Goal: Task Accomplishment & Management: Complete application form

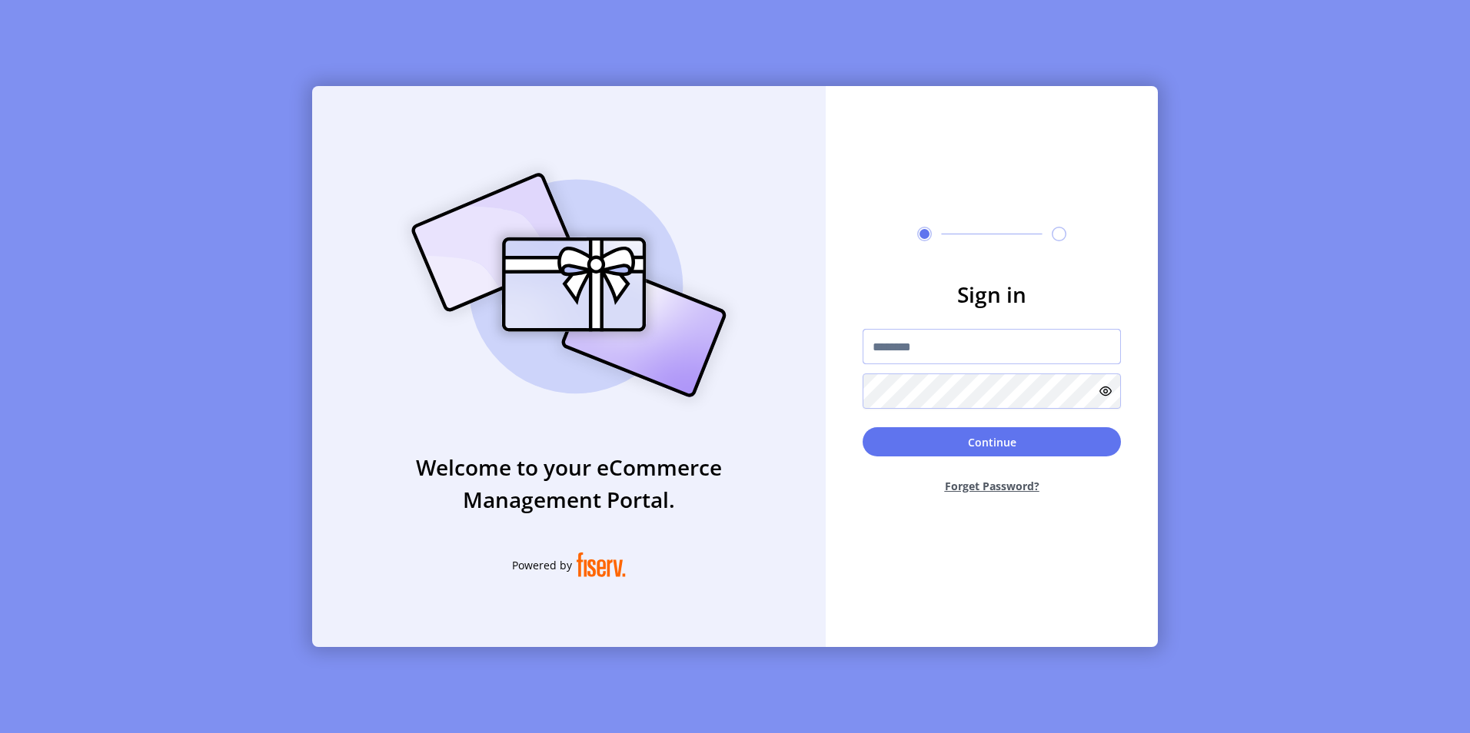
click at [926, 354] on input "text" at bounding box center [992, 346] width 258 height 35
paste input "**********"
type input "**********"
click at [988, 445] on button "Continue" at bounding box center [992, 441] width 258 height 29
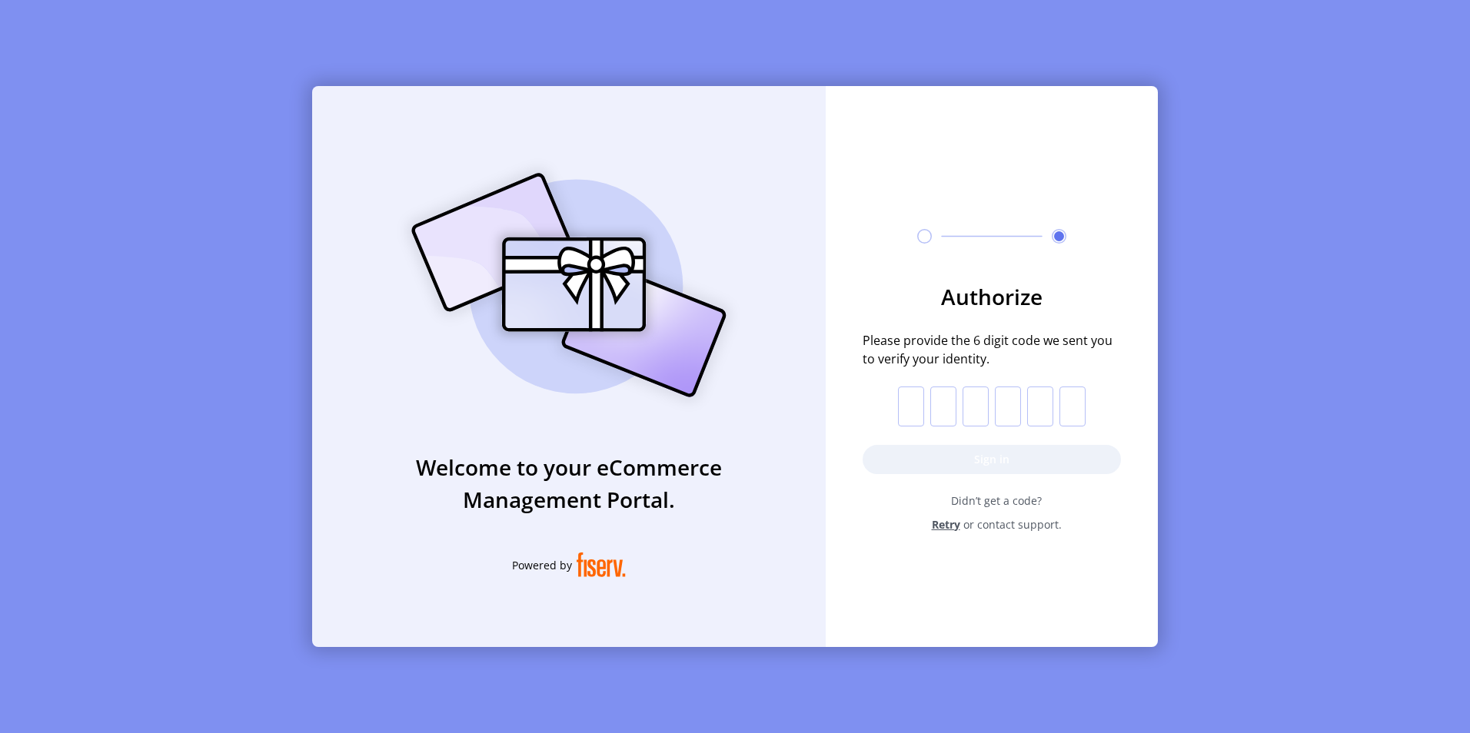
drag, startPoint x: 916, startPoint y: 406, endPoint x: 895, endPoint y: 295, distance: 112.8
click at [916, 406] on input "text" at bounding box center [911, 407] width 26 height 40
paste input "*"
type input "*"
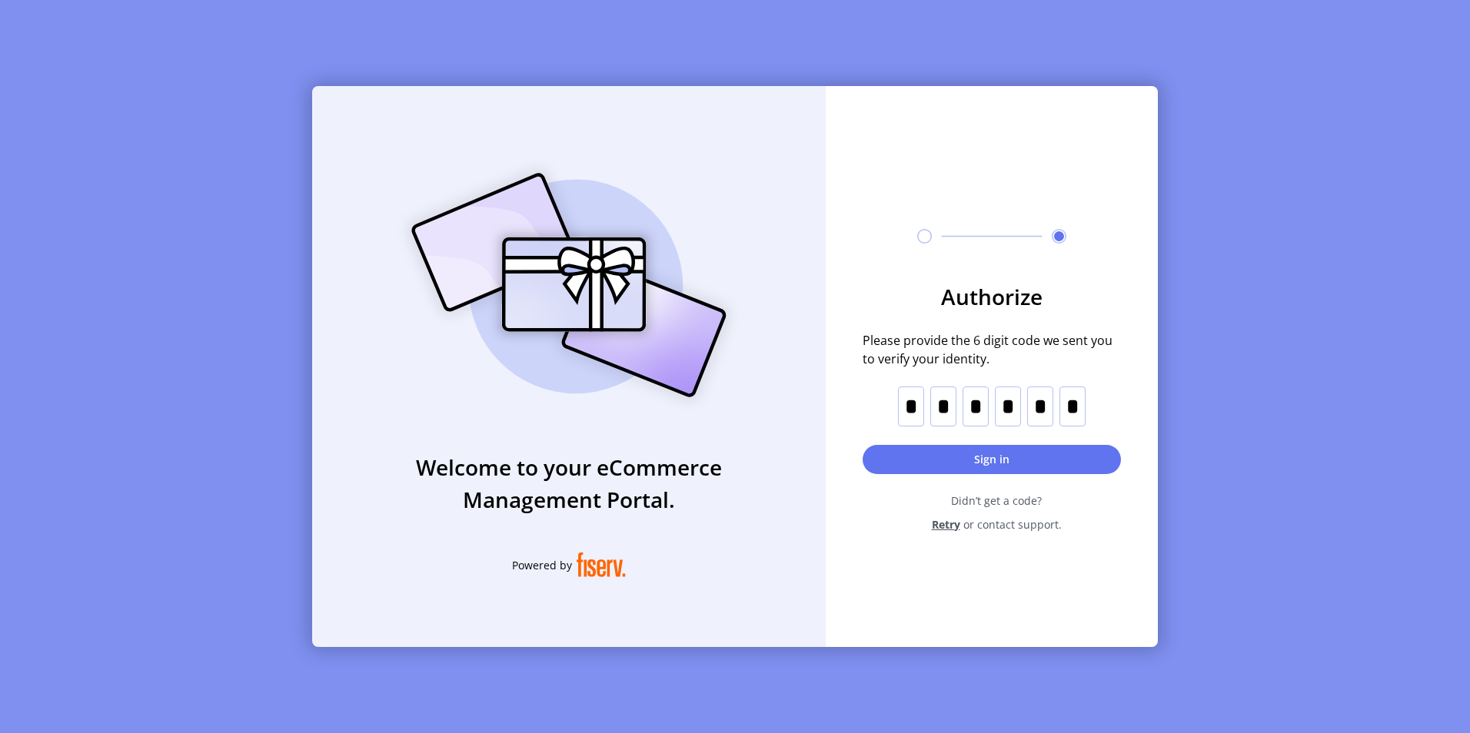
drag, startPoint x: 980, startPoint y: 461, endPoint x: 853, endPoint y: 55, distance: 426.0
click at [980, 461] on button "Sign in" at bounding box center [992, 459] width 258 height 29
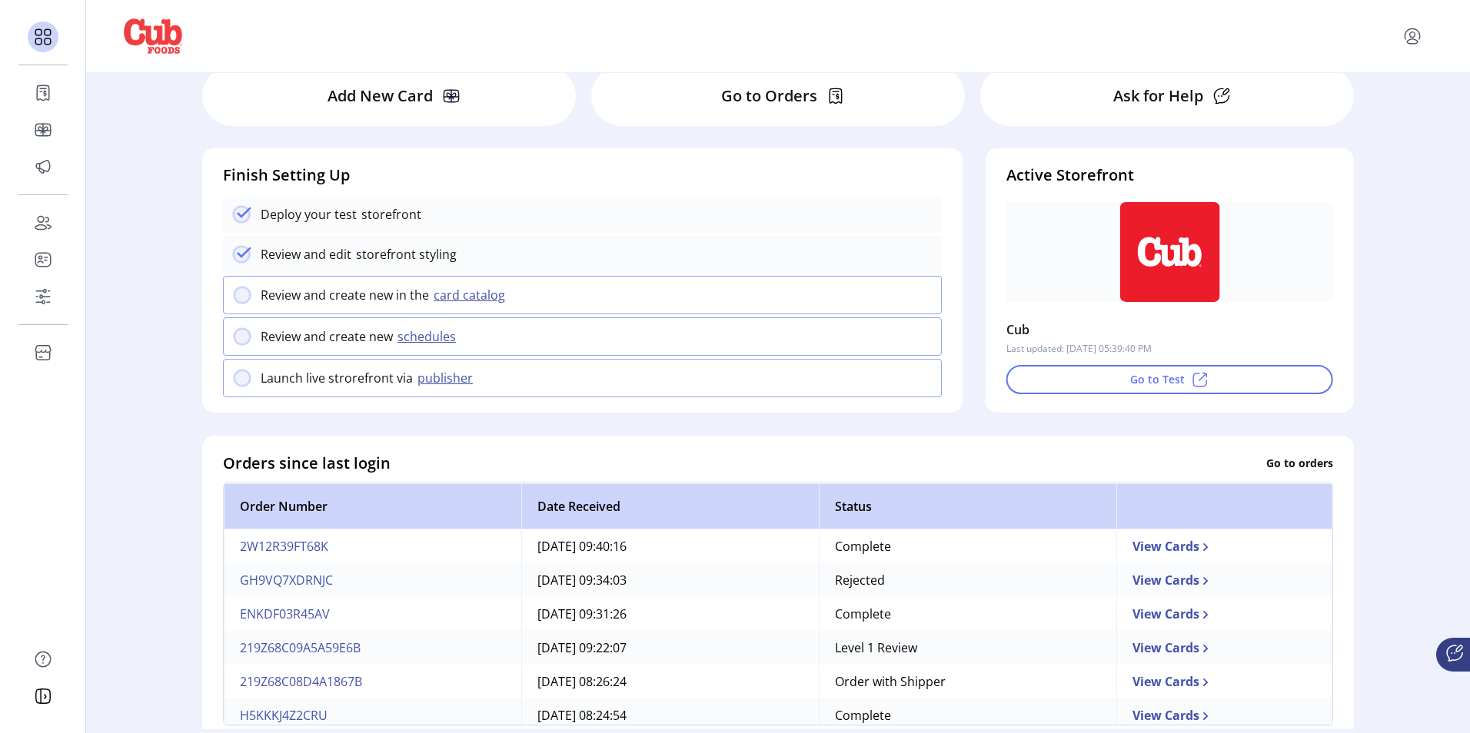
scroll to position [77, 0]
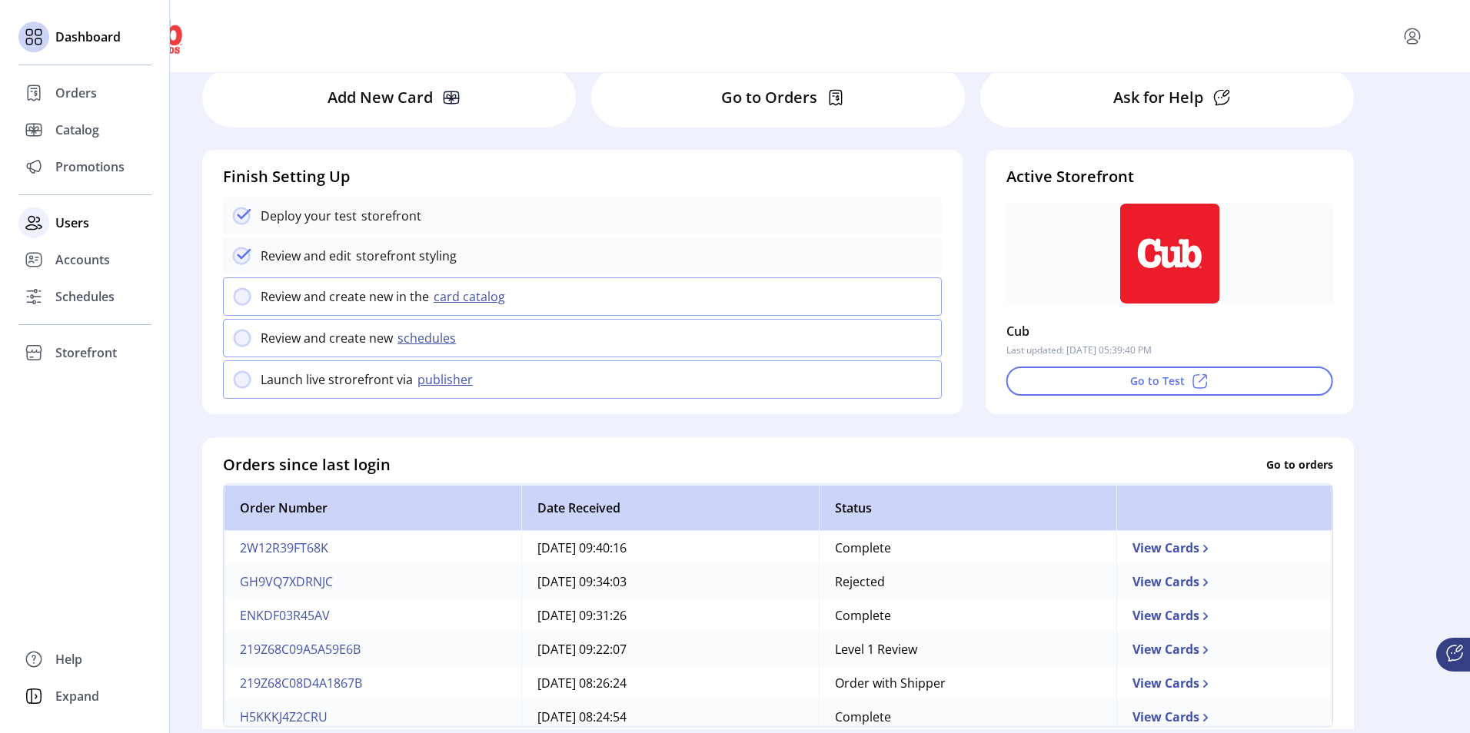
click at [66, 219] on span "Users" at bounding box center [72, 223] width 34 height 18
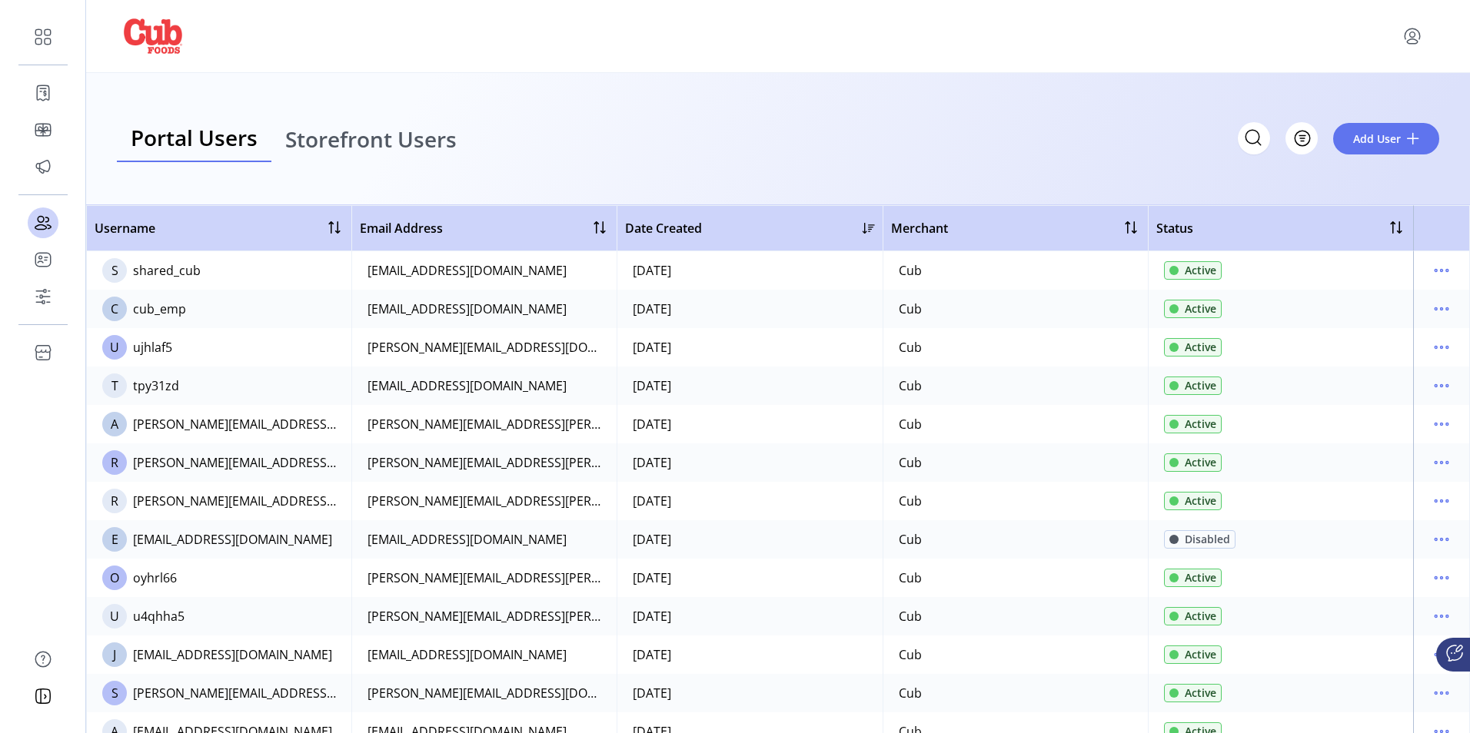
click at [365, 138] on span "Storefront Users" at bounding box center [370, 139] width 171 height 22
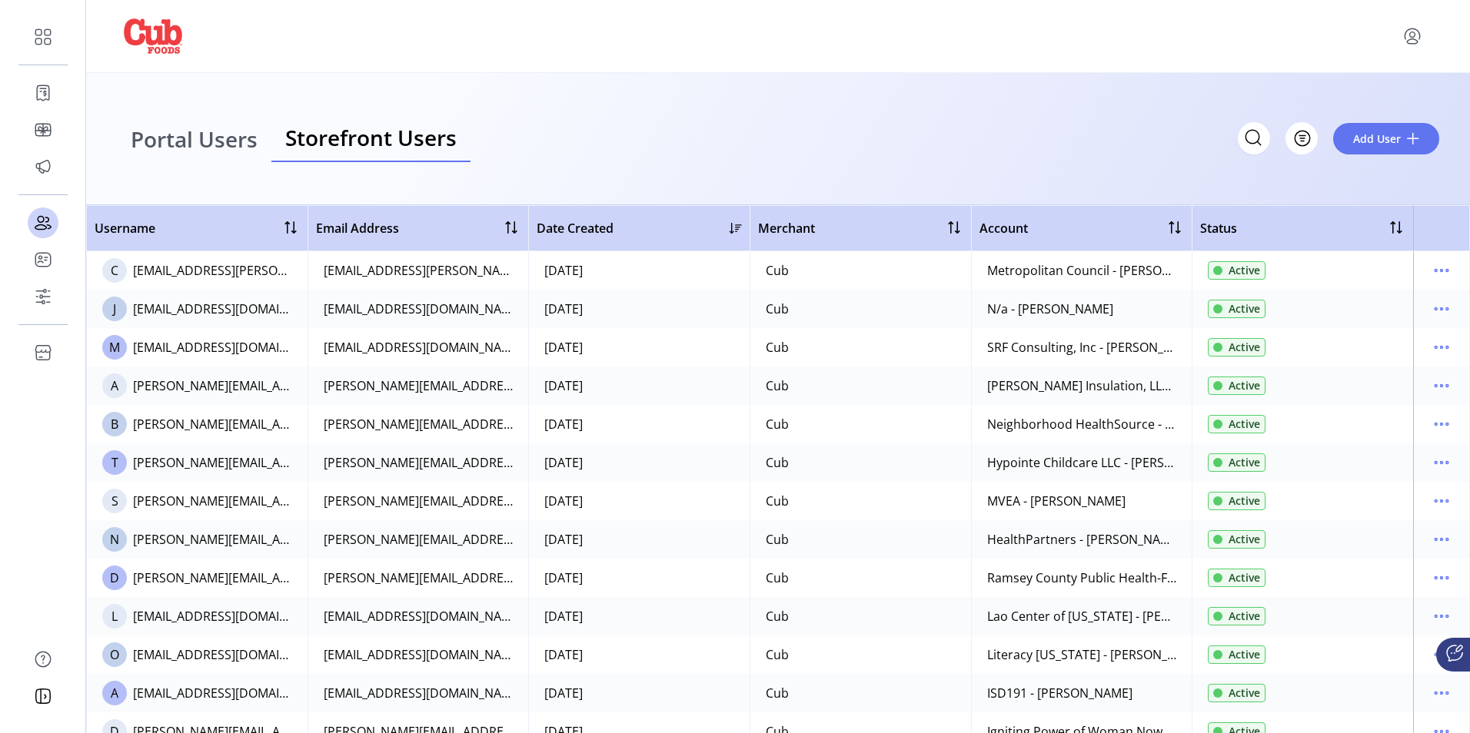
click at [163, 139] on span "Portal Users" at bounding box center [194, 139] width 127 height 22
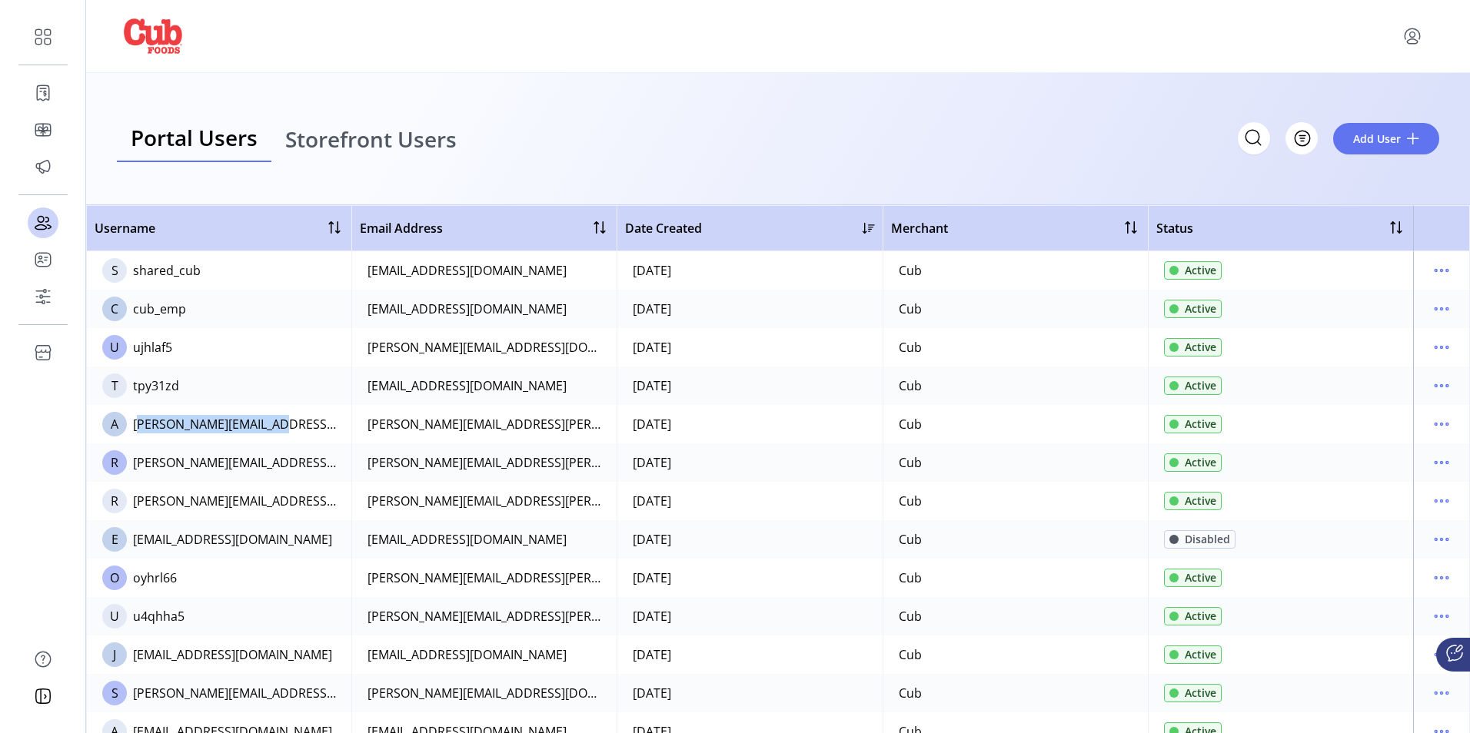
drag, startPoint x: 288, startPoint y: 420, endPoint x: 135, endPoint y: 422, distance: 152.2
click at [135, 422] on td "A adam.j.martin@cub.com" at bounding box center [218, 424] width 265 height 38
click at [1385, 131] on span "Add User" at bounding box center [1377, 139] width 48 height 16
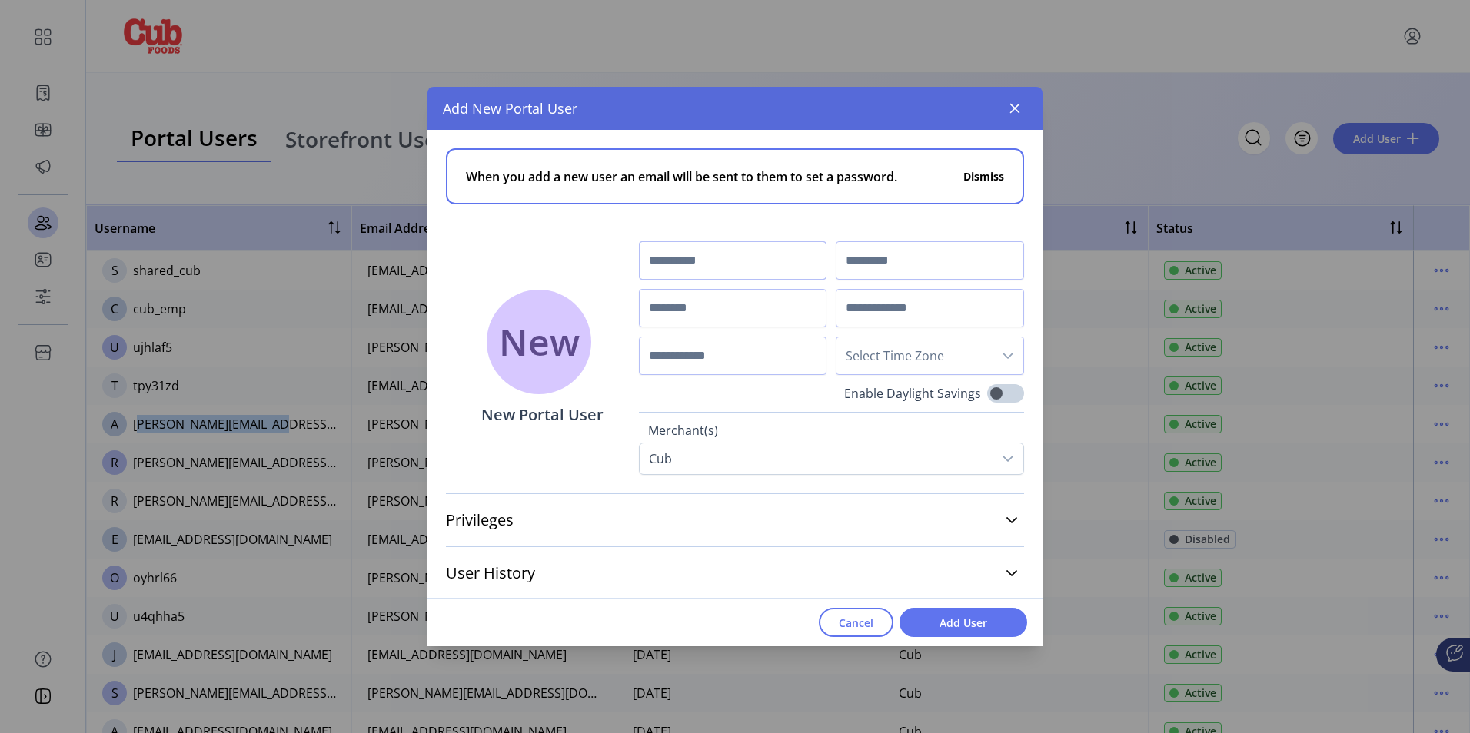
click at [689, 244] on input "text" at bounding box center [733, 260] width 188 height 38
drag, startPoint x: 830, startPoint y: 100, endPoint x: 39, endPoint y: 231, distance: 801.1
click at [39, 231] on div "Add New Portal User When you add a new user an email will be sent to them to se…" at bounding box center [735, 366] width 1470 height 733
click at [870, 627] on span "Cancel" at bounding box center [856, 623] width 35 height 16
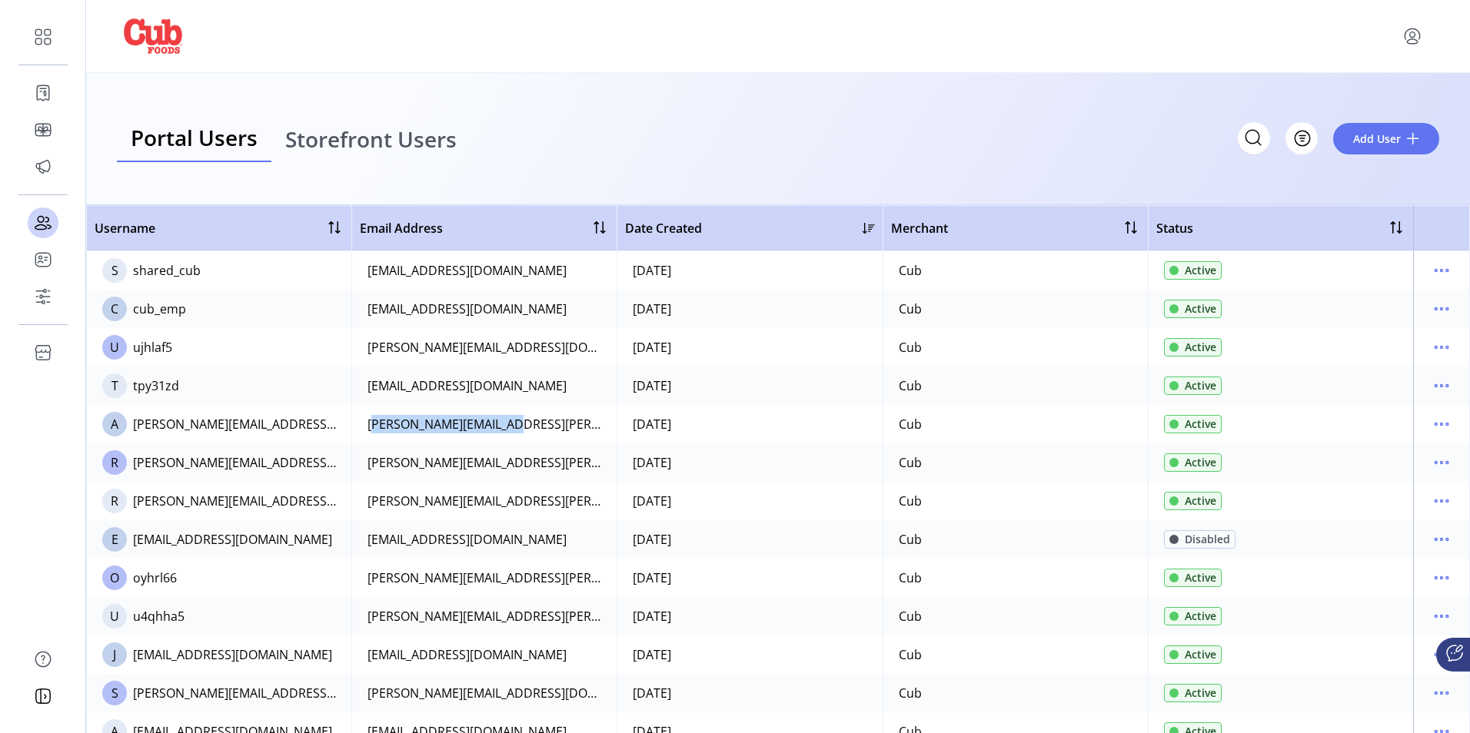
drag, startPoint x: 514, startPoint y: 423, endPoint x: 368, endPoint y: 424, distance: 146.1
click at [368, 424] on td "[PERSON_NAME][EMAIL_ADDRESS][PERSON_NAME][DOMAIN_NAME]" at bounding box center [483, 424] width 265 height 38
copy div "[PERSON_NAME][EMAIL_ADDRESS][PERSON_NAME][DOMAIN_NAME]"
click at [1366, 135] on span "Add User" at bounding box center [1377, 139] width 48 height 16
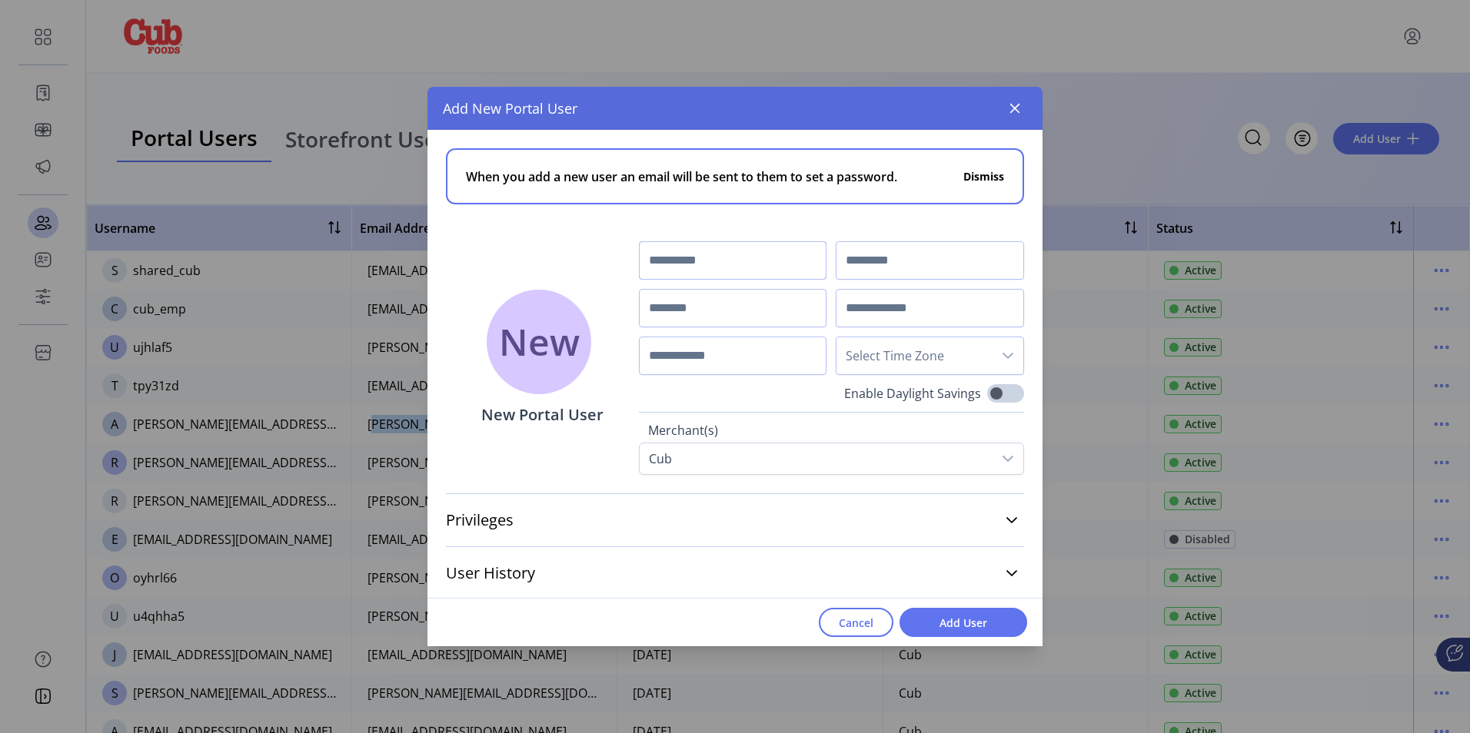
click at [709, 259] on input "text" at bounding box center [733, 260] width 188 height 38
type input "****"
click at [866, 264] on input "text" at bounding box center [930, 260] width 188 height 38
type input "******"
click at [691, 311] on input "text" at bounding box center [733, 308] width 188 height 38
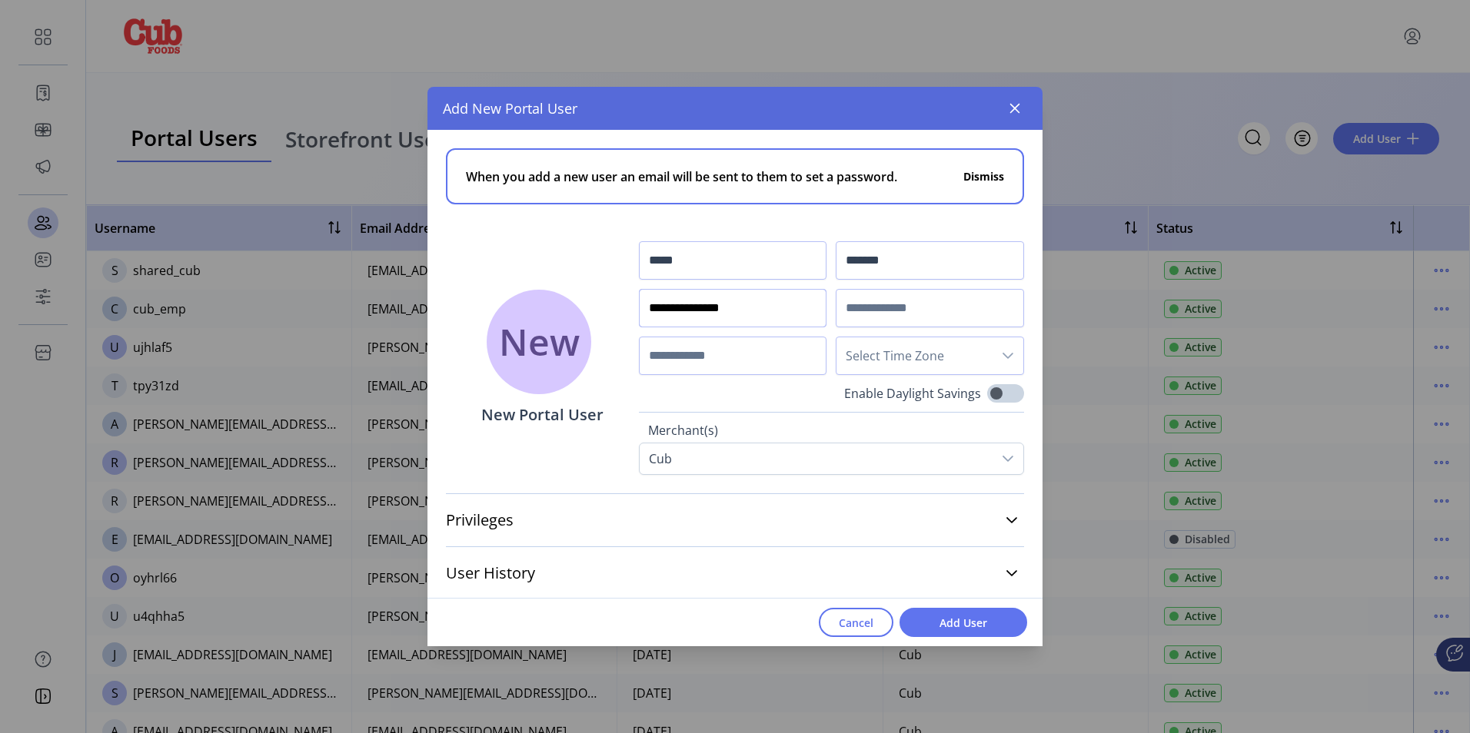
type input "**********"
click at [843, 309] on input "text" at bounding box center [930, 308] width 188 height 38
paste input "**********"
type input "**********"
click at [804, 357] on input "text" at bounding box center [733, 356] width 188 height 38
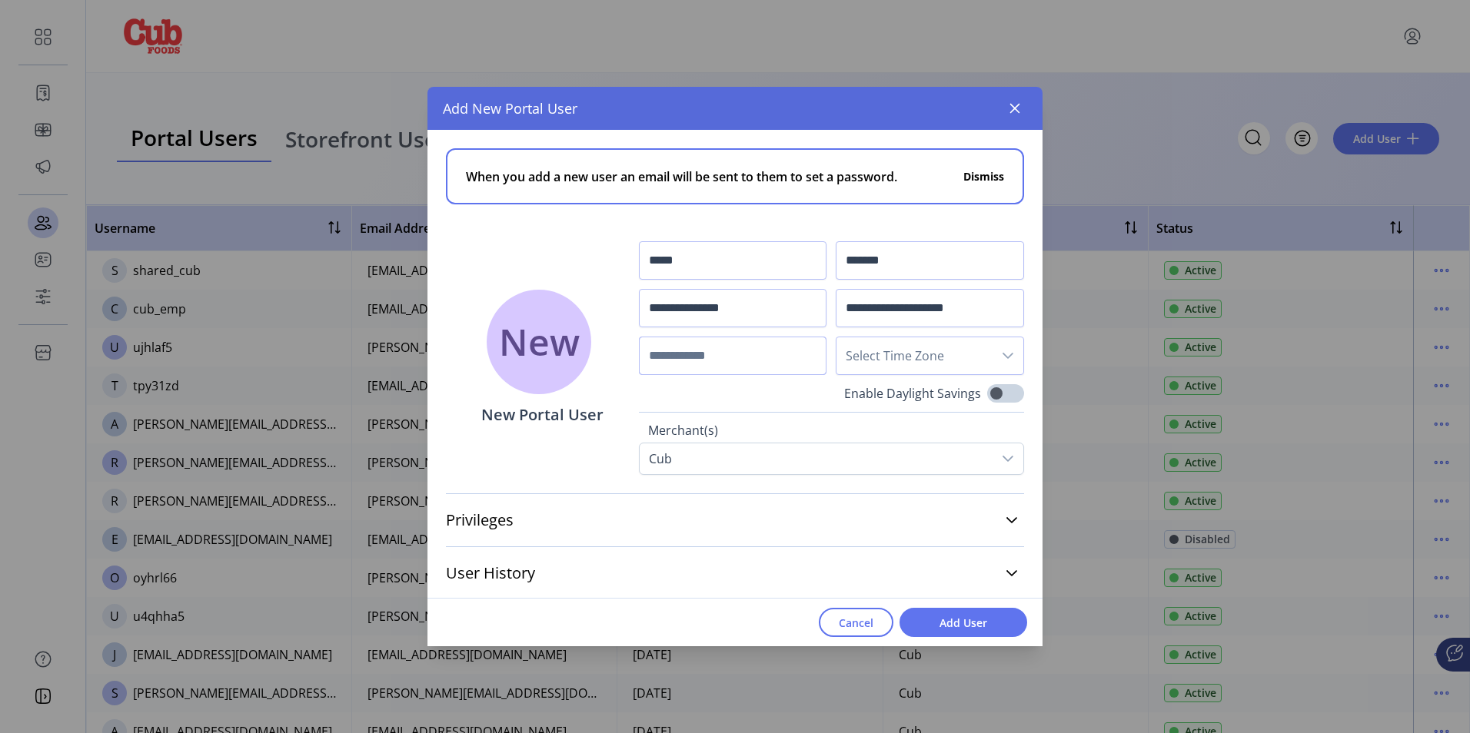
click at [1002, 360] on icon "dropdown trigger" at bounding box center [1008, 356] width 12 height 12
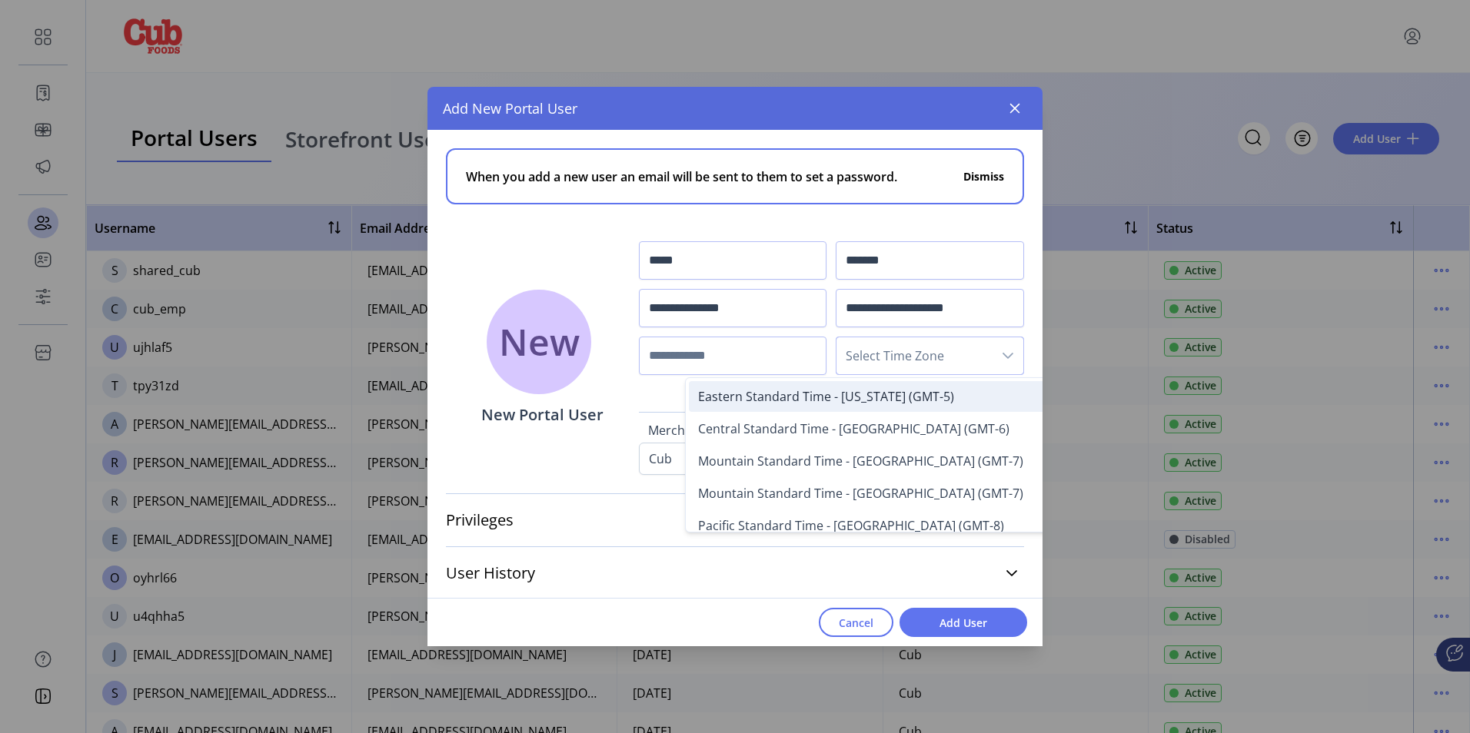
click at [833, 388] on span "Eastern Standard Time - New York (GMT-5)" at bounding box center [826, 396] width 256 height 17
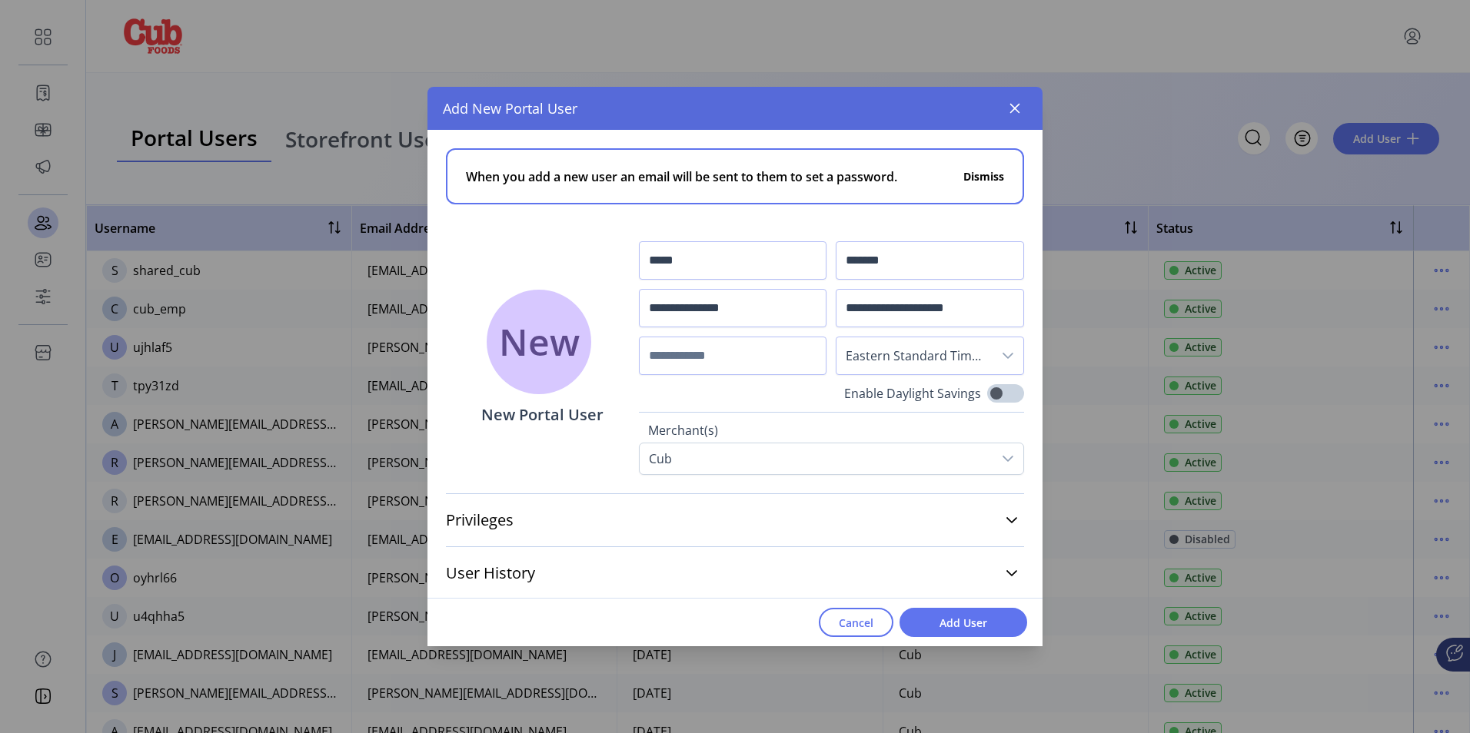
click at [1002, 352] on icon "dropdown trigger" at bounding box center [1008, 356] width 12 height 12
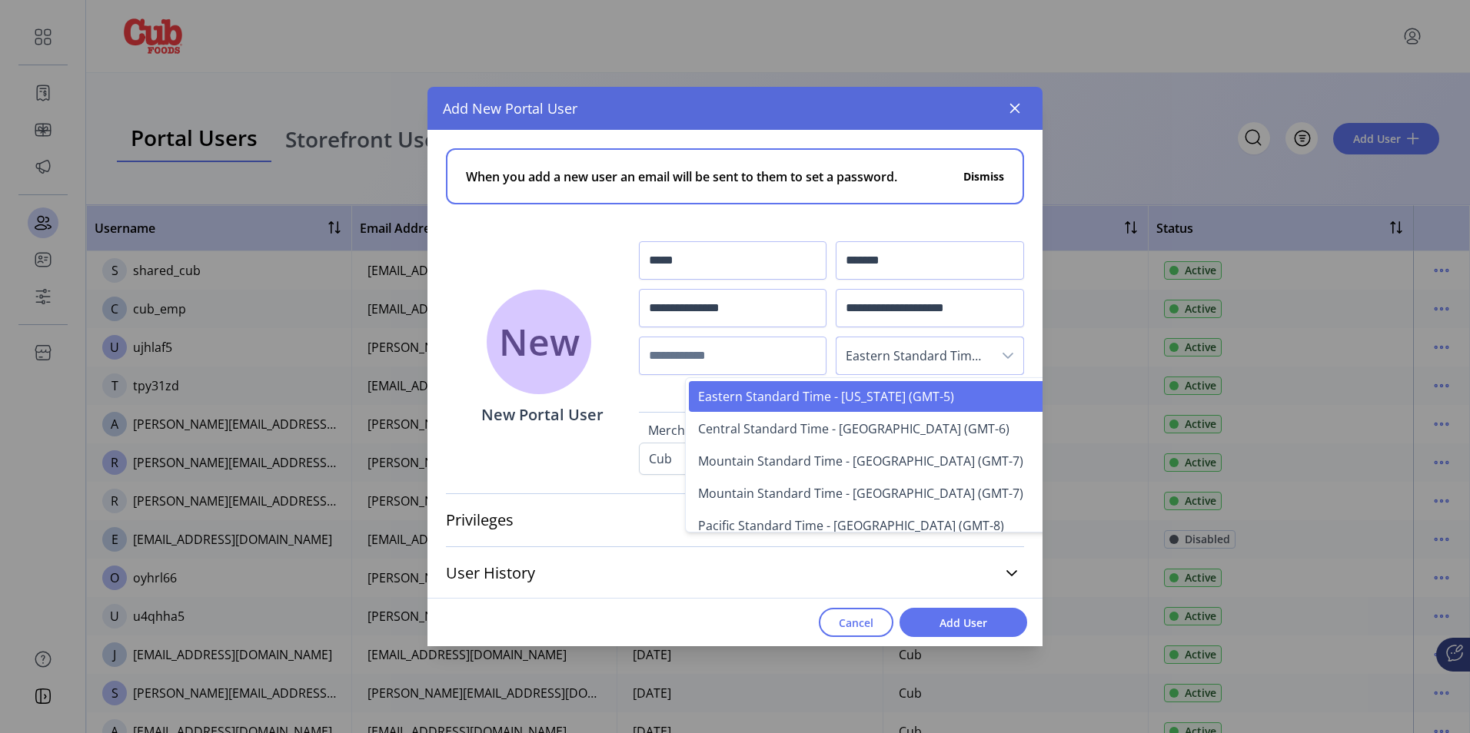
click at [717, 605] on div "Cancel Add User" at bounding box center [734, 622] width 615 height 48
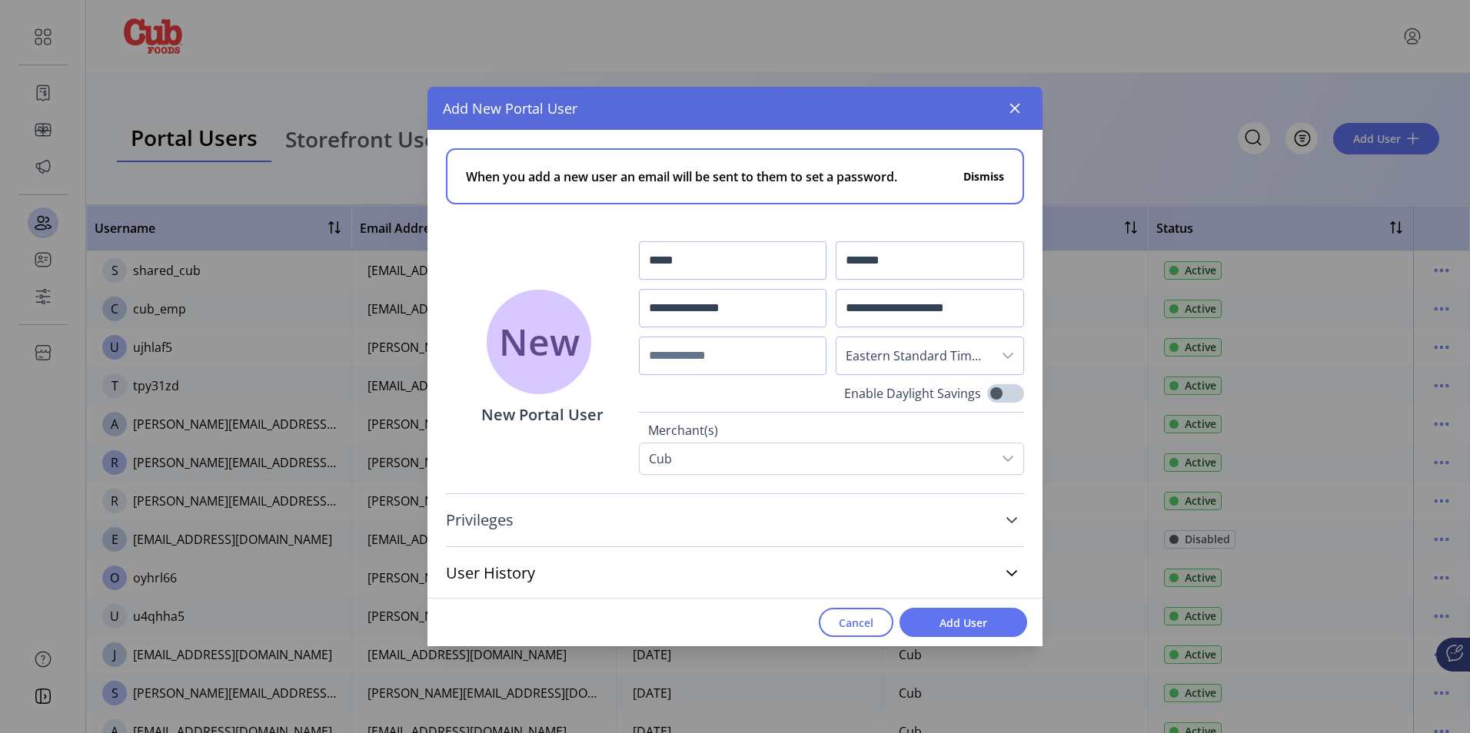
click at [1008, 519] on icon at bounding box center [1011, 520] width 11 height 6
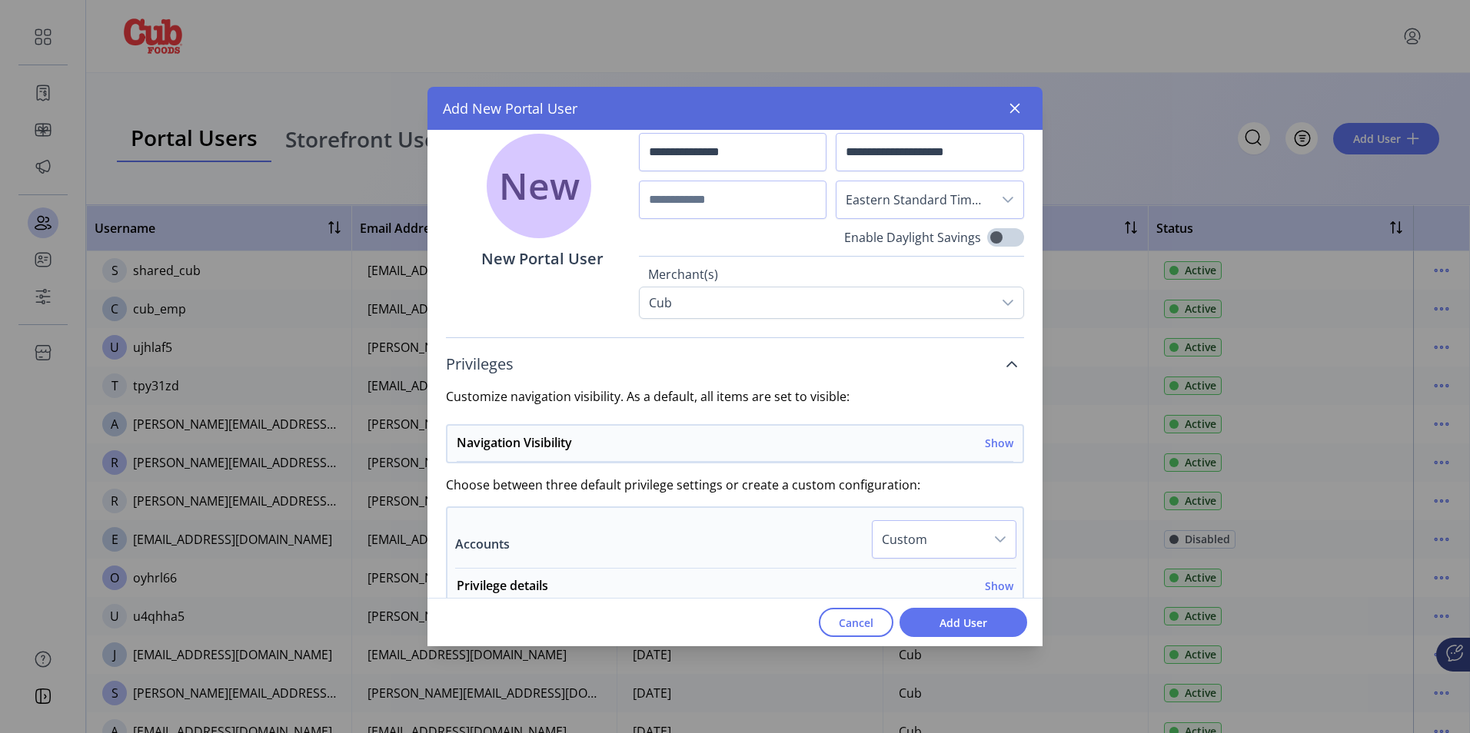
scroll to position [154, 0]
click at [999, 445] on h6 "Show" at bounding box center [999, 445] width 28 height 16
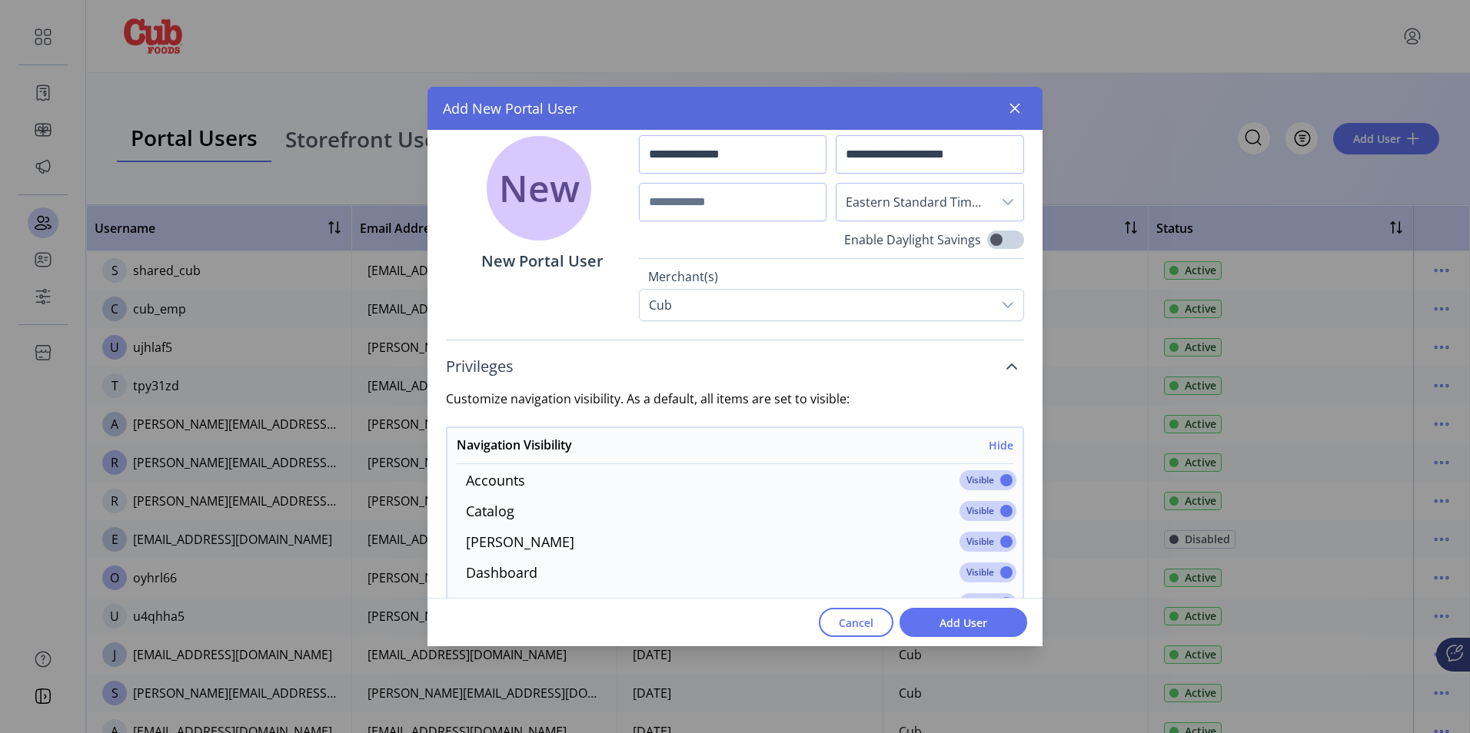
scroll to position [308, 0]
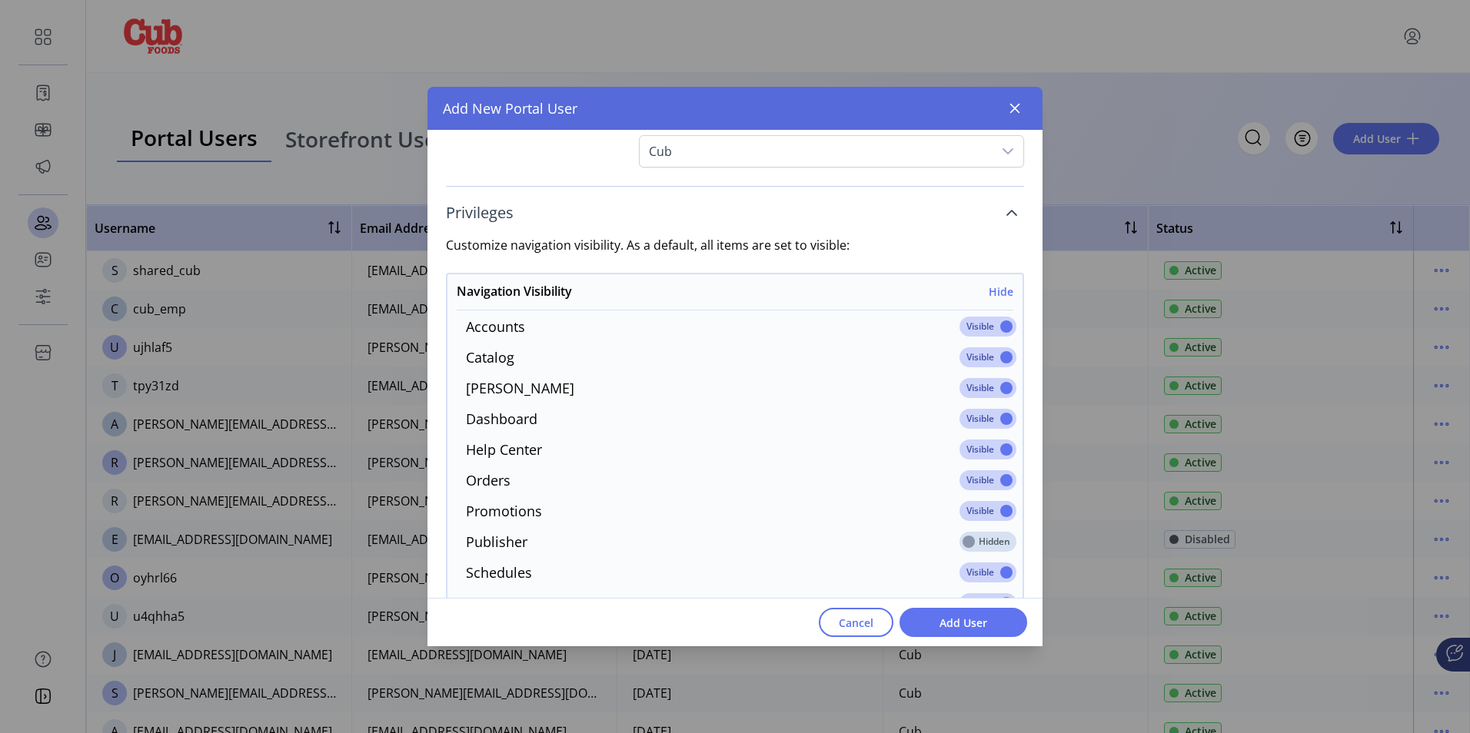
click at [996, 326] on span at bounding box center [988, 327] width 57 height 20
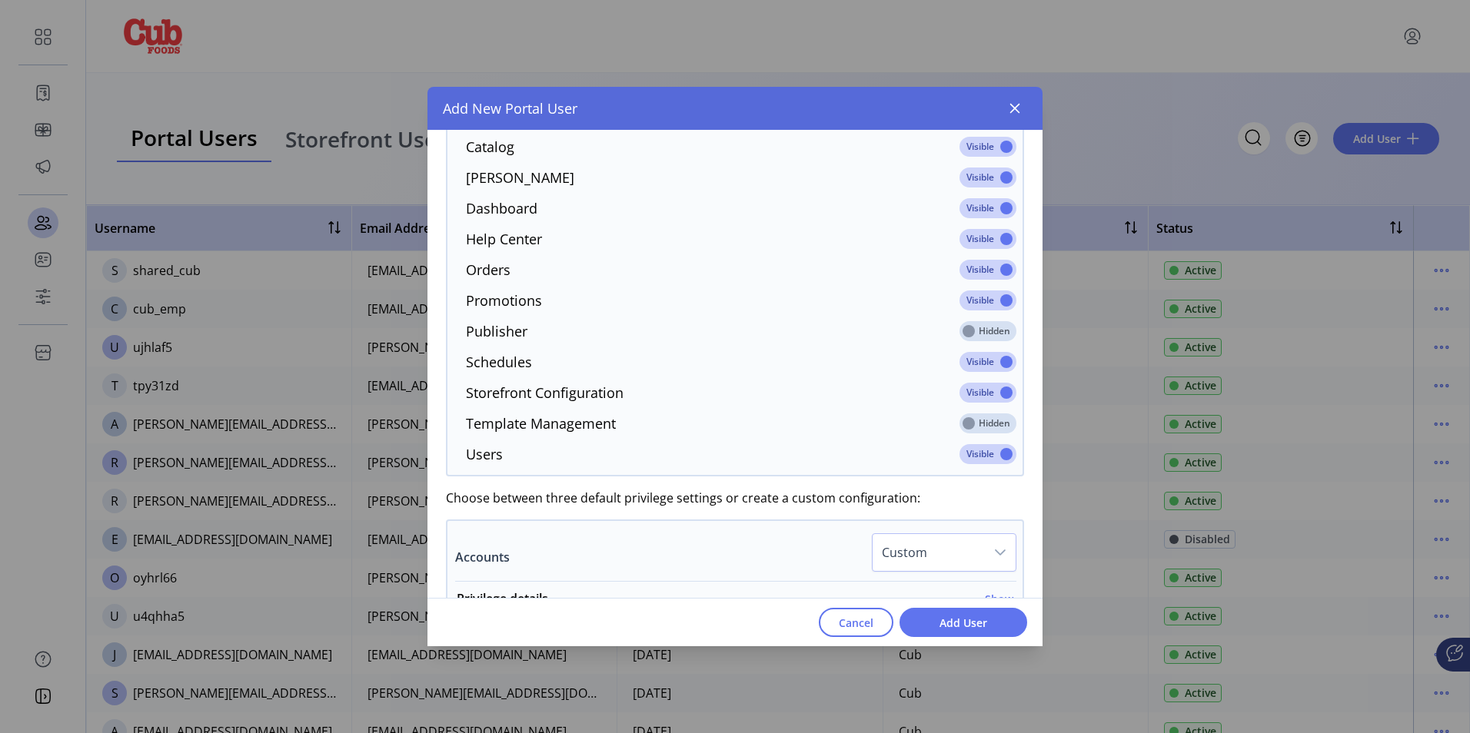
scroll to position [692, 0]
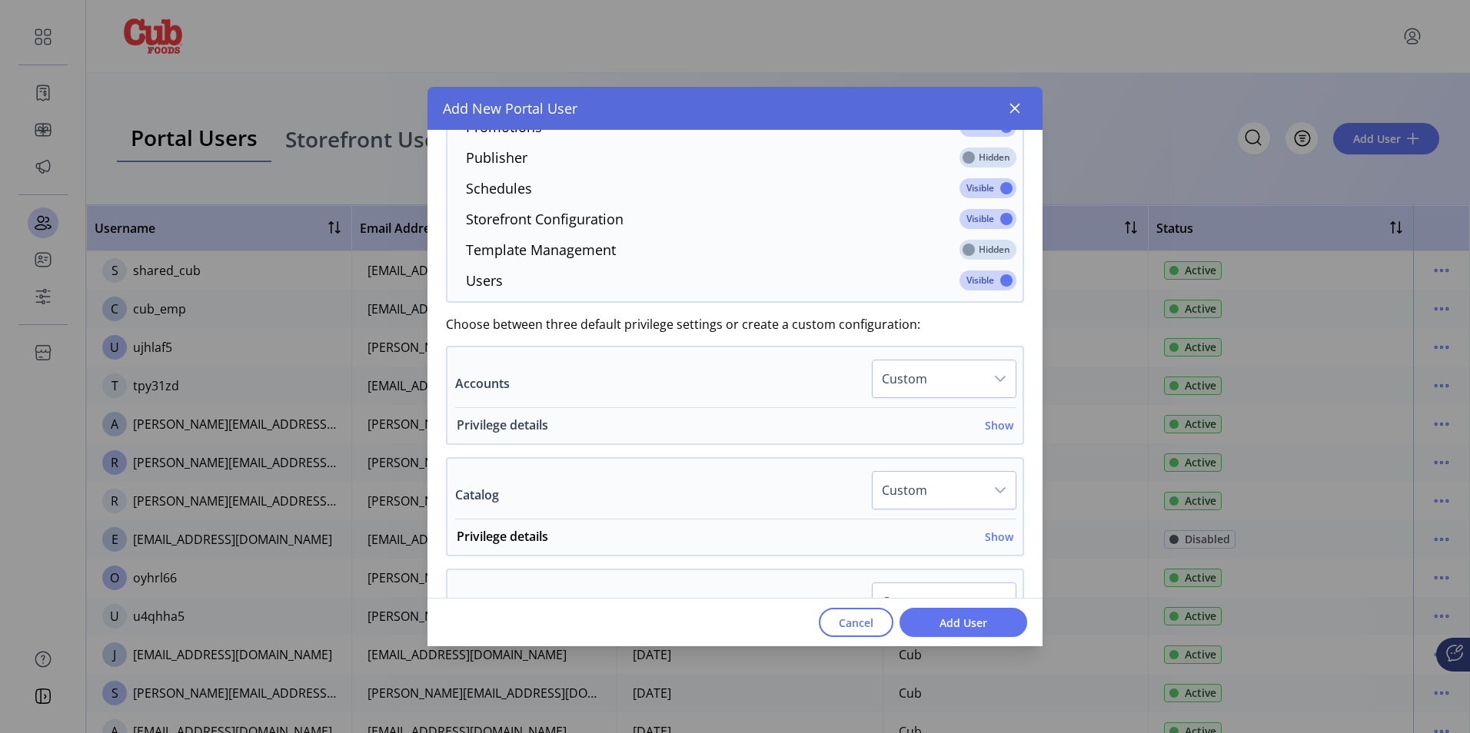
click at [993, 427] on h6 "Show" at bounding box center [999, 425] width 28 height 16
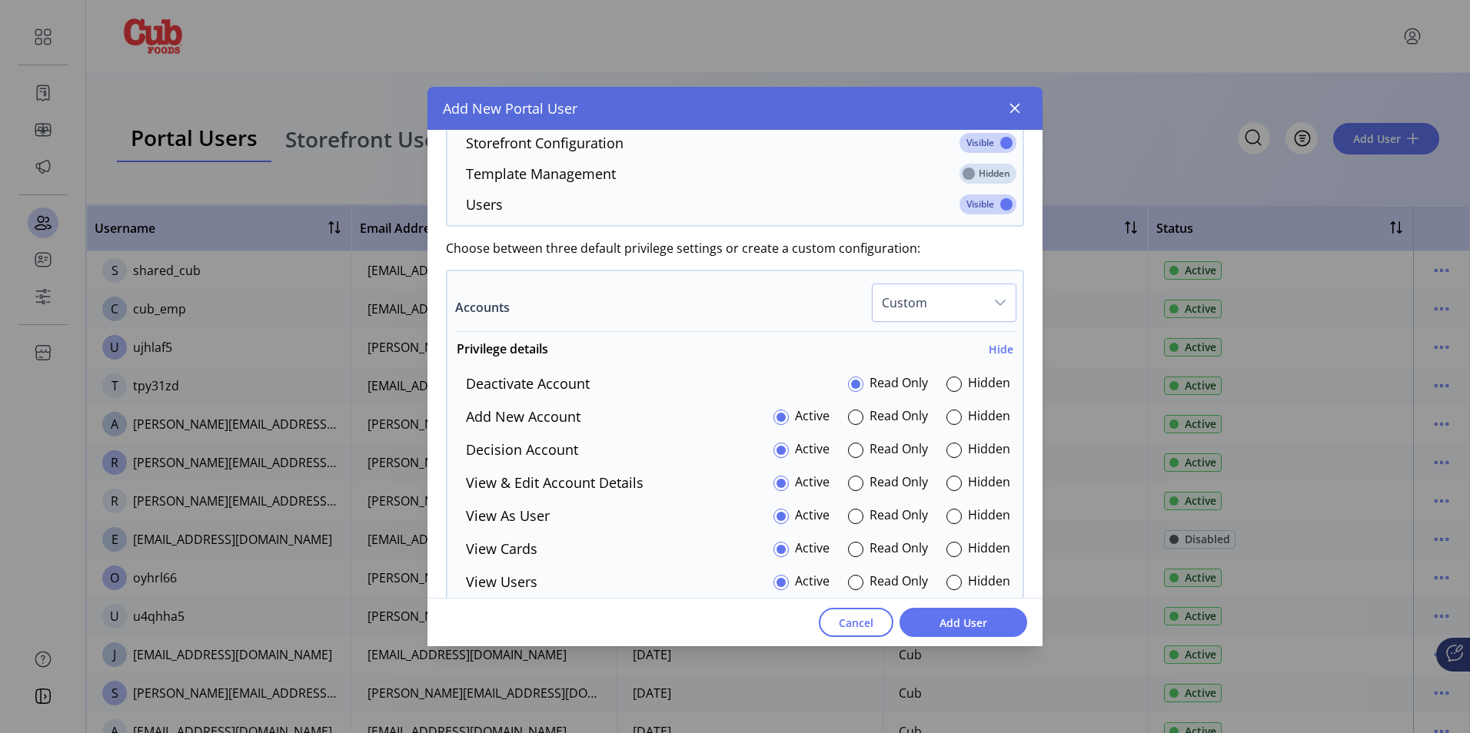
scroll to position [846, 0]
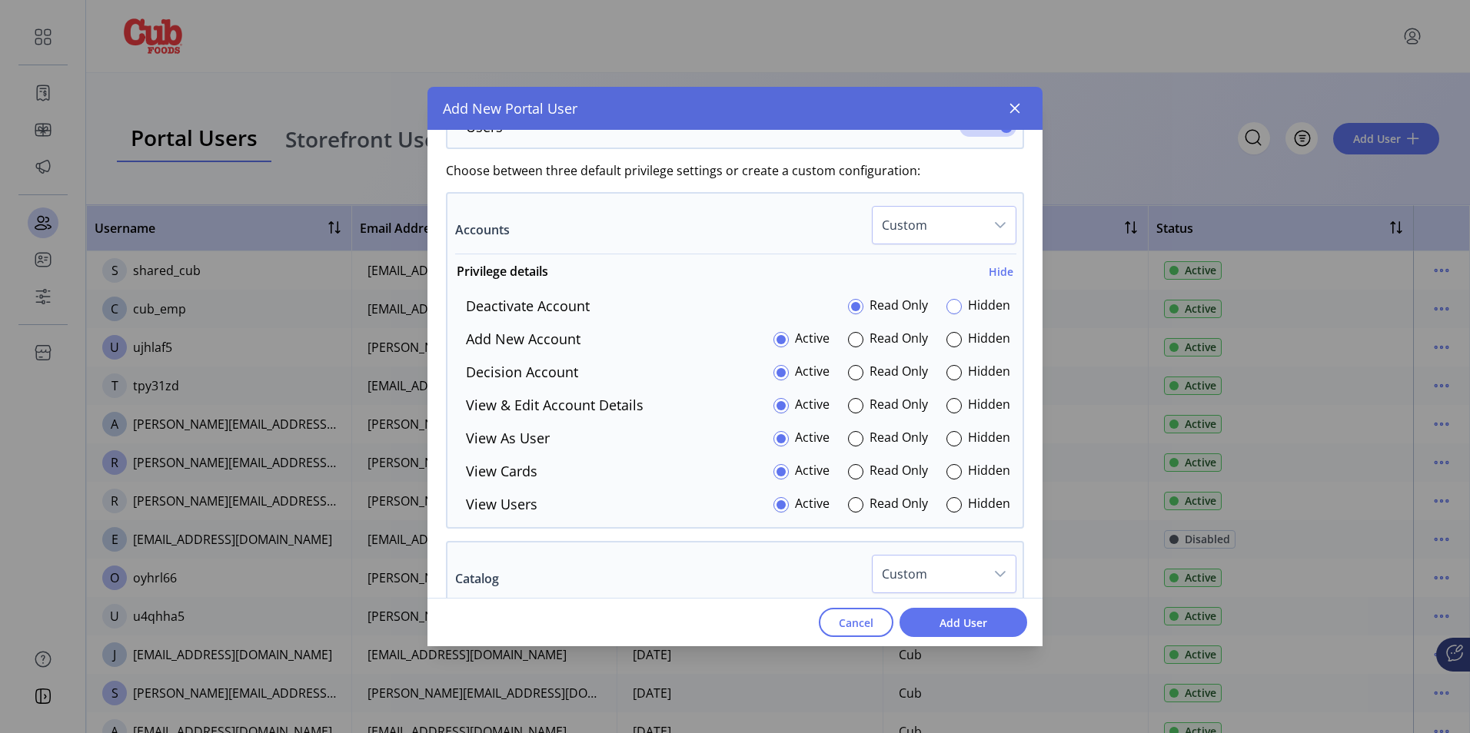
click at [950, 311] on div at bounding box center [953, 306] width 15 height 15
click at [950, 344] on div at bounding box center [953, 339] width 15 height 15
click at [949, 370] on div at bounding box center [953, 372] width 15 height 15
click at [945, 416] on div "Deactivate Account Read Only Hidden Add New Account Active Read Only Hidden Dec…" at bounding box center [734, 405] width 575 height 219
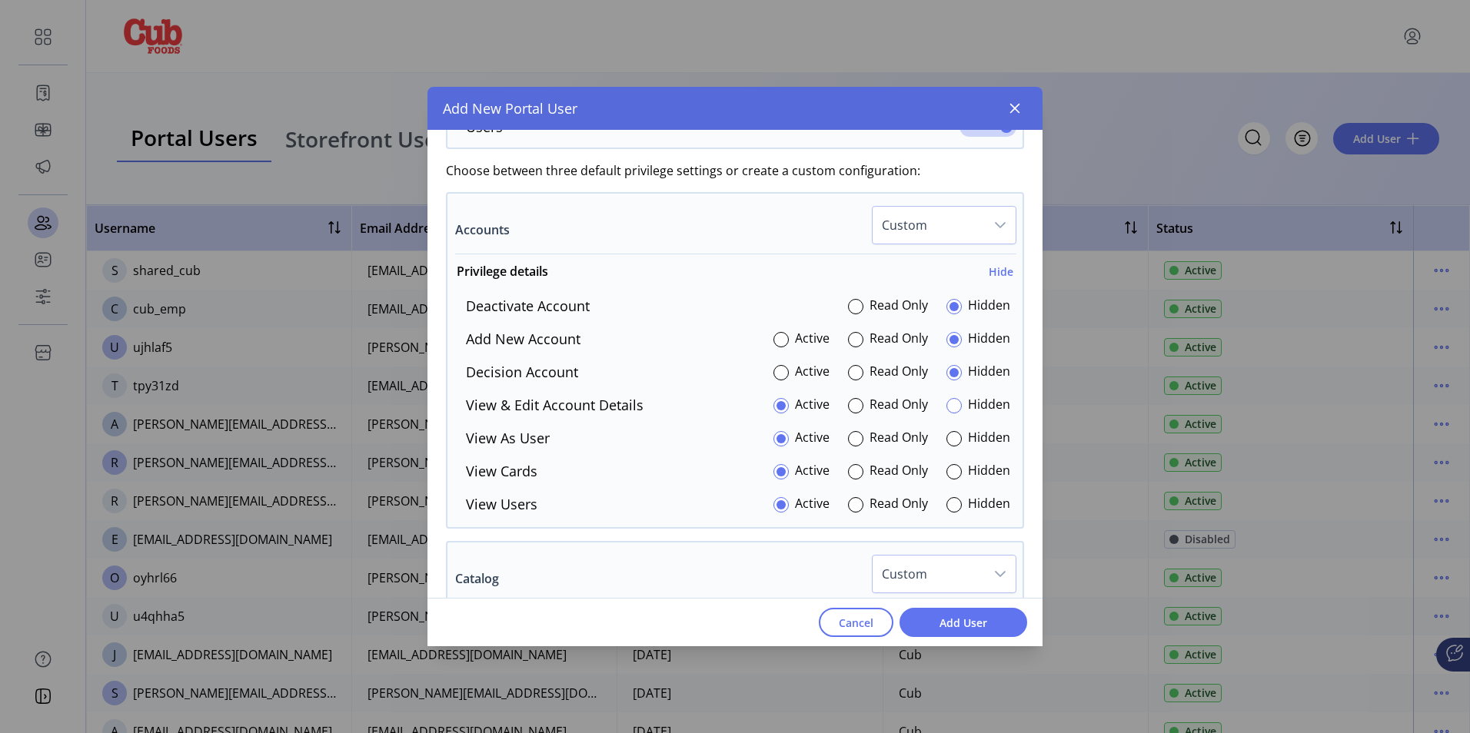
click at [946, 410] on div at bounding box center [953, 405] width 15 height 15
click at [947, 447] on p-radiobutton at bounding box center [953, 438] width 15 height 21
click at [951, 444] on div at bounding box center [953, 438] width 15 height 15
click at [951, 471] on div at bounding box center [953, 471] width 15 height 15
click at [947, 497] on p-radiobutton at bounding box center [953, 504] width 15 height 21
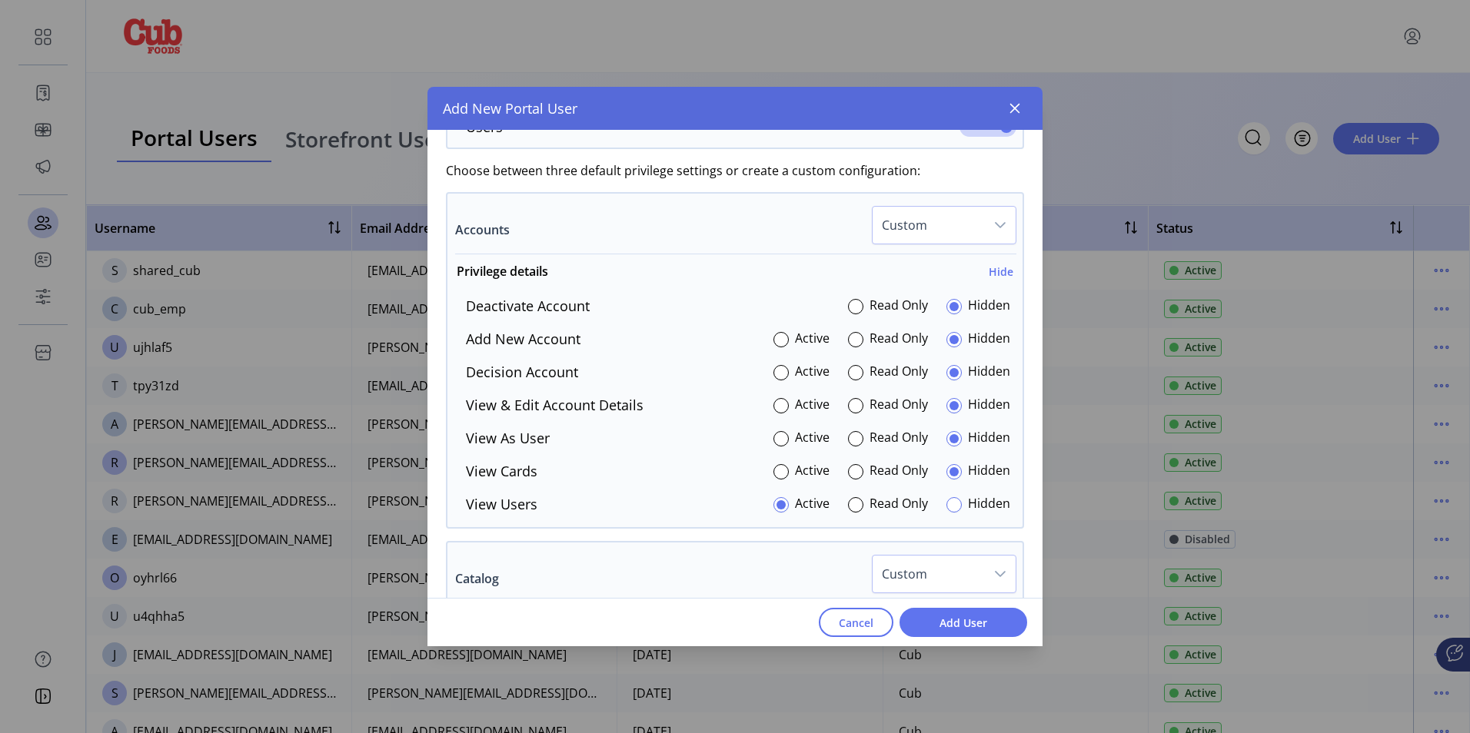
click at [947, 502] on div at bounding box center [953, 504] width 15 height 15
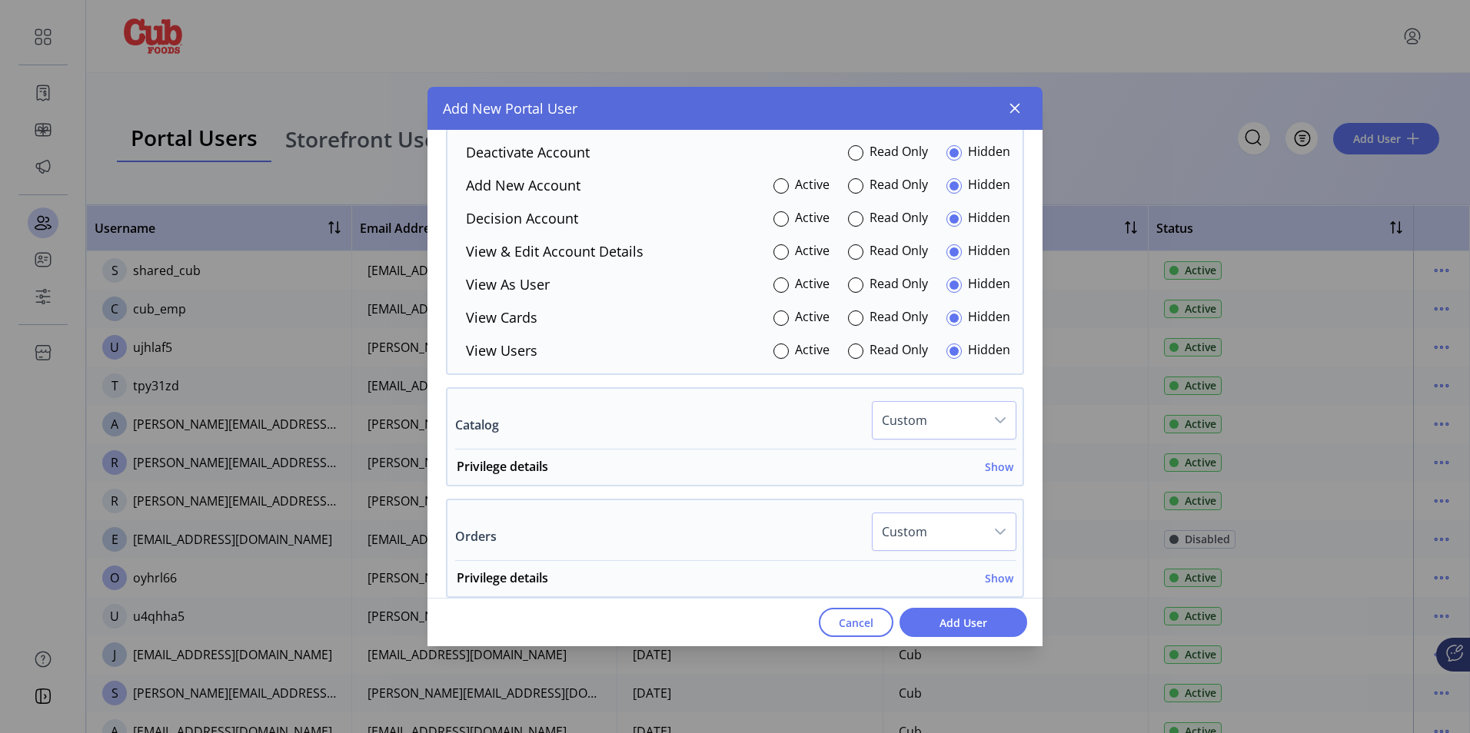
scroll to position [1153, 0]
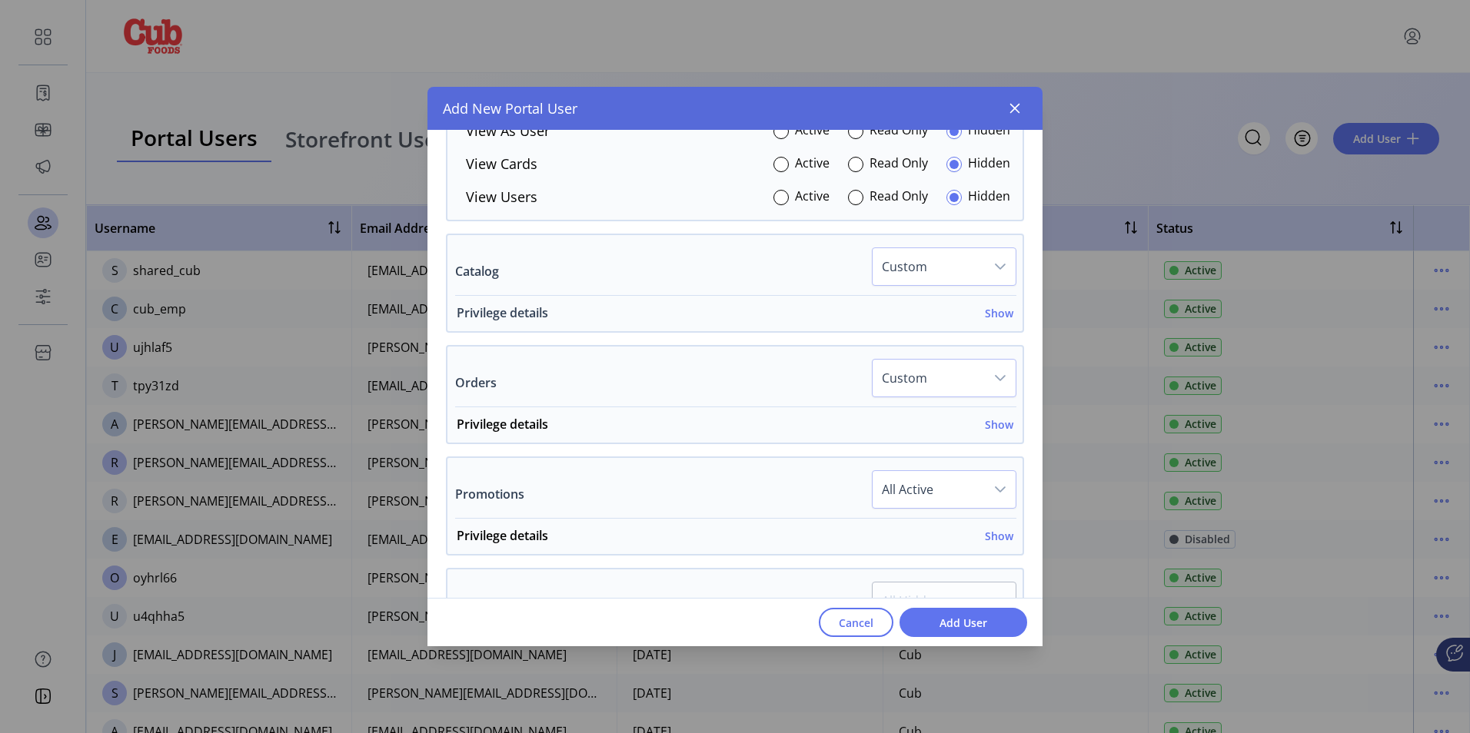
click at [993, 314] on h6 "Show" at bounding box center [999, 313] width 28 height 16
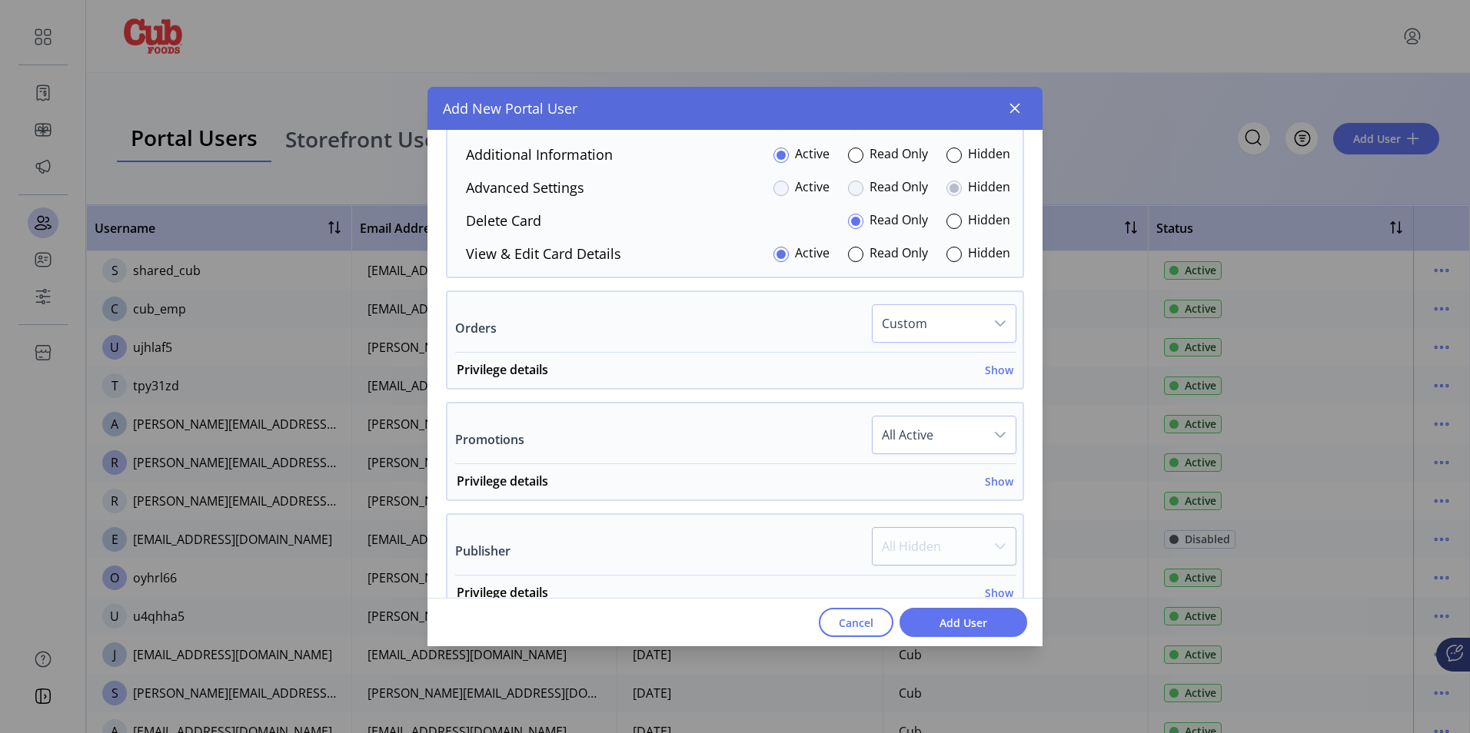
scroll to position [1384, 0]
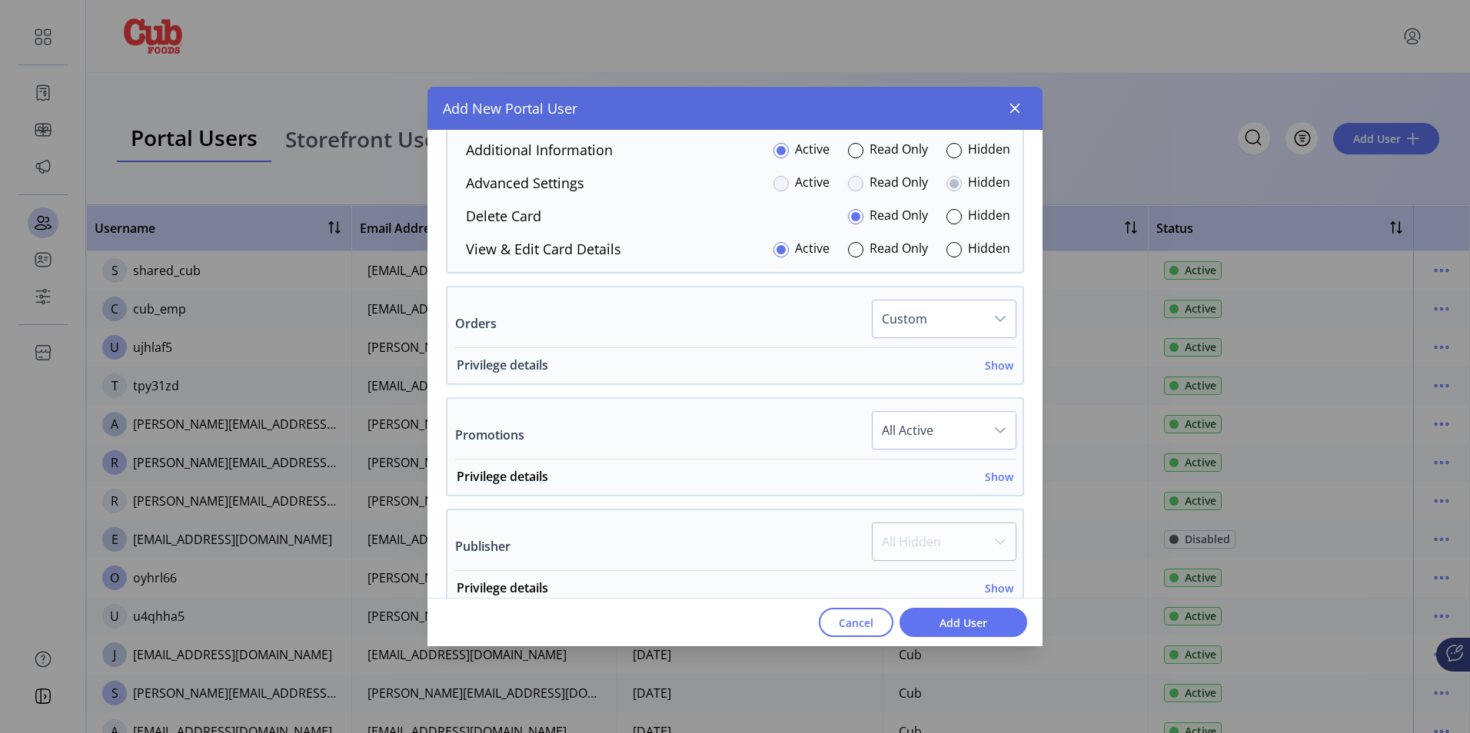
click at [996, 368] on h6 "Show" at bounding box center [999, 366] width 28 height 16
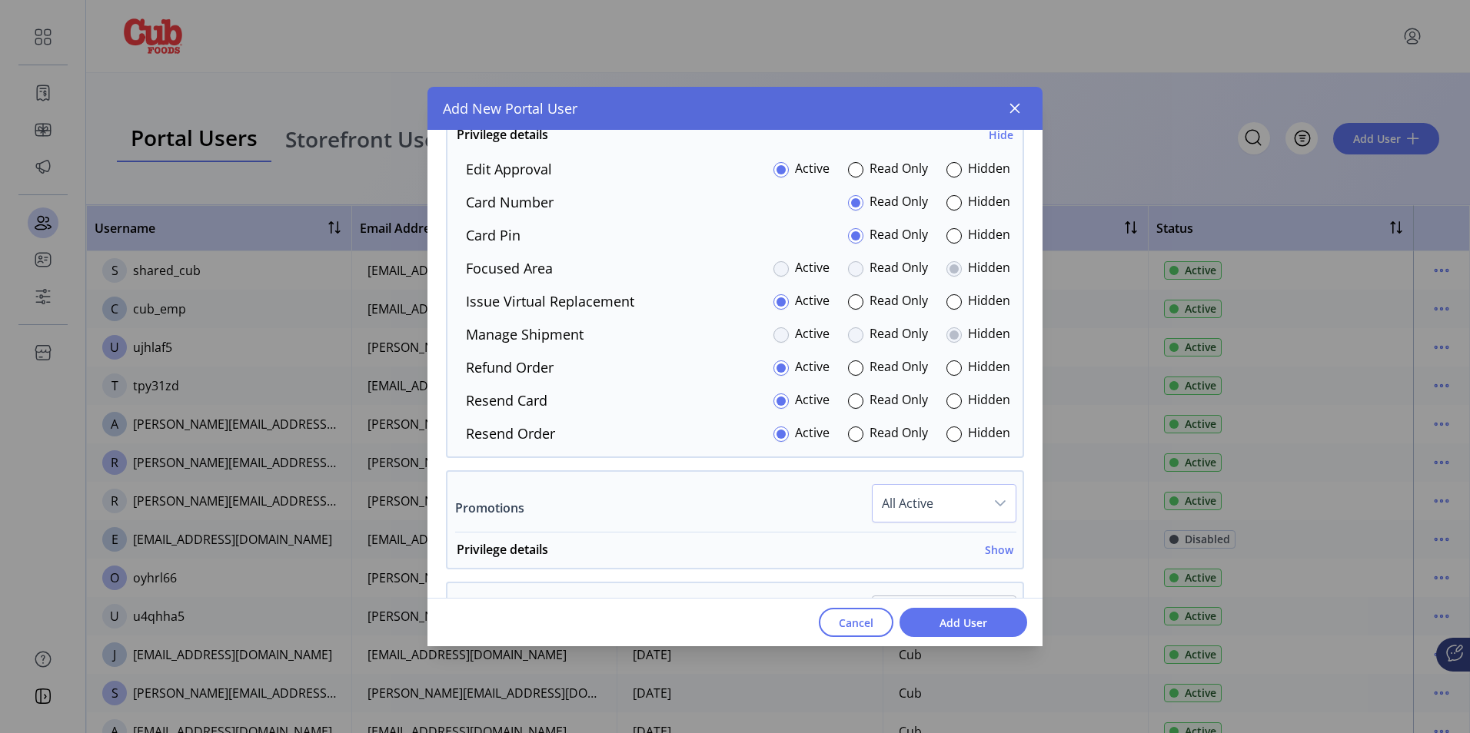
scroll to position [1538, 0]
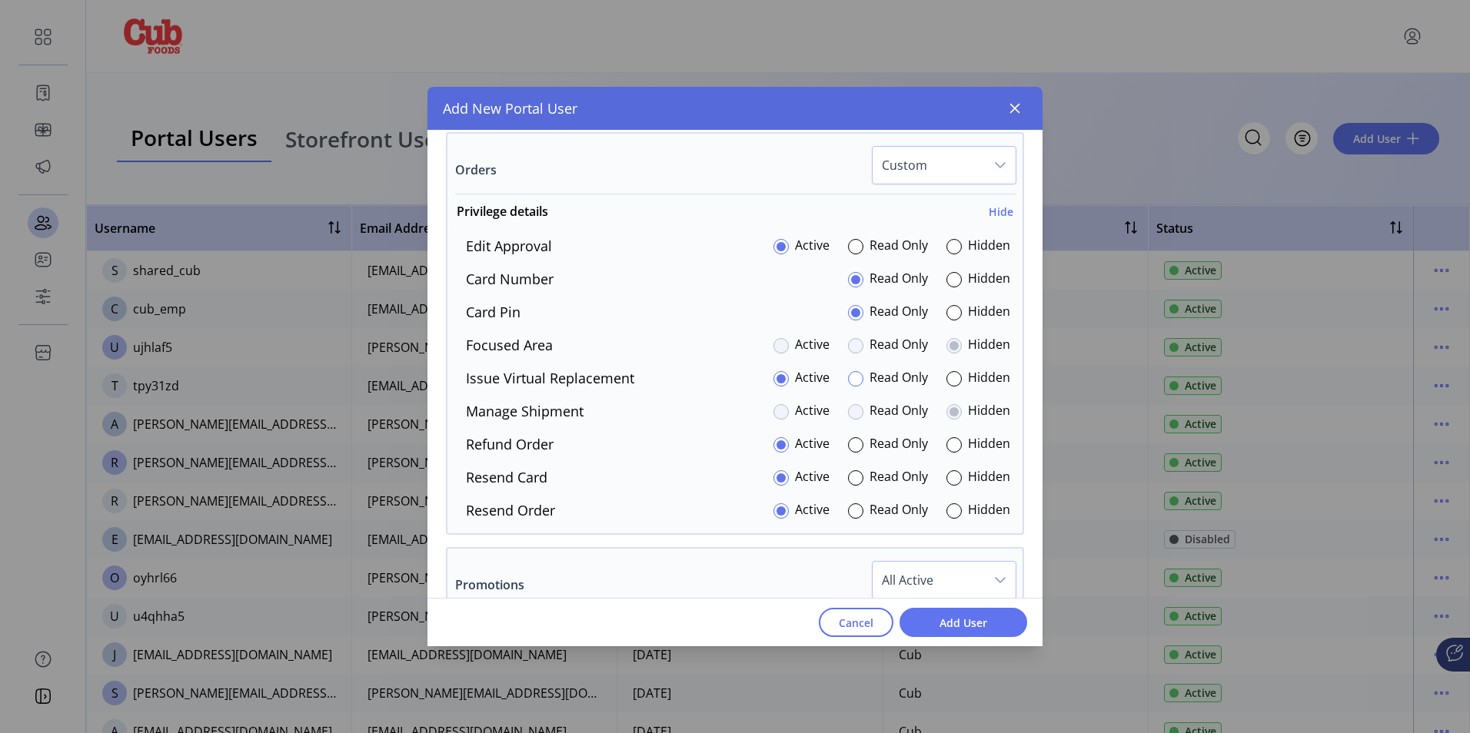
click at [855, 378] on div at bounding box center [855, 378] width 15 height 15
click at [947, 308] on div at bounding box center [953, 312] width 15 height 15
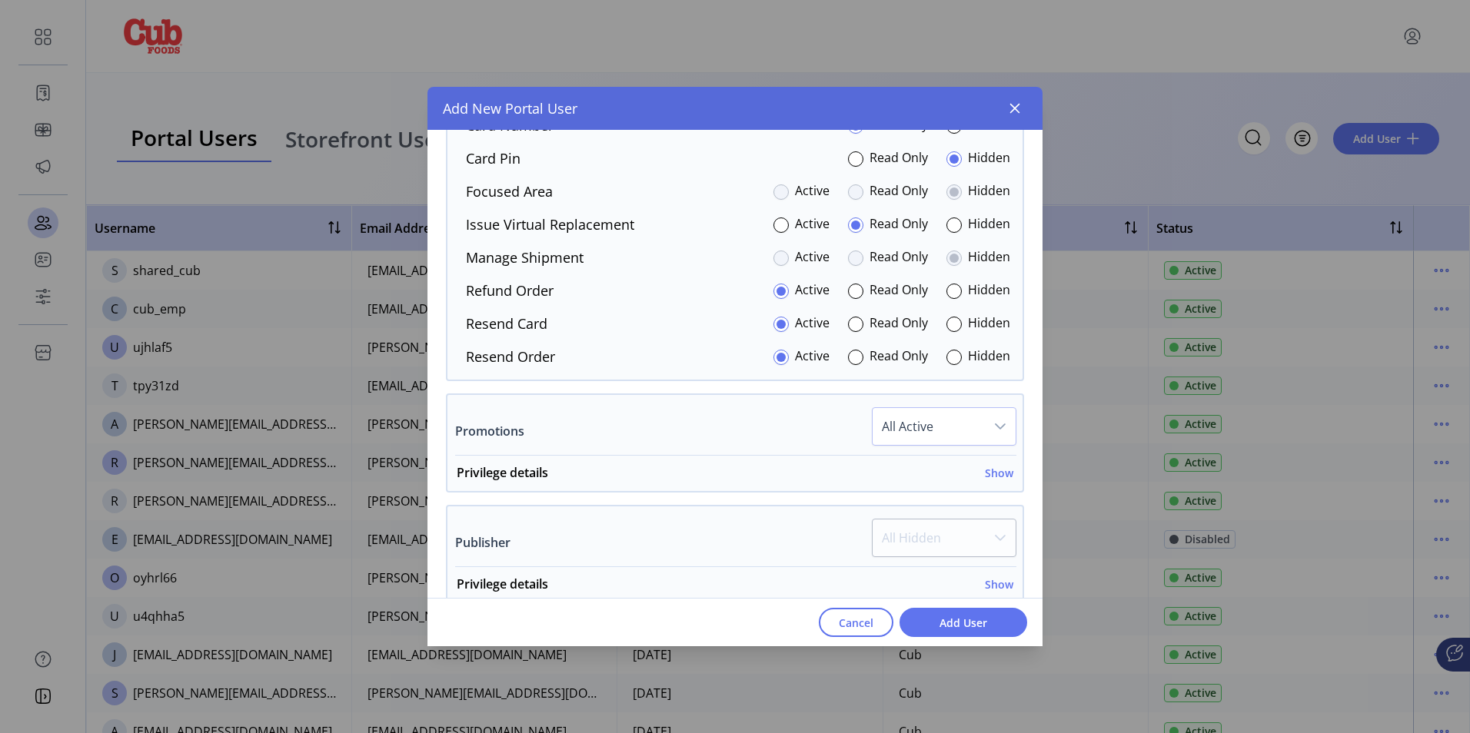
scroll to position [1768, 0]
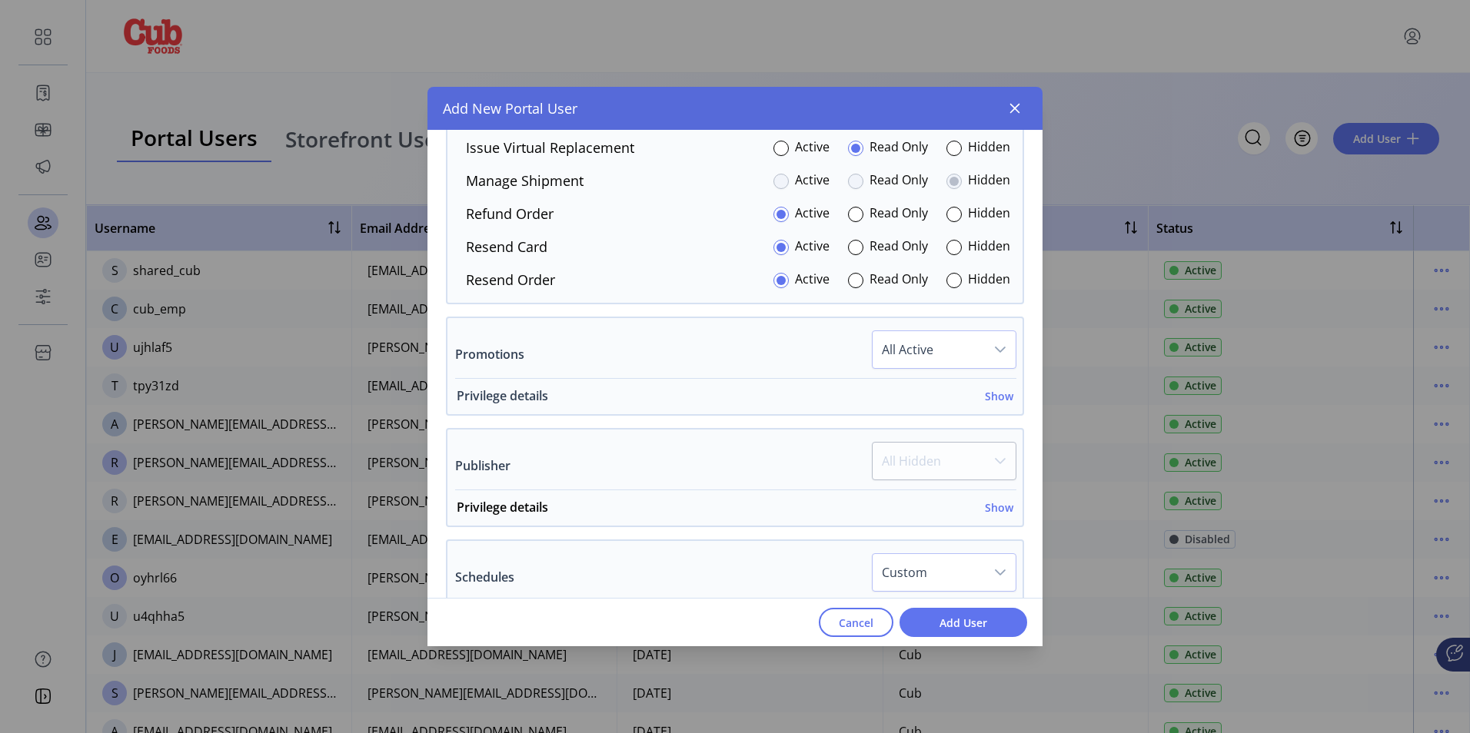
click at [998, 397] on h6 "Show" at bounding box center [999, 396] width 28 height 16
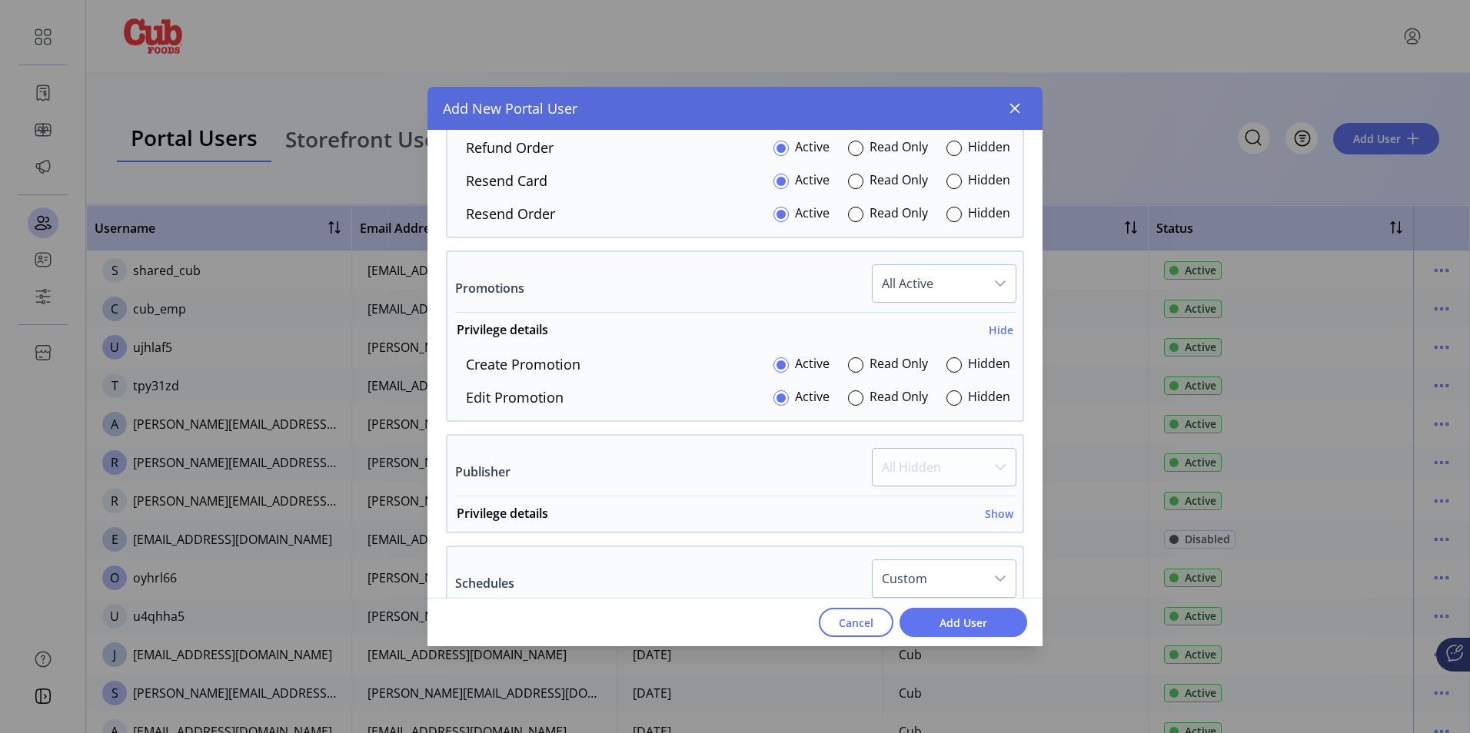
scroll to position [1922, 0]
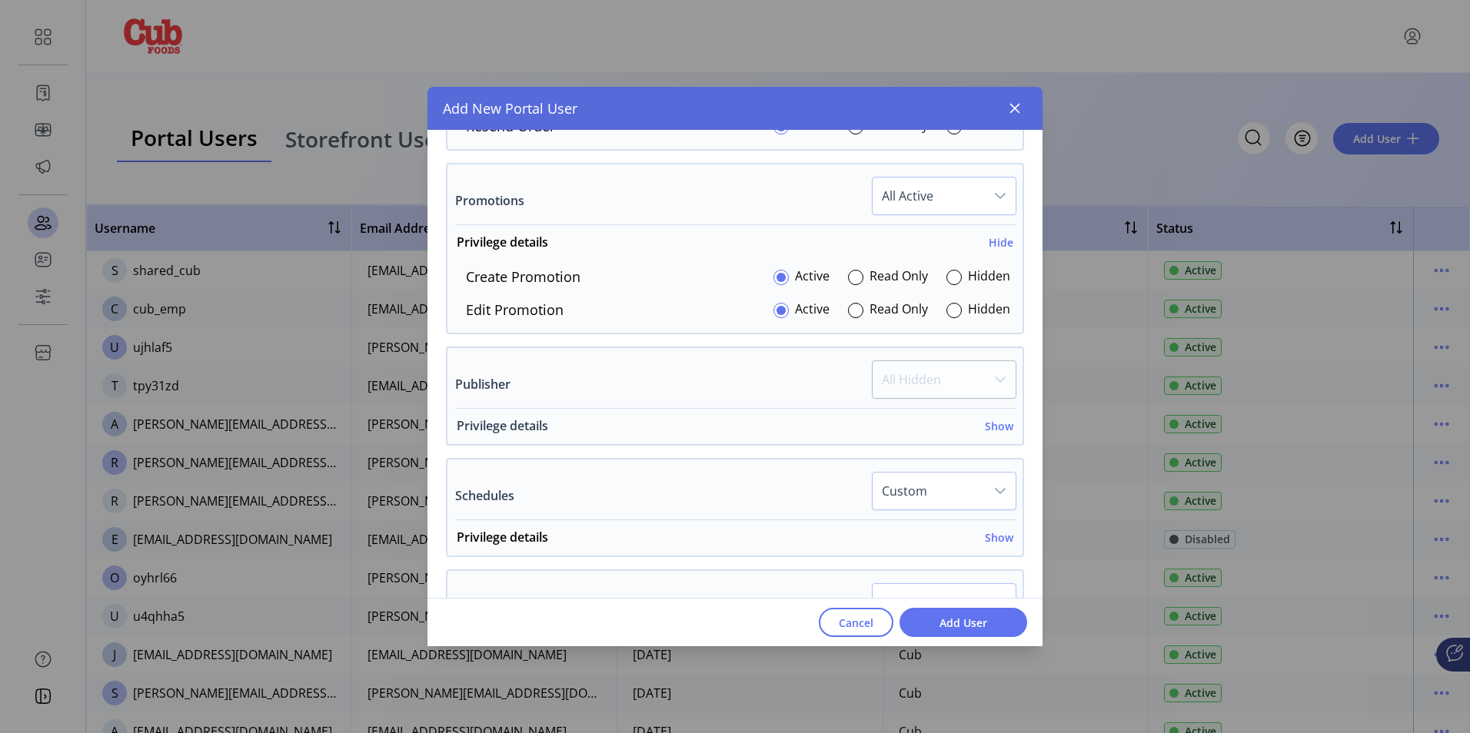
click at [1000, 424] on h6 "Show" at bounding box center [999, 426] width 28 height 16
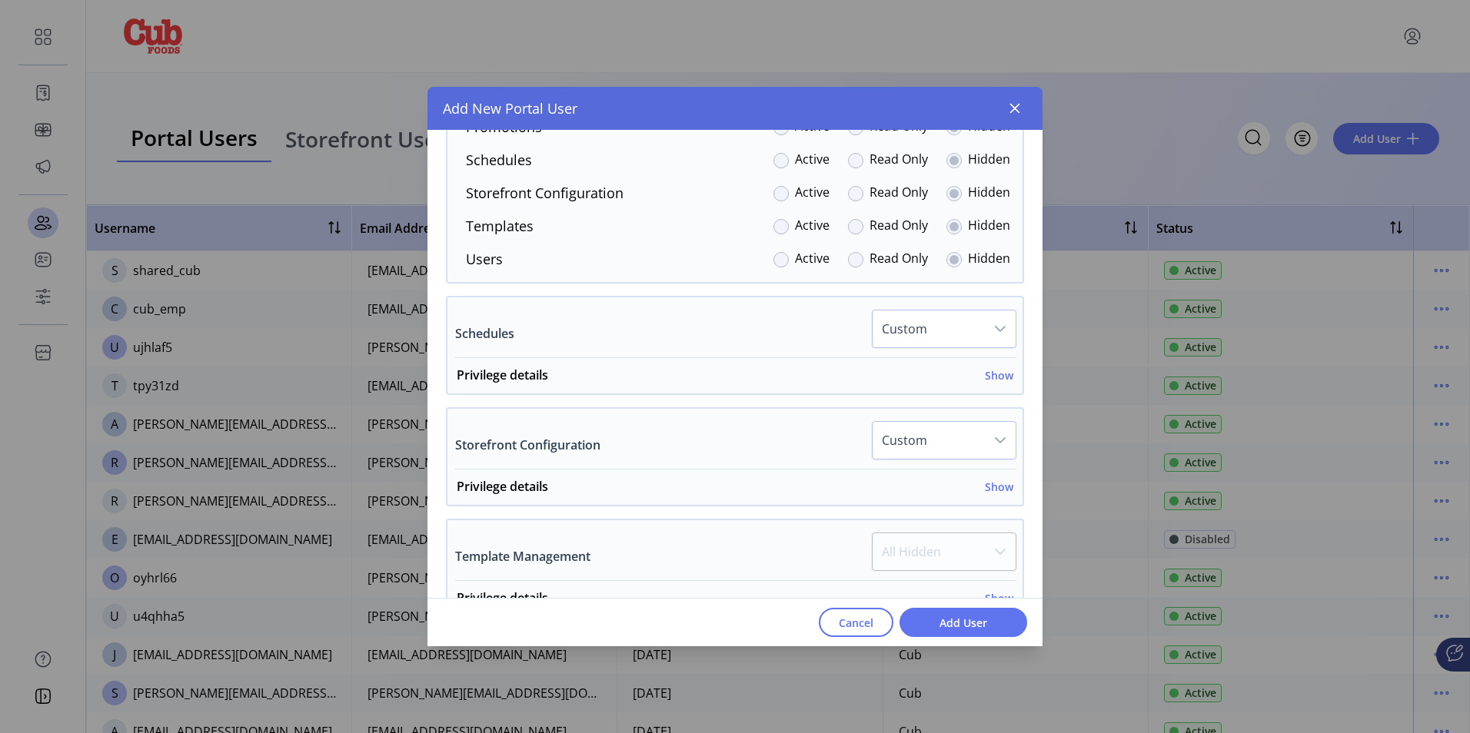
scroll to position [2307, 0]
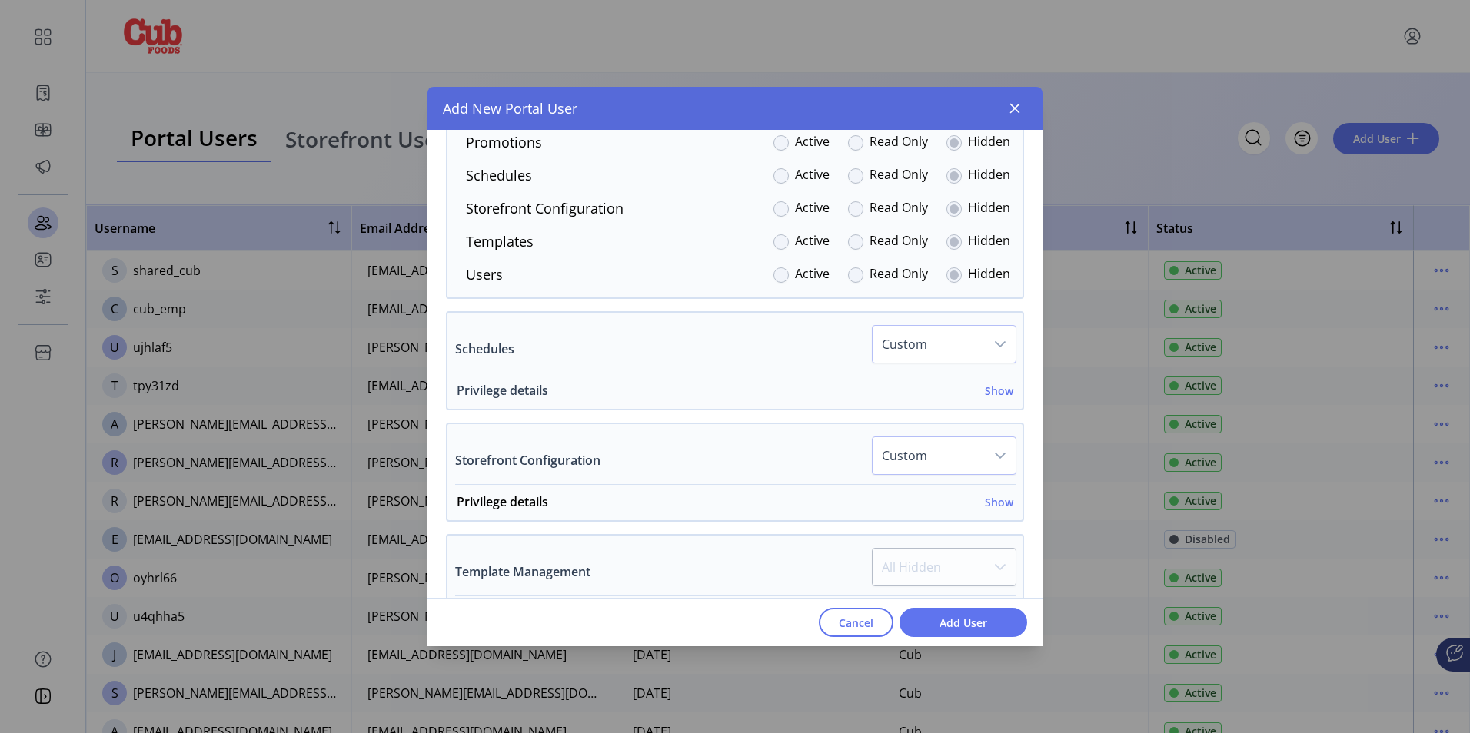
click at [993, 392] on h6 "Show" at bounding box center [999, 391] width 28 height 16
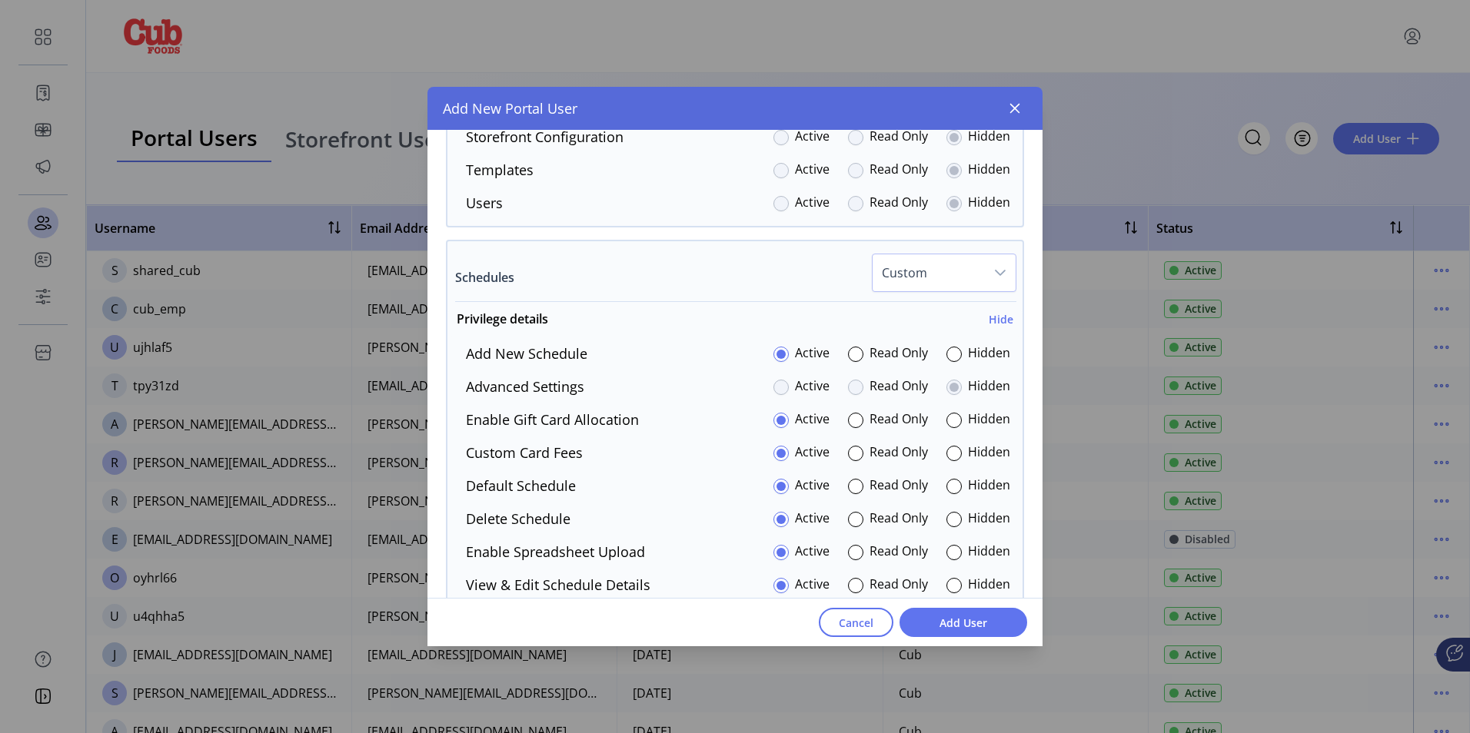
scroll to position [2460, 0]
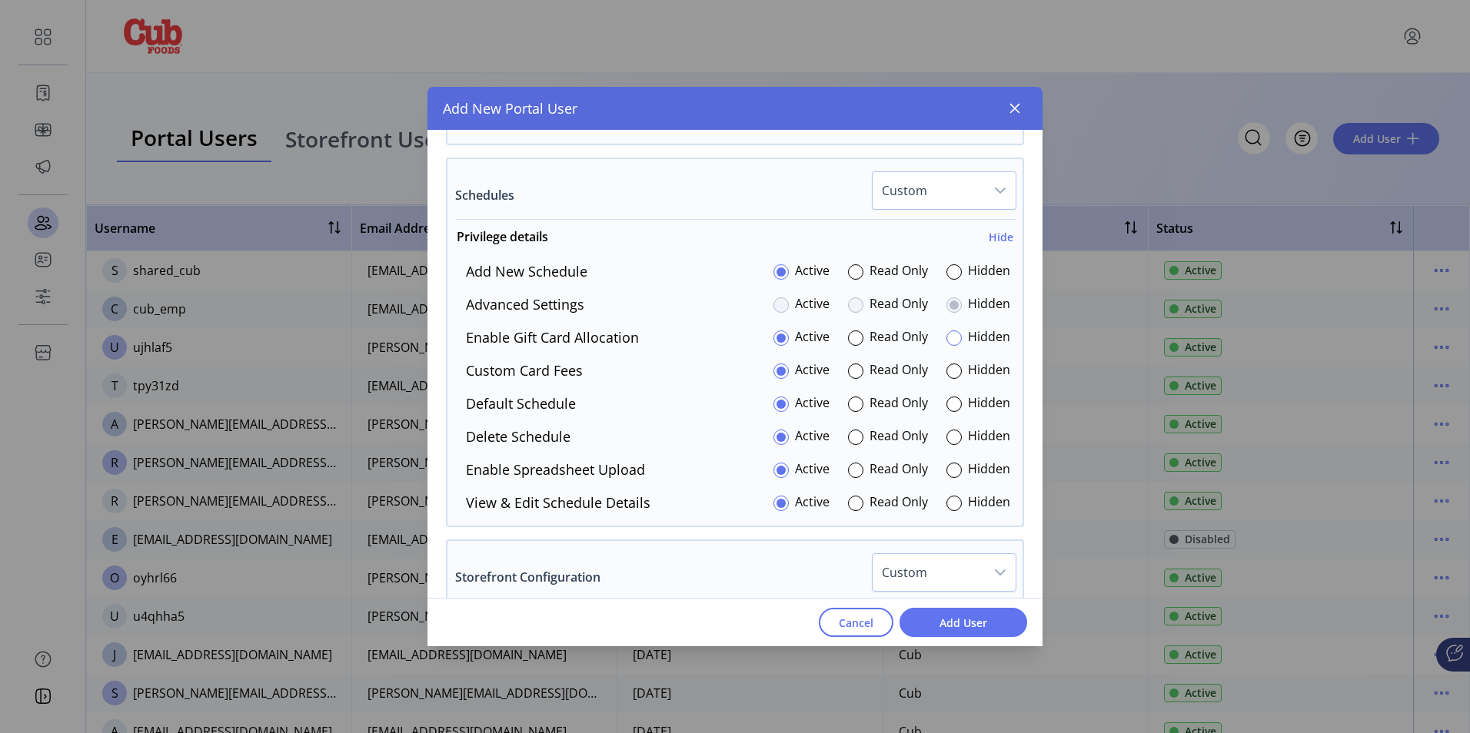
click at [951, 338] on div at bounding box center [953, 338] width 15 height 15
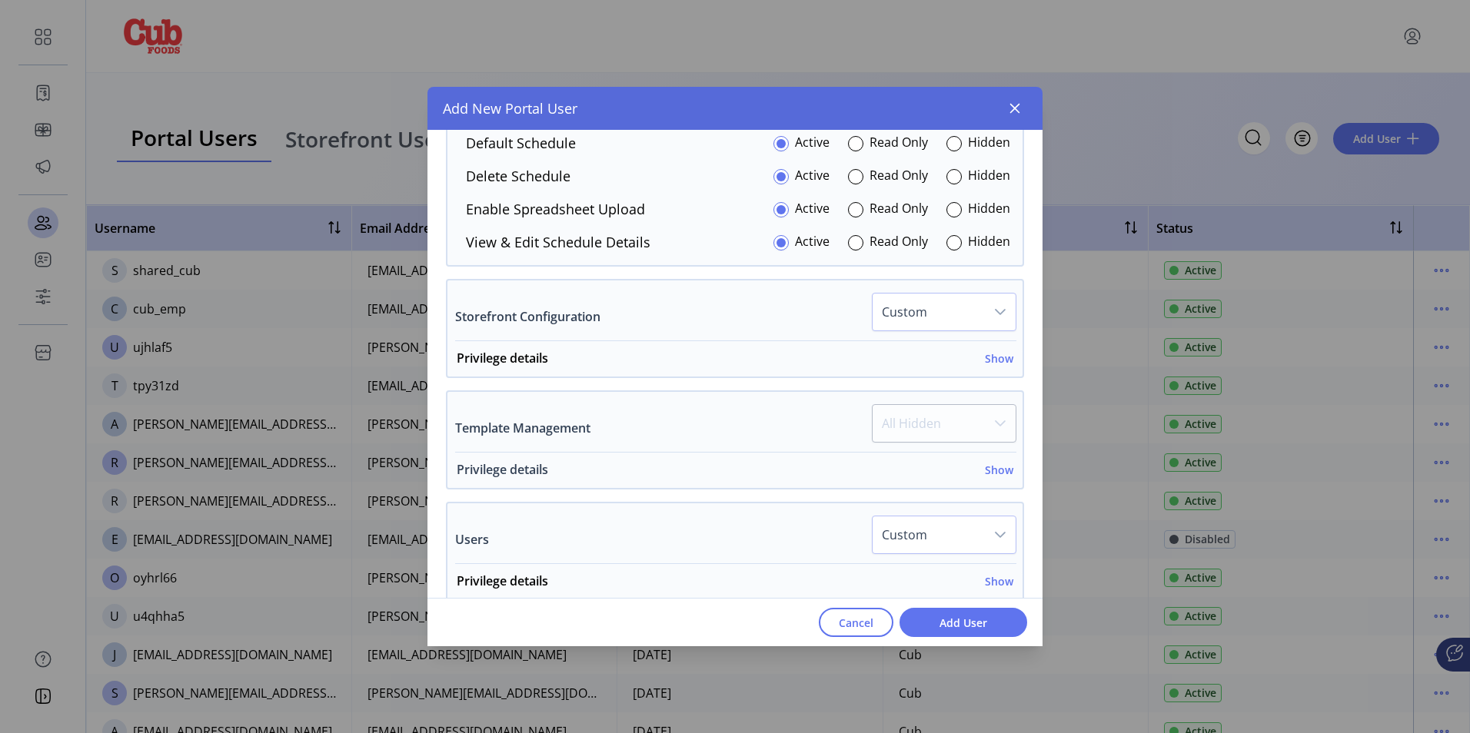
scroll to position [2667, 0]
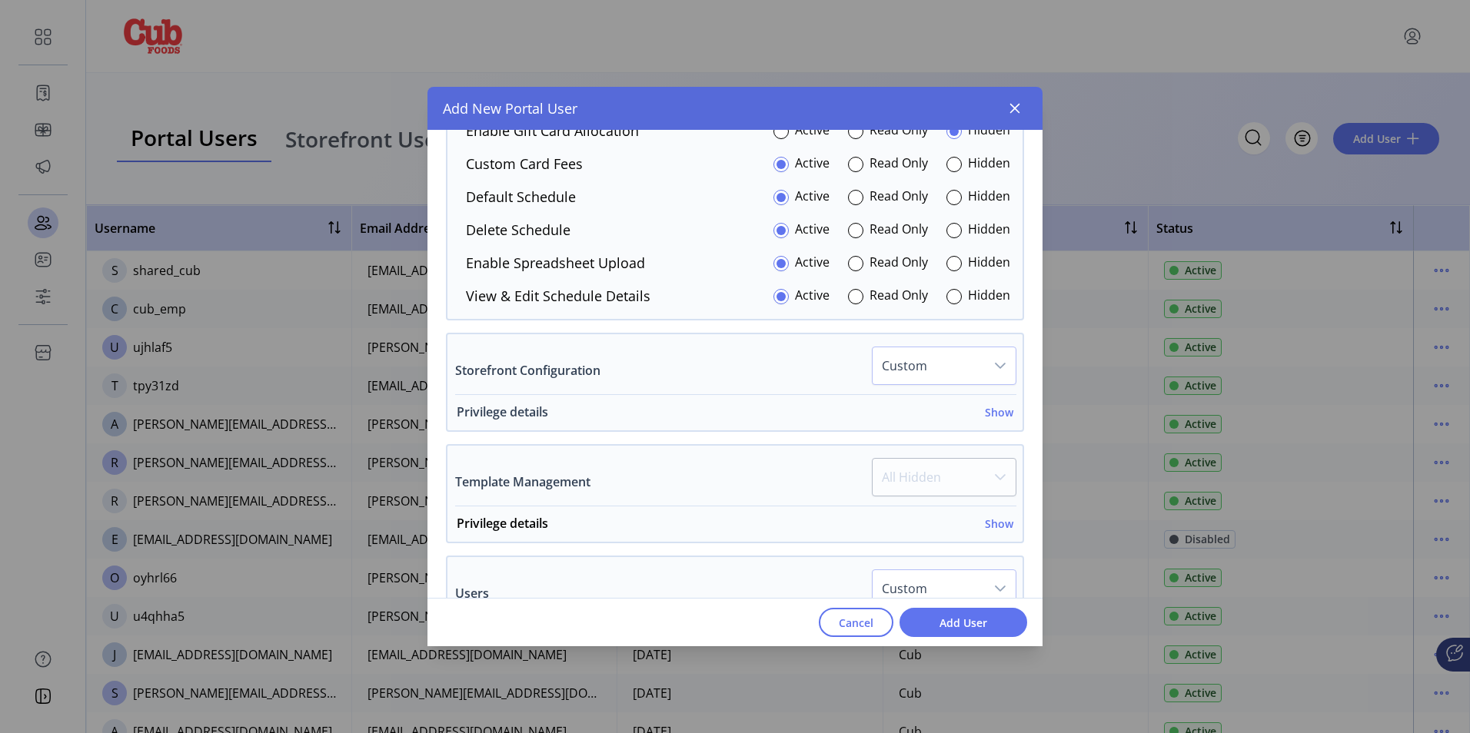
click at [988, 417] on h6 "Show" at bounding box center [999, 412] width 28 height 16
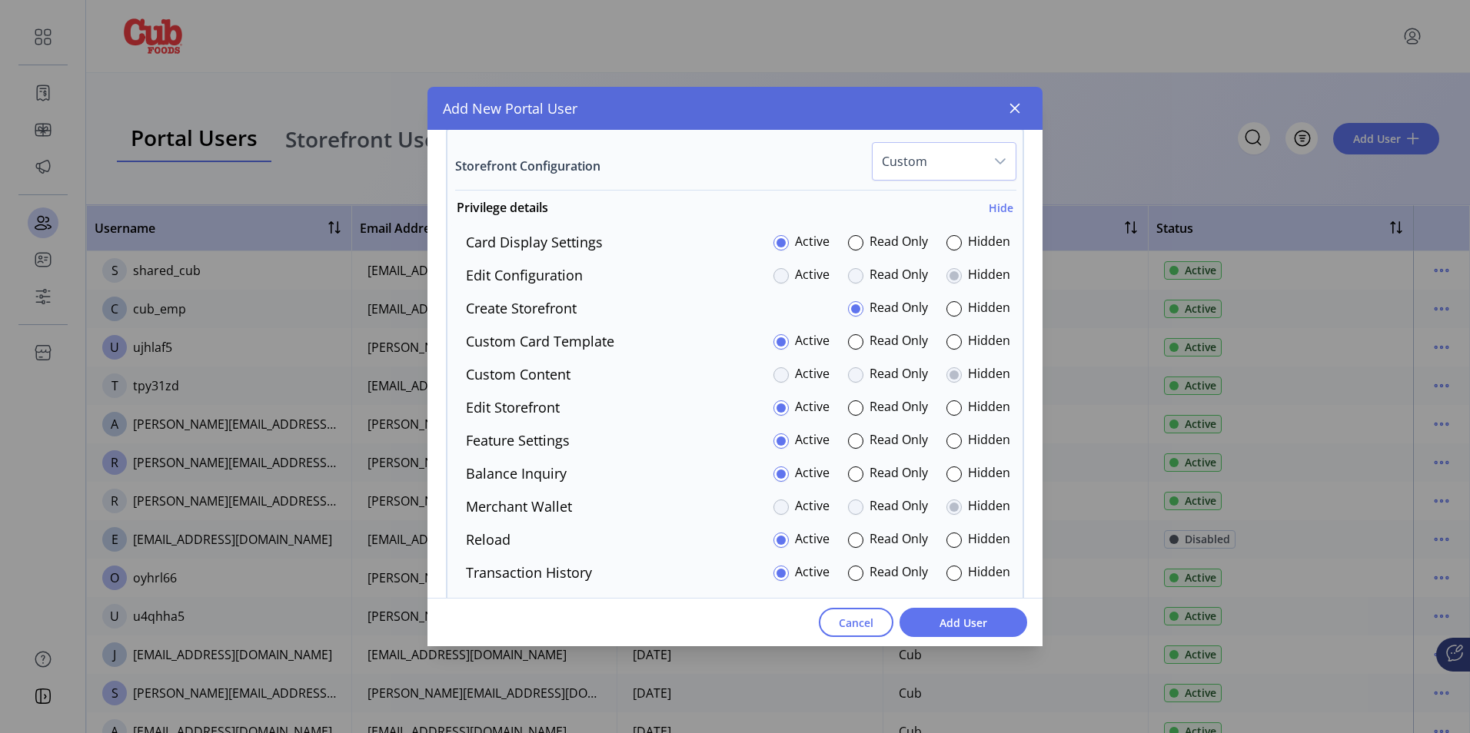
scroll to position [2898, 0]
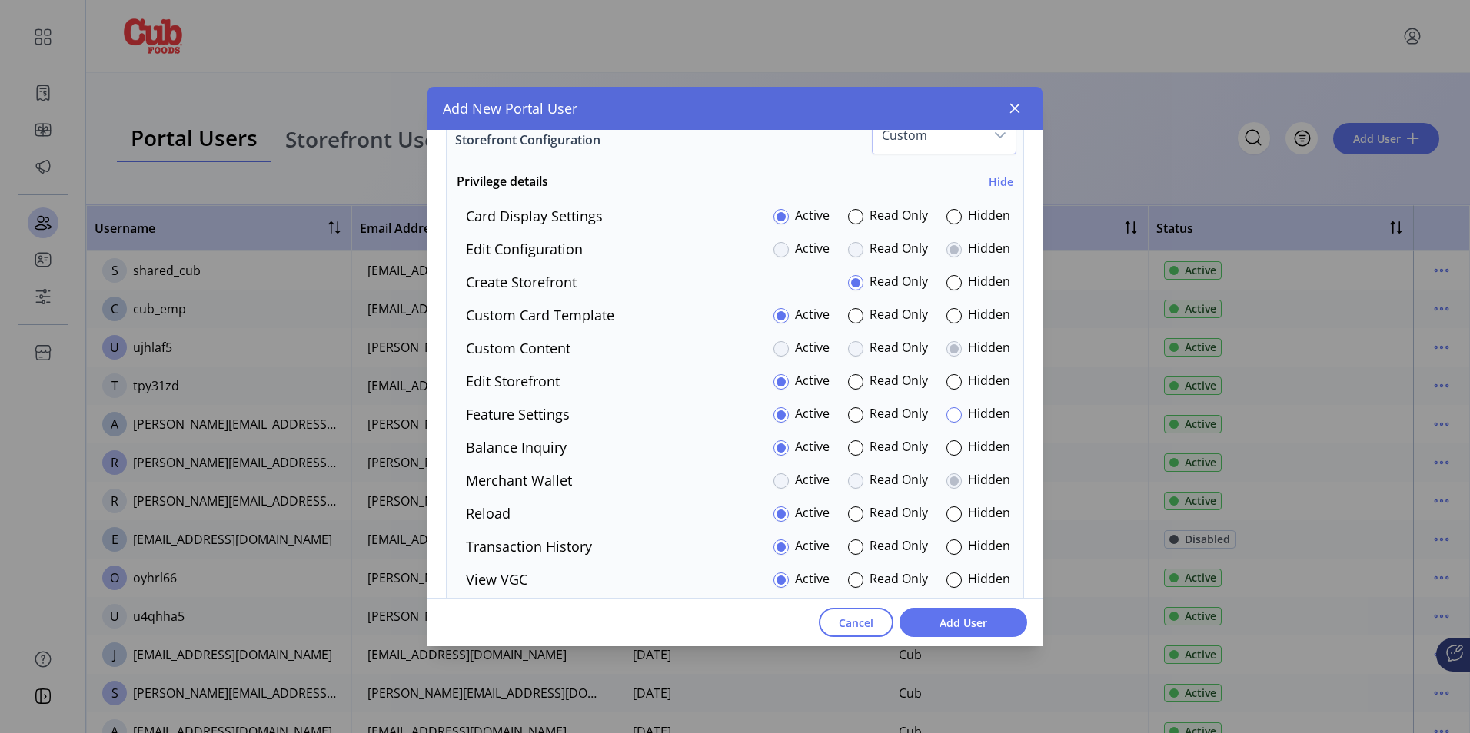
click at [953, 412] on div at bounding box center [953, 414] width 15 height 15
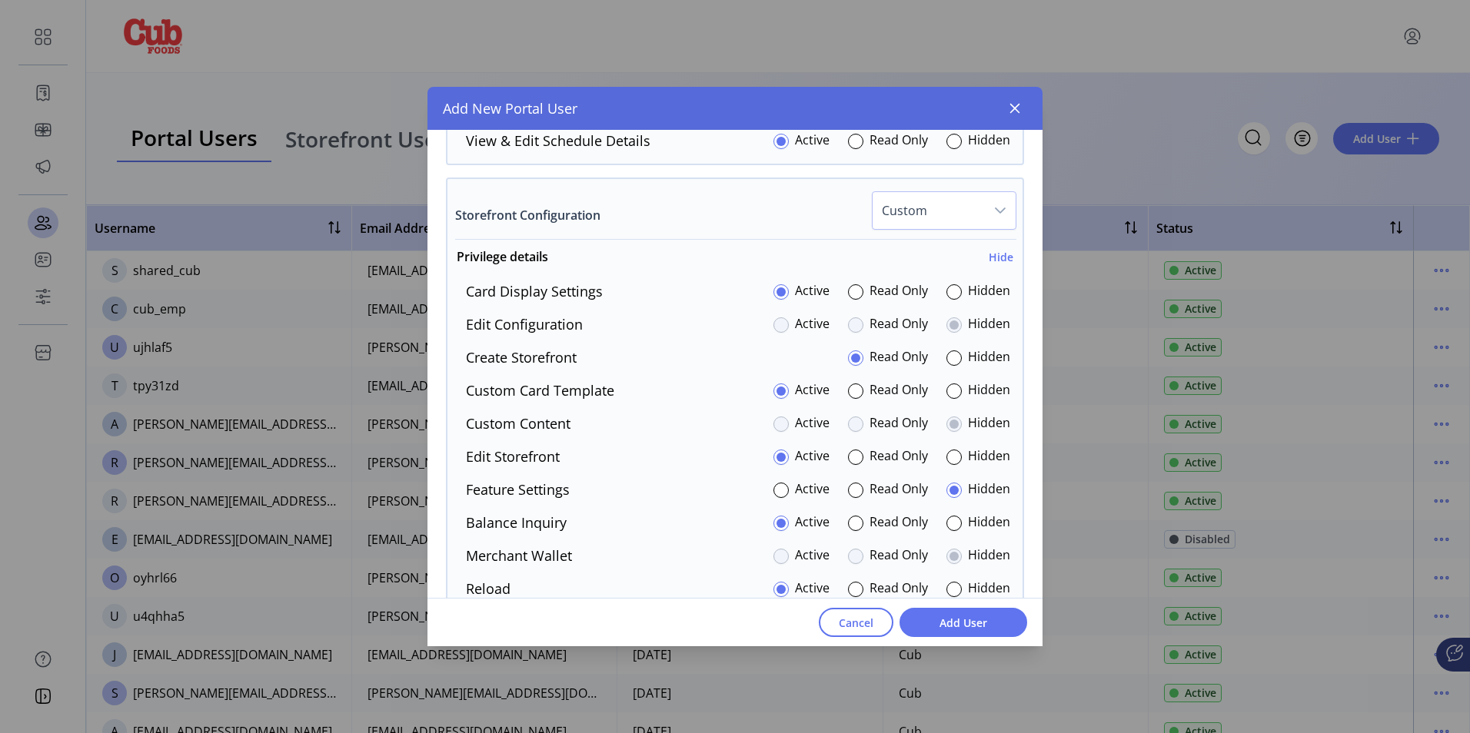
scroll to position [2821, 0]
click at [778, 327] on div at bounding box center [780, 326] width 15 height 15
click at [773, 321] on div at bounding box center [780, 326] width 15 height 15
click at [773, 325] on div at bounding box center [780, 326] width 15 height 15
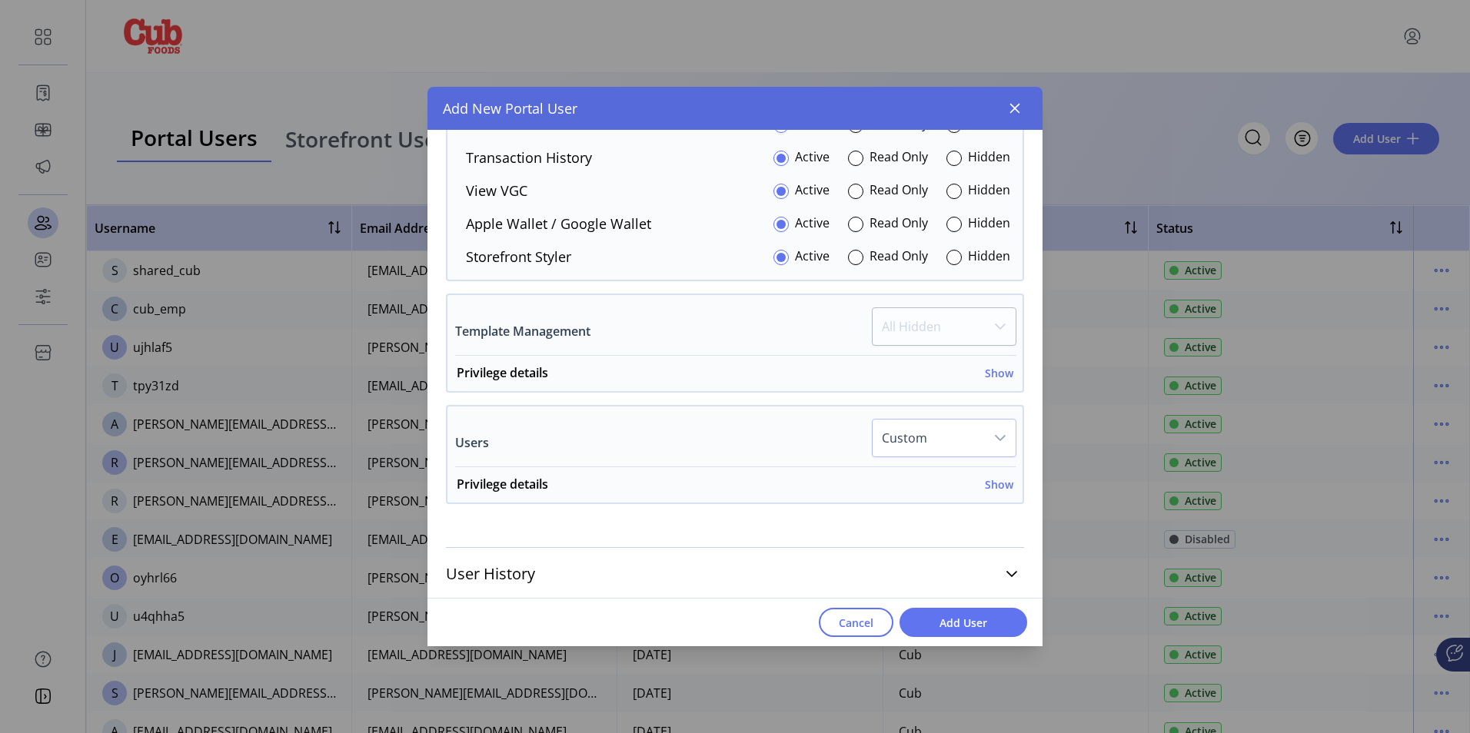
scroll to position [3290, 0]
click at [994, 369] on h6 "Show" at bounding box center [999, 370] width 28 height 16
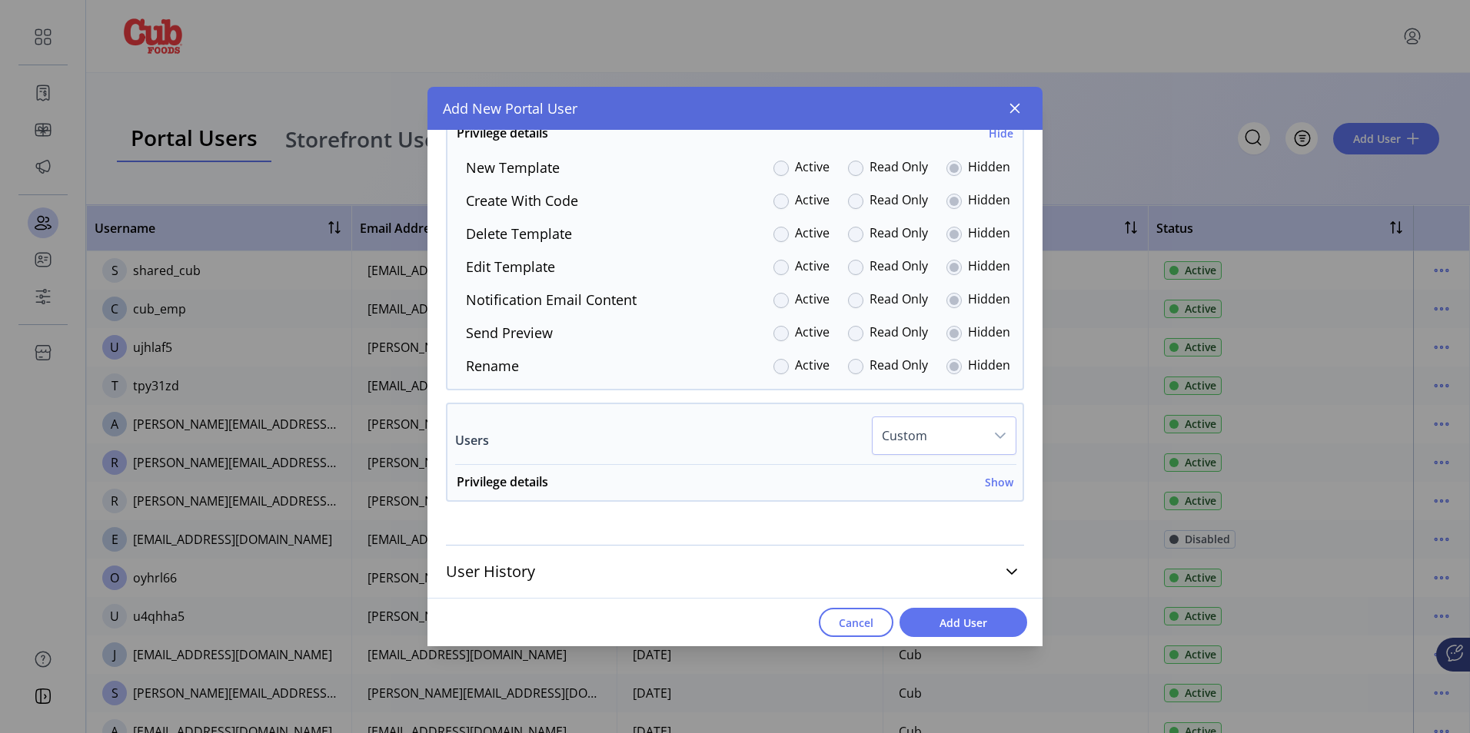
scroll to position [3527, 0]
click at [999, 481] on h6 "Show" at bounding box center [999, 482] width 28 height 16
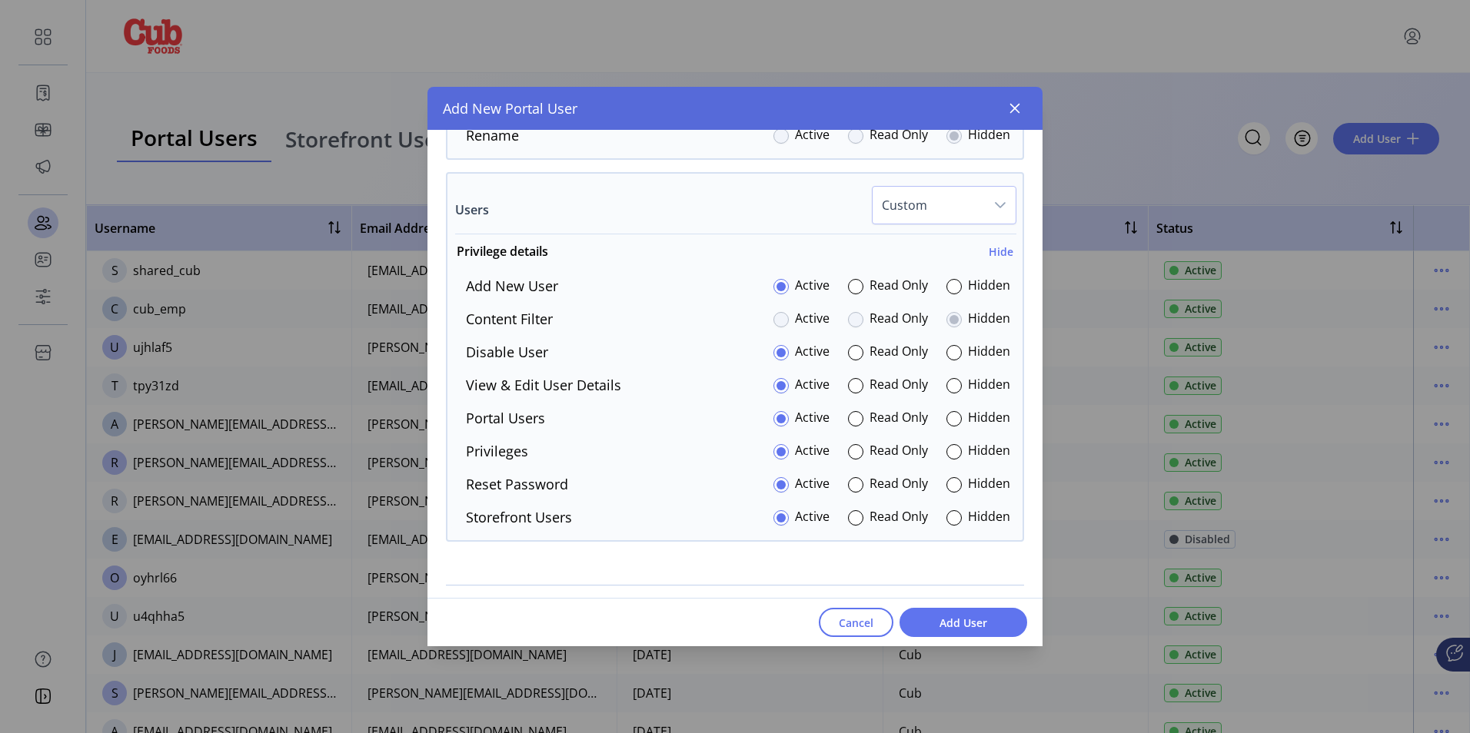
scroll to position [3758, 0]
click at [950, 514] on div at bounding box center [953, 517] width 15 height 15
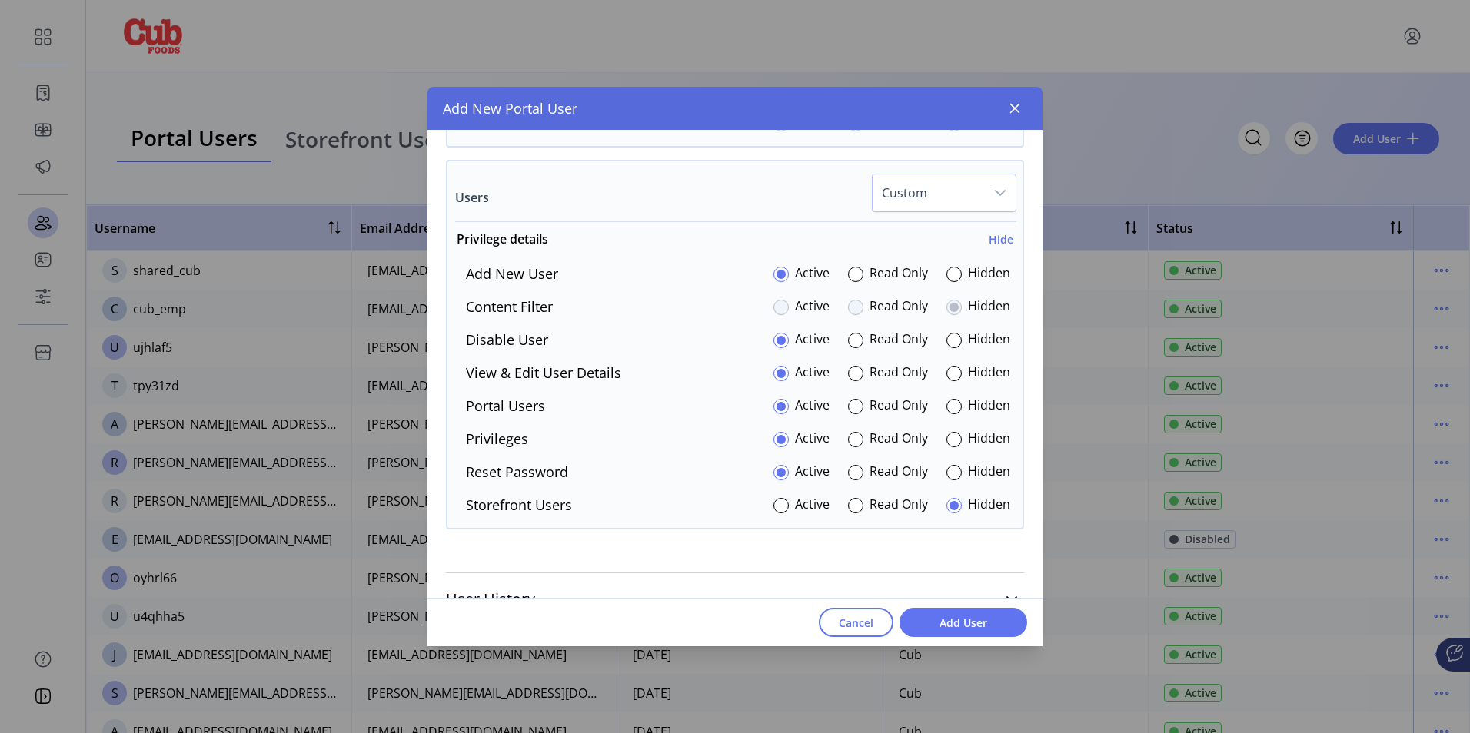
scroll to position [3798, 0]
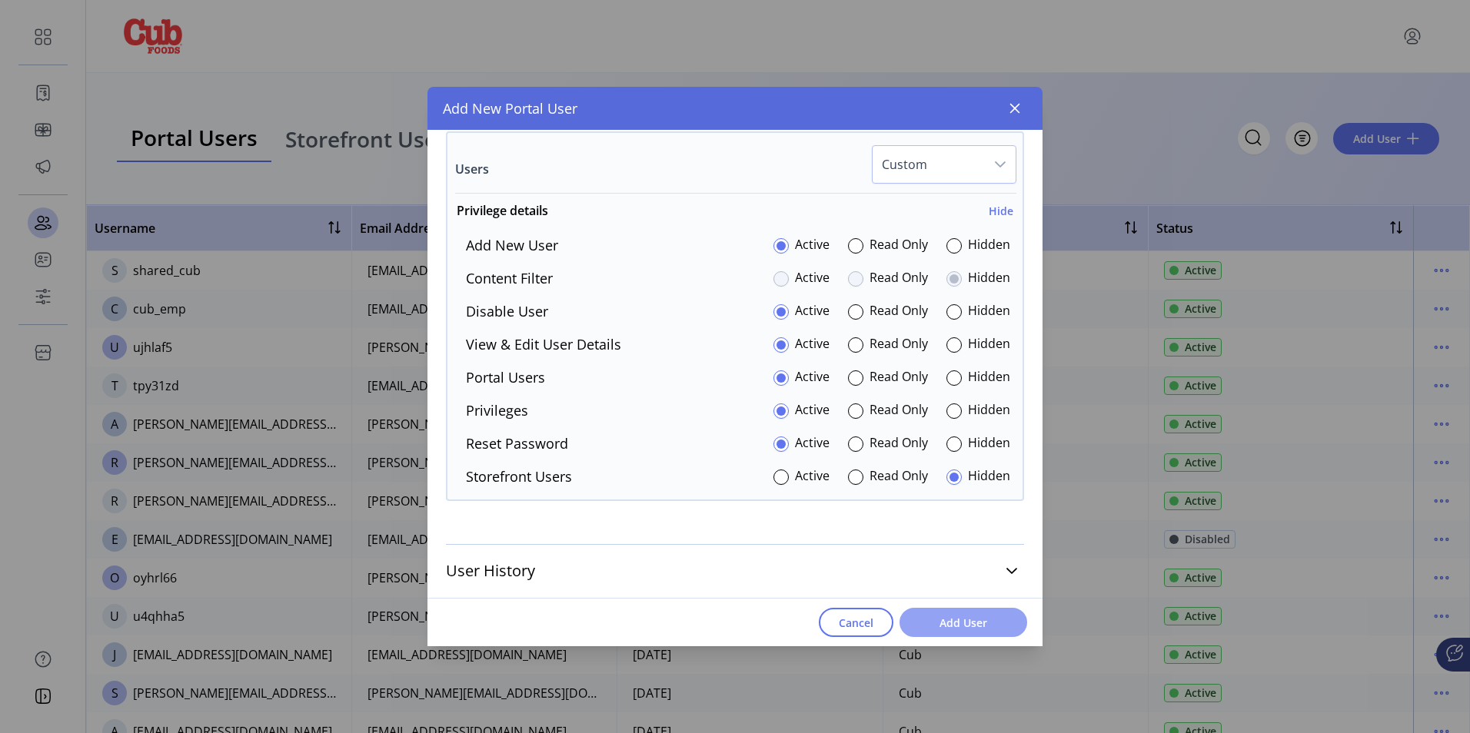
click at [970, 617] on span "Add User" at bounding box center [964, 623] width 88 height 16
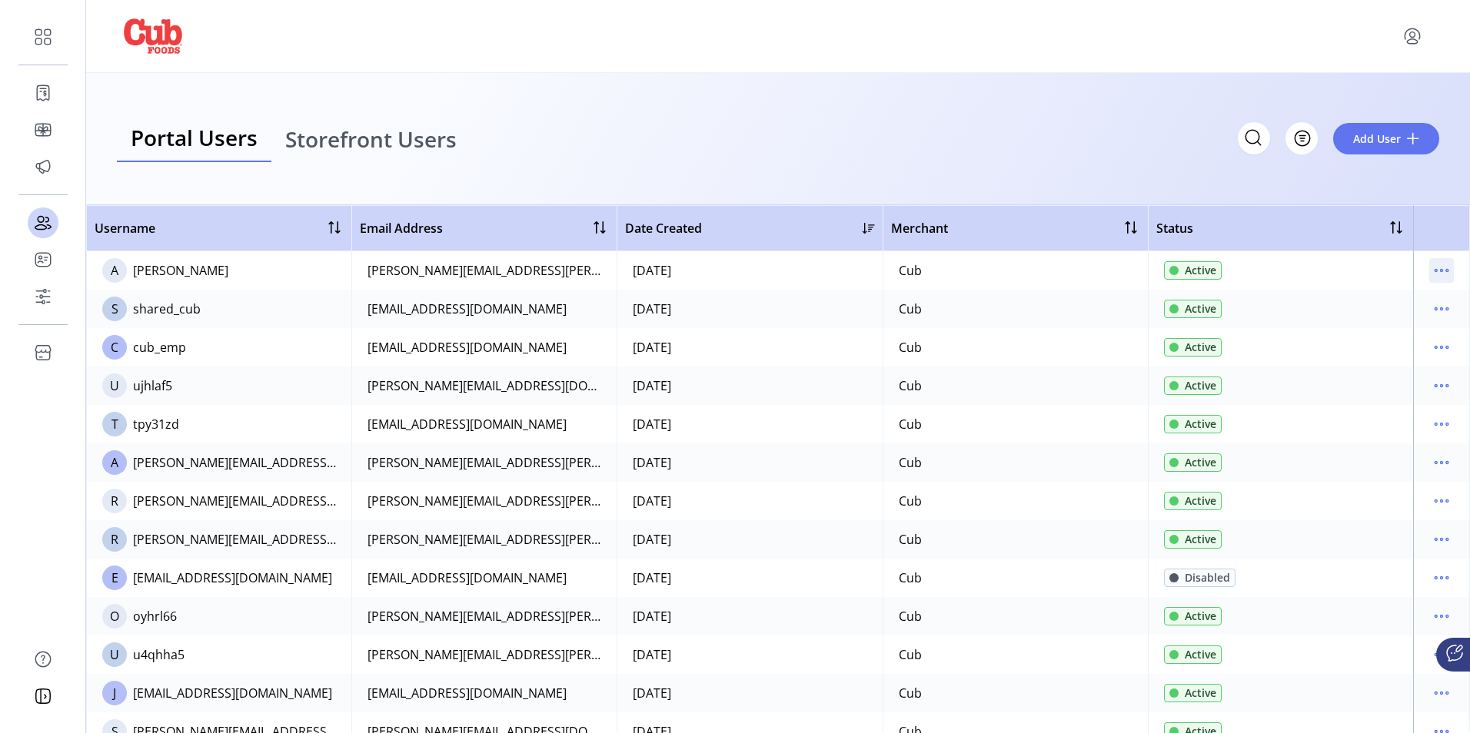
click at [1436, 268] on icon "menu" at bounding box center [1441, 270] width 25 height 25
click at [1369, 301] on span "Edit Details" at bounding box center [1370, 300] width 128 height 12
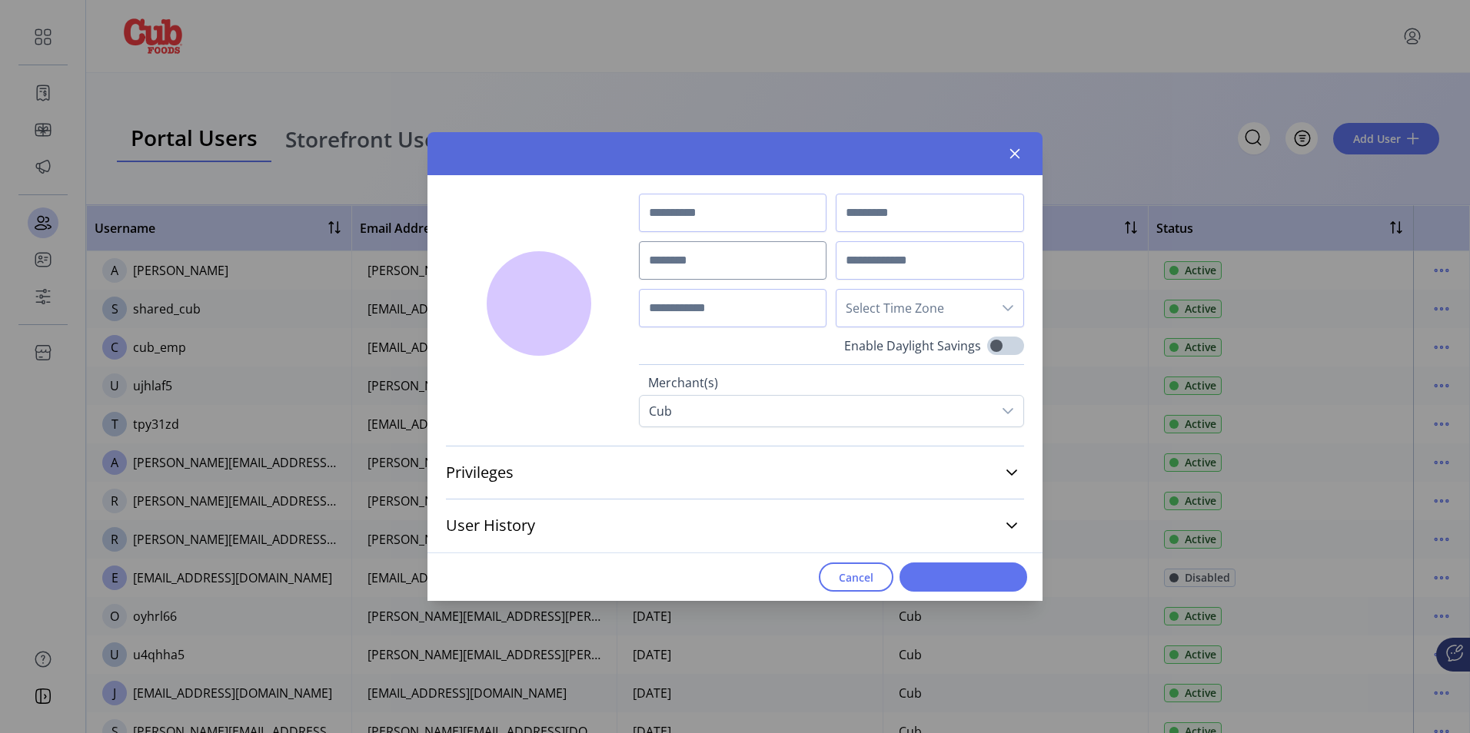
type input "****"
type input "******"
type input "**********"
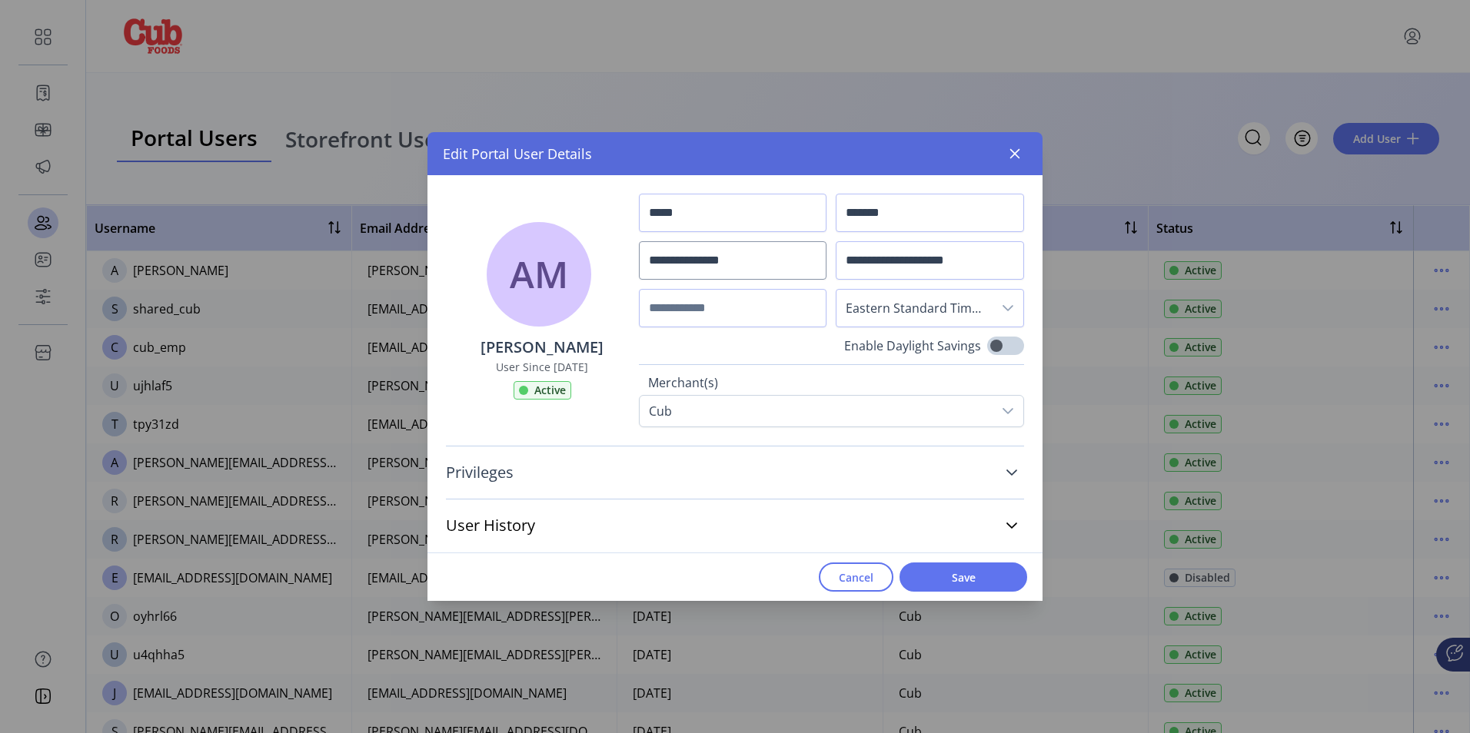
click at [1013, 473] on icon at bounding box center [1011, 473] width 11 height 6
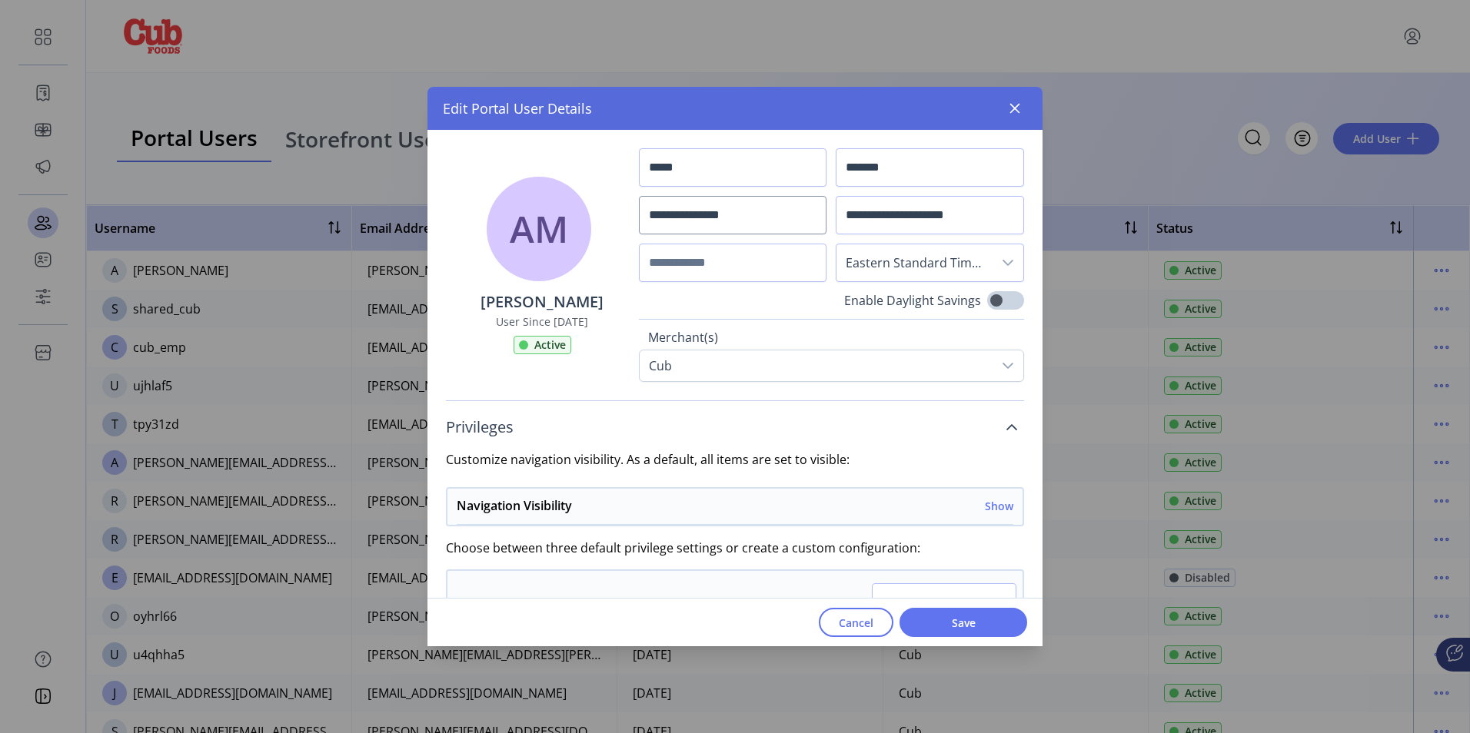
scroll to position [154, 0]
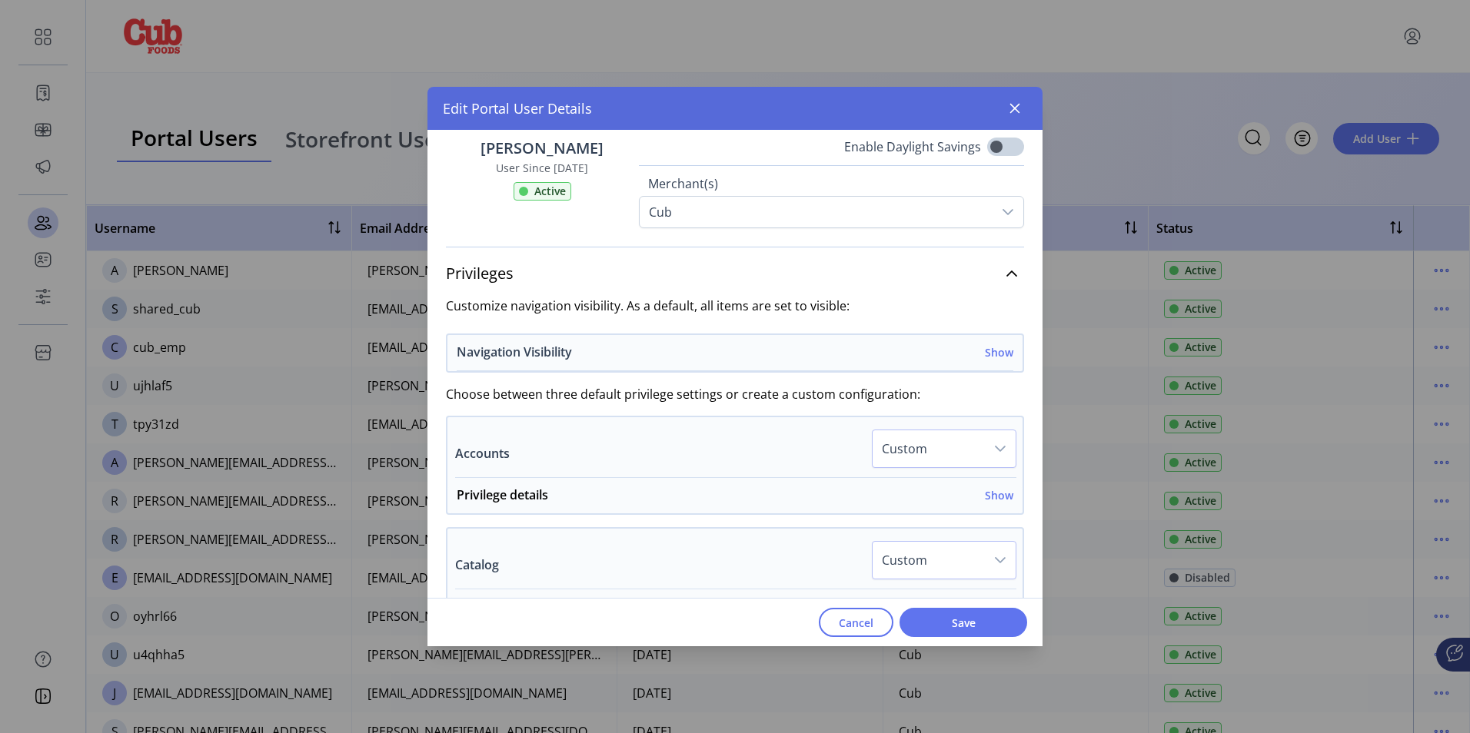
click at [996, 354] on h6 "Show" at bounding box center [999, 352] width 28 height 16
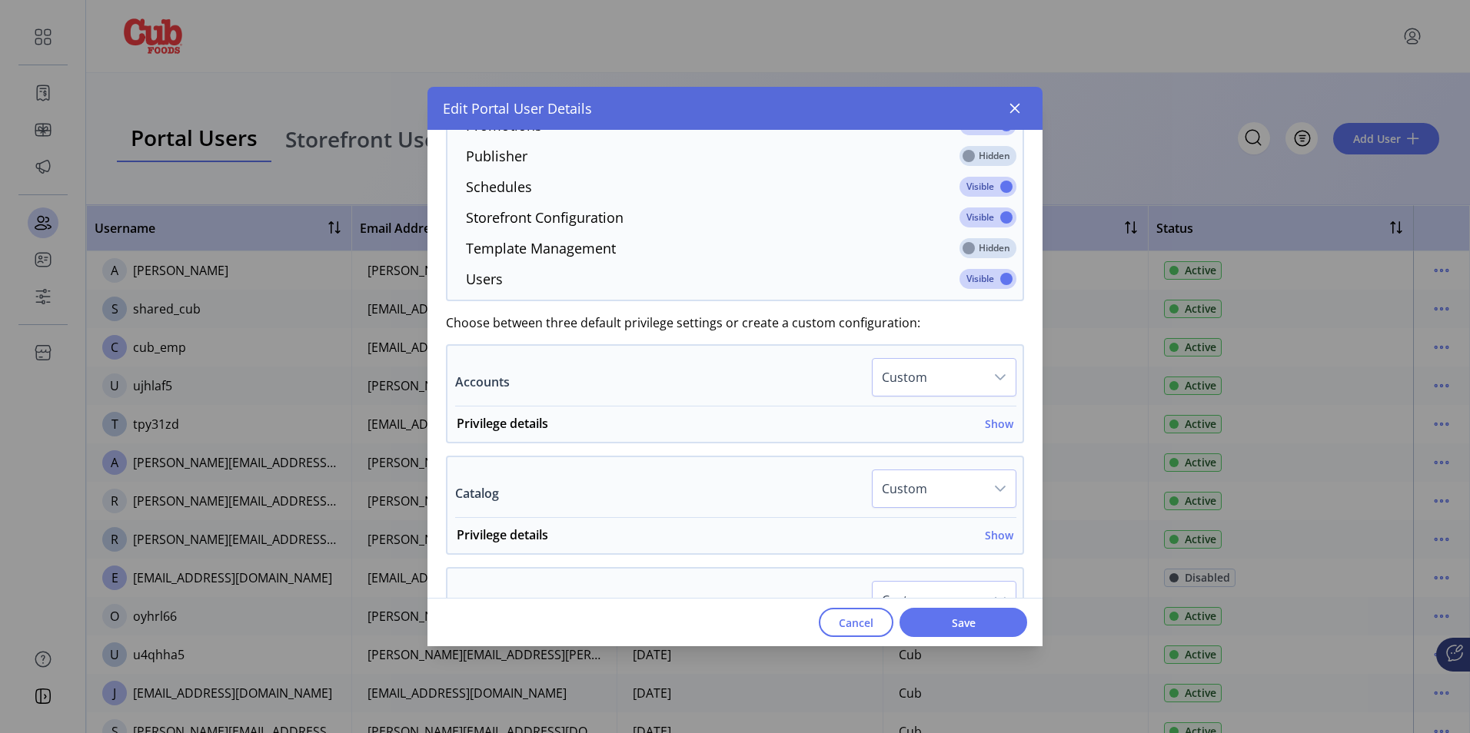
scroll to position [615, 0]
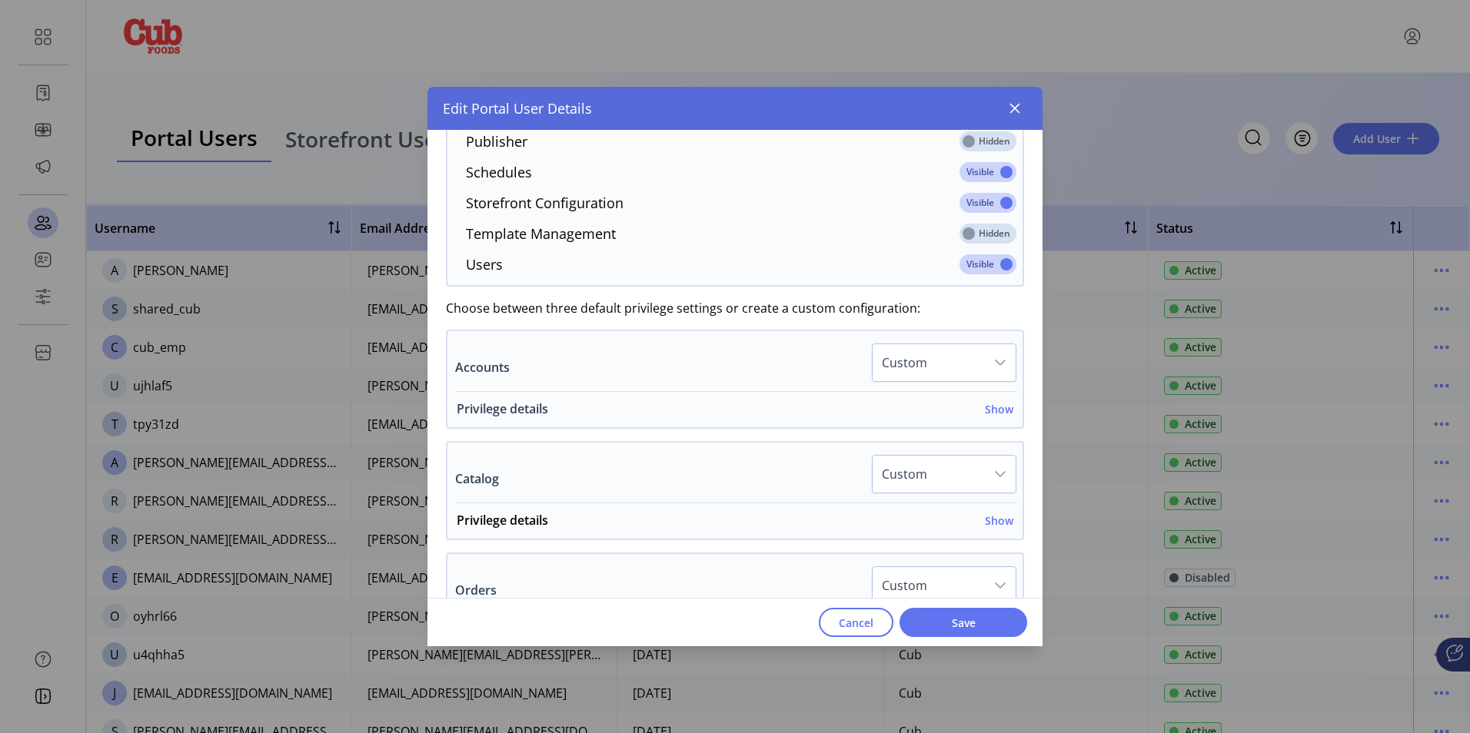
click at [999, 410] on h6 "Show" at bounding box center [999, 409] width 28 height 16
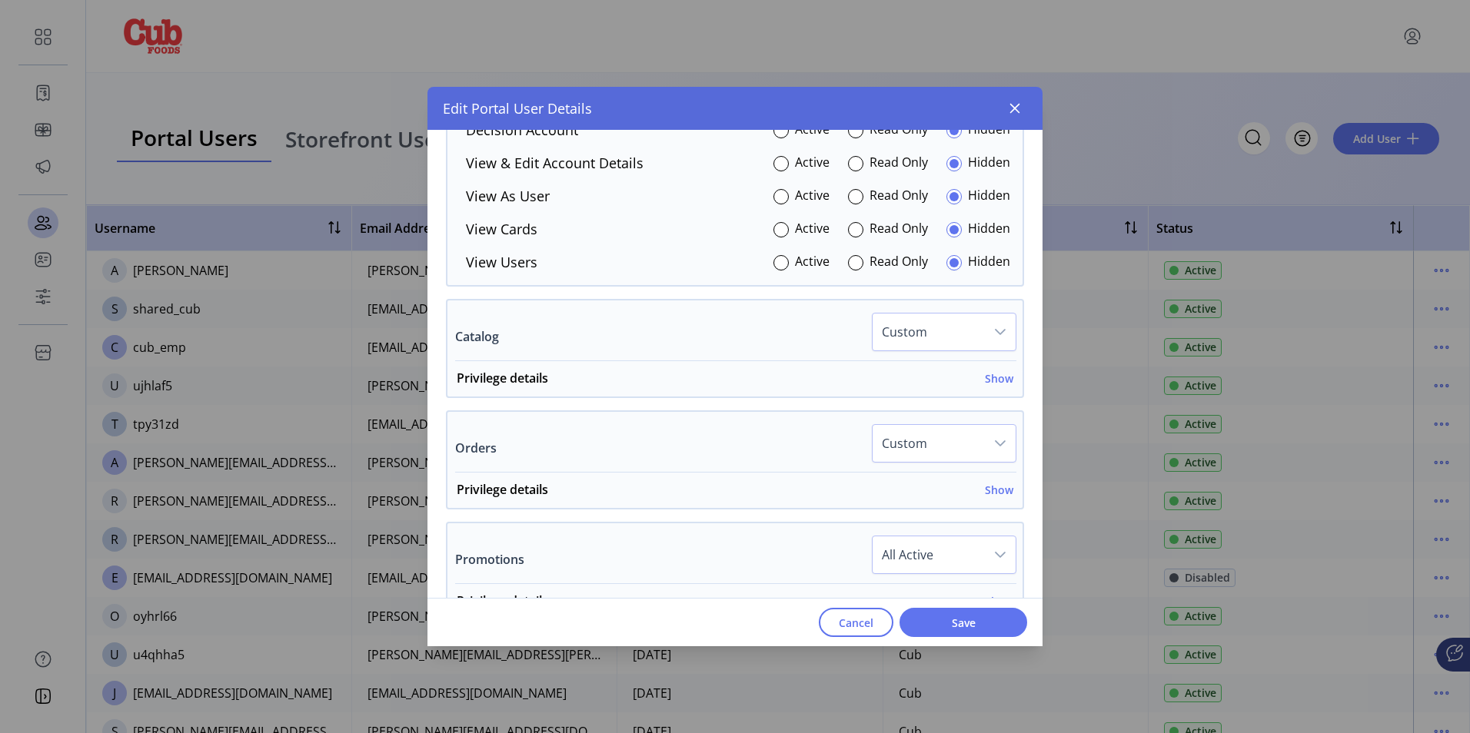
scroll to position [999, 0]
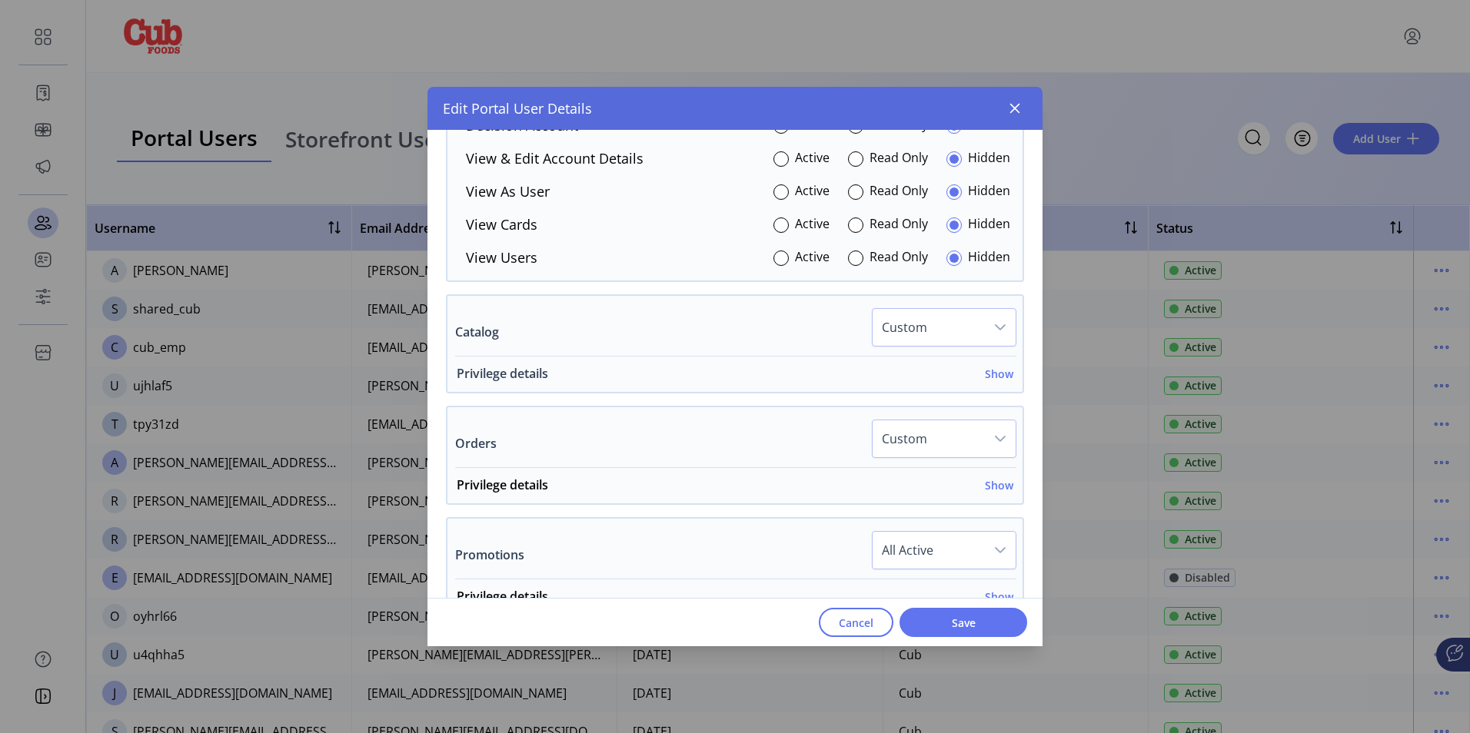
click at [994, 372] on h6 "Show" at bounding box center [999, 374] width 28 height 16
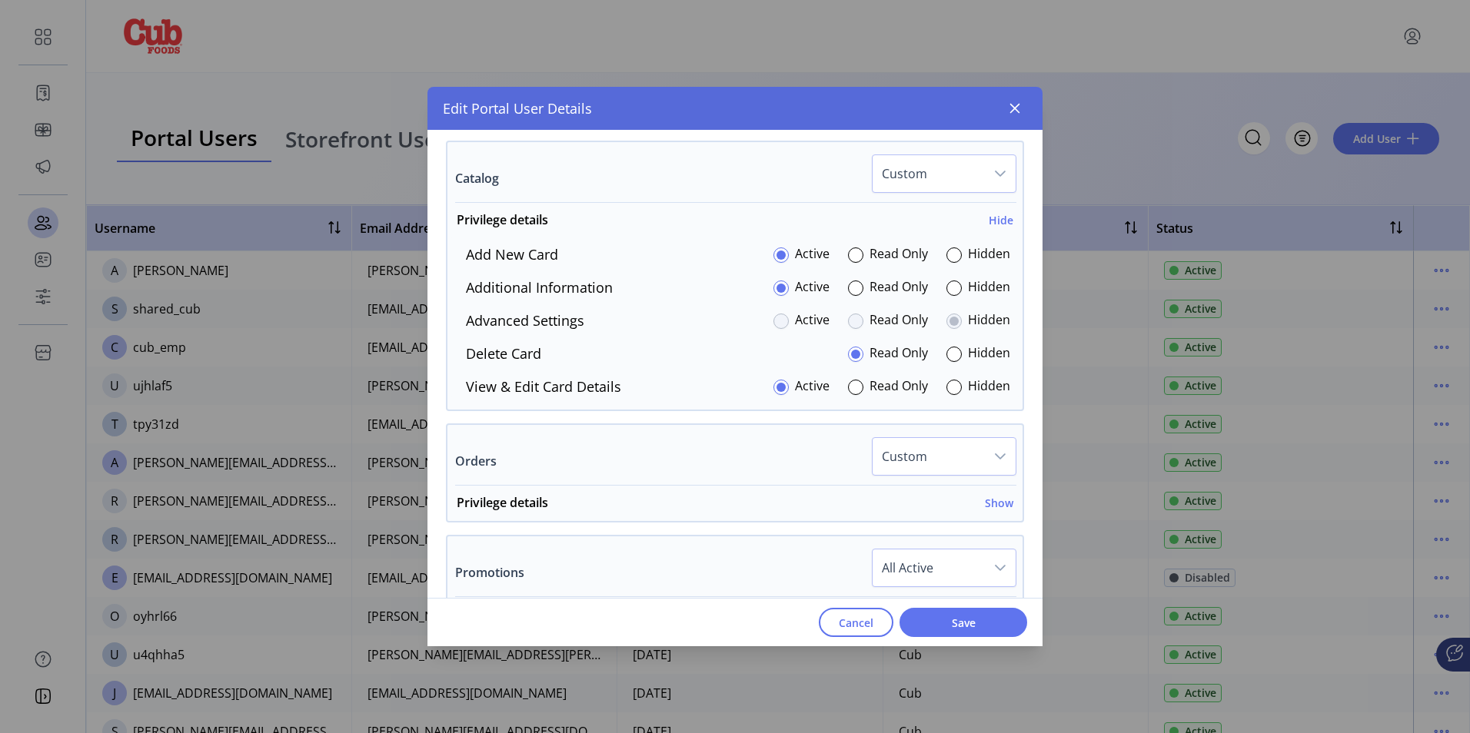
scroll to position [1307, 0]
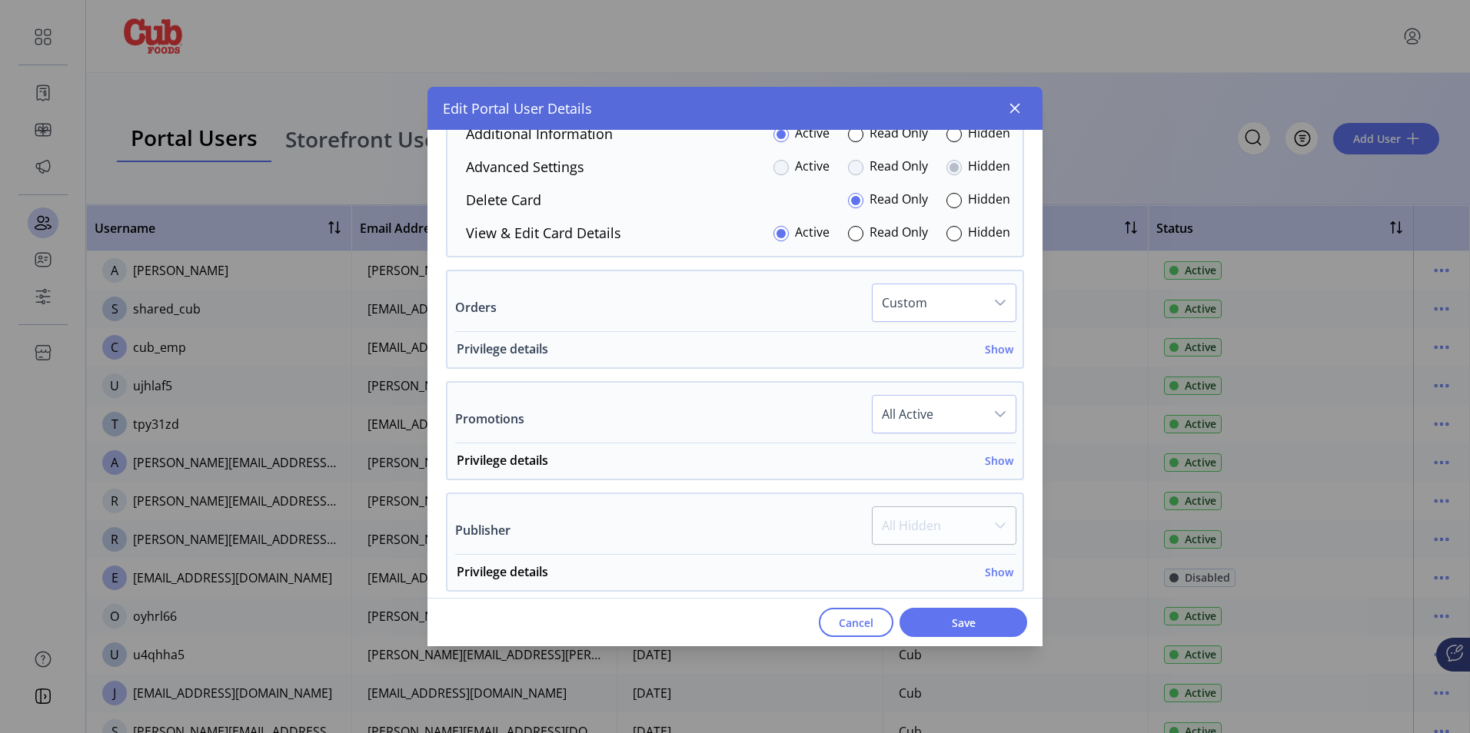
click at [992, 351] on h6 "Show" at bounding box center [999, 349] width 28 height 16
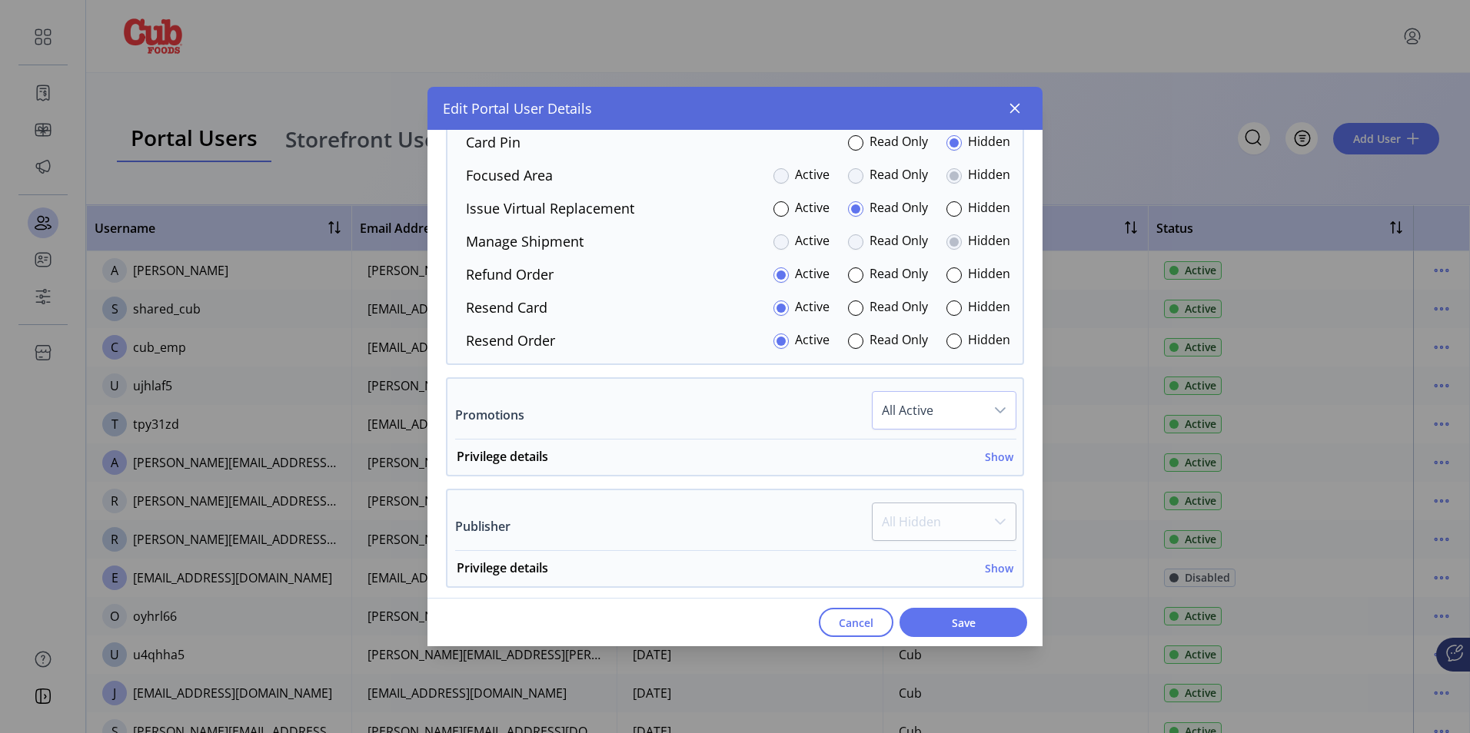
scroll to position [1691, 0]
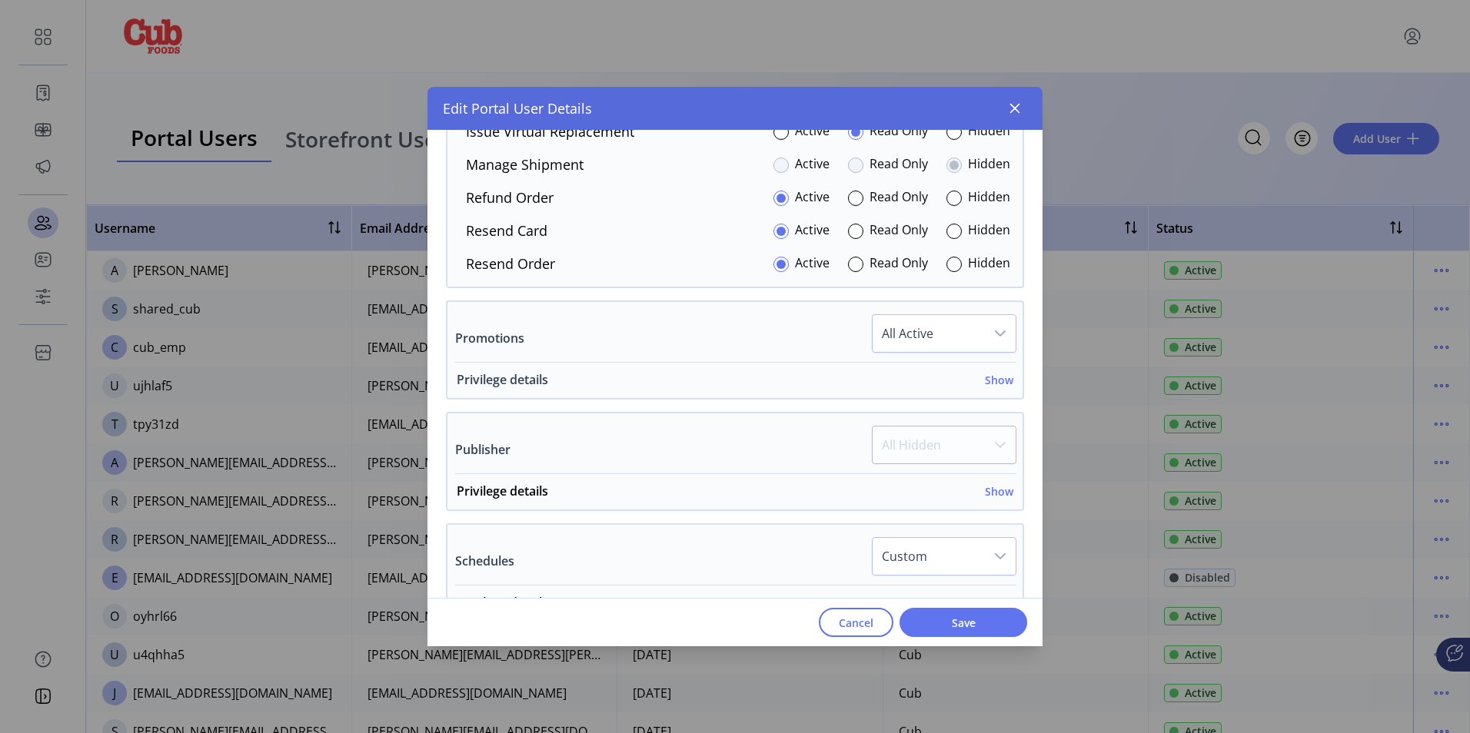
click at [993, 380] on h6 "Show" at bounding box center [999, 380] width 28 height 16
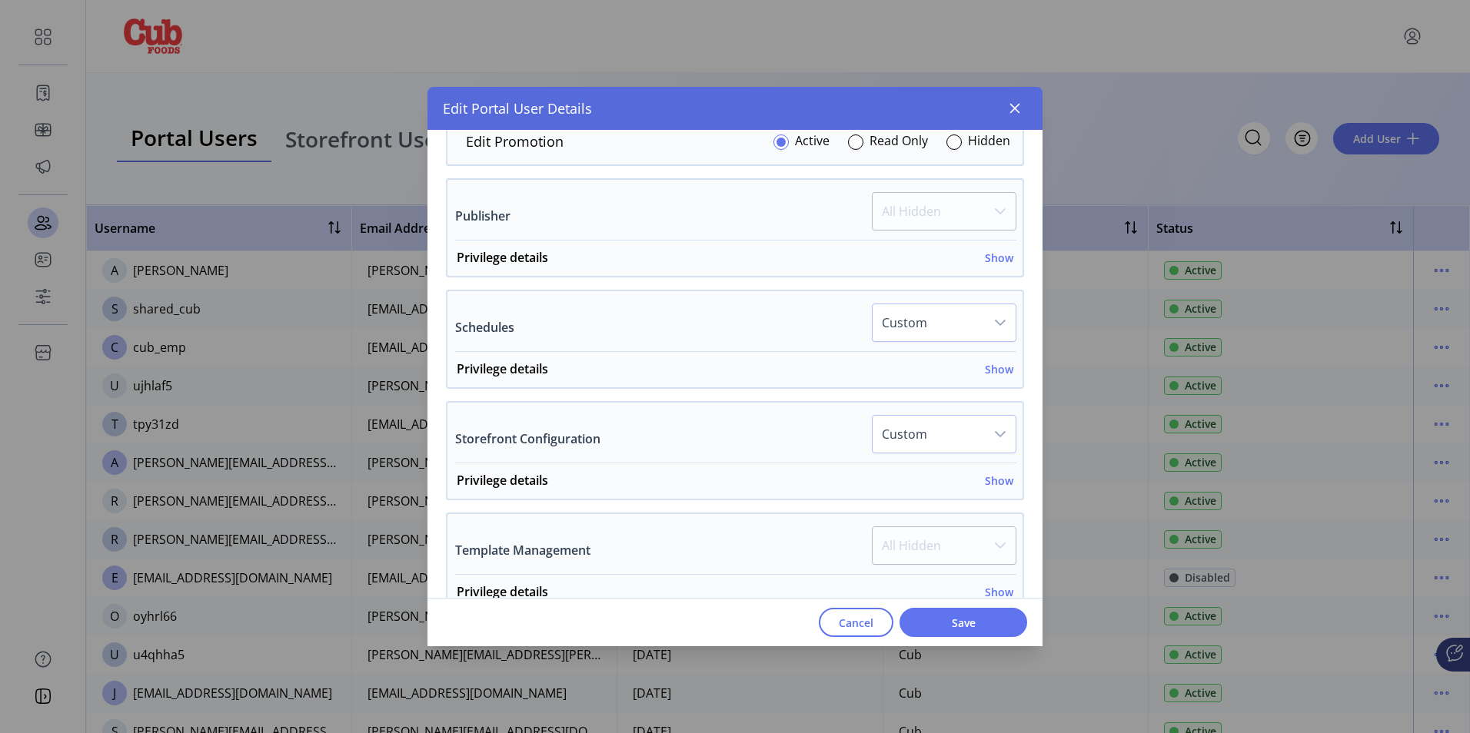
scroll to position [1999, 0]
click at [994, 258] on h6 "Show" at bounding box center [999, 256] width 28 height 16
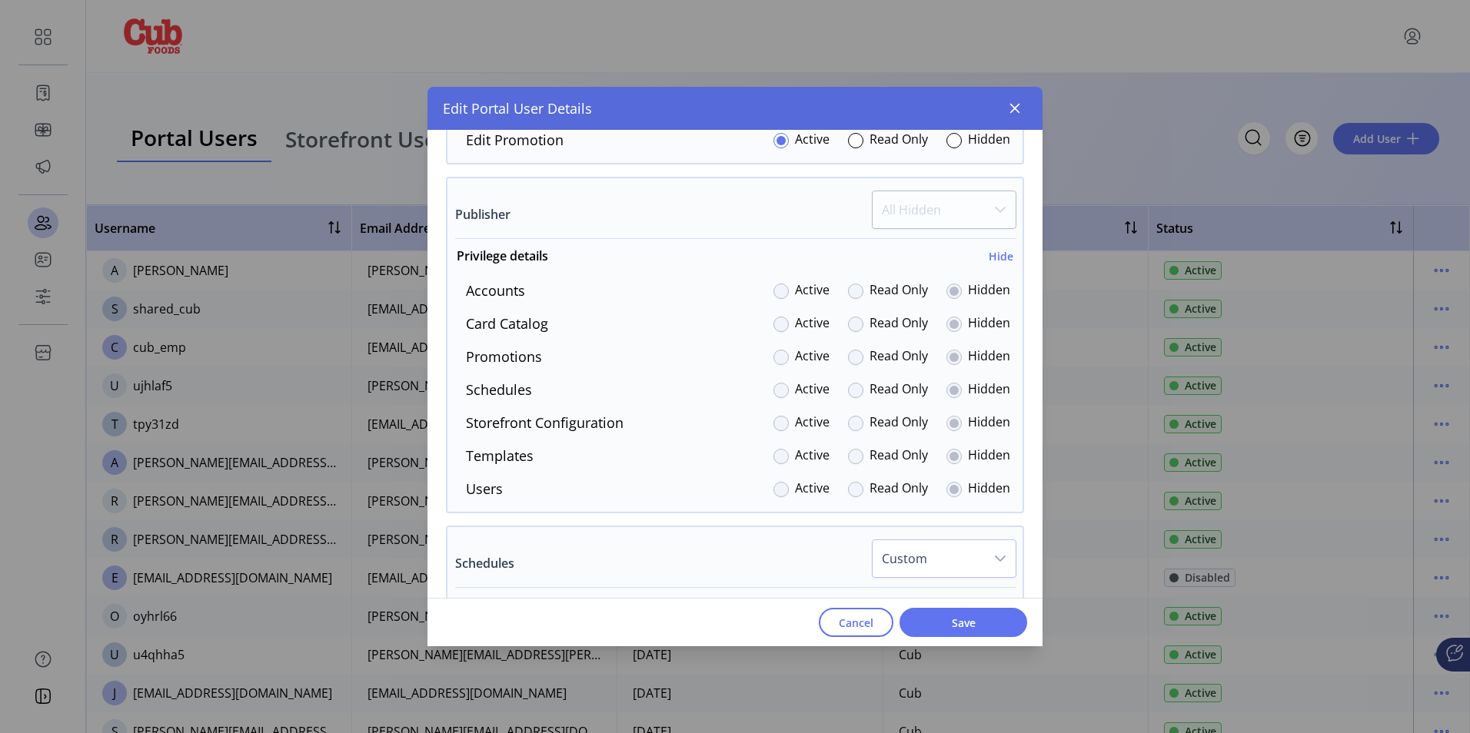
click at [783, 417] on div "Active" at bounding box center [801, 423] width 56 height 21
click at [777, 418] on div at bounding box center [780, 423] width 15 height 15
click at [780, 422] on div at bounding box center [780, 423] width 15 height 15
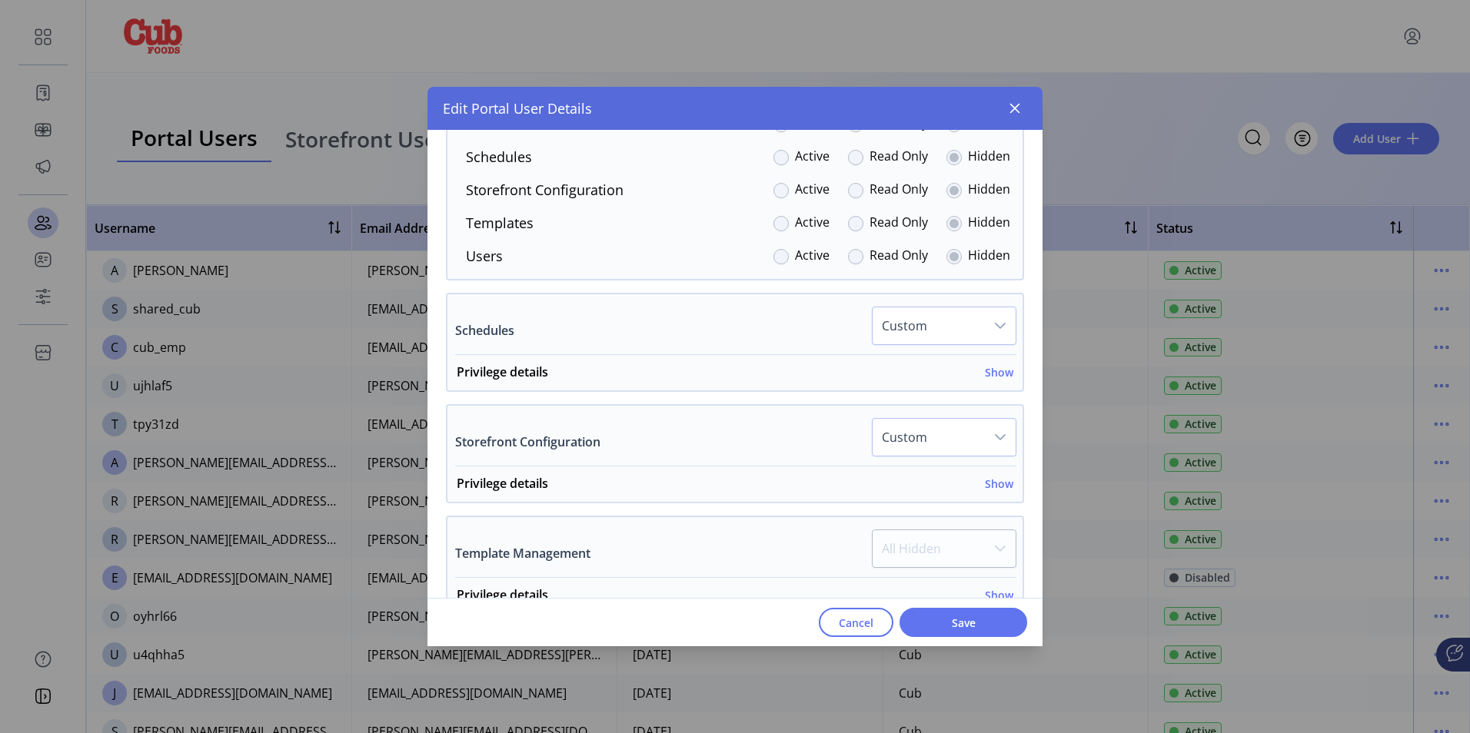
scroll to position [2307, 0]
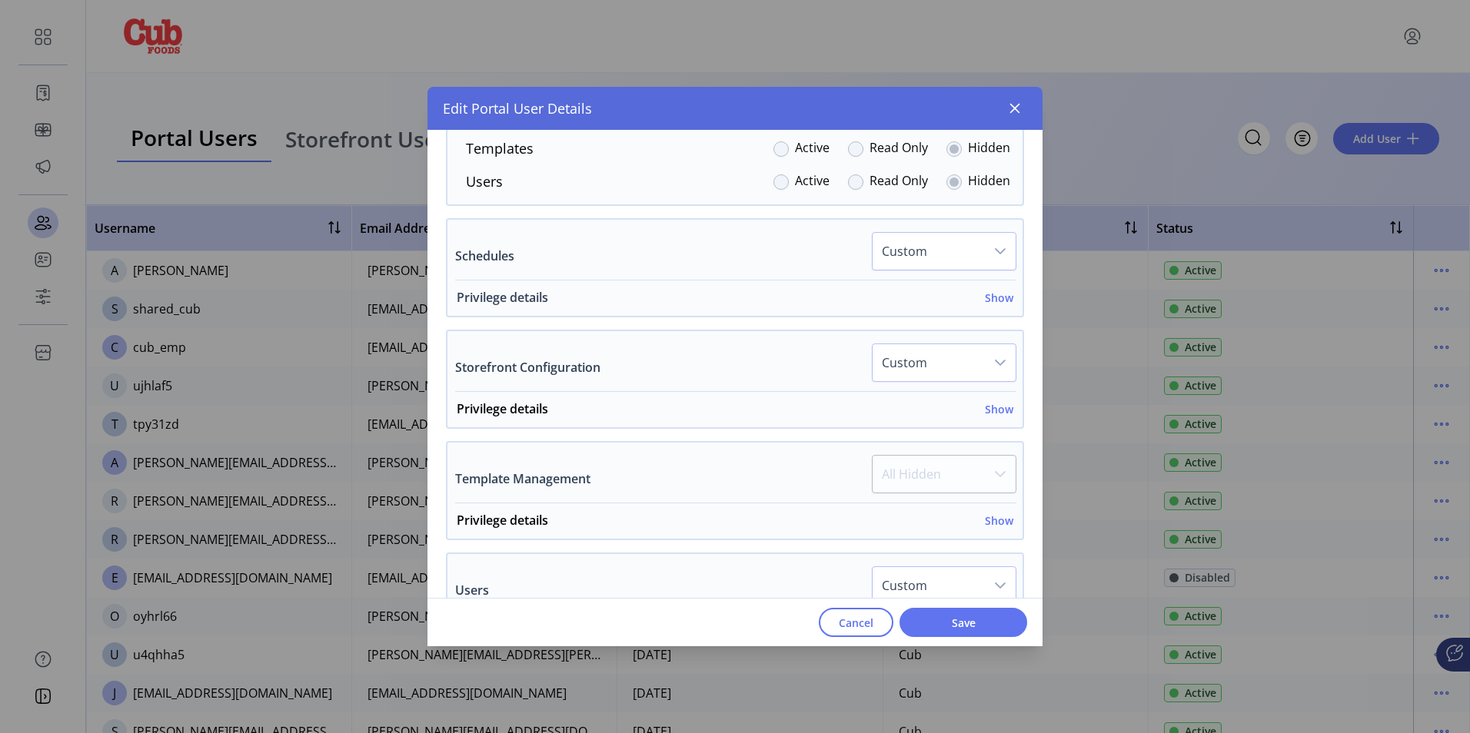
click at [996, 298] on h6 "Show" at bounding box center [999, 298] width 28 height 16
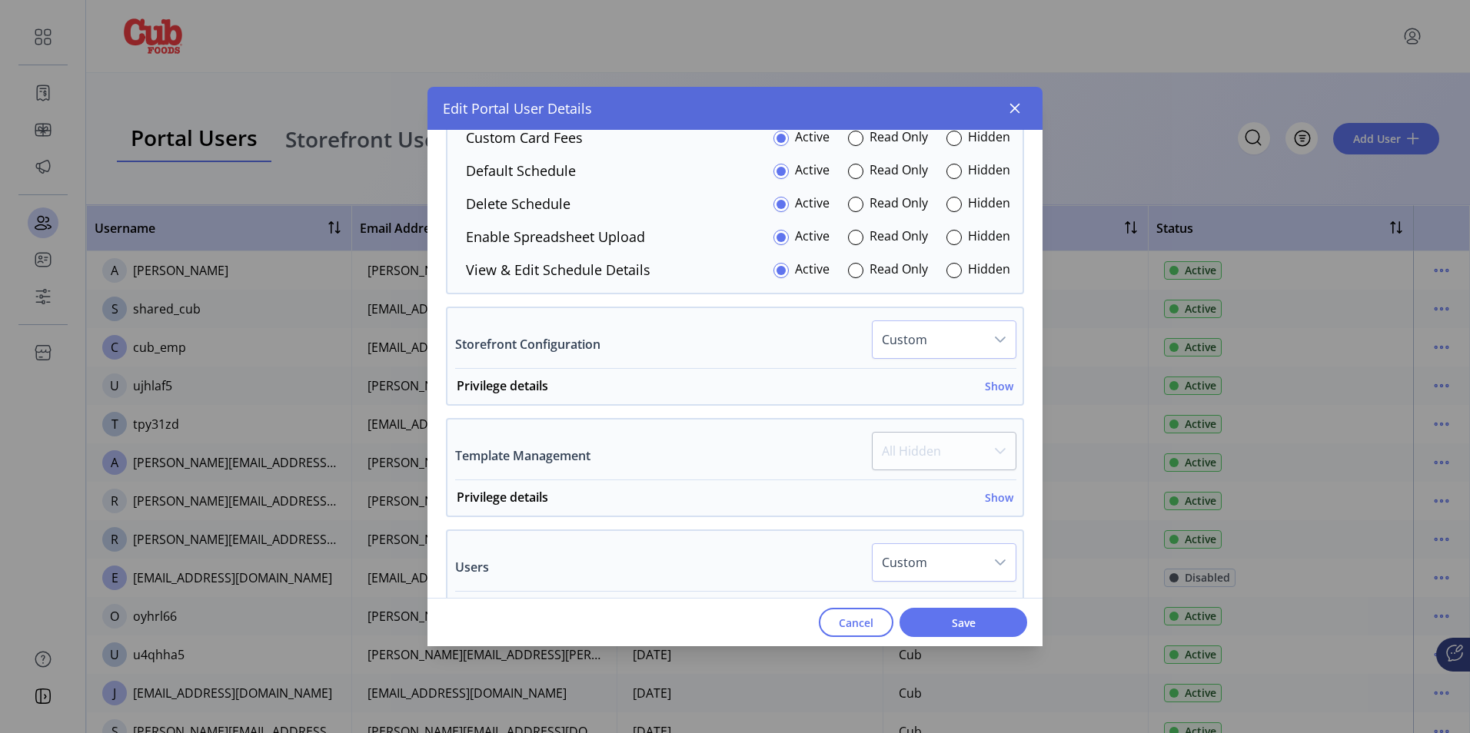
scroll to position [2614, 0]
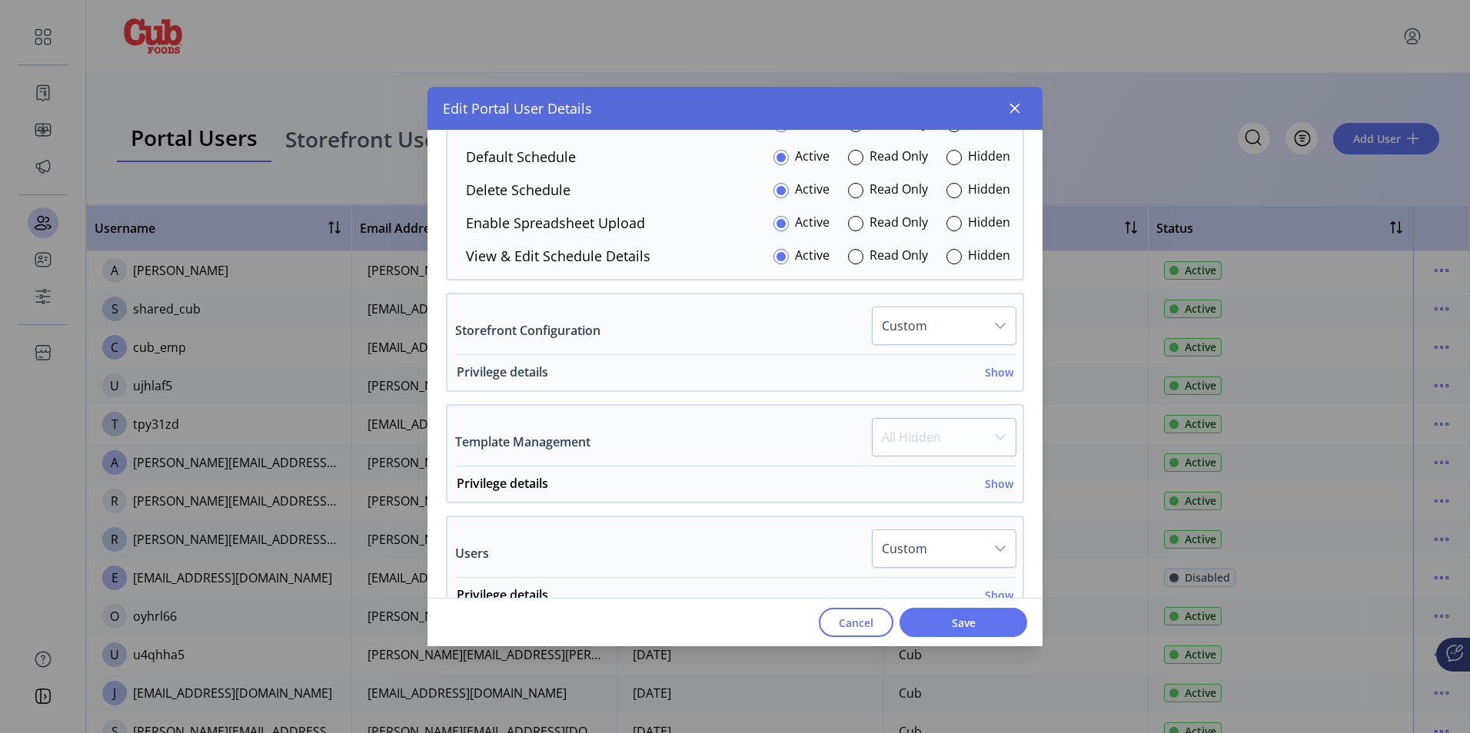
click at [994, 373] on h6 "Show" at bounding box center [999, 372] width 28 height 16
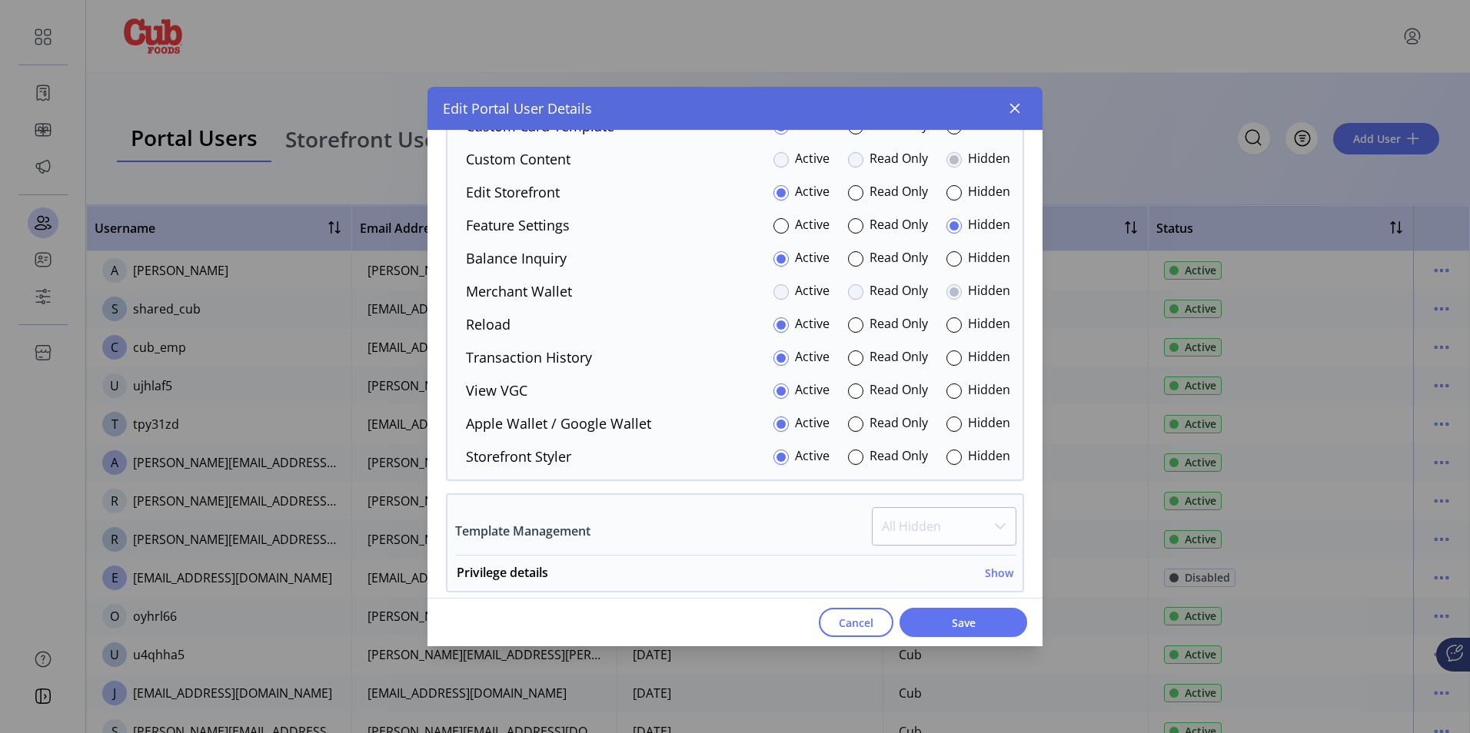
scroll to position [2998, 0]
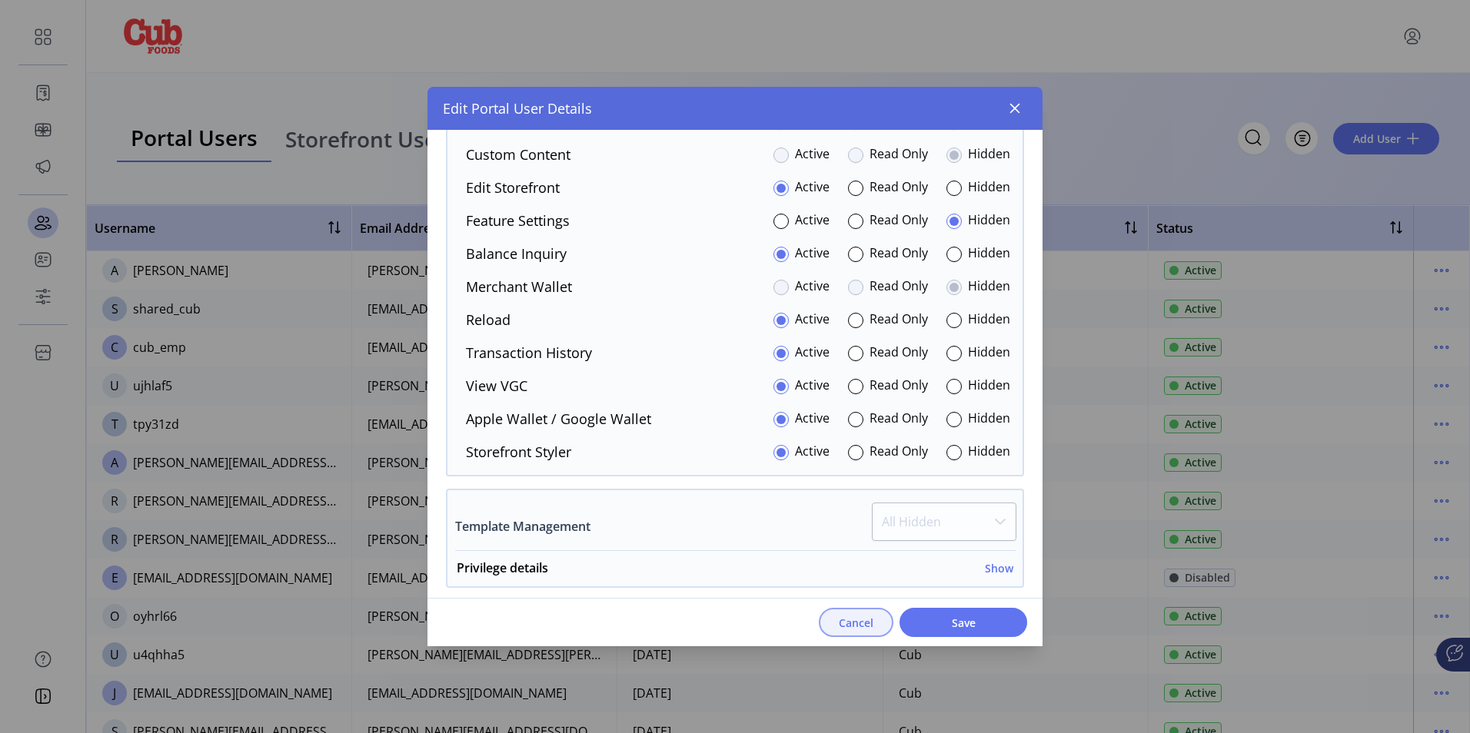
click at [853, 627] on span "Cancel" at bounding box center [856, 623] width 35 height 16
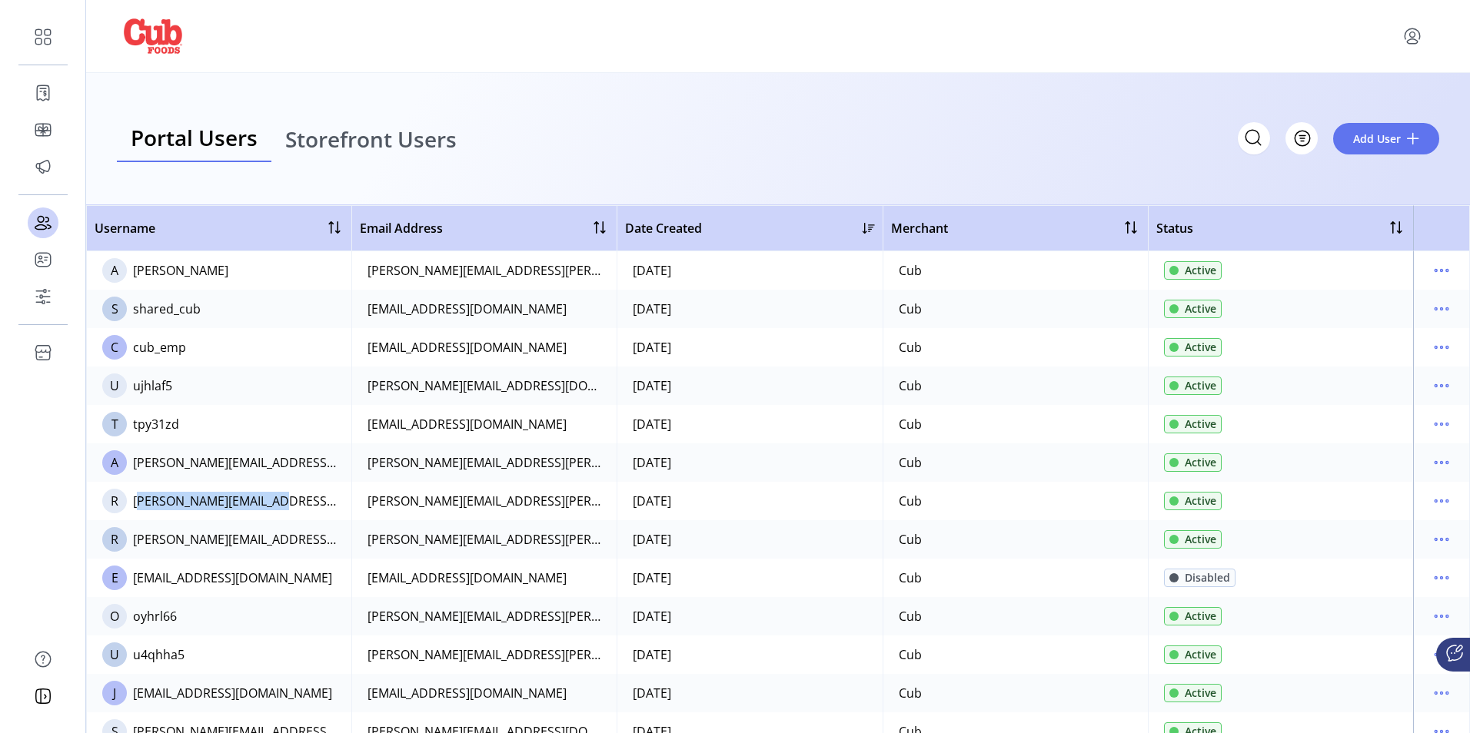
drag, startPoint x: 276, startPoint y: 505, endPoint x: 135, endPoint y: 501, distance: 141.5
click at [135, 501] on td "R Ryann.Gallion@cub.com" at bounding box center [218, 501] width 265 height 38
copy div "[PERSON_NAME][EMAIL_ADDRESS][PERSON_NAME][DOMAIN_NAME]"
click at [1375, 138] on span "Add User" at bounding box center [1377, 139] width 48 height 16
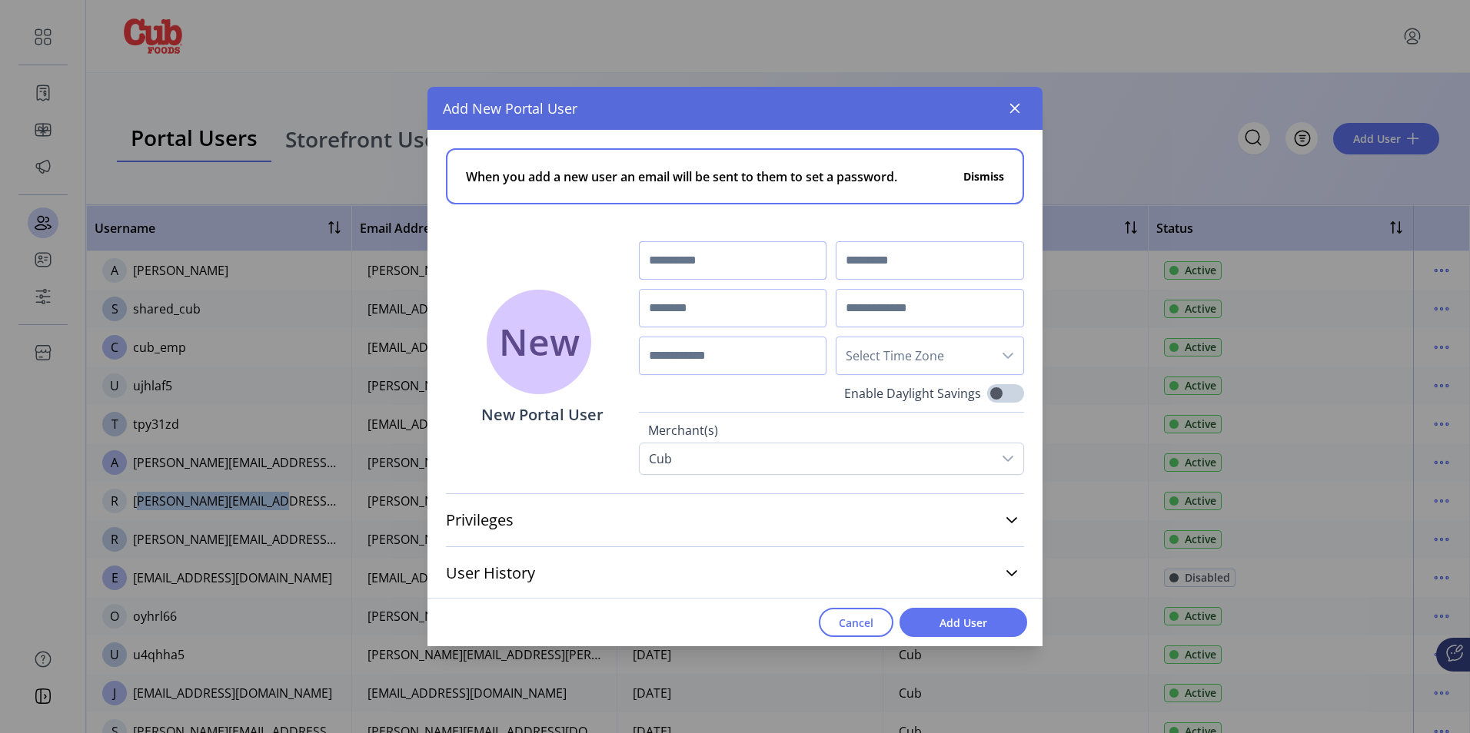
click at [707, 261] on input "text" at bounding box center [733, 260] width 188 height 38
type input "*****"
click at [862, 262] on input "text" at bounding box center [930, 260] width 188 height 38
type input "*******"
click at [680, 304] on input "text" at bounding box center [733, 308] width 188 height 38
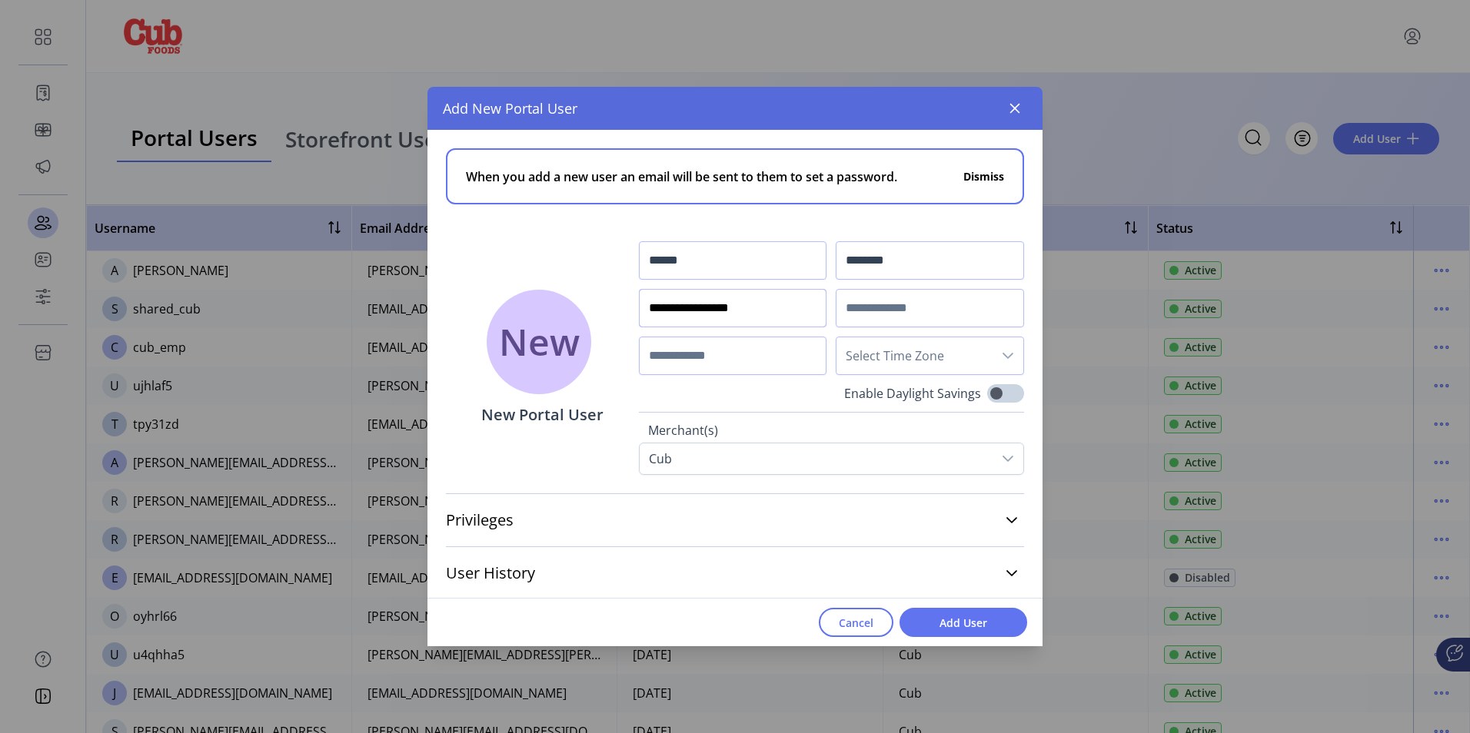
click at [993, 354] on div "dropdown trigger" at bounding box center [1008, 356] width 31 height 37
type input "**********"
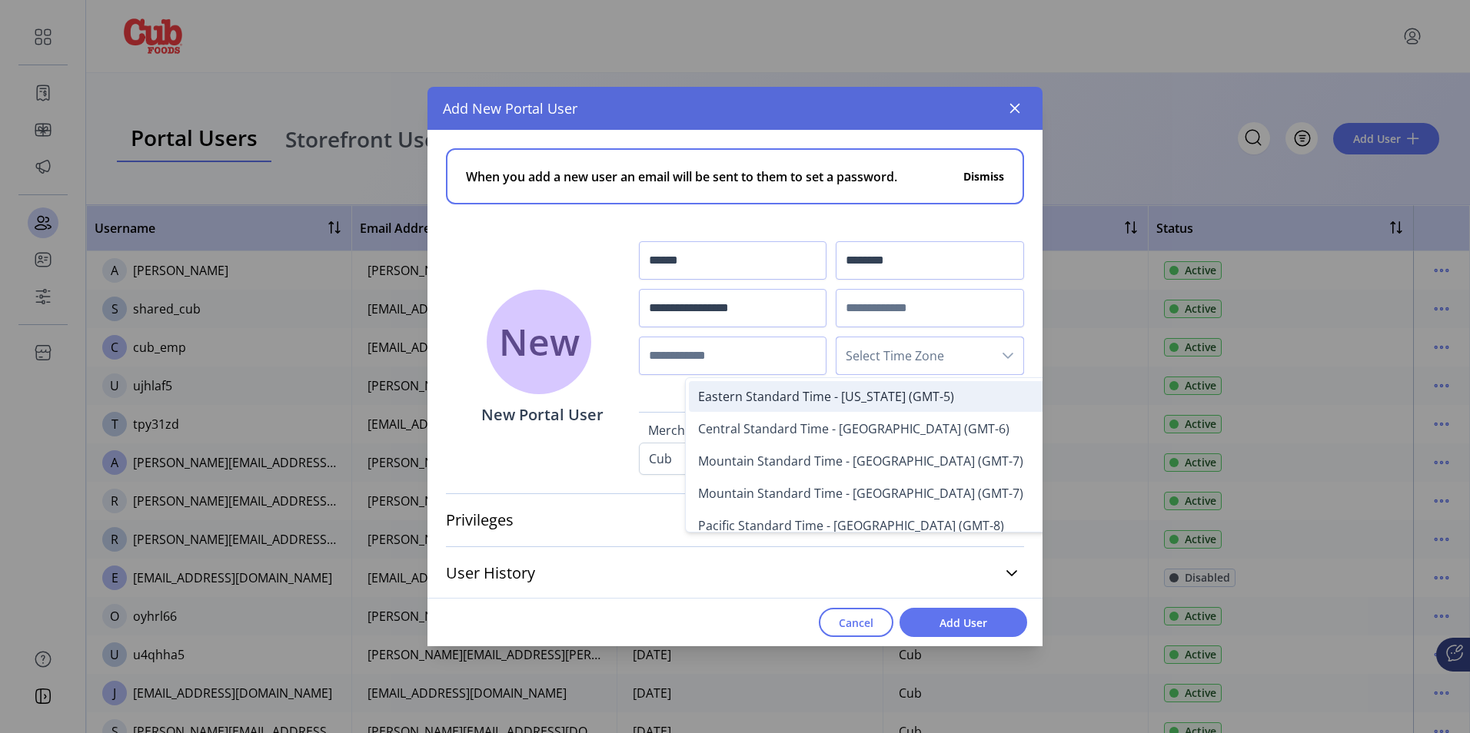
click at [842, 401] on span "Eastern Standard Time - New York (GMT-5)" at bounding box center [826, 396] width 256 height 17
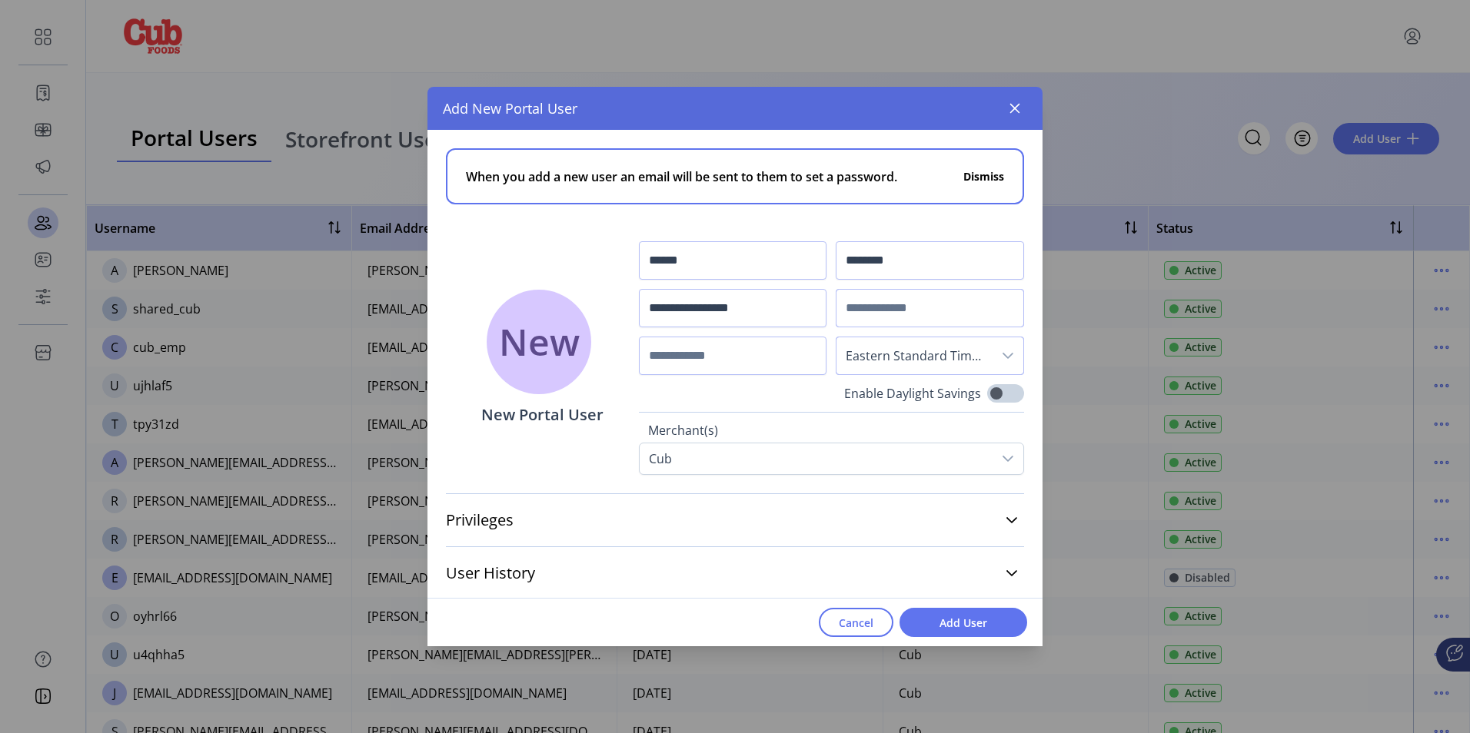
click at [902, 314] on input "text" at bounding box center [930, 308] width 188 height 38
paste input "**********"
type input "**********"
click at [1006, 518] on icon at bounding box center [1011, 518] width 11 height 6
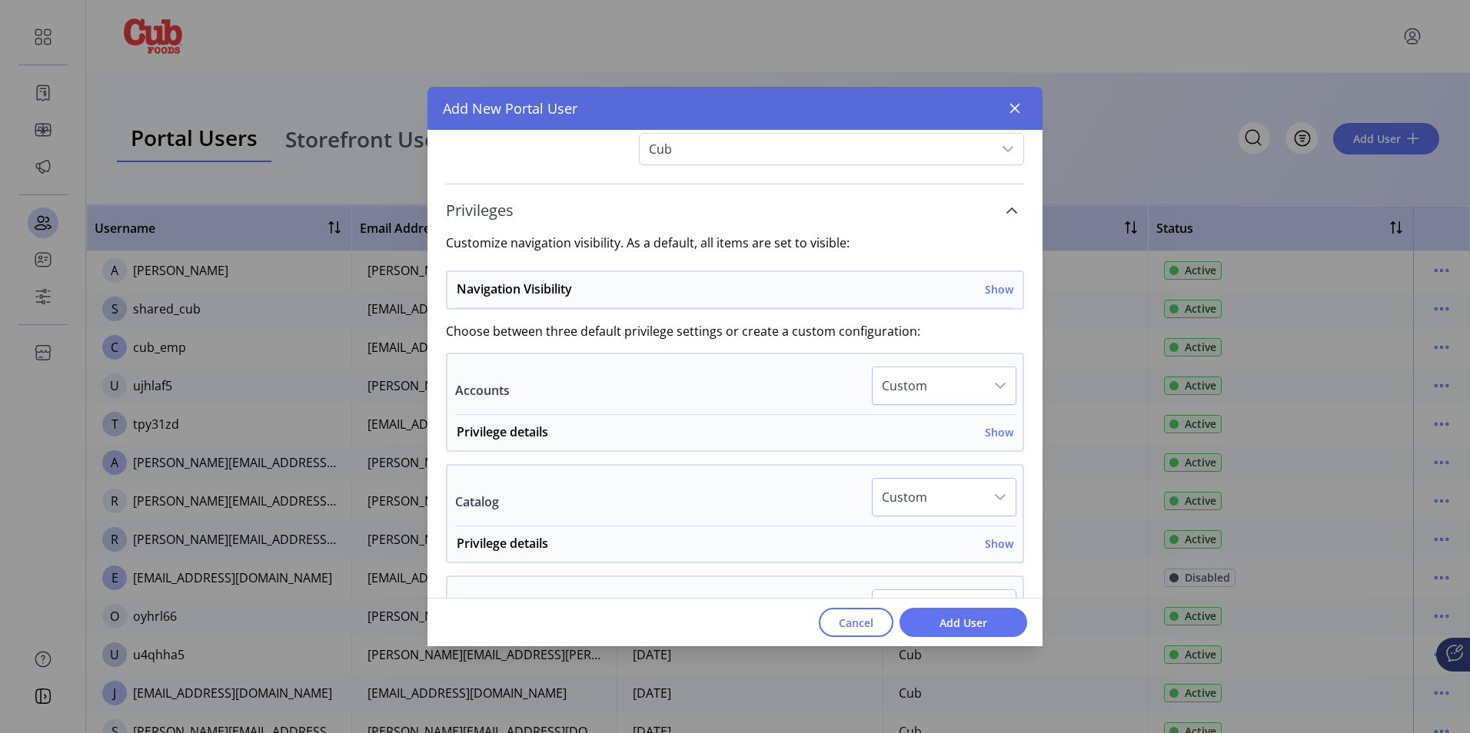
scroll to position [233, 0]
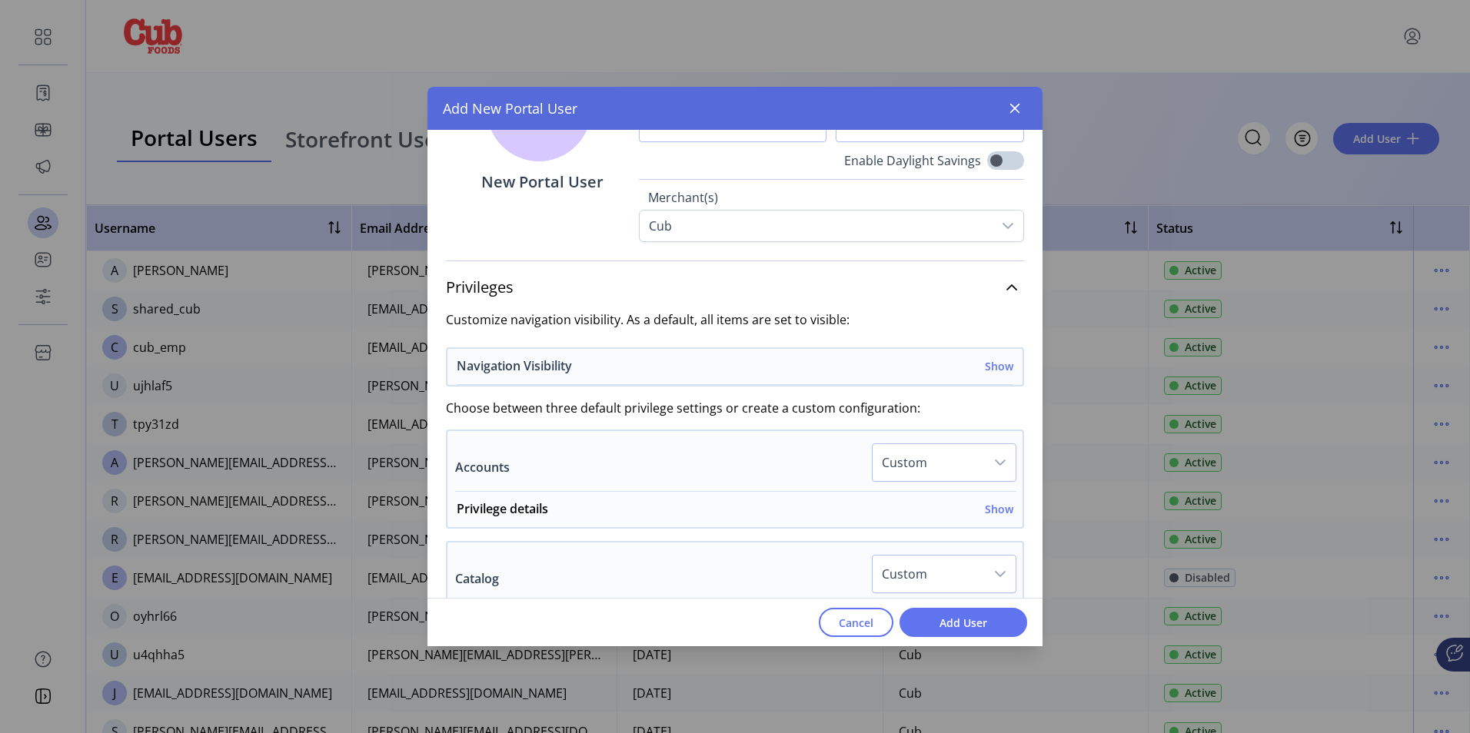
click at [997, 366] on h6 "Show" at bounding box center [999, 366] width 28 height 16
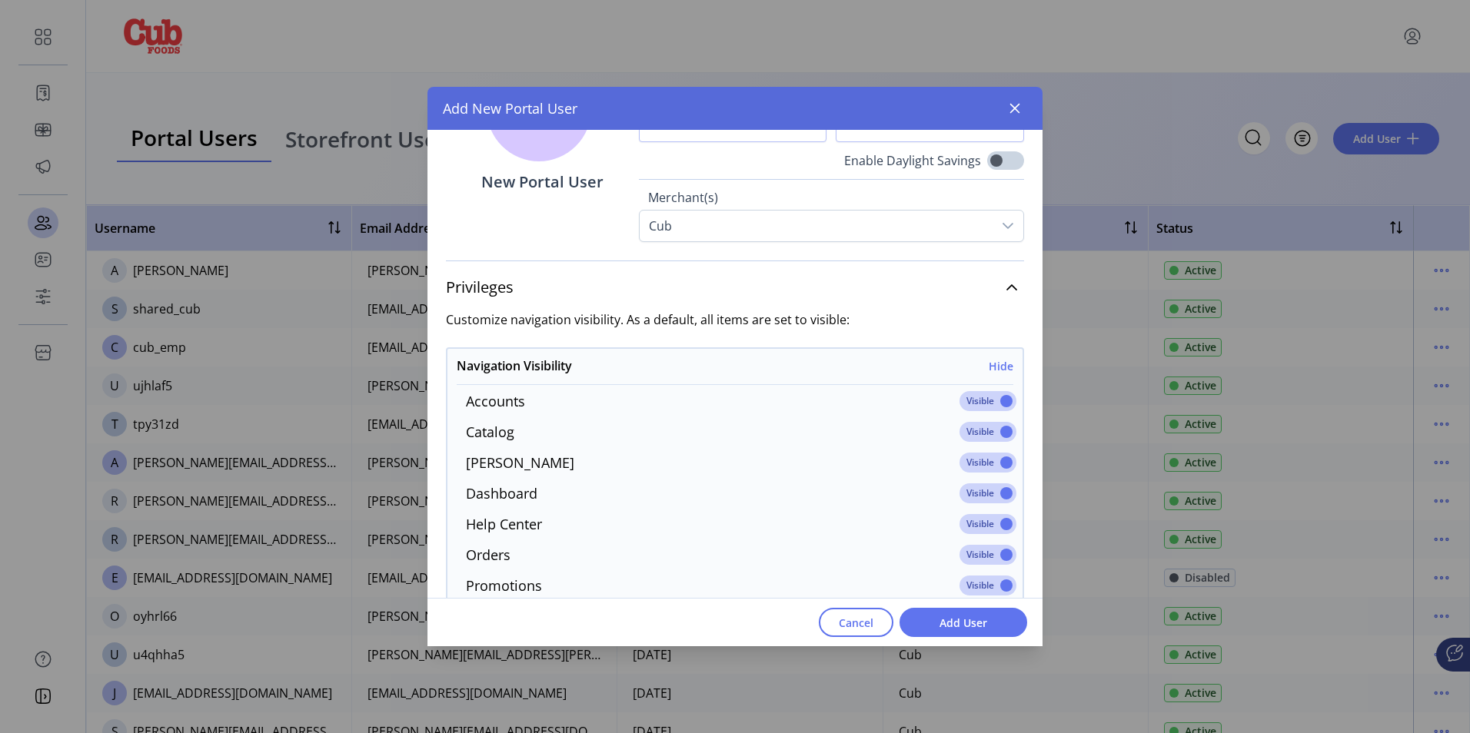
click at [997, 399] on span at bounding box center [988, 401] width 57 height 20
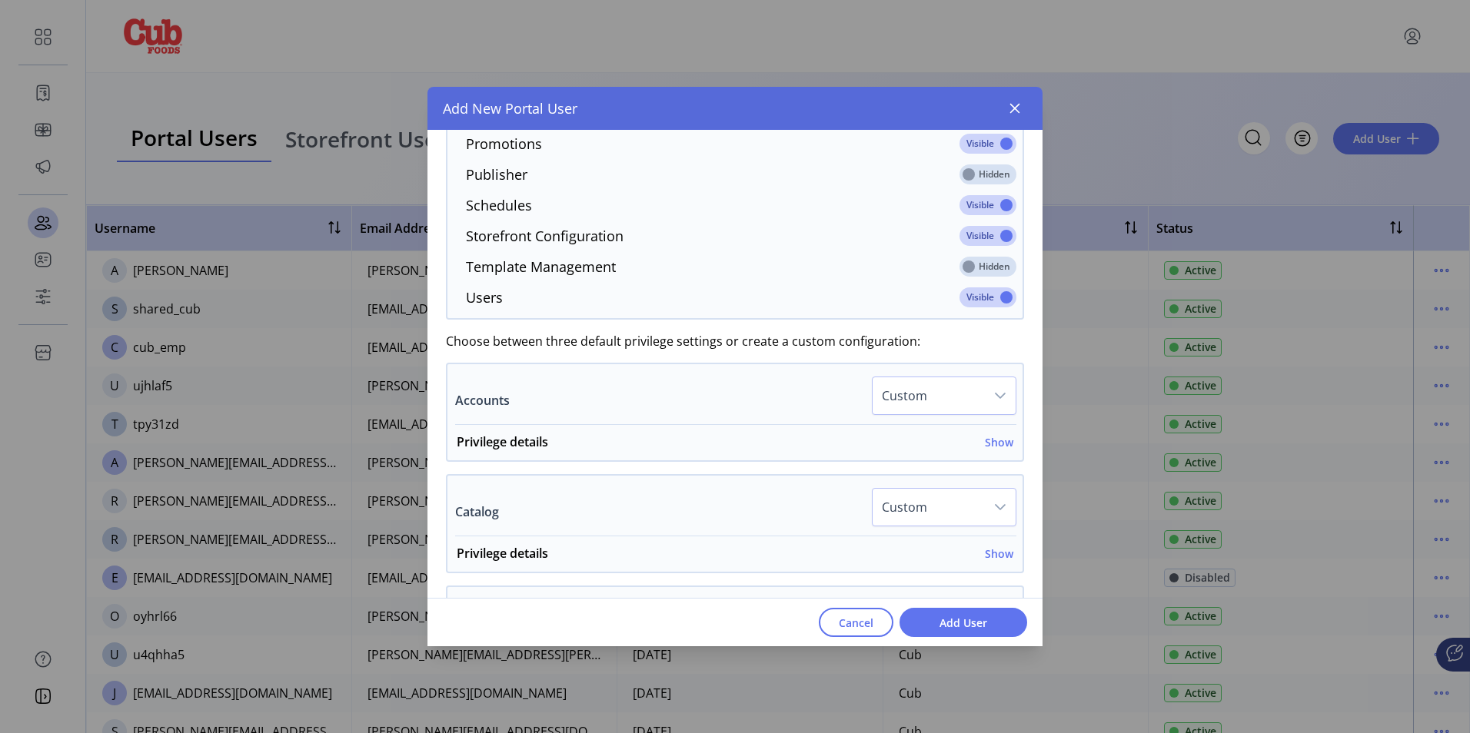
scroll to position [692, 0]
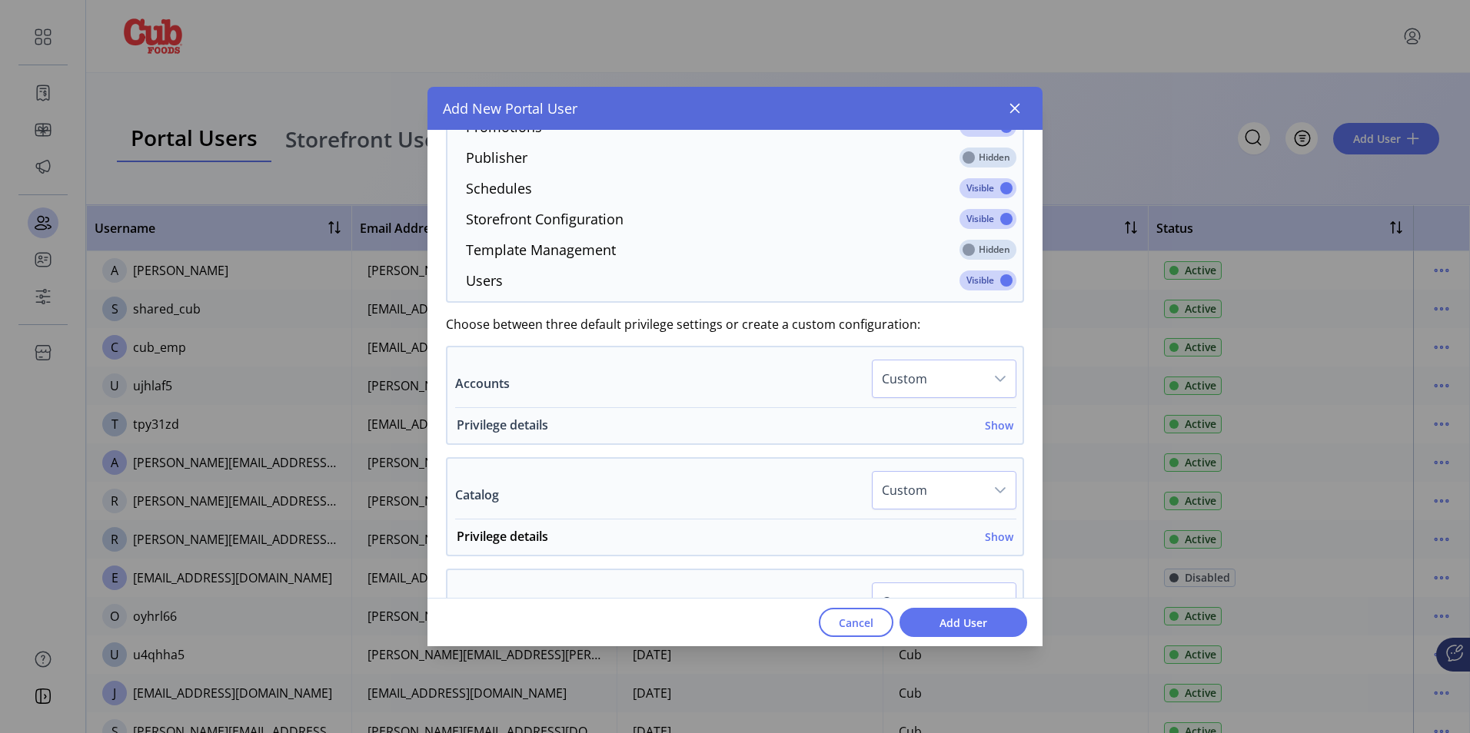
click at [996, 431] on h6 "Show" at bounding box center [999, 425] width 28 height 16
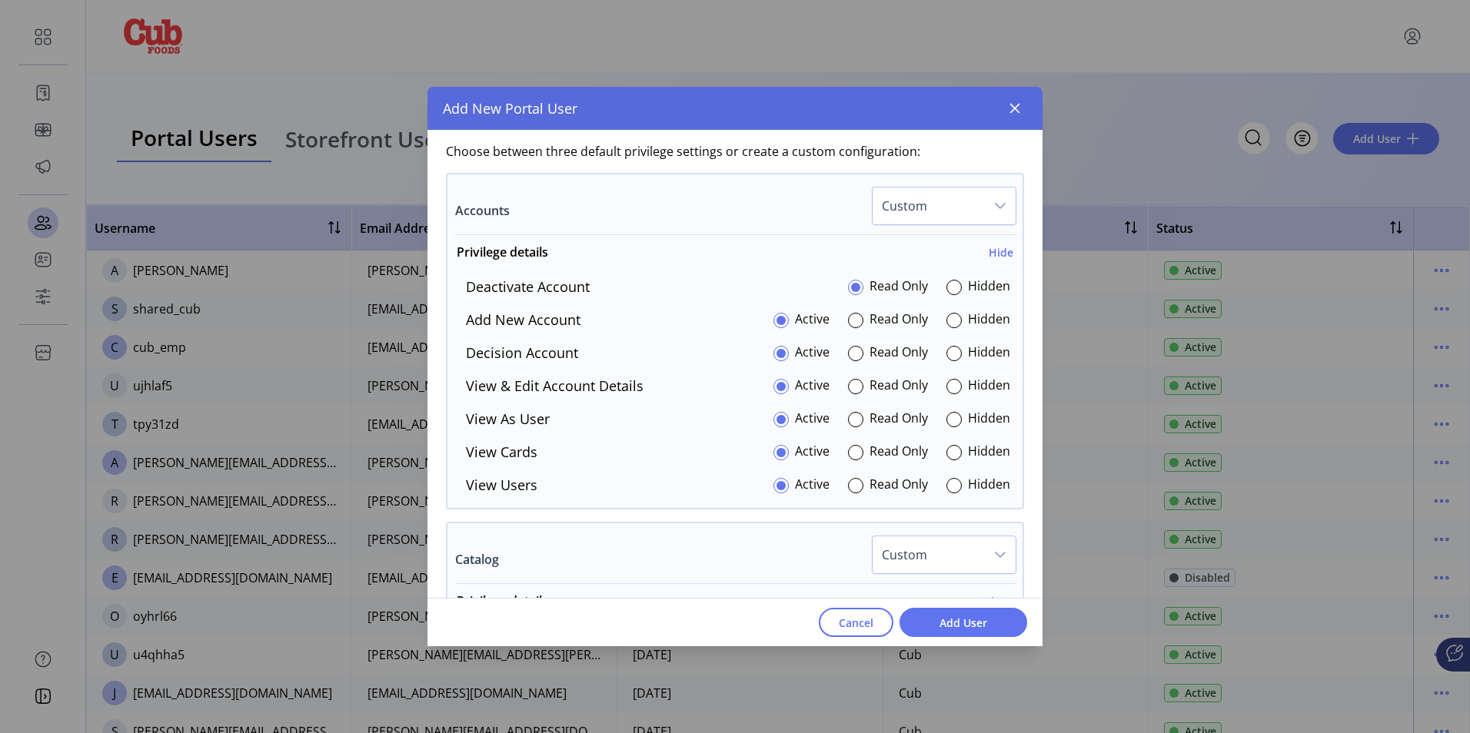
scroll to position [923, 0]
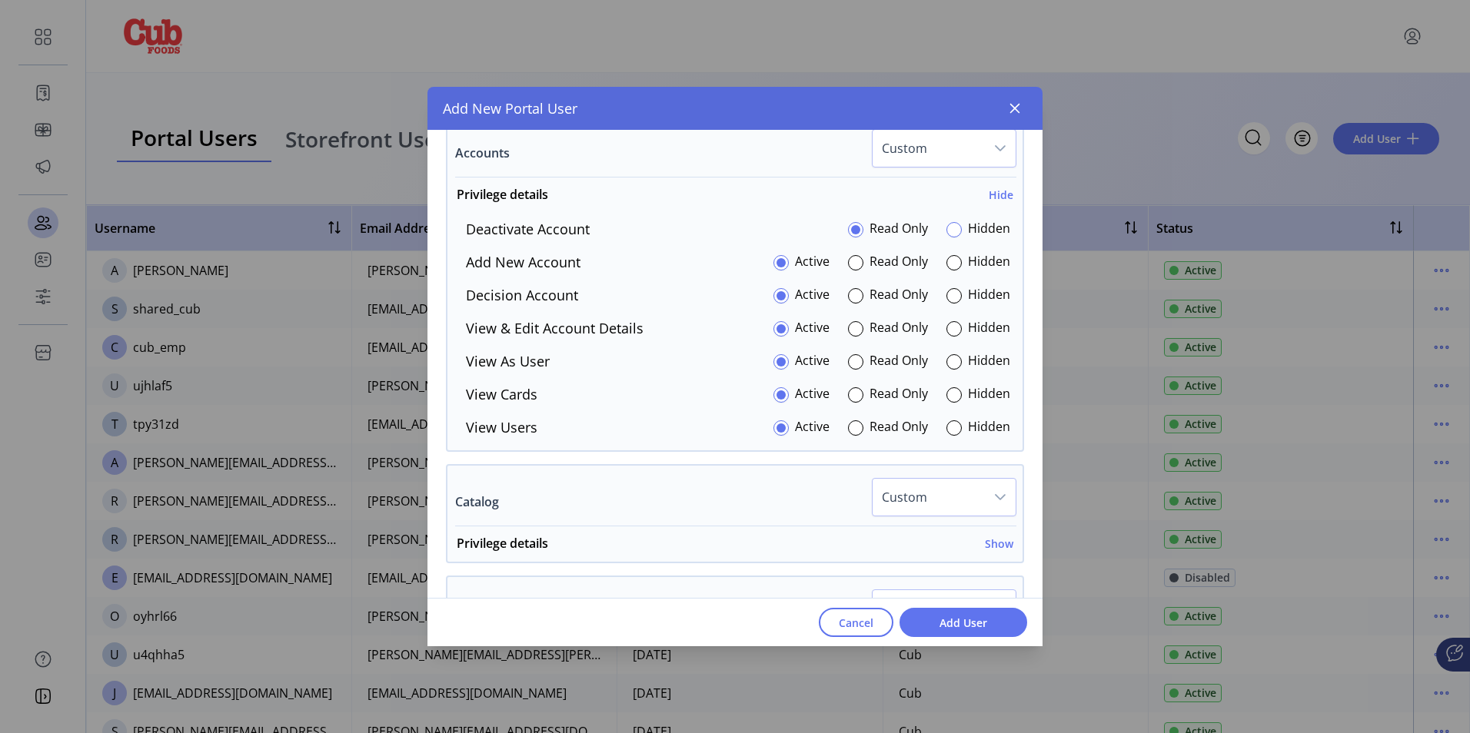
click at [947, 231] on div at bounding box center [953, 229] width 15 height 15
click at [951, 264] on div at bounding box center [953, 262] width 15 height 15
drag, startPoint x: 948, startPoint y: 294, endPoint x: 953, endPoint y: 315, distance: 22.2
click at [948, 294] on div at bounding box center [953, 295] width 15 height 15
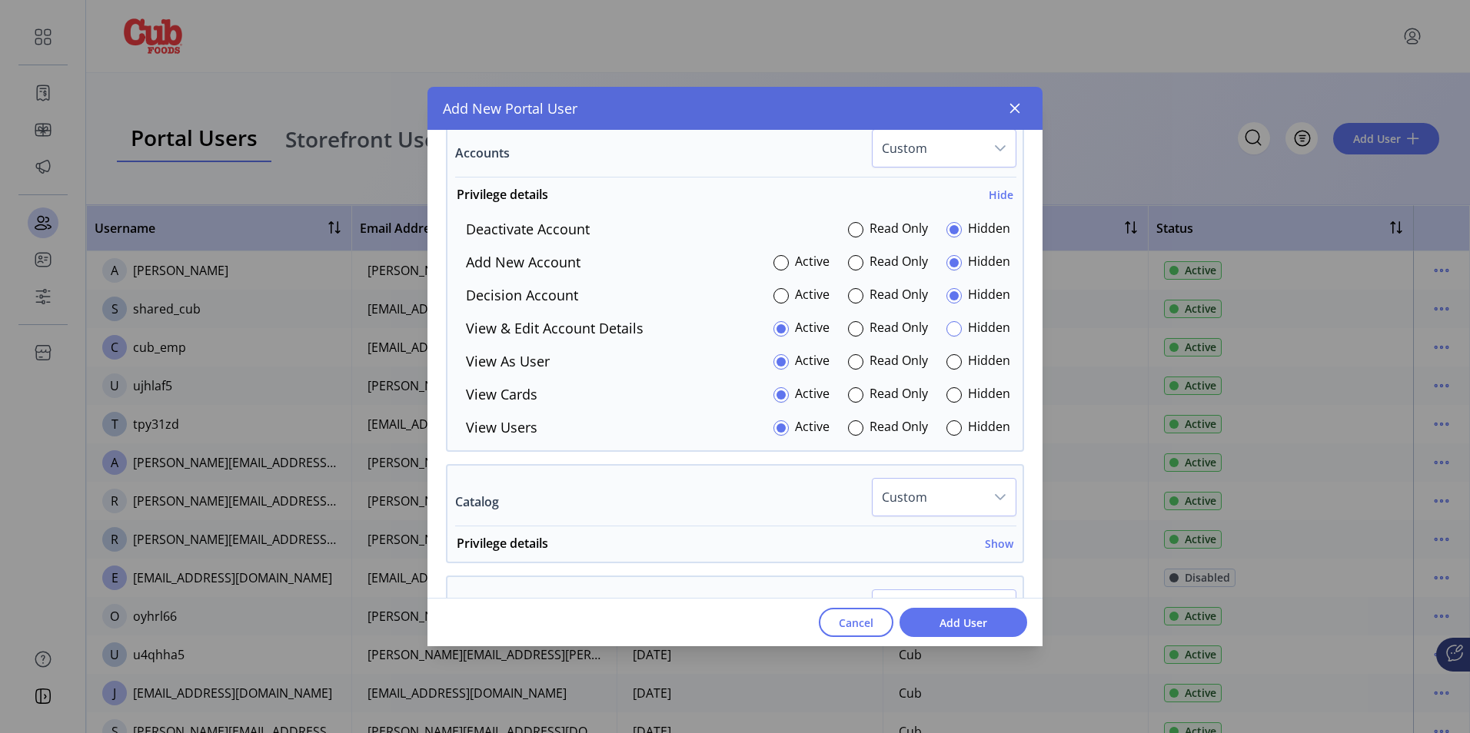
click at [949, 331] on div at bounding box center [953, 328] width 15 height 15
drag, startPoint x: 949, startPoint y: 356, endPoint x: 953, endPoint y: 375, distance: 19.8
click at [948, 358] on div at bounding box center [953, 361] width 15 height 15
drag, startPoint x: 947, startPoint y: 397, endPoint x: 943, endPoint y: 407, distance: 10.7
click at [943, 407] on div "Deactivate Account Read Only Hidden Add New Account Active Read Only Hidden Dec…" at bounding box center [734, 328] width 575 height 219
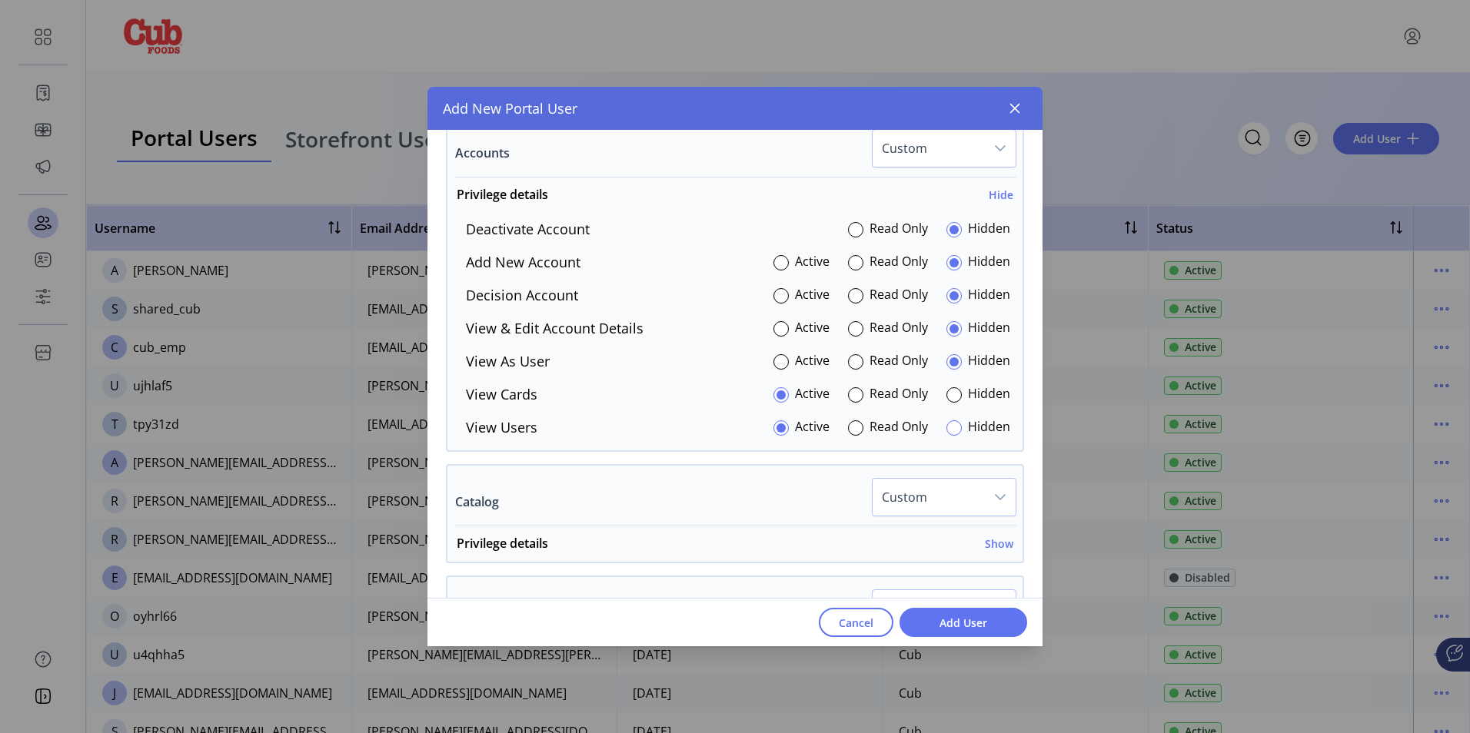
click at [947, 431] on div at bounding box center [953, 428] width 15 height 15
click at [946, 397] on div at bounding box center [953, 394] width 15 height 15
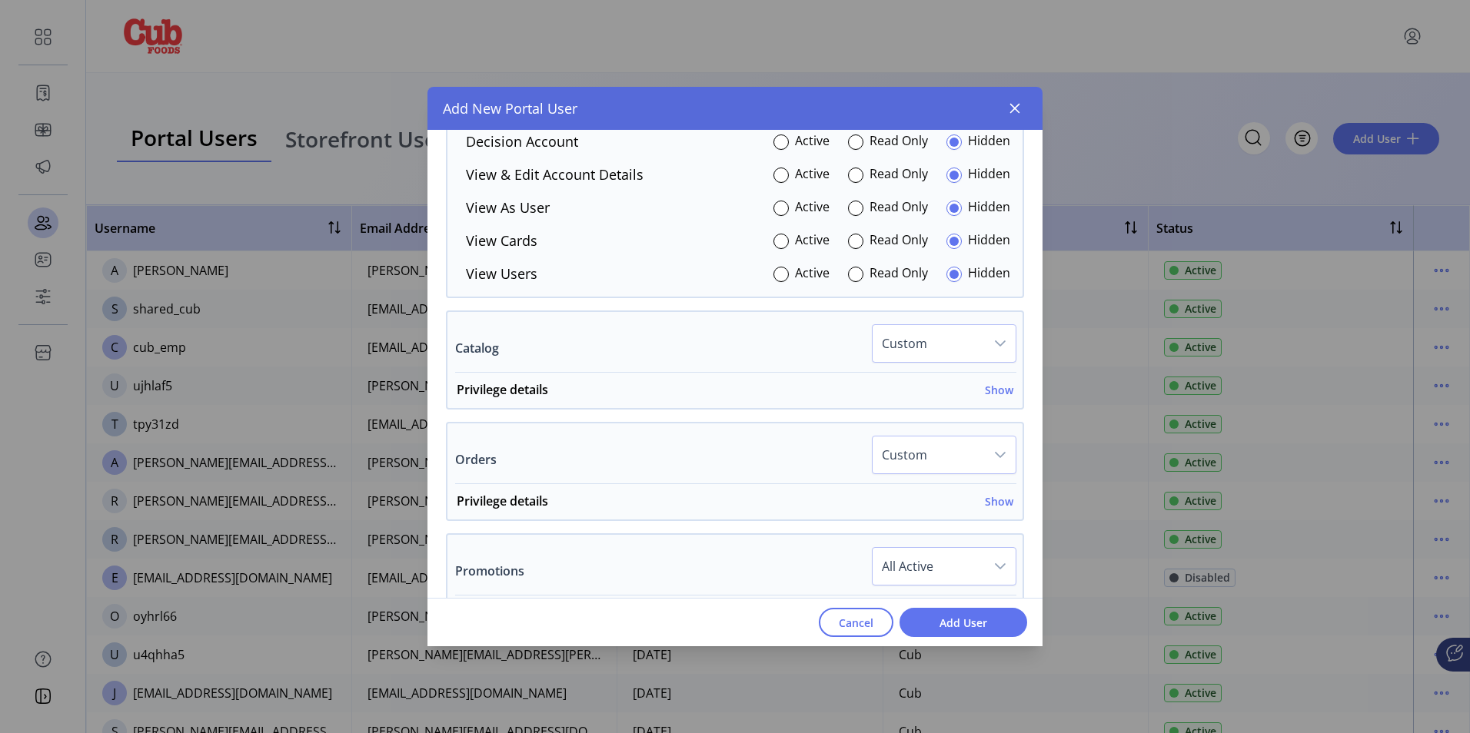
scroll to position [1230, 0]
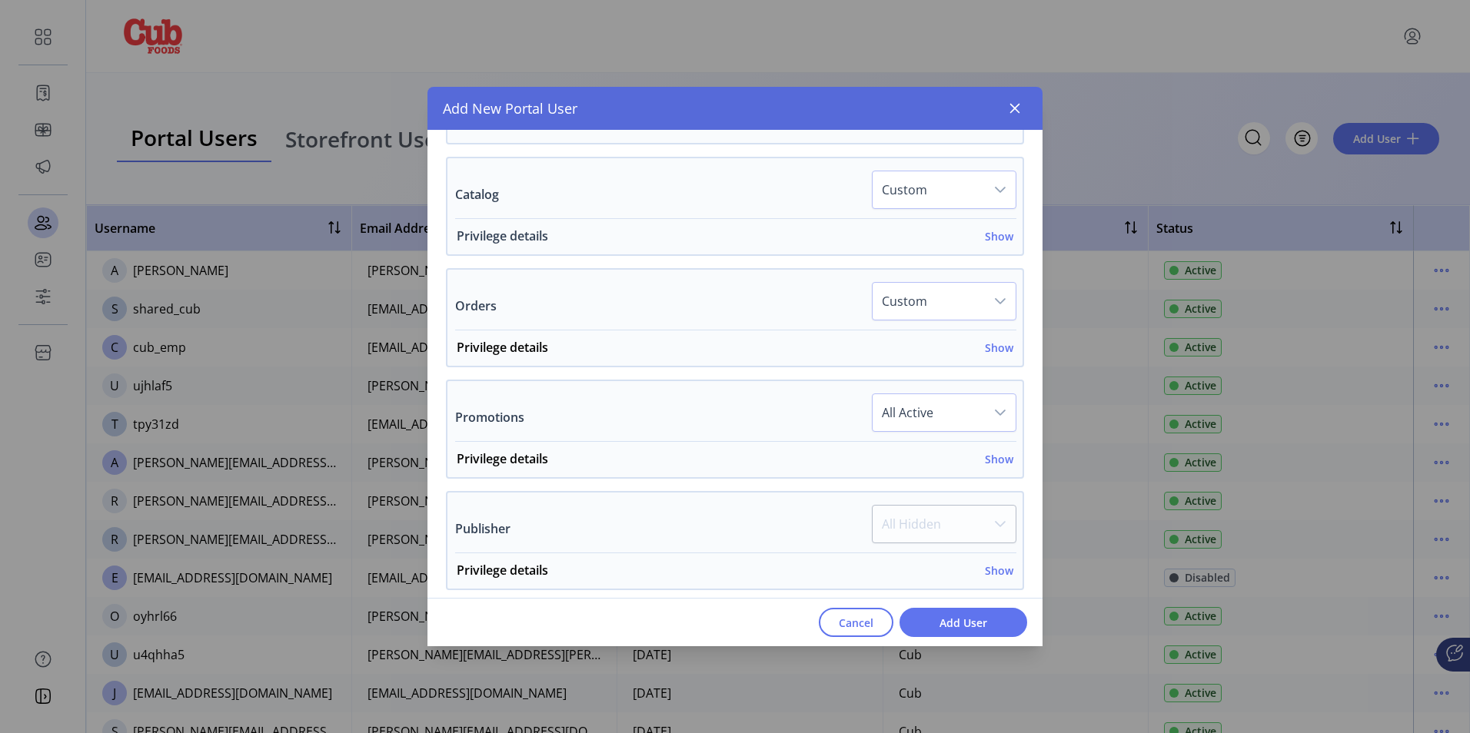
click at [999, 235] on h6 "Show" at bounding box center [999, 236] width 28 height 16
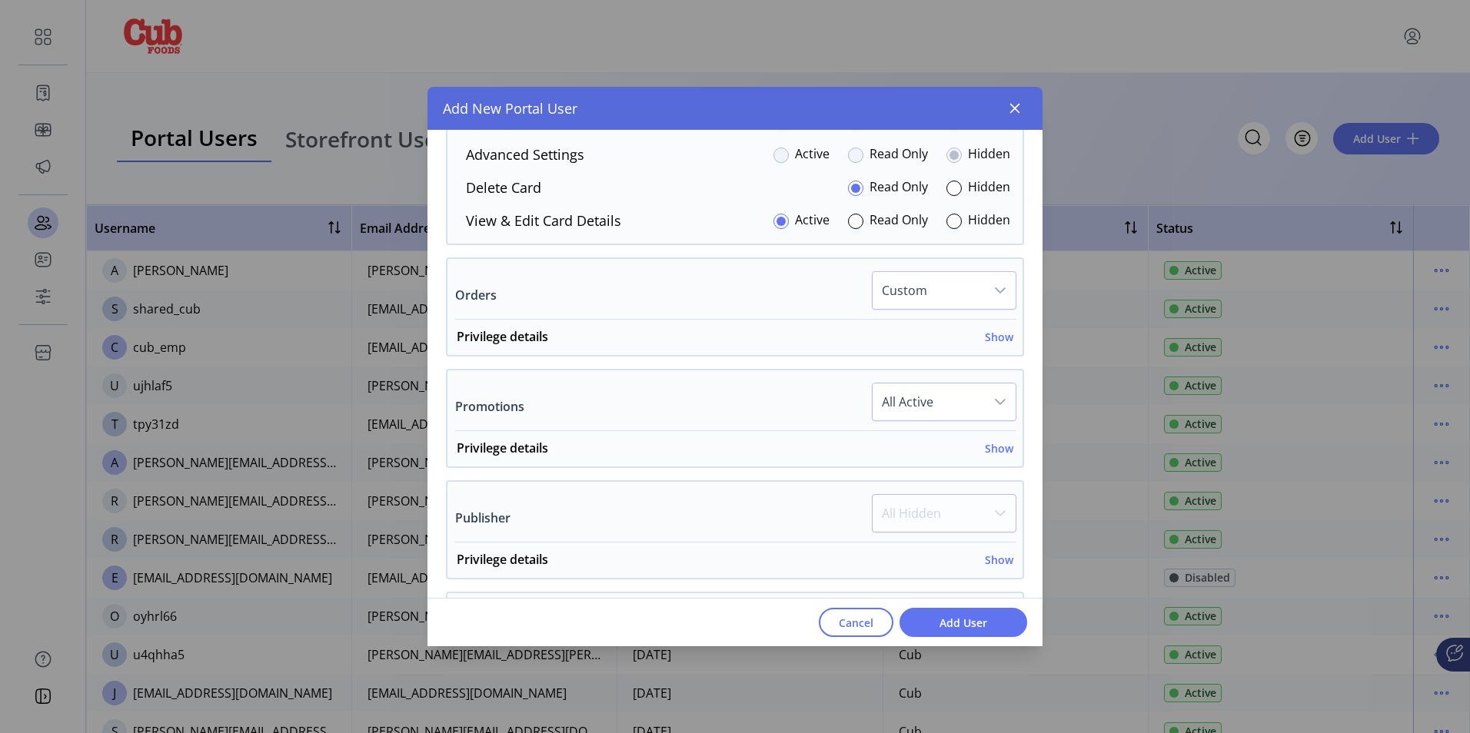
scroll to position [1461, 0]
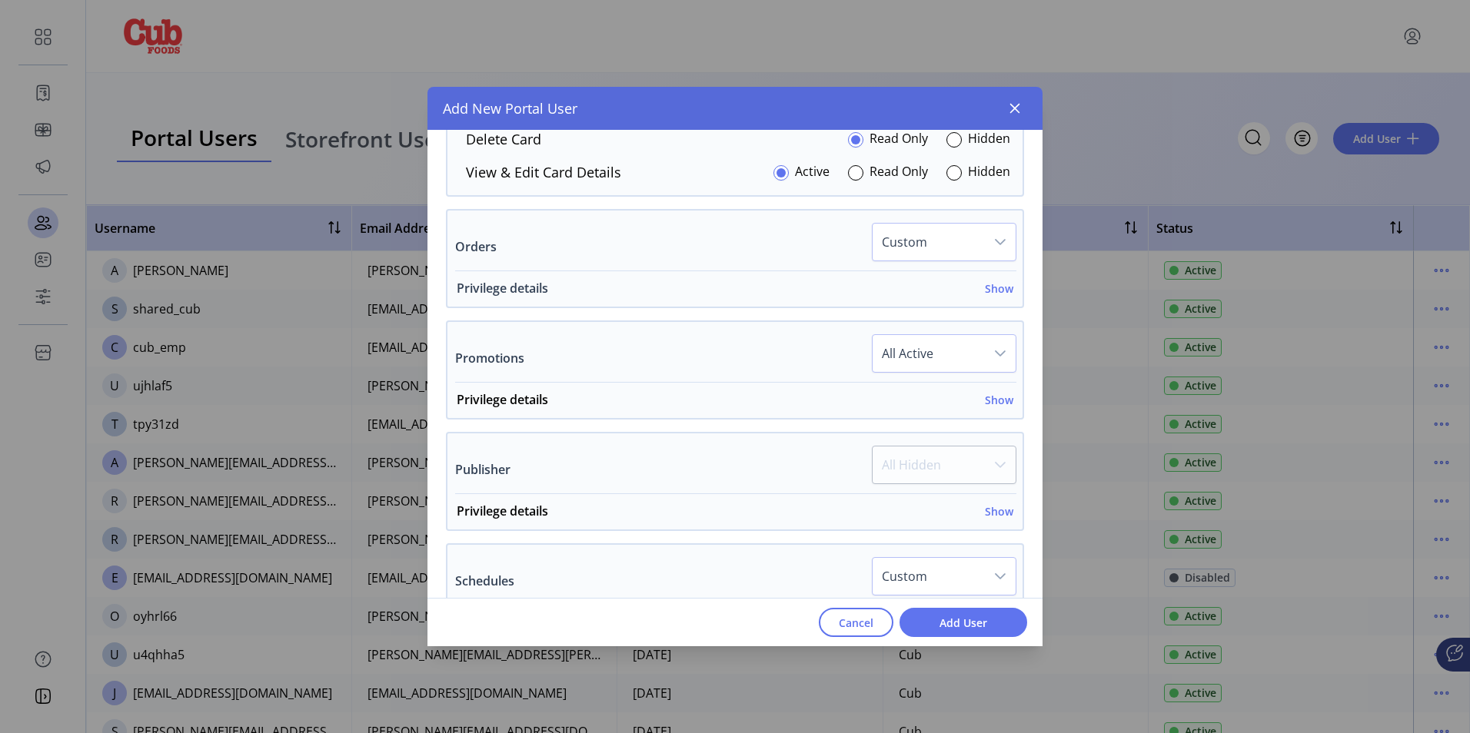
click at [995, 291] on h6 "Show" at bounding box center [999, 289] width 28 height 16
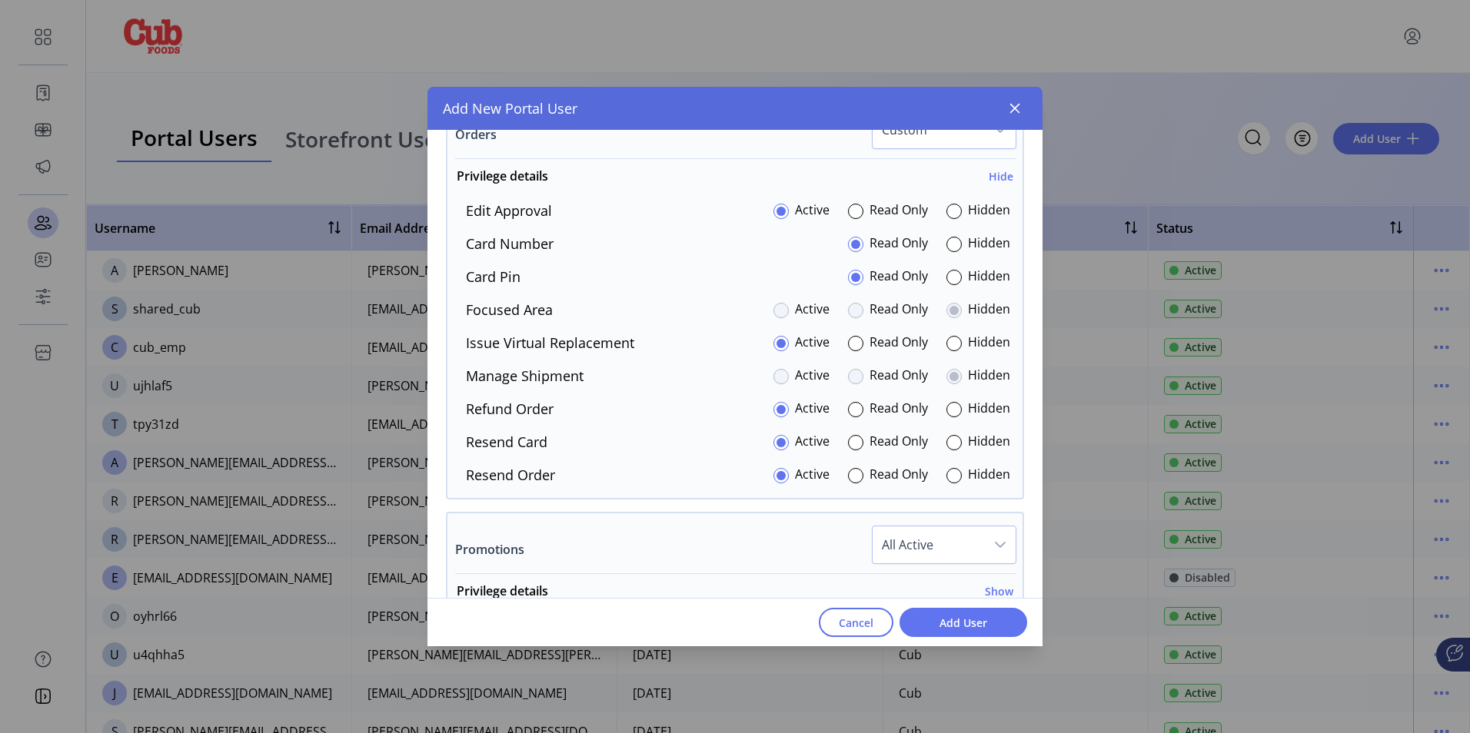
scroll to position [1538, 0]
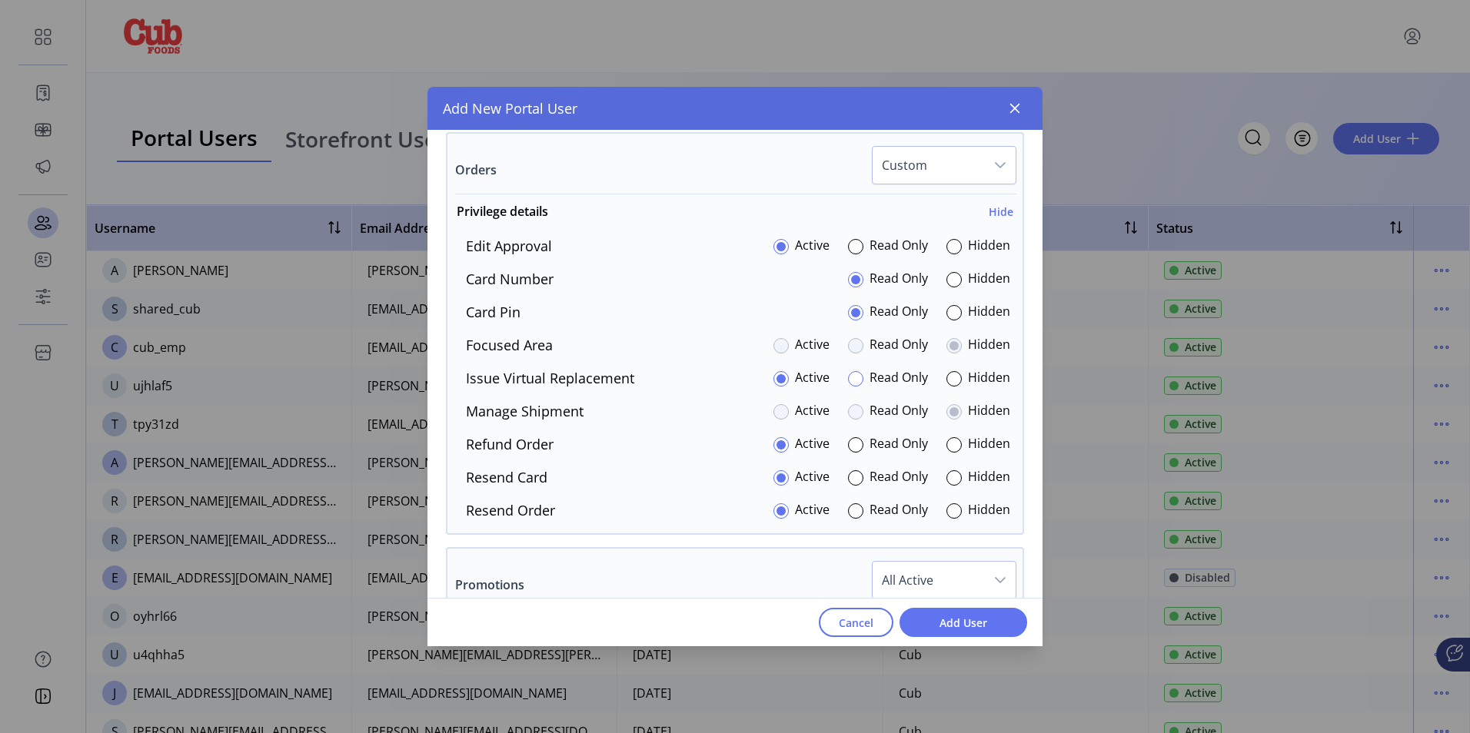
click at [853, 378] on div at bounding box center [855, 378] width 15 height 15
click at [950, 314] on div at bounding box center [953, 312] width 15 height 15
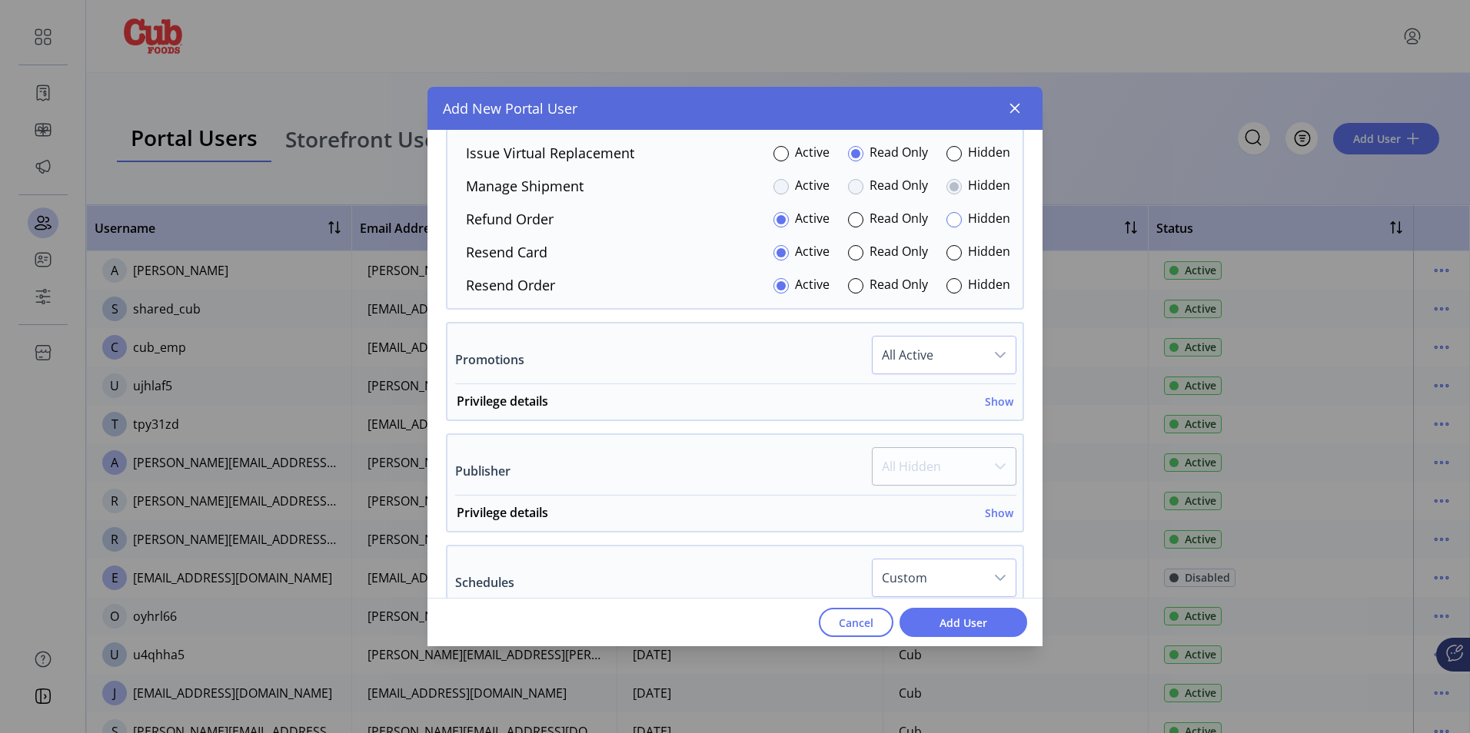
scroll to position [1768, 0]
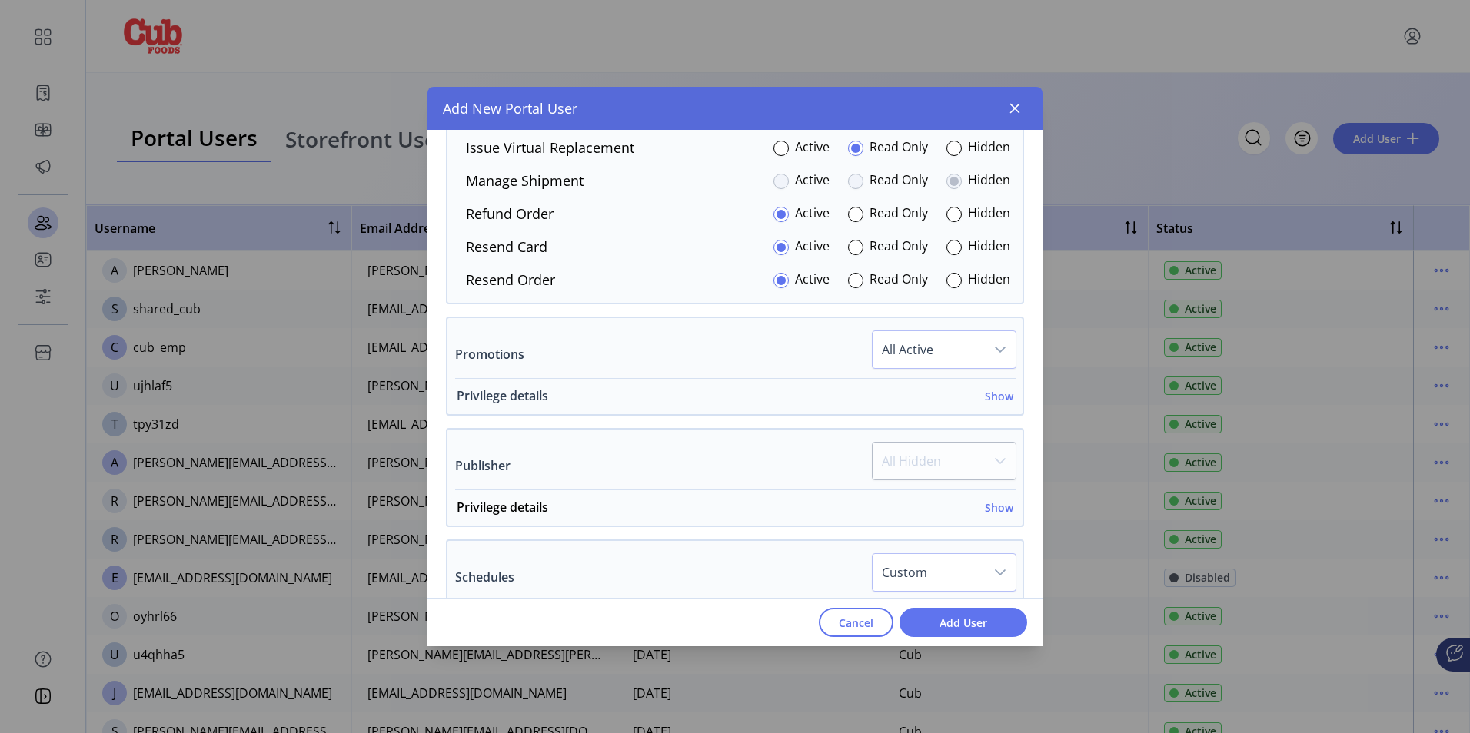
click at [995, 400] on h6 "Show" at bounding box center [999, 396] width 28 height 16
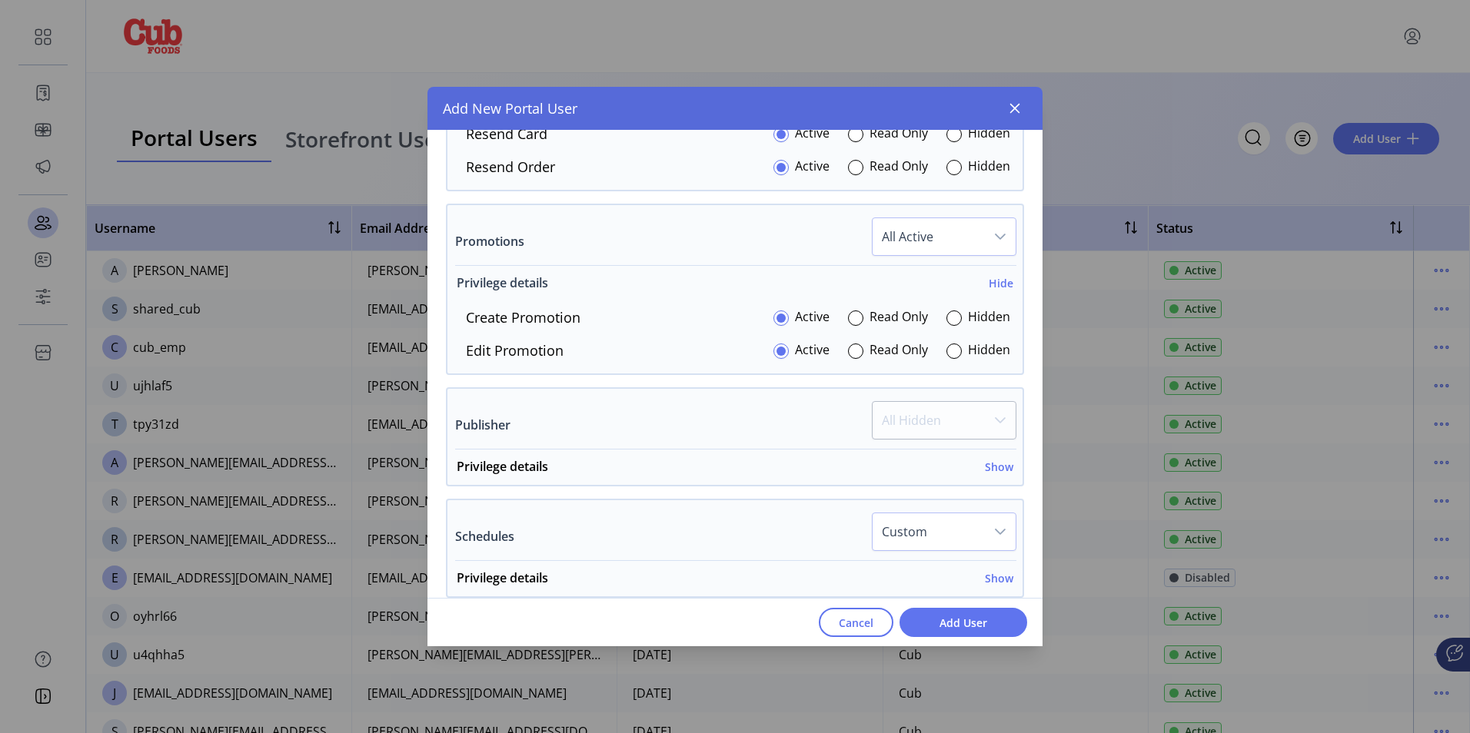
scroll to position [1922, 0]
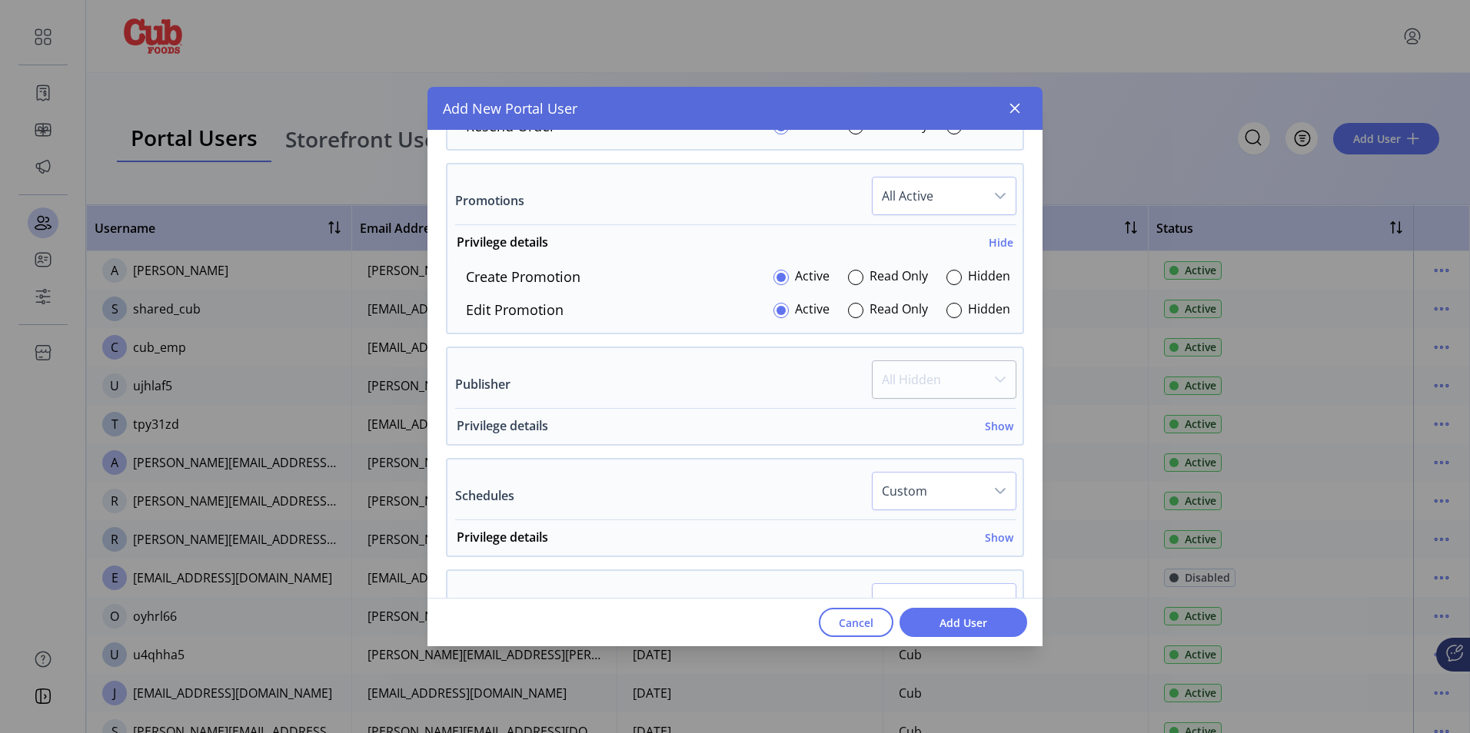
click at [995, 429] on h6 "Show" at bounding box center [999, 426] width 28 height 16
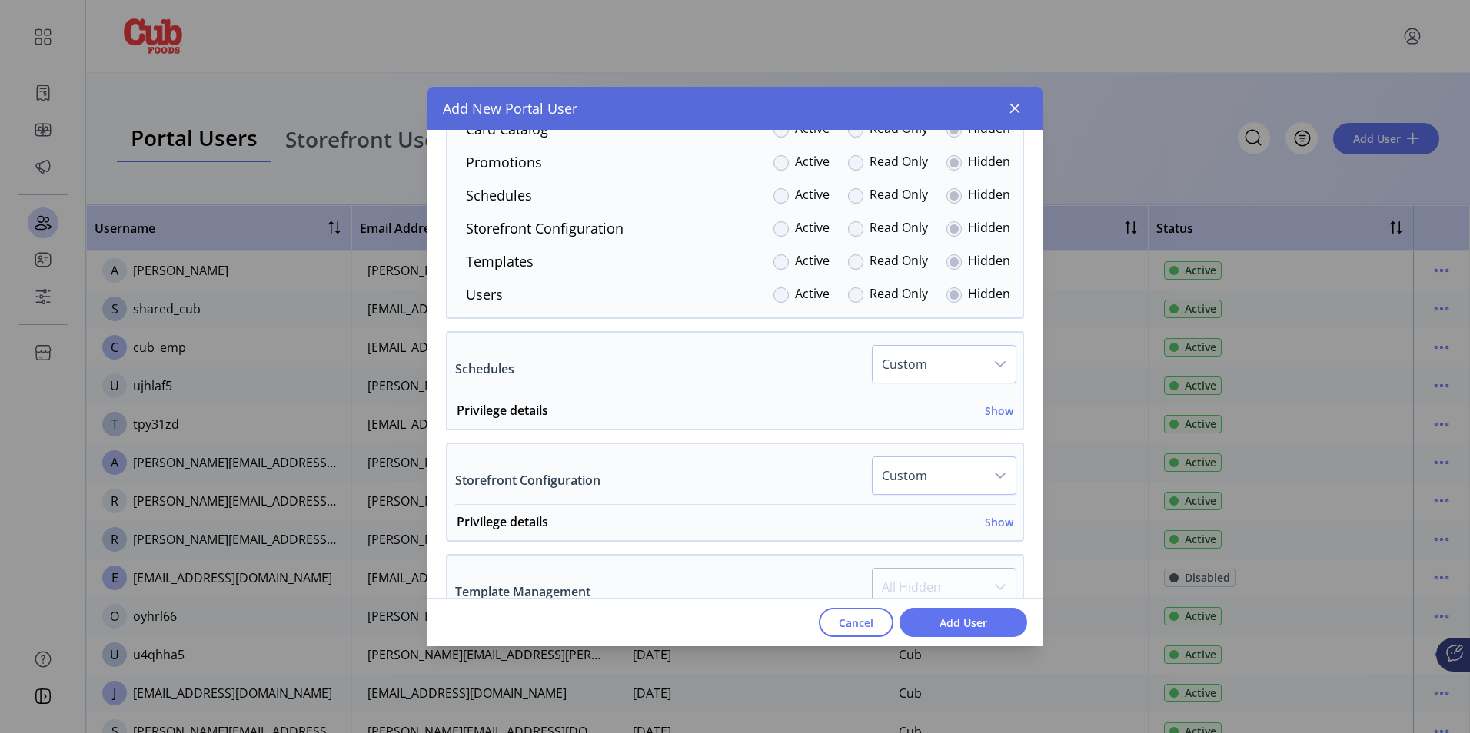
scroll to position [2307, 0]
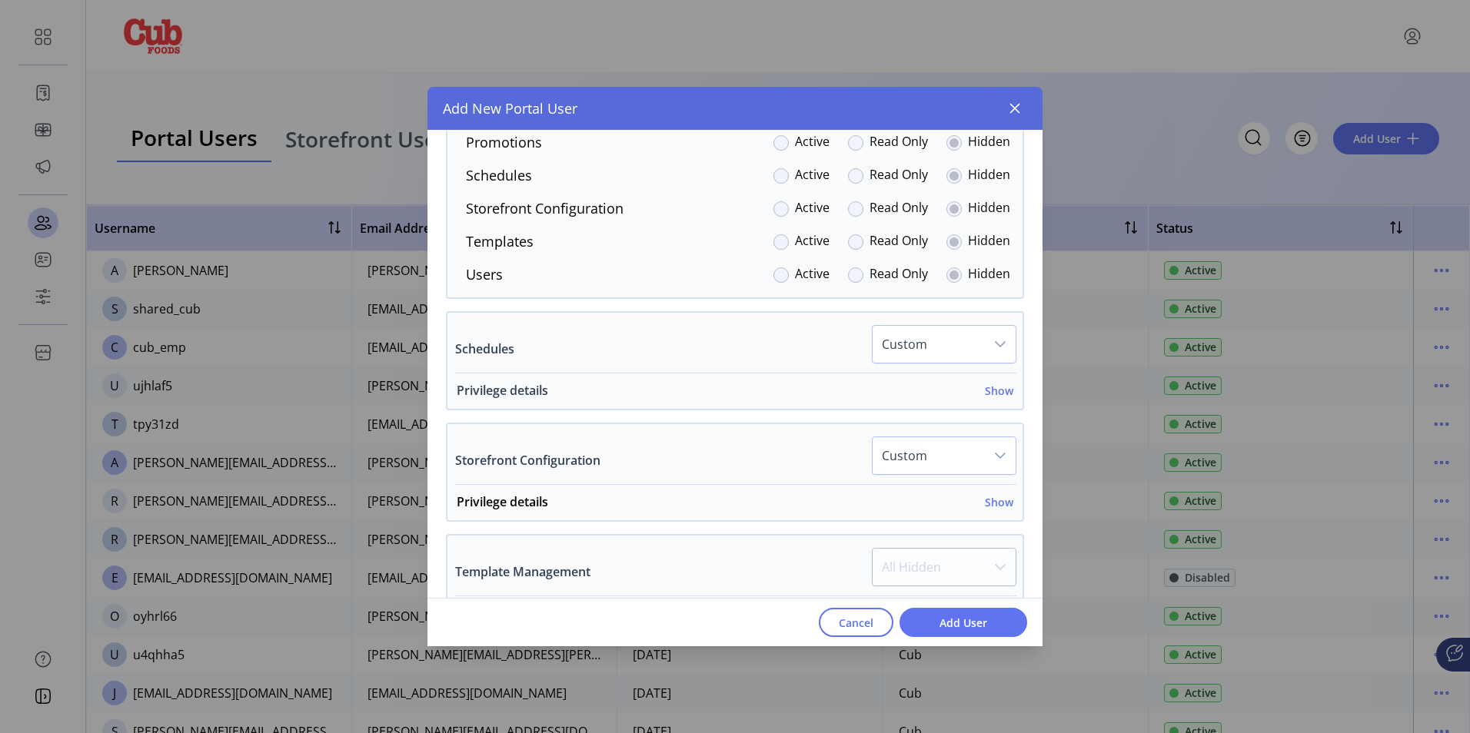
click at [996, 397] on h6 "Show" at bounding box center [999, 391] width 28 height 16
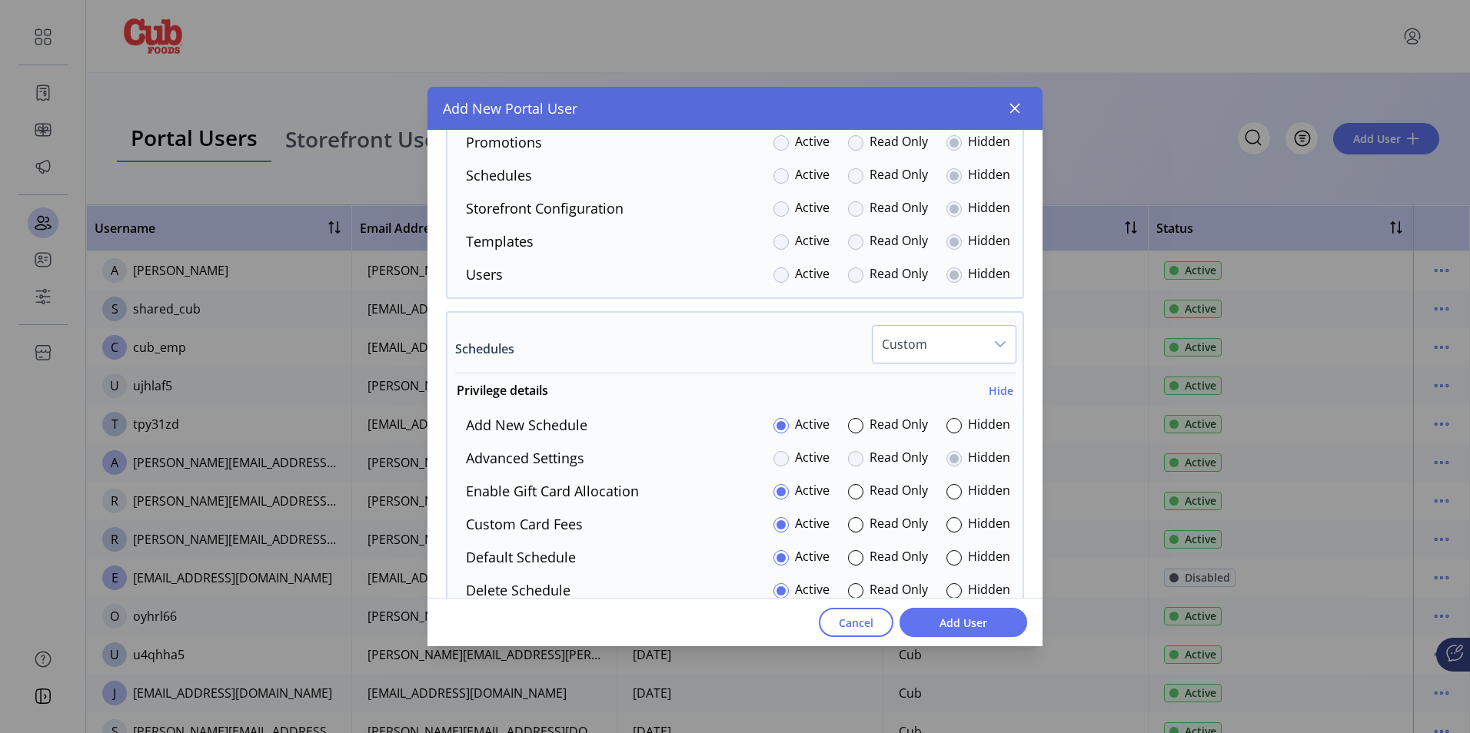
scroll to position [2460, 0]
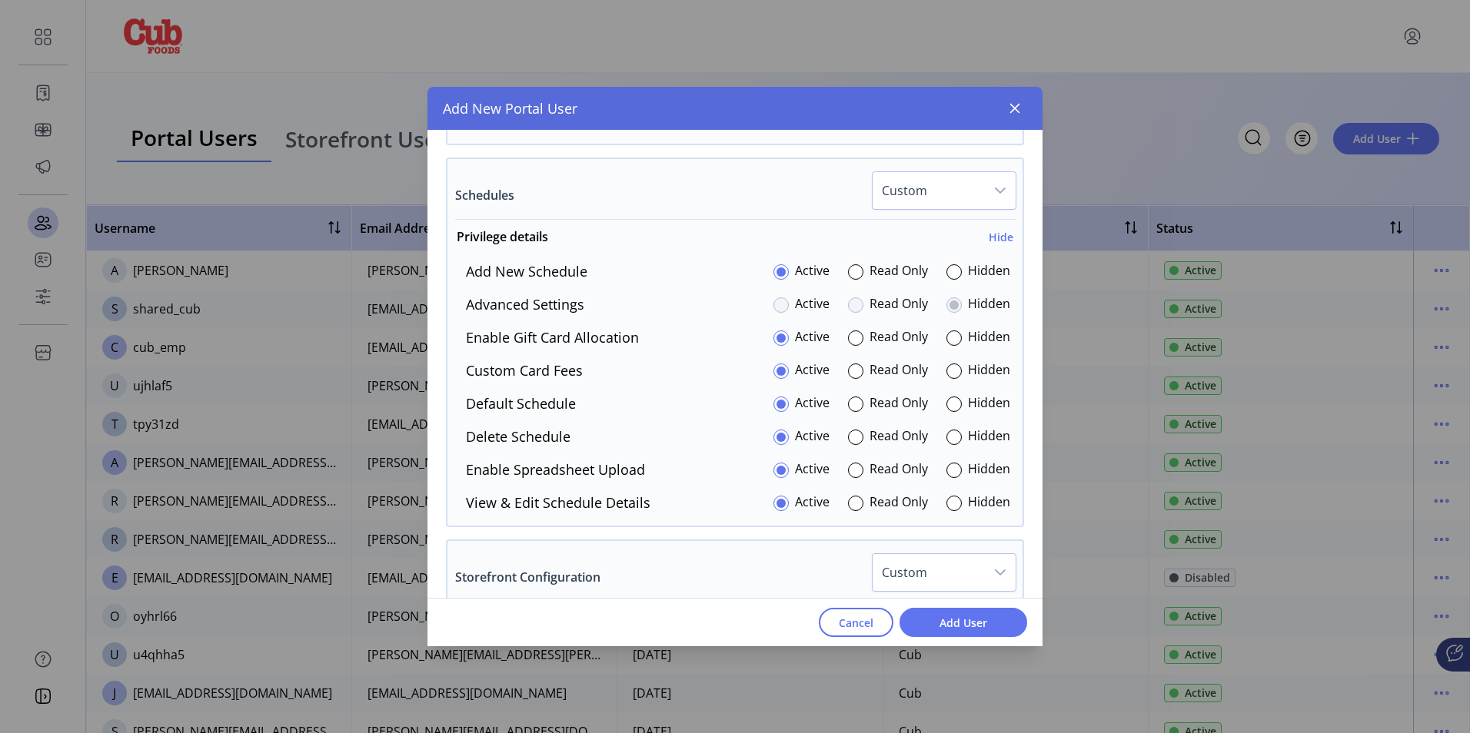
click at [952, 346] on p-radiobutton at bounding box center [953, 338] width 15 height 21
click at [948, 342] on div at bounding box center [953, 338] width 15 height 15
click at [950, 471] on div at bounding box center [953, 470] width 15 height 15
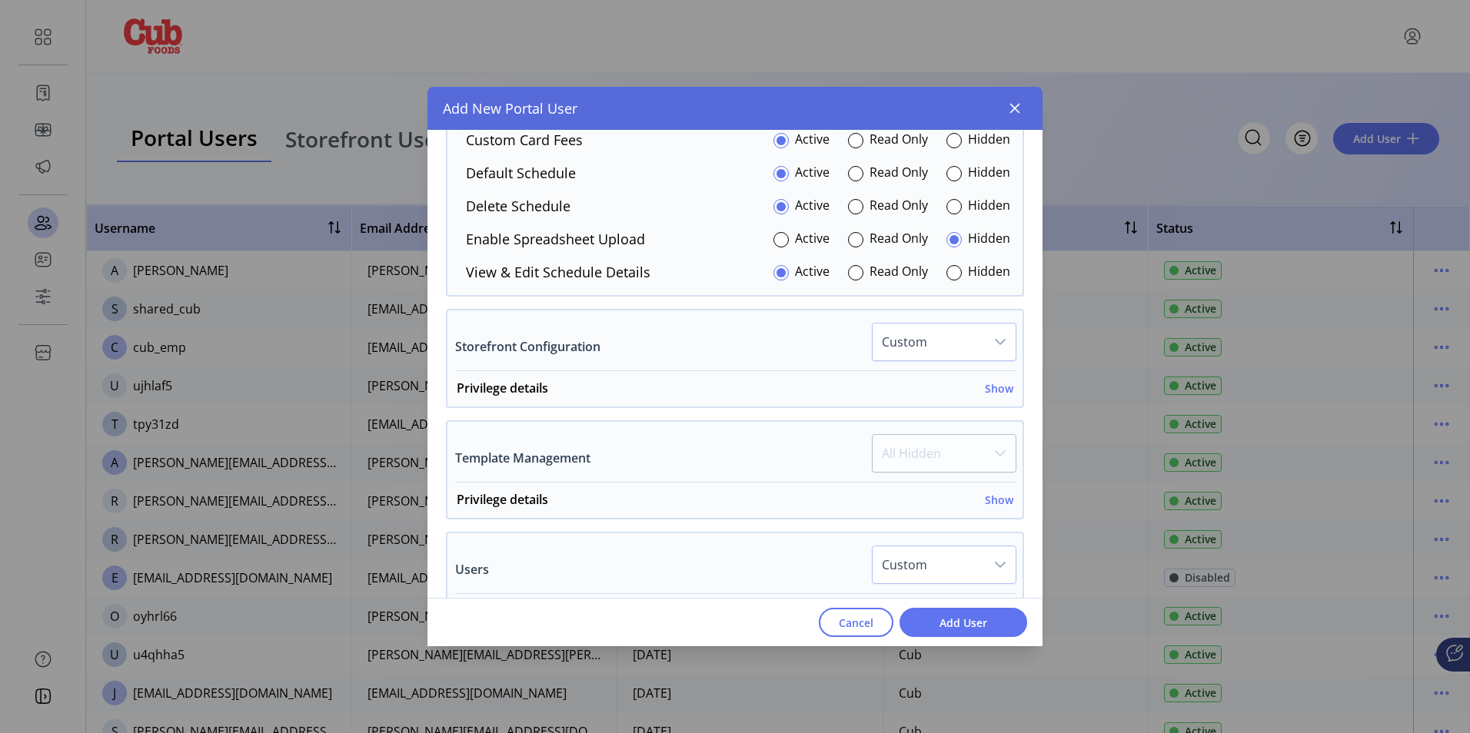
scroll to position [2768, 0]
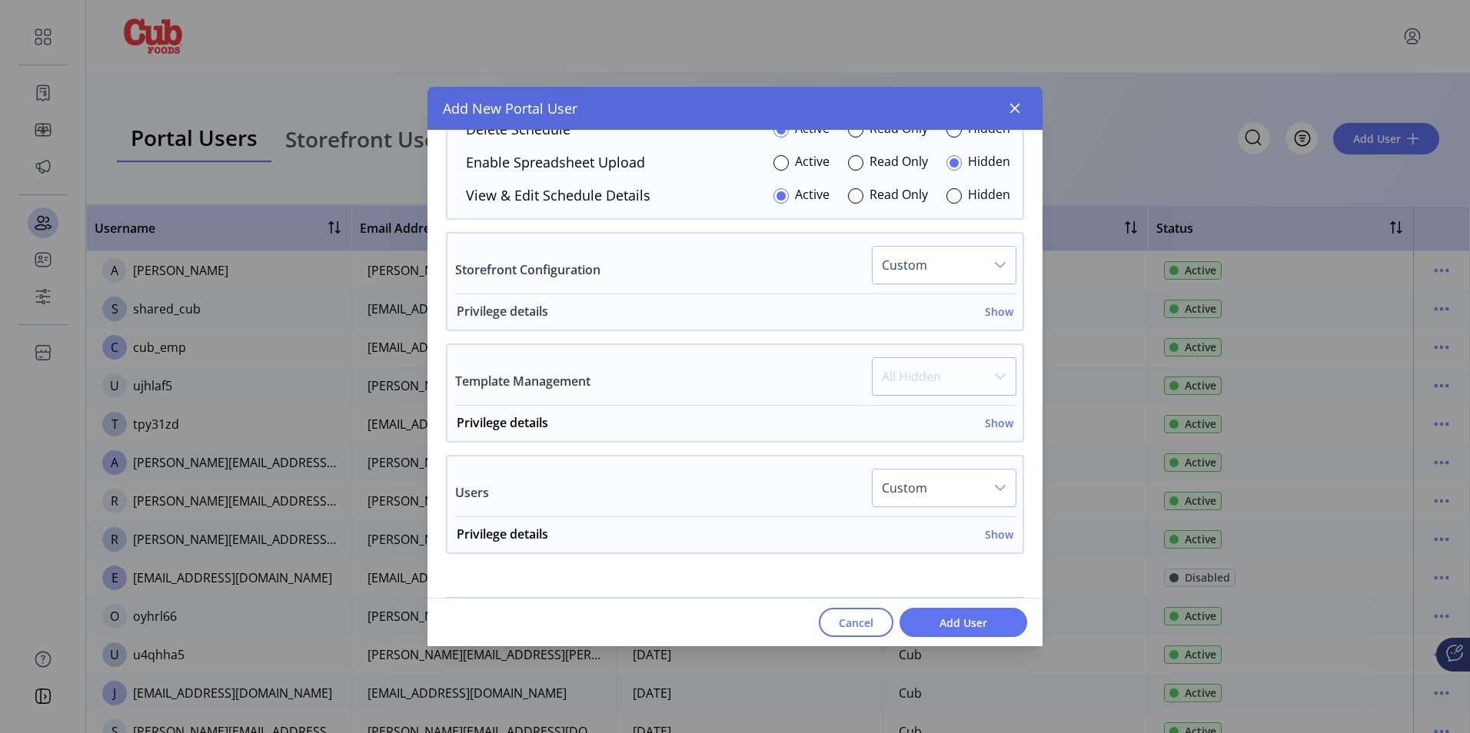
click at [989, 311] on h6 "Show" at bounding box center [999, 312] width 28 height 16
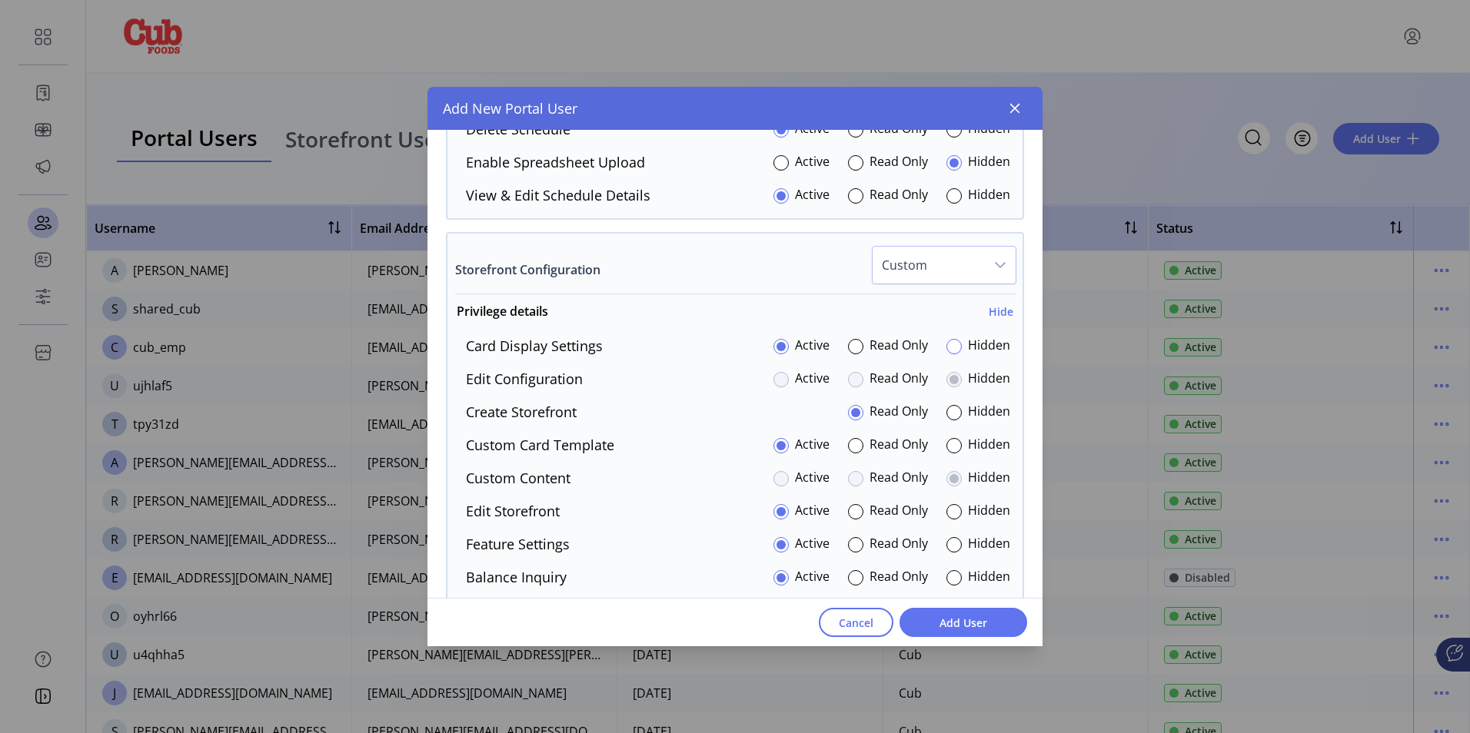
click at [946, 348] on div at bounding box center [953, 346] width 15 height 15
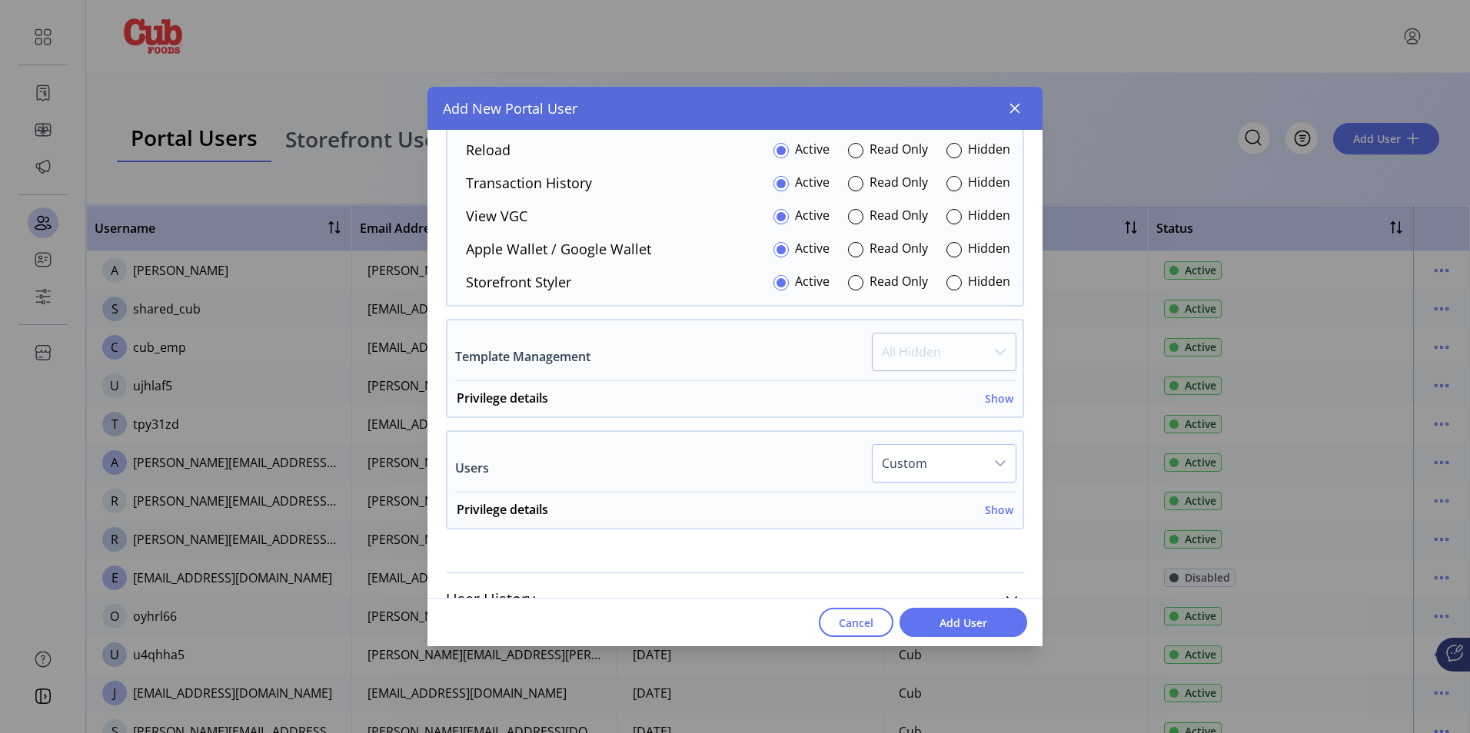
scroll to position [3290, 0]
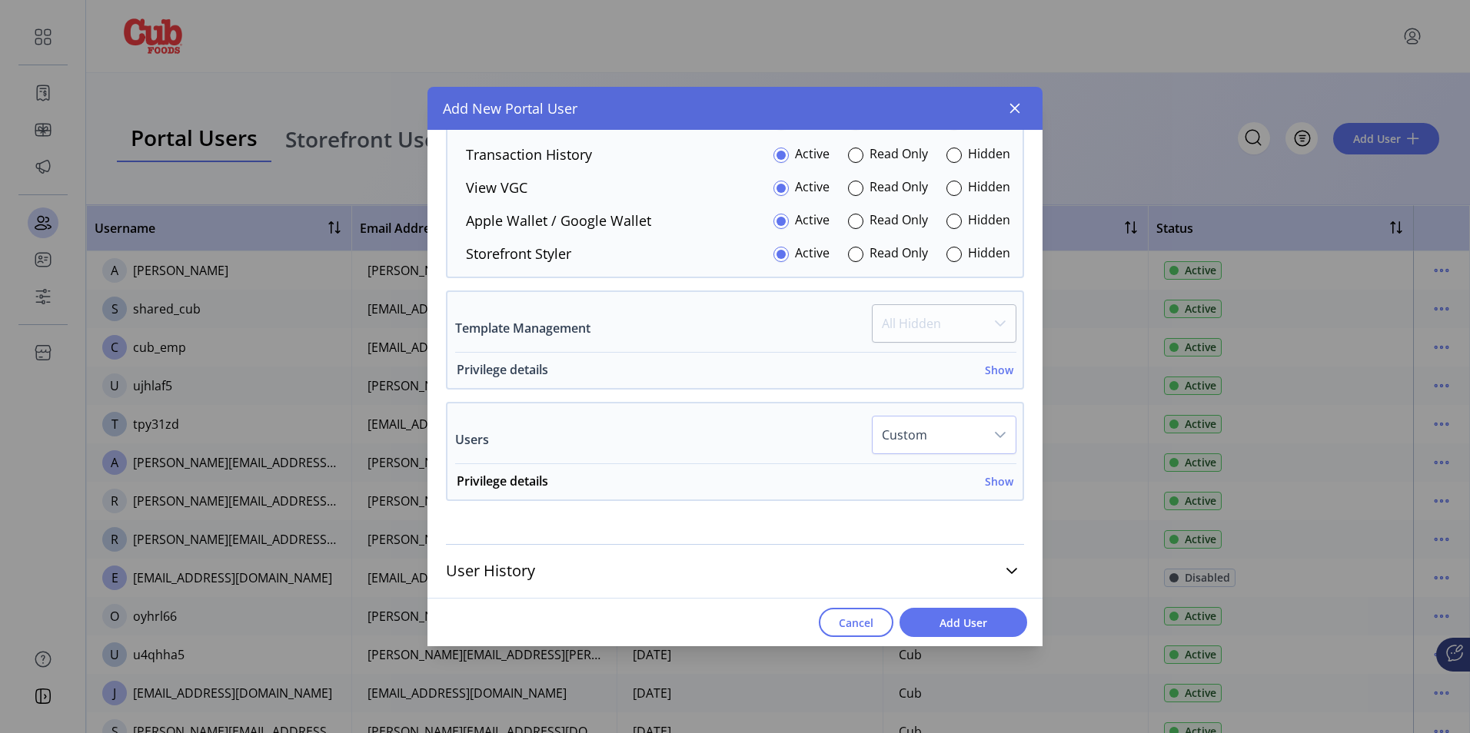
click at [996, 372] on h6 "Show" at bounding box center [999, 370] width 28 height 16
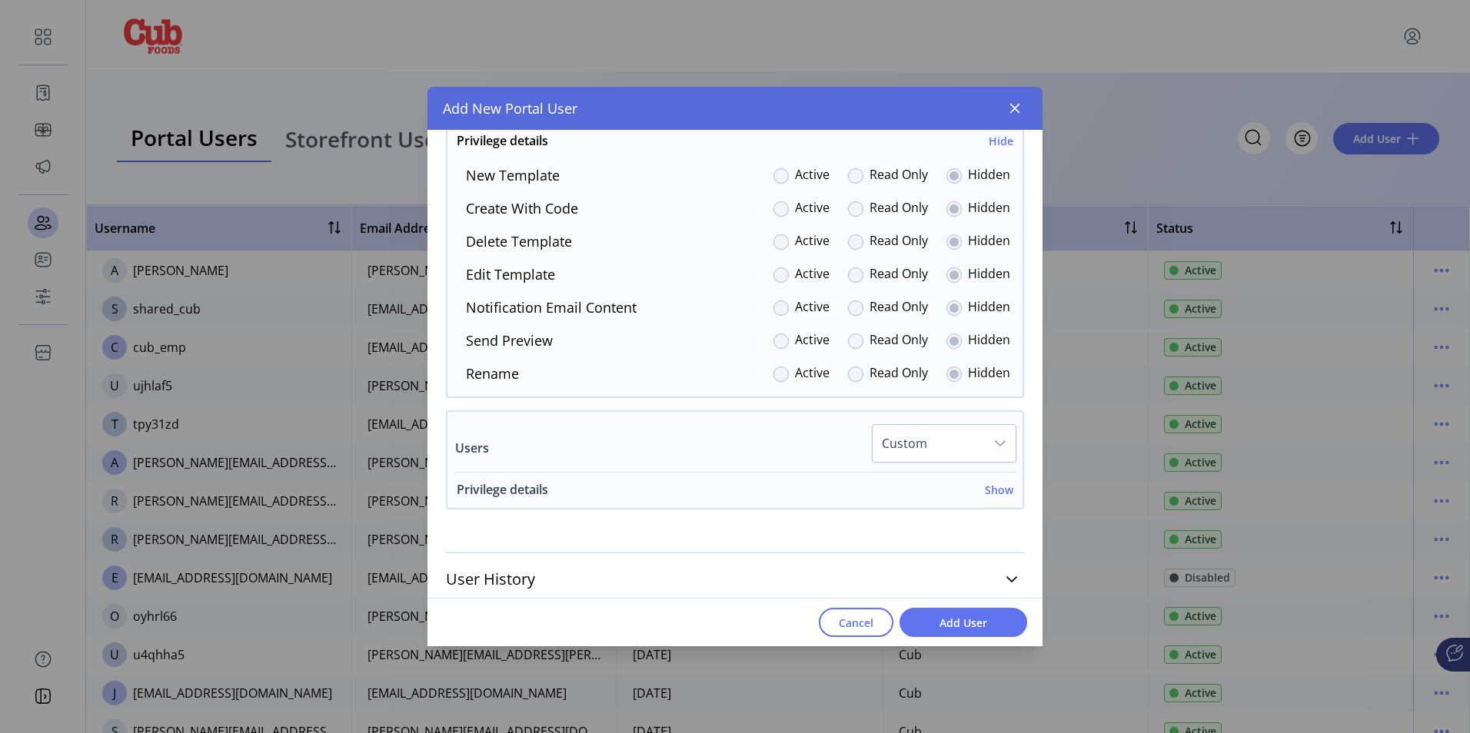
scroll to position [3527, 0]
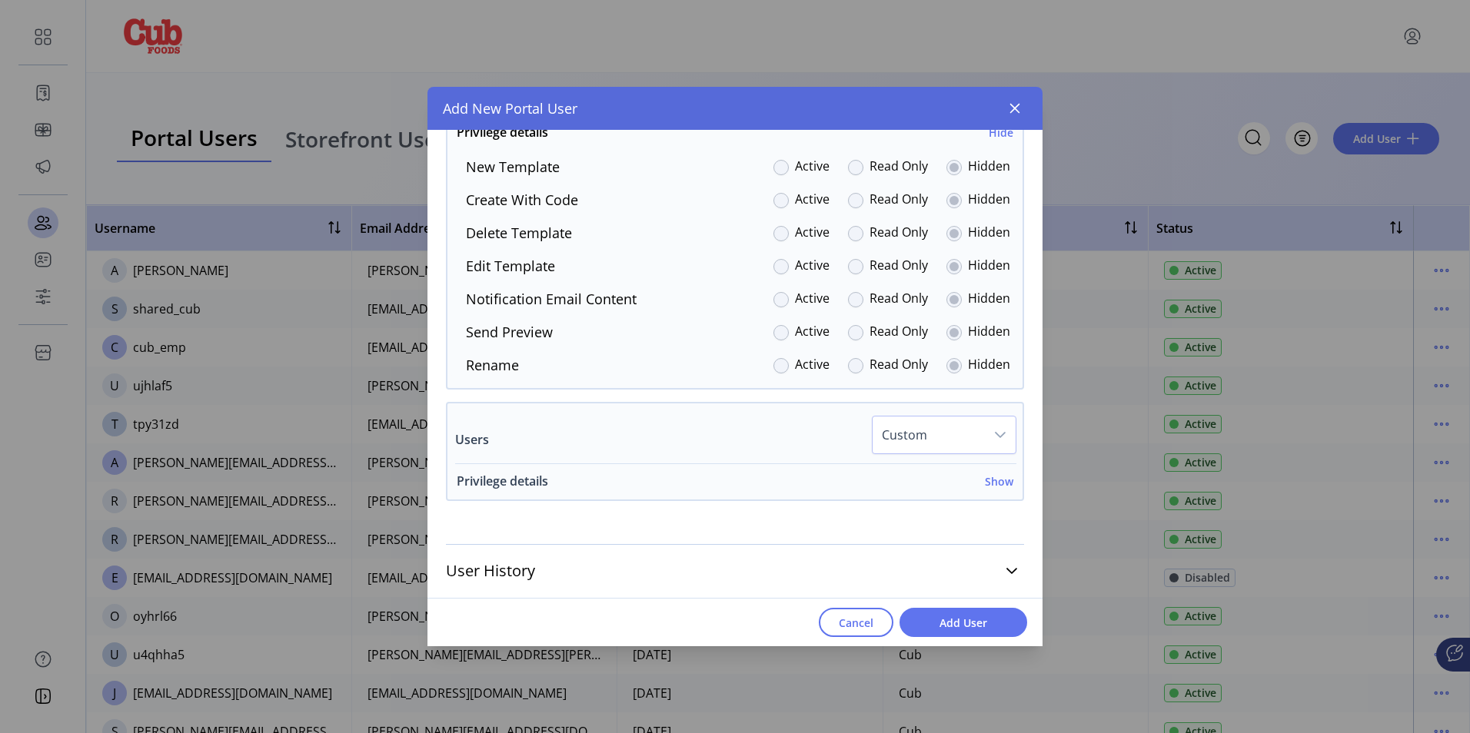
click at [993, 481] on h6 "Show" at bounding box center [999, 482] width 28 height 16
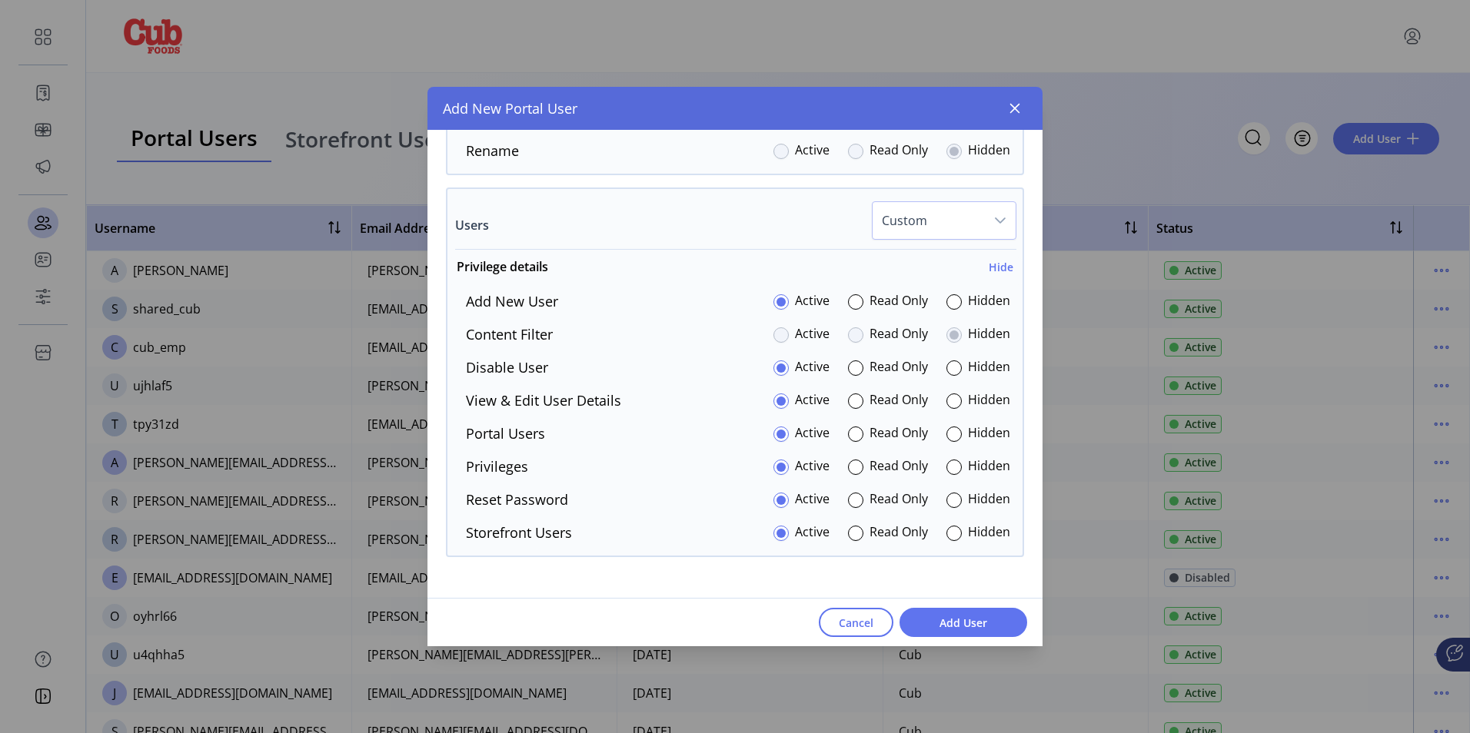
scroll to position [3758, 0]
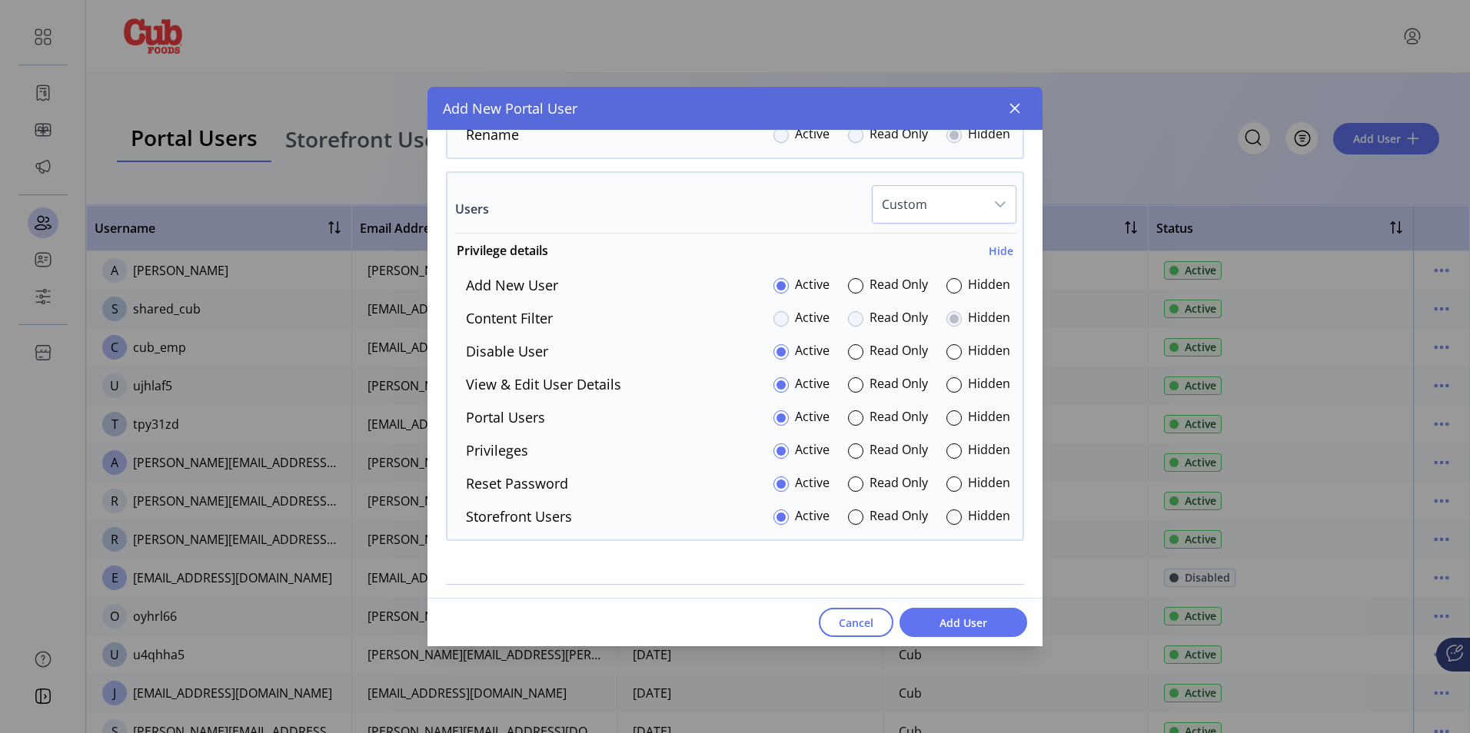
click at [956, 518] on div "Hidden" at bounding box center [978, 517] width 64 height 21
click at [951, 514] on div at bounding box center [953, 517] width 15 height 15
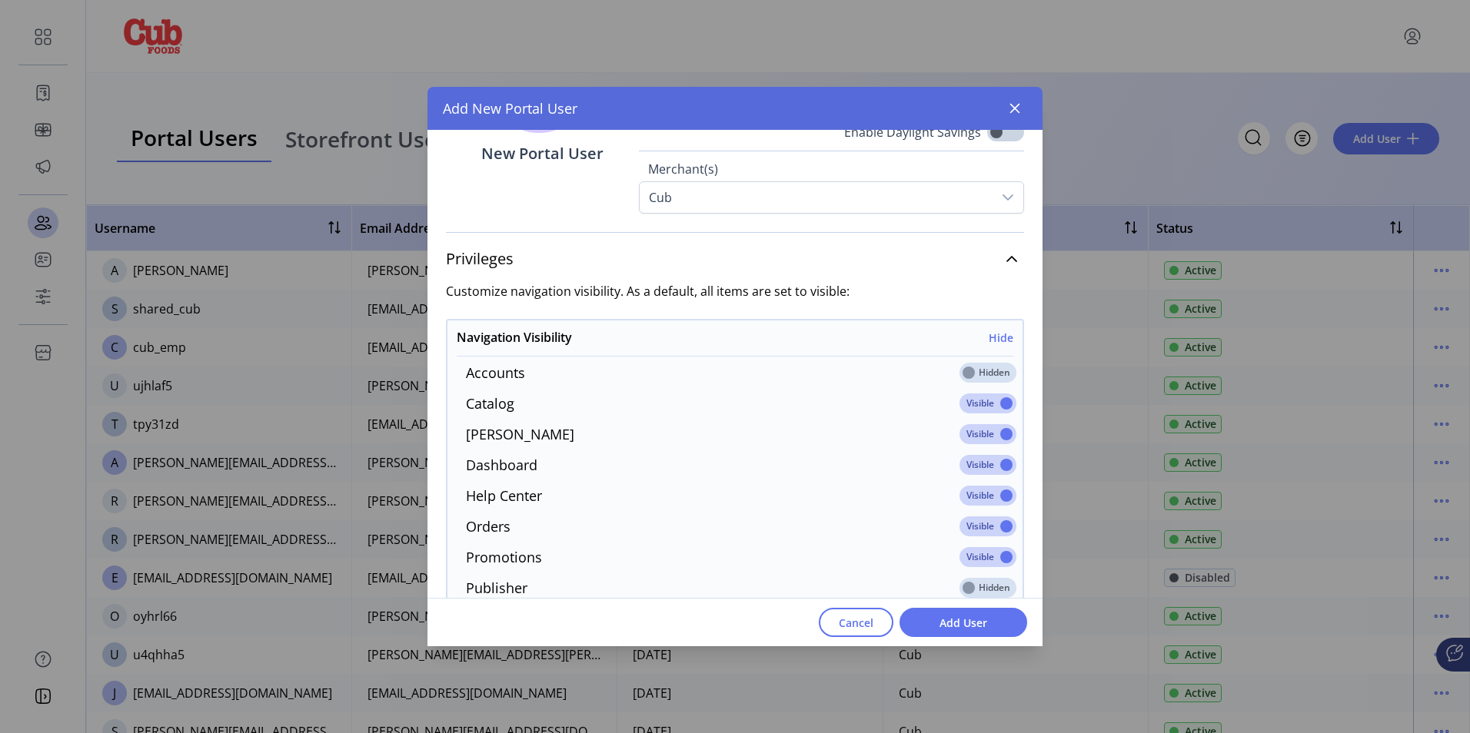
scroll to position [0, 0]
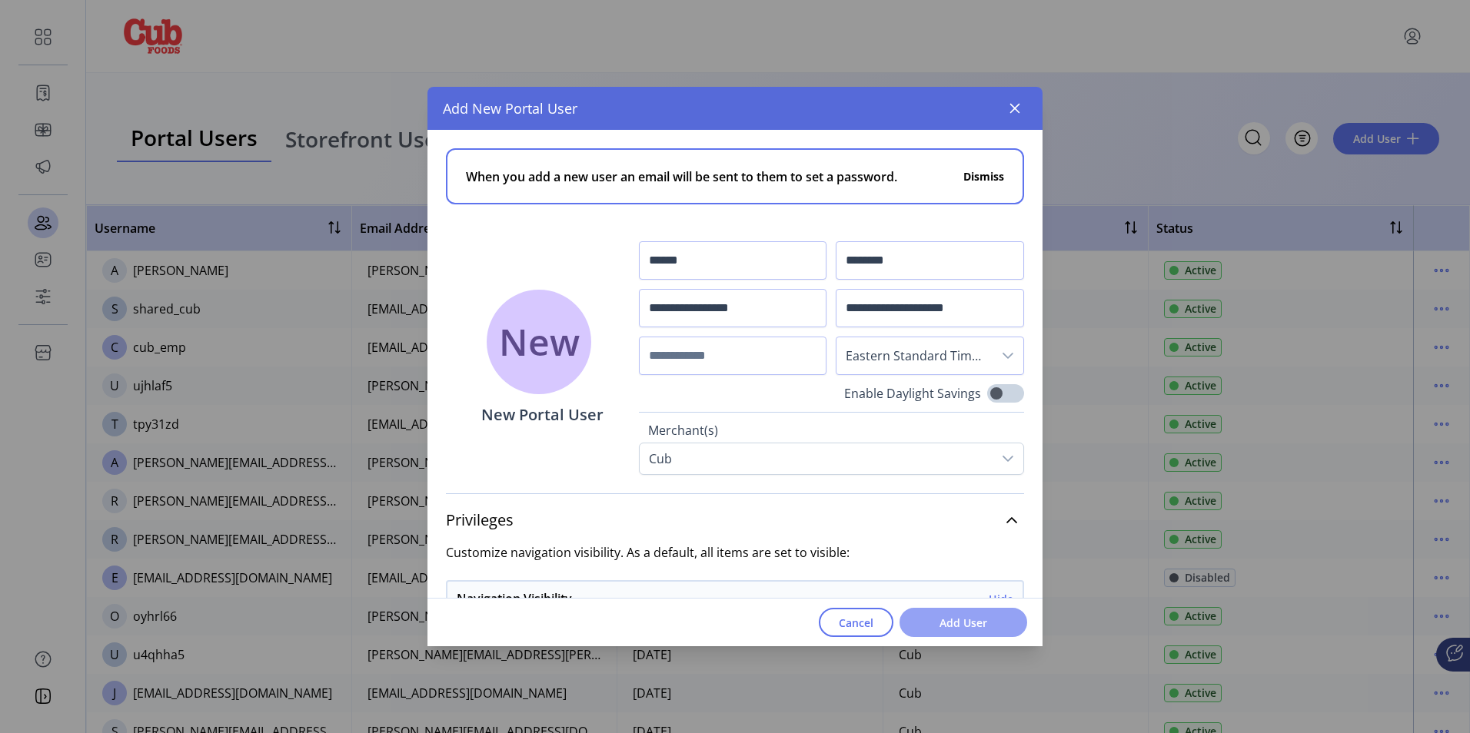
click at [968, 622] on span "Add User" at bounding box center [964, 623] width 88 height 16
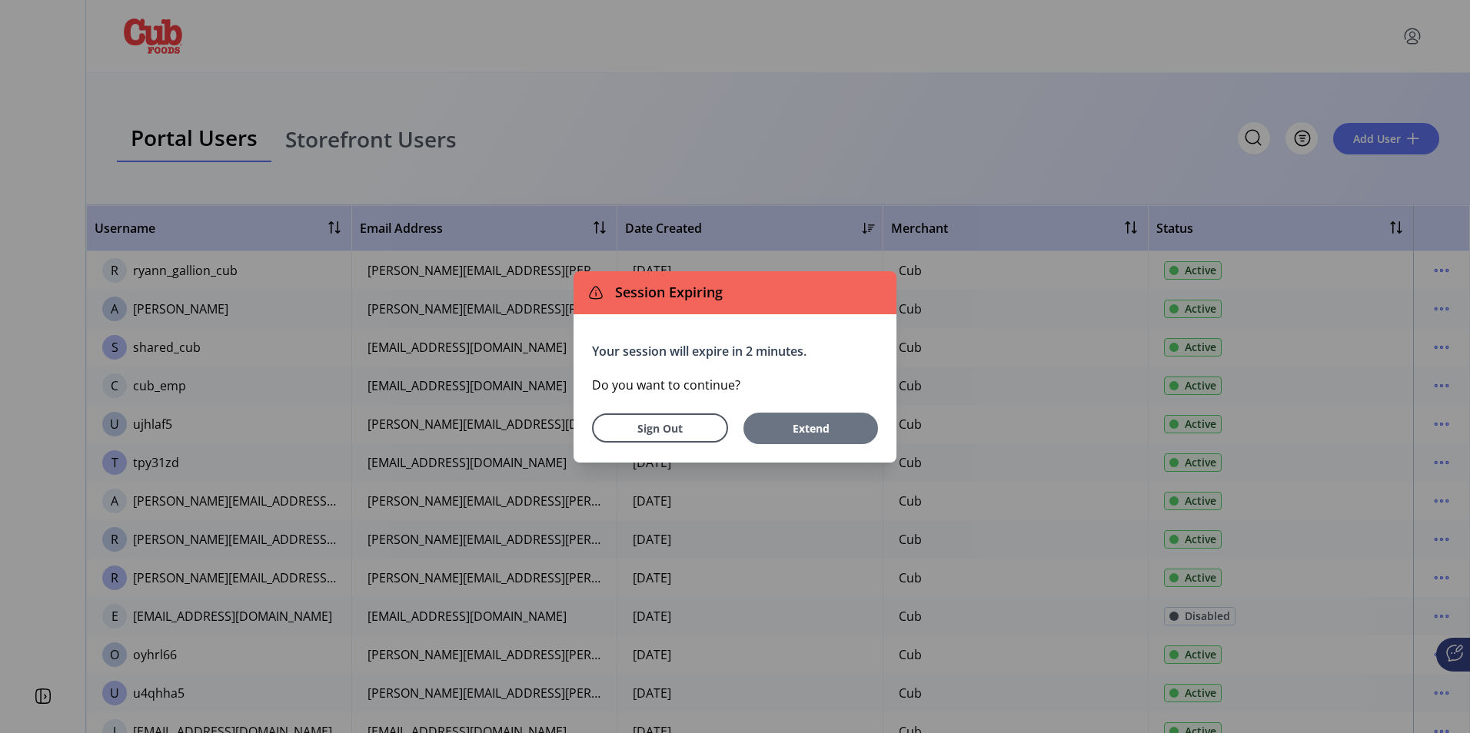
click at [787, 427] on span "Extend" at bounding box center [810, 429] width 119 height 16
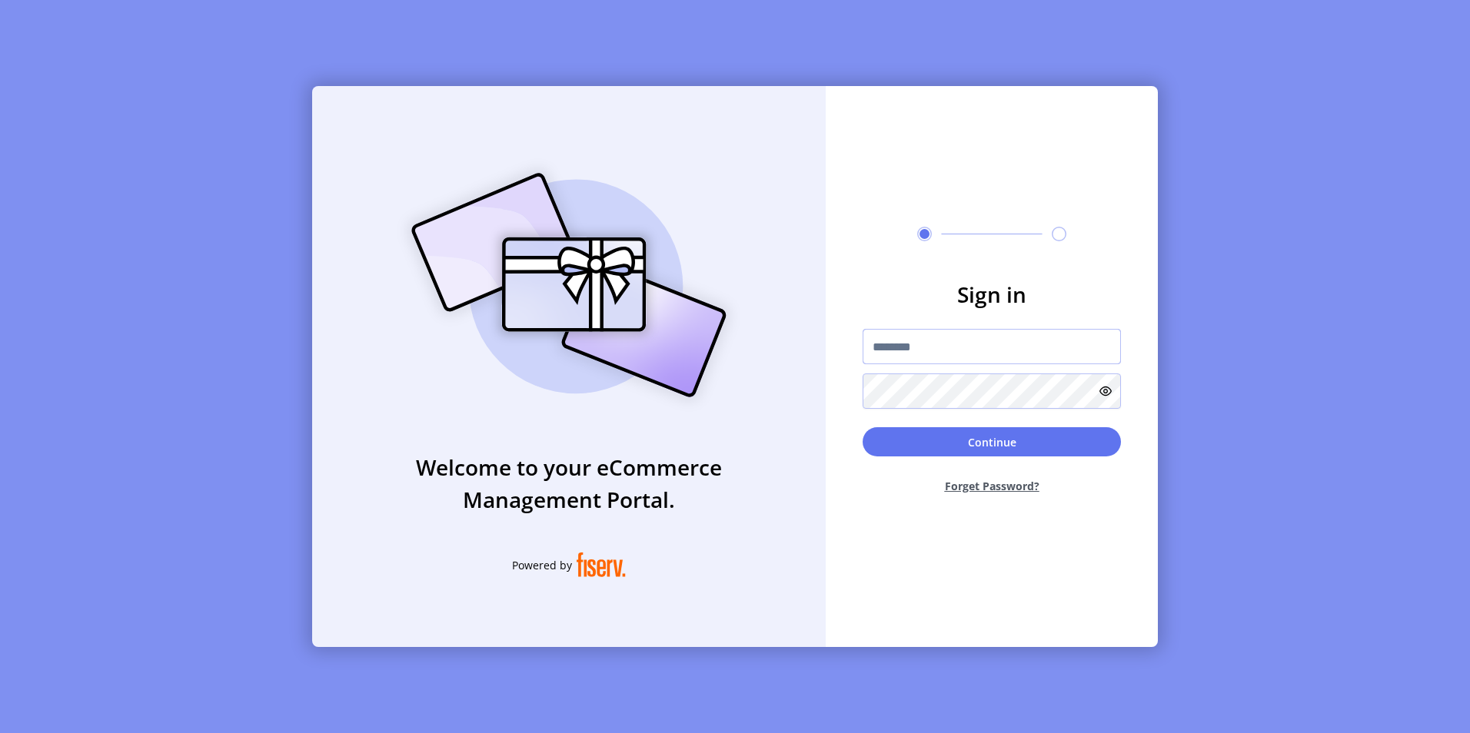
drag, startPoint x: 927, startPoint y: 343, endPoint x: 922, endPoint y: 337, distance: 8.2
click at [926, 343] on input "text" at bounding box center [992, 346] width 258 height 35
paste input "**********"
type input "**********"
click at [1000, 445] on button "Continue" at bounding box center [992, 441] width 258 height 29
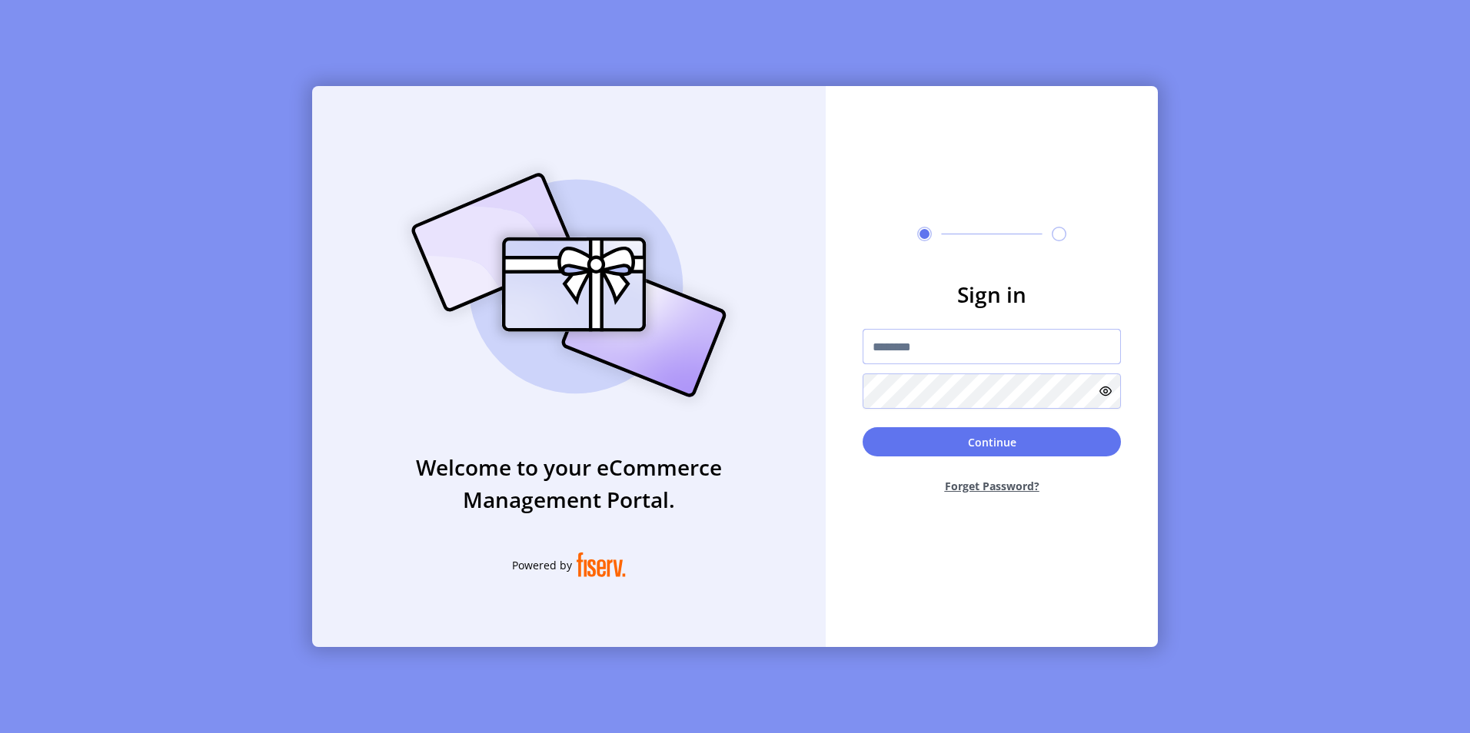
click at [933, 337] on input "text" at bounding box center [992, 346] width 258 height 35
drag, startPoint x: 936, startPoint y: 344, endPoint x: 886, endPoint y: 265, distance: 93.0
click at [936, 344] on input "text" at bounding box center [992, 346] width 258 height 35
paste input "**********"
type input "**********"
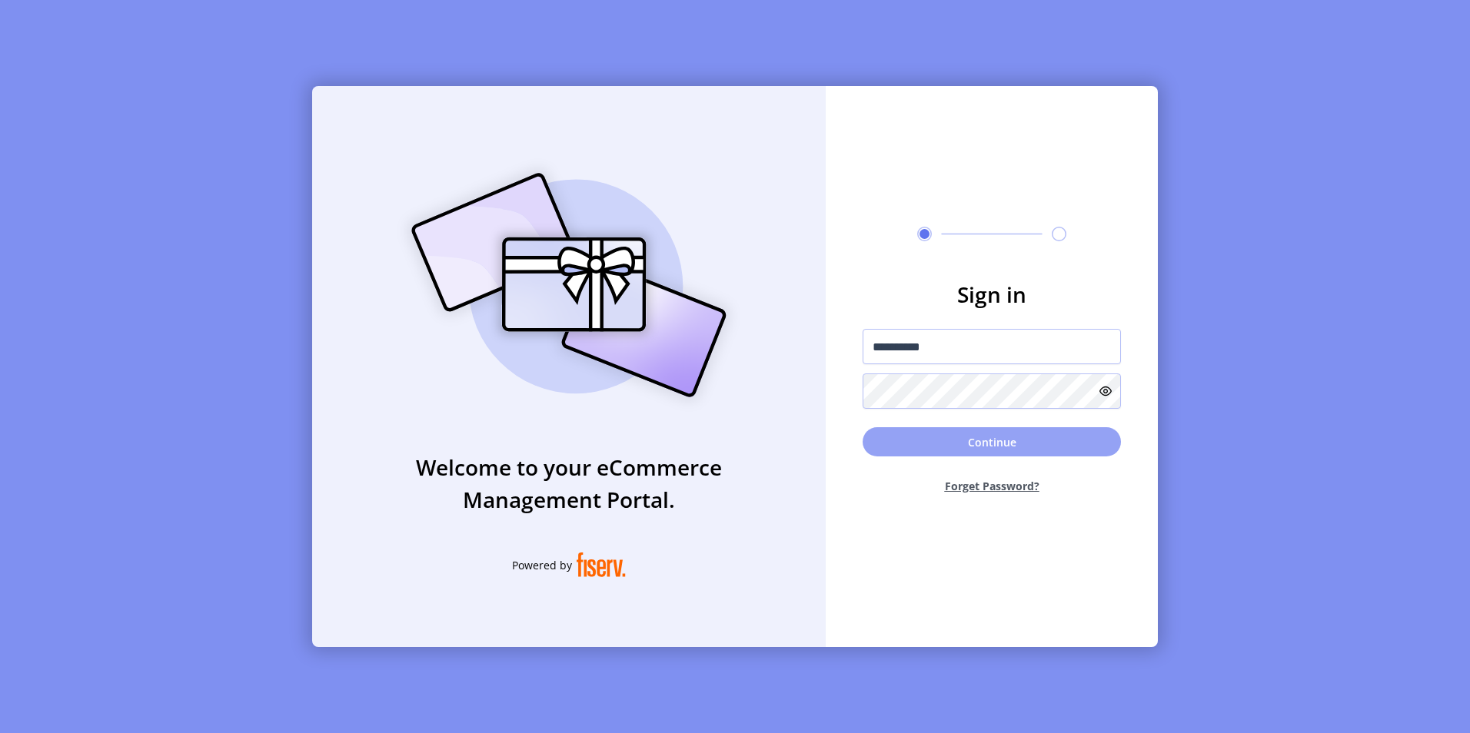
click at [988, 446] on button "Continue" at bounding box center [992, 441] width 258 height 29
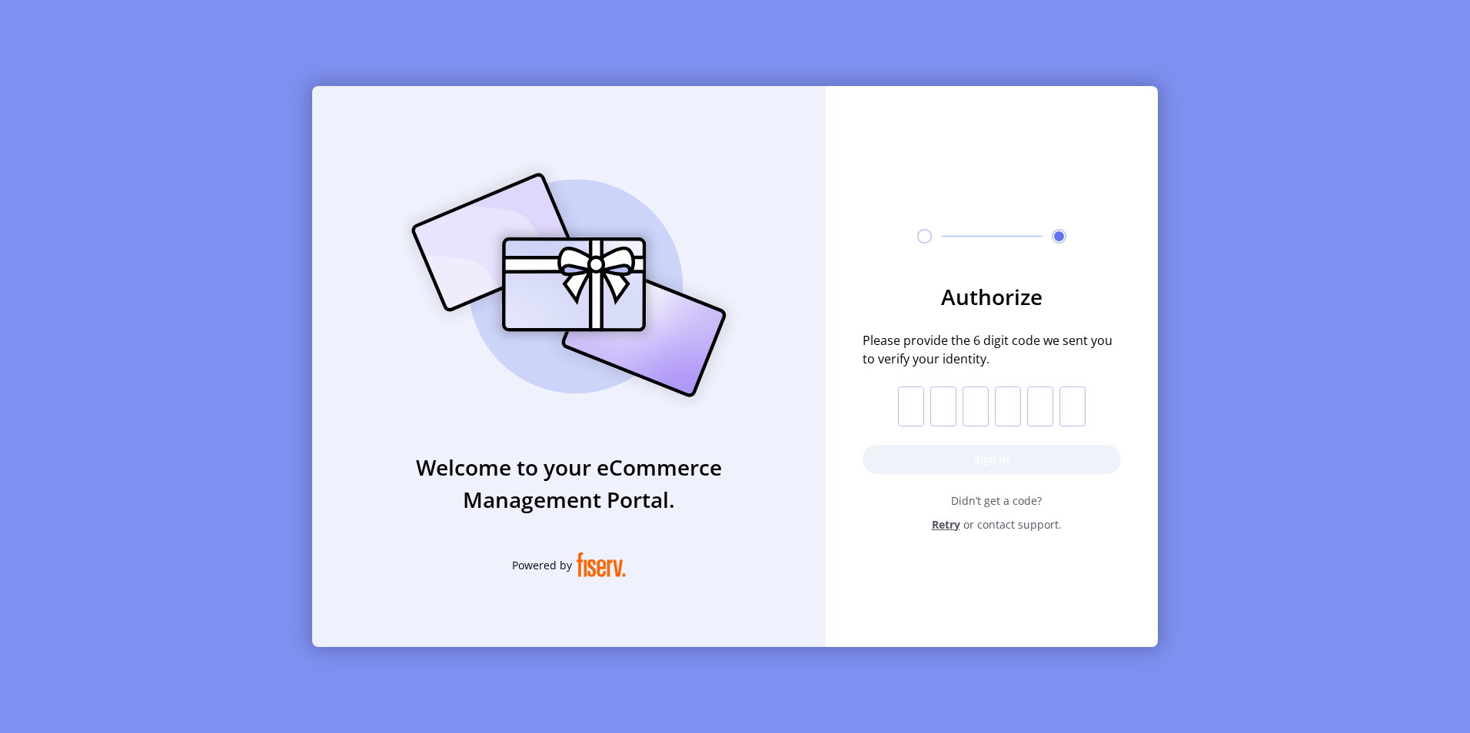
click at [904, 404] on input "text" at bounding box center [911, 407] width 26 height 40
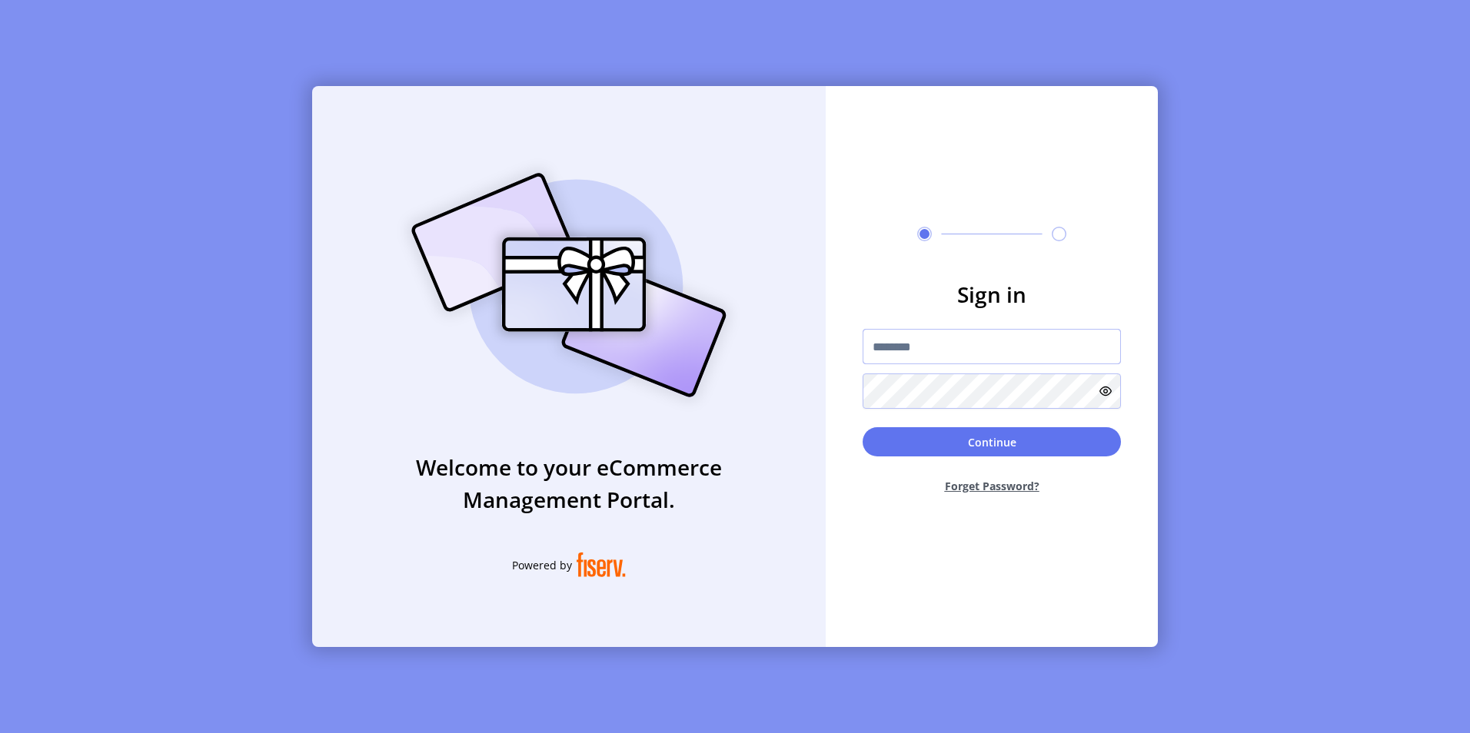
click at [920, 350] on input "text" at bounding box center [992, 346] width 258 height 35
paste input "**********"
type input "**********"
click at [984, 444] on button "Continue" at bounding box center [992, 441] width 258 height 29
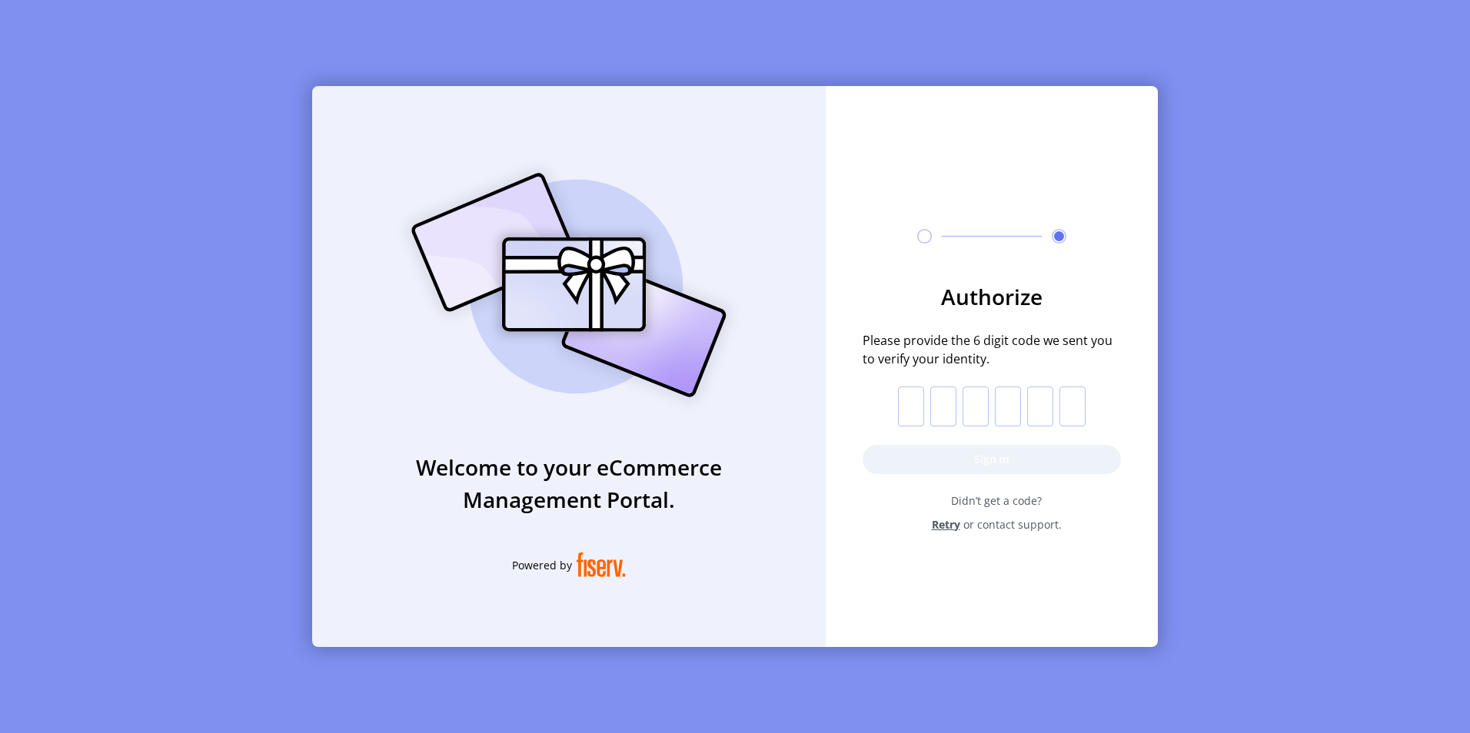
drag, startPoint x: 917, startPoint y: 401, endPoint x: 890, endPoint y: 324, distance: 82.4
click at [917, 401] on input "text" at bounding box center [911, 407] width 26 height 40
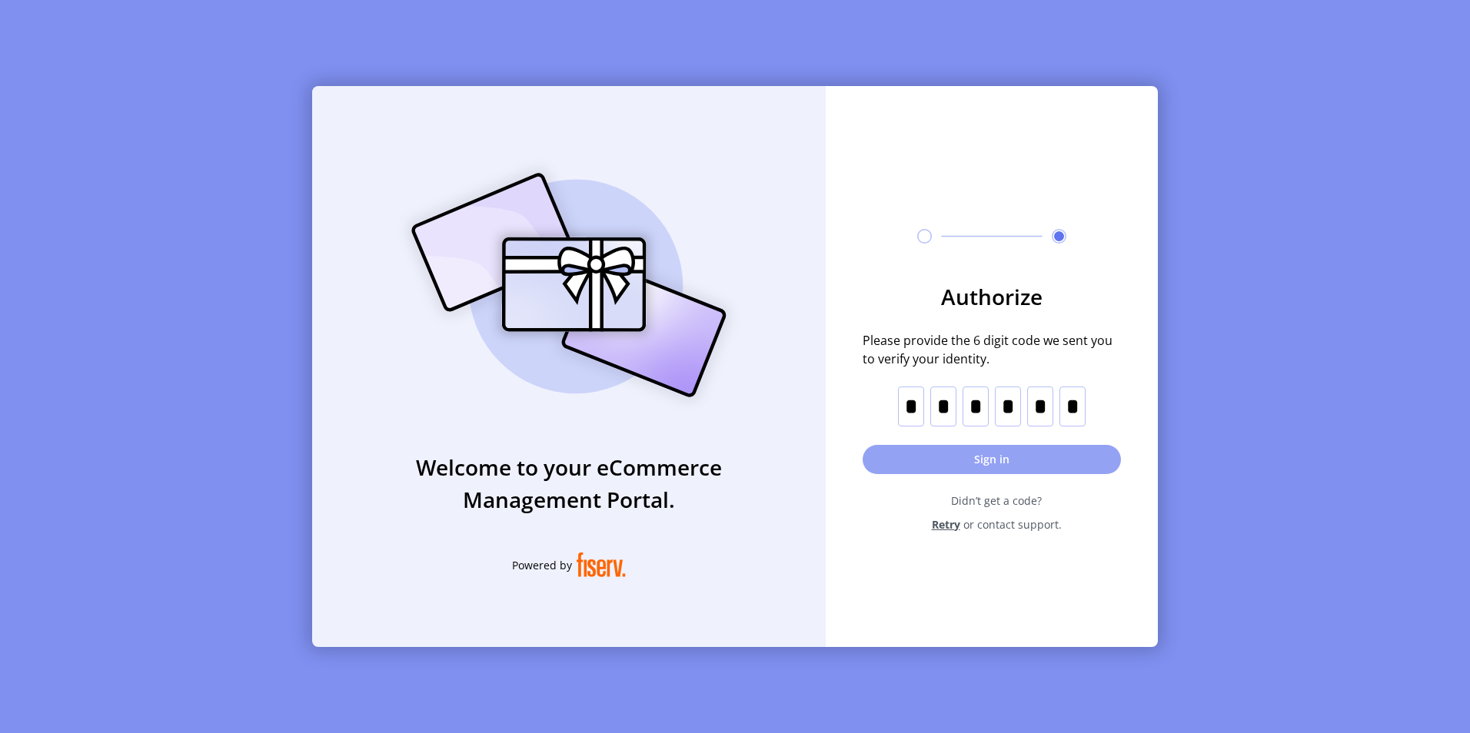
click at [996, 464] on button "Sign in" at bounding box center [992, 459] width 258 height 29
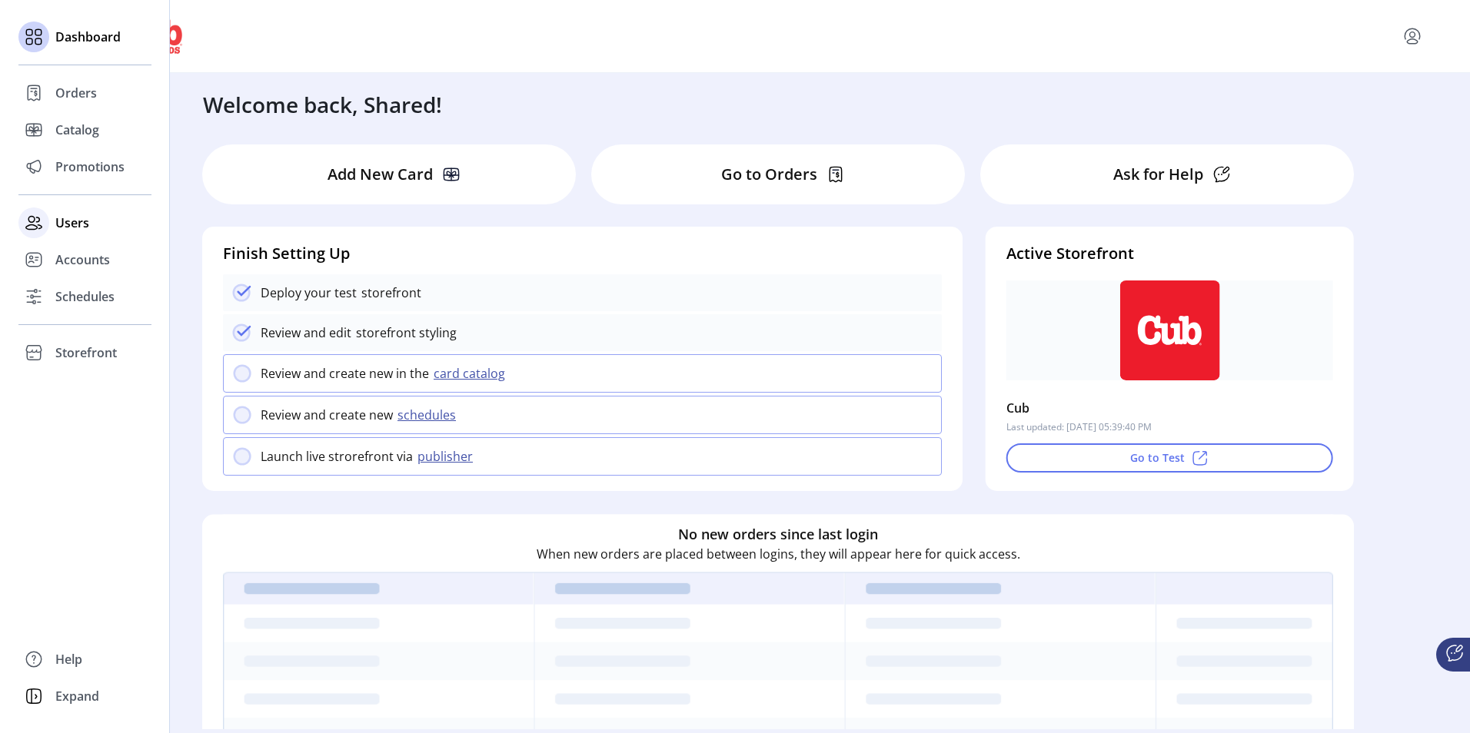
click at [75, 215] on span "Users" at bounding box center [72, 223] width 34 height 18
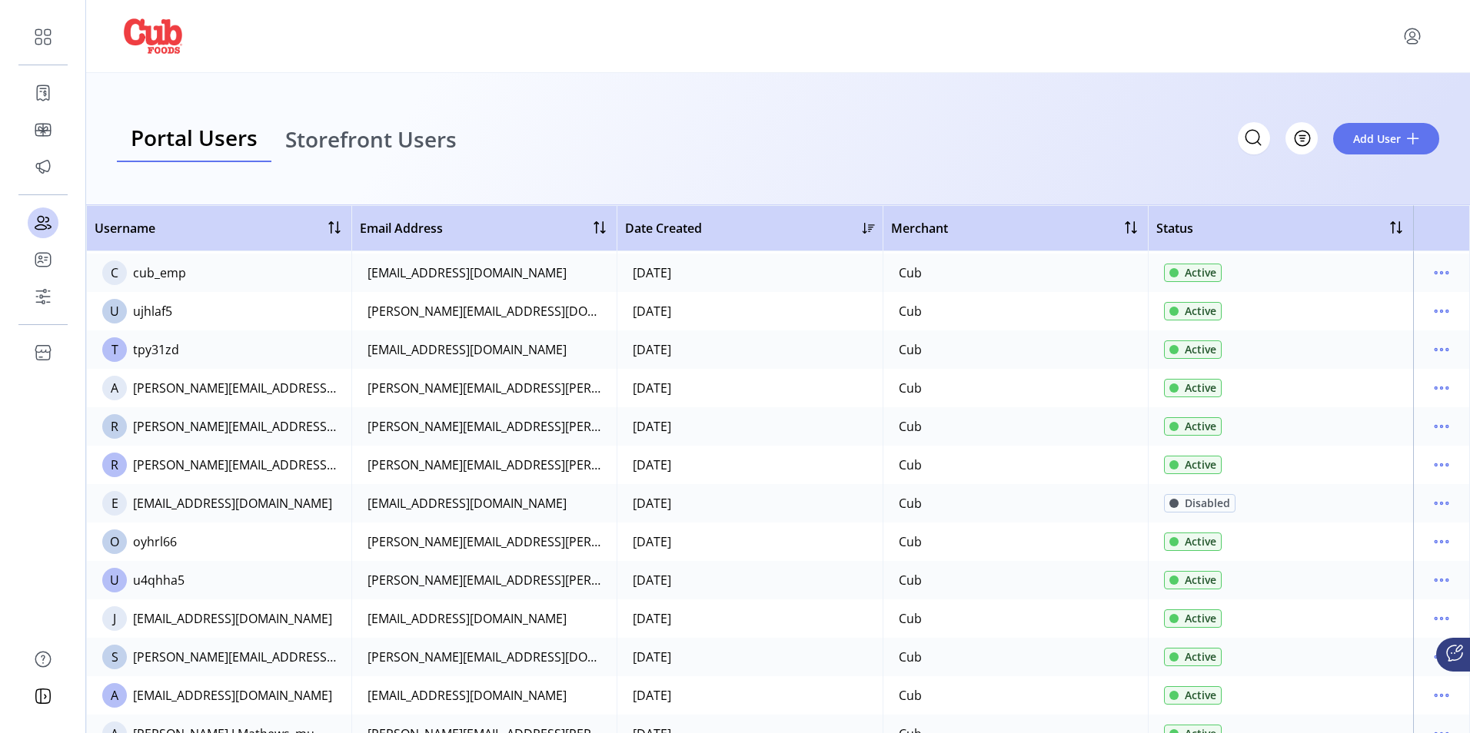
scroll to position [77, 0]
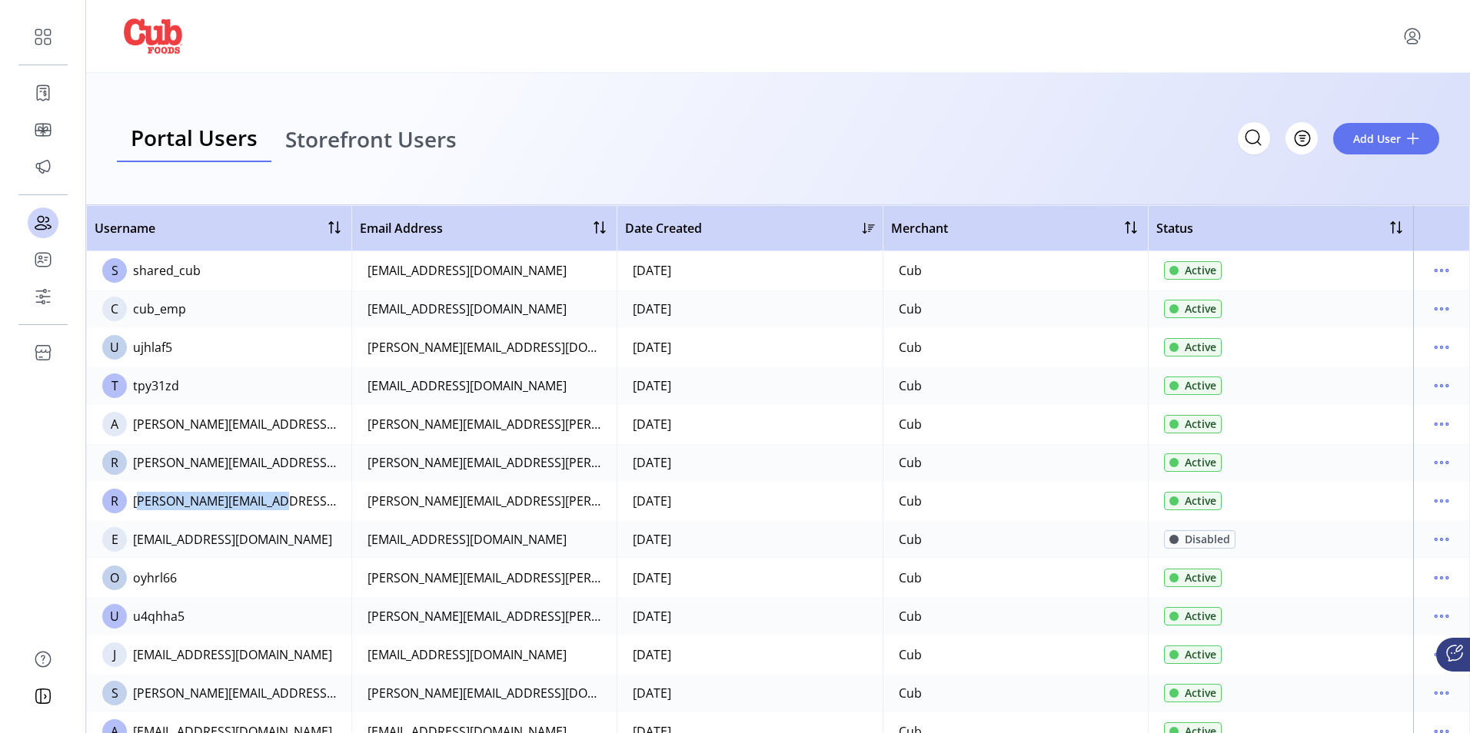
drag, startPoint x: 278, startPoint y: 504, endPoint x: 131, endPoint y: 499, distance: 146.2
click at [131, 499] on td "R rachel.matson@cub.com" at bounding box center [218, 501] width 265 height 38
copy div "[PERSON_NAME][EMAIL_ADDRESS][PERSON_NAME][DOMAIN_NAME]"
click at [1357, 140] on span "Add User" at bounding box center [1377, 139] width 48 height 16
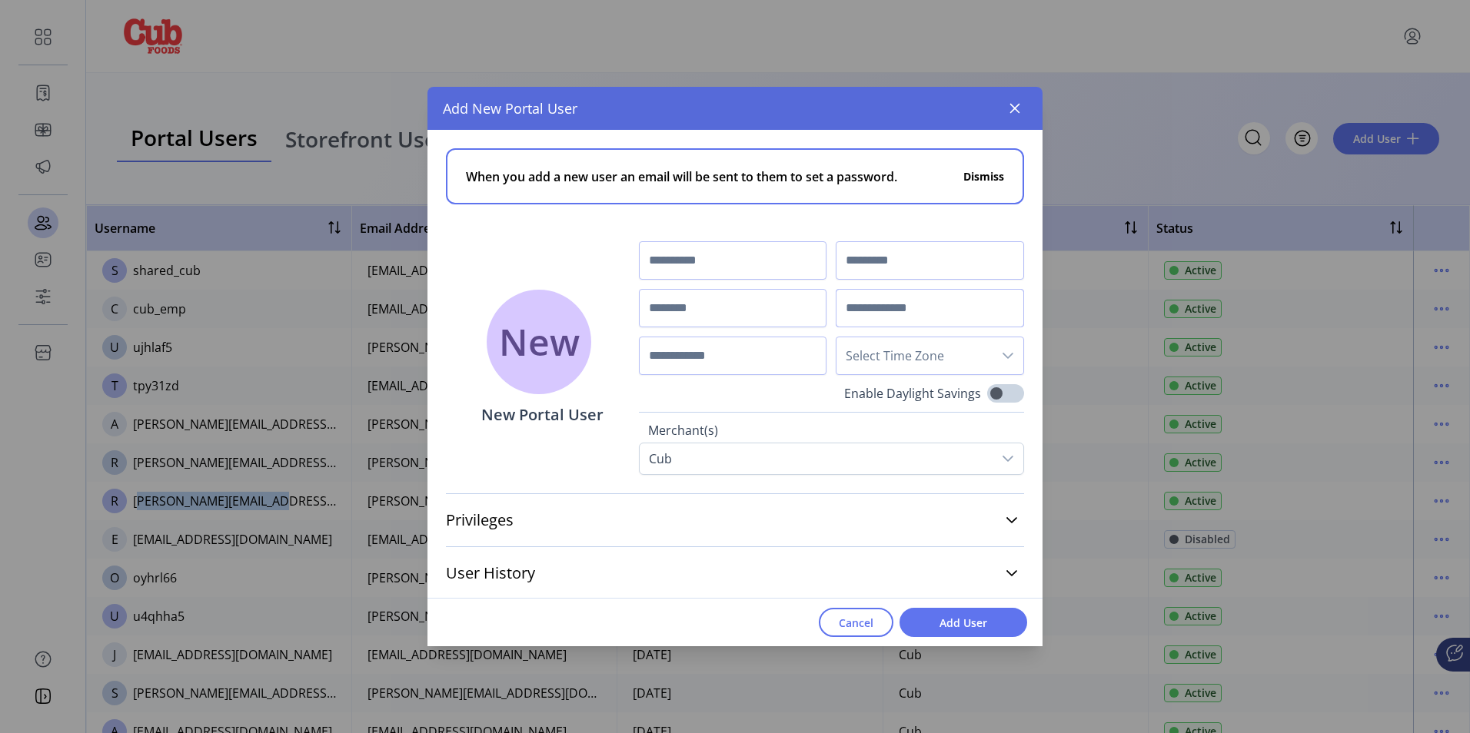
click at [896, 303] on input "text" at bounding box center [930, 308] width 188 height 38
paste input "**********"
type input "**********"
click at [703, 261] on input "text" at bounding box center [733, 260] width 188 height 38
type input "******"
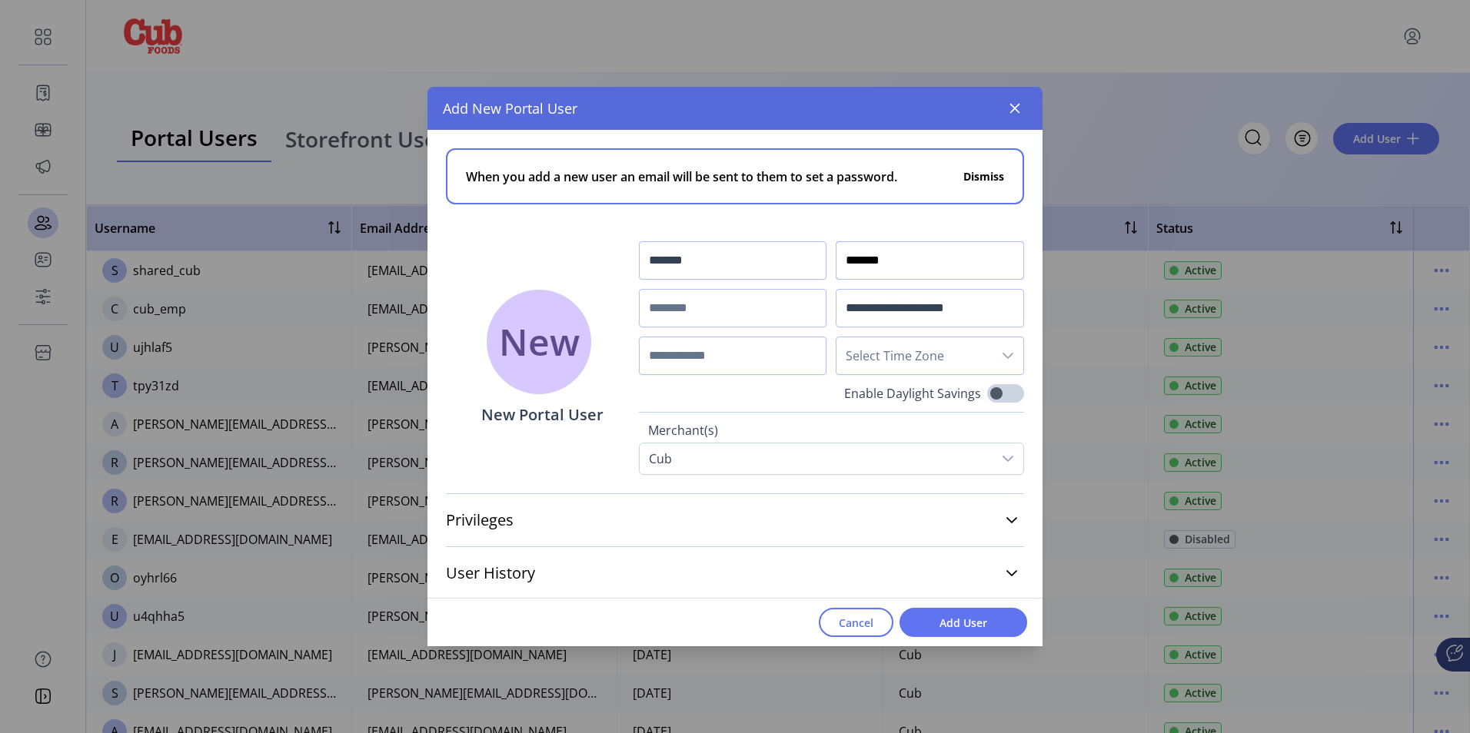
type input "******"
click at [679, 313] on input "text" at bounding box center [733, 308] width 188 height 38
type input "**********"
click at [1016, 351] on div "Select Time Zone" at bounding box center [930, 356] width 188 height 38
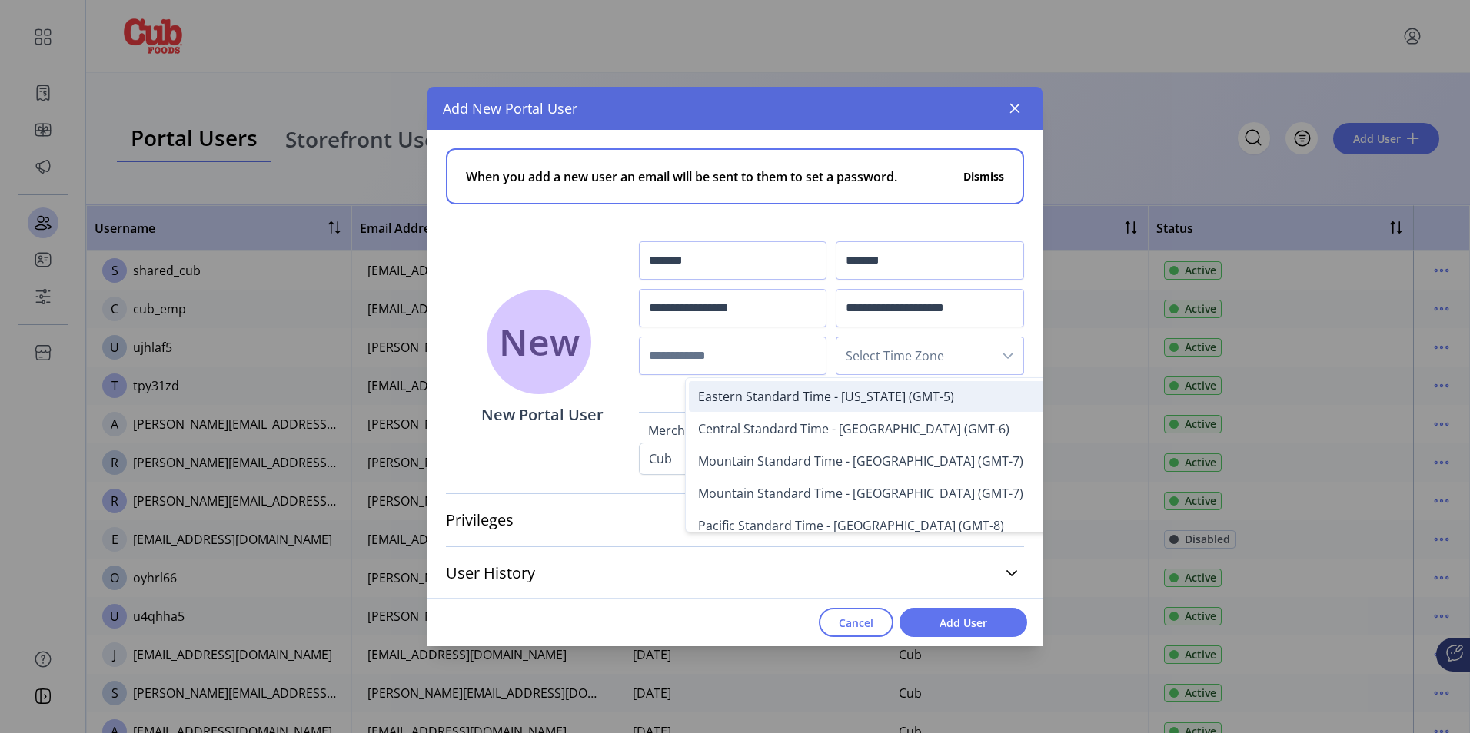
click at [828, 395] on span "Eastern Standard Time - New York (GMT-5)" at bounding box center [826, 396] width 256 height 17
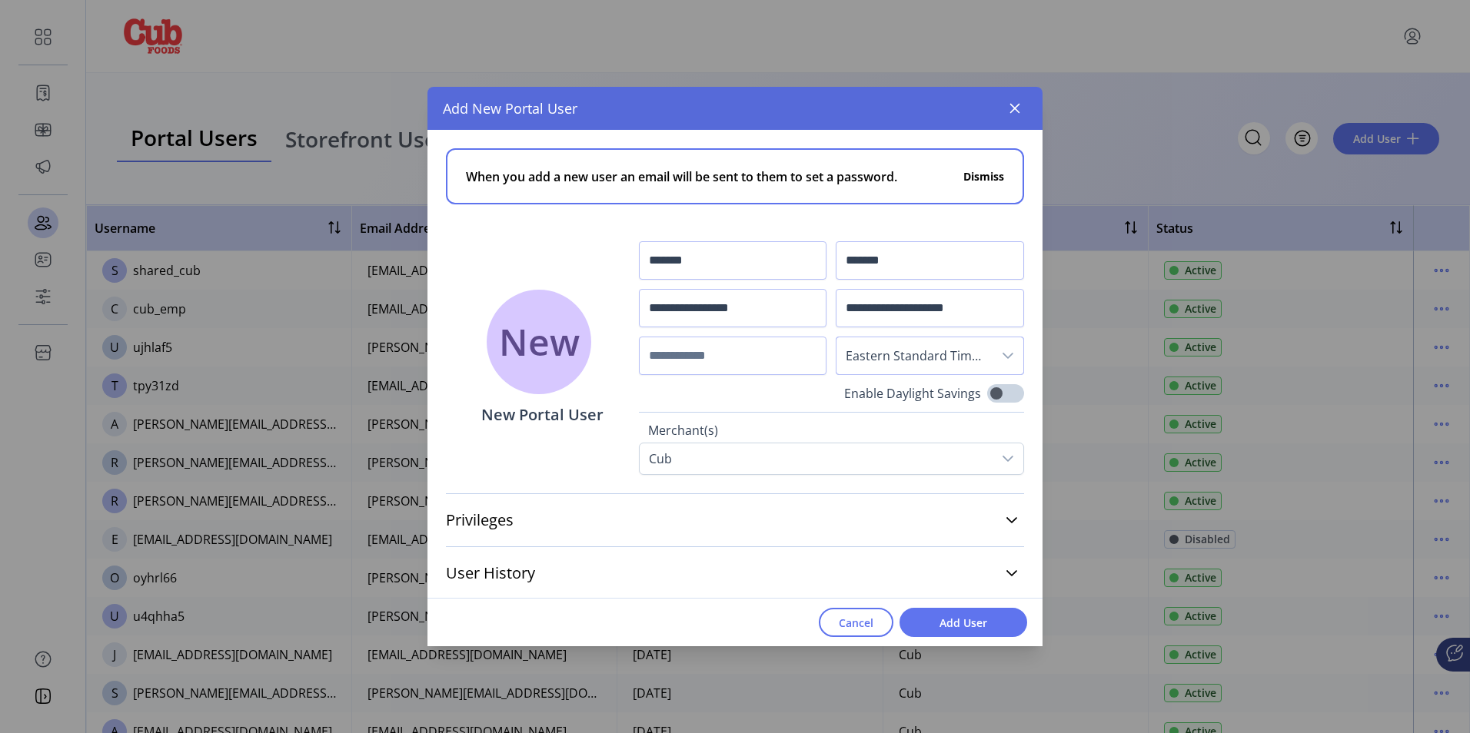
scroll to position [2, 0]
click at [1006, 519] on icon at bounding box center [1012, 518] width 12 height 12
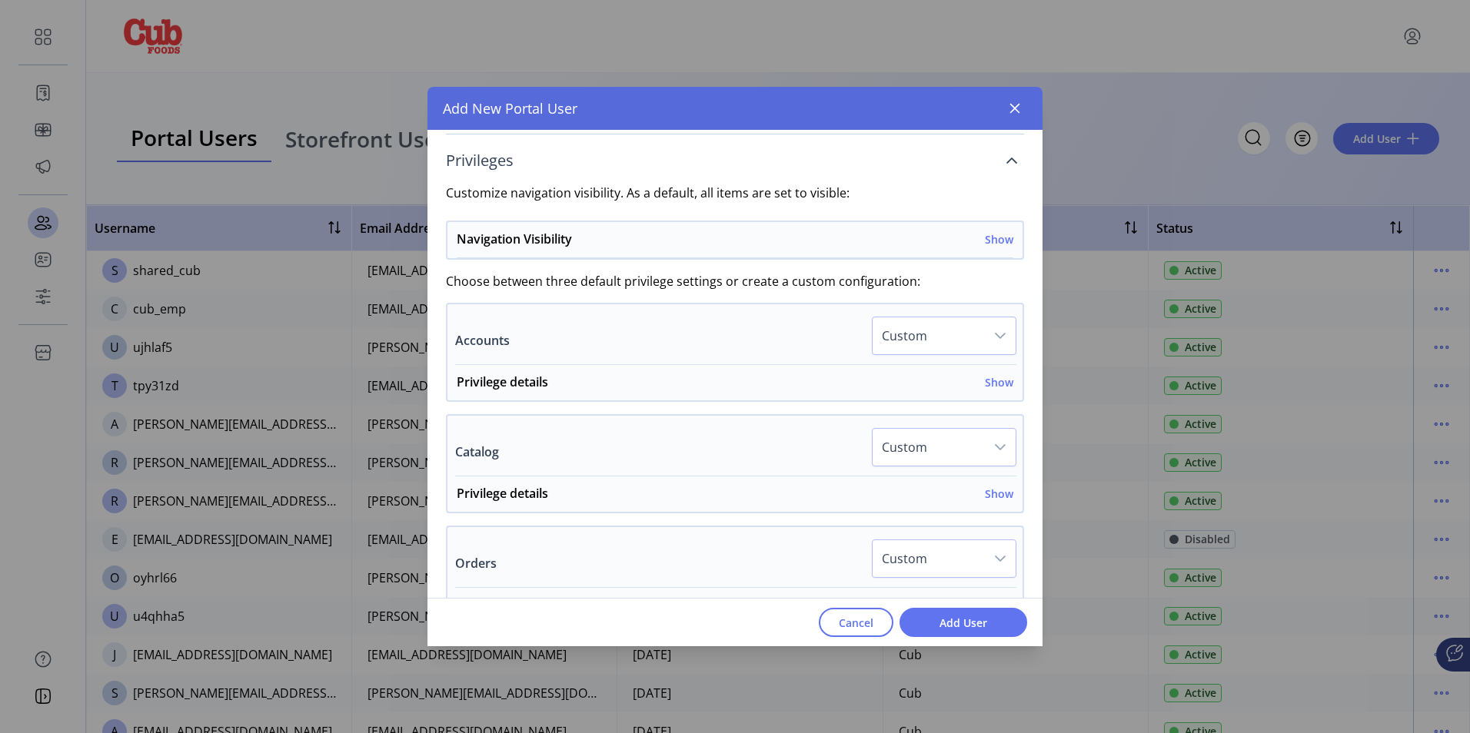
scroll to position [387, 0]
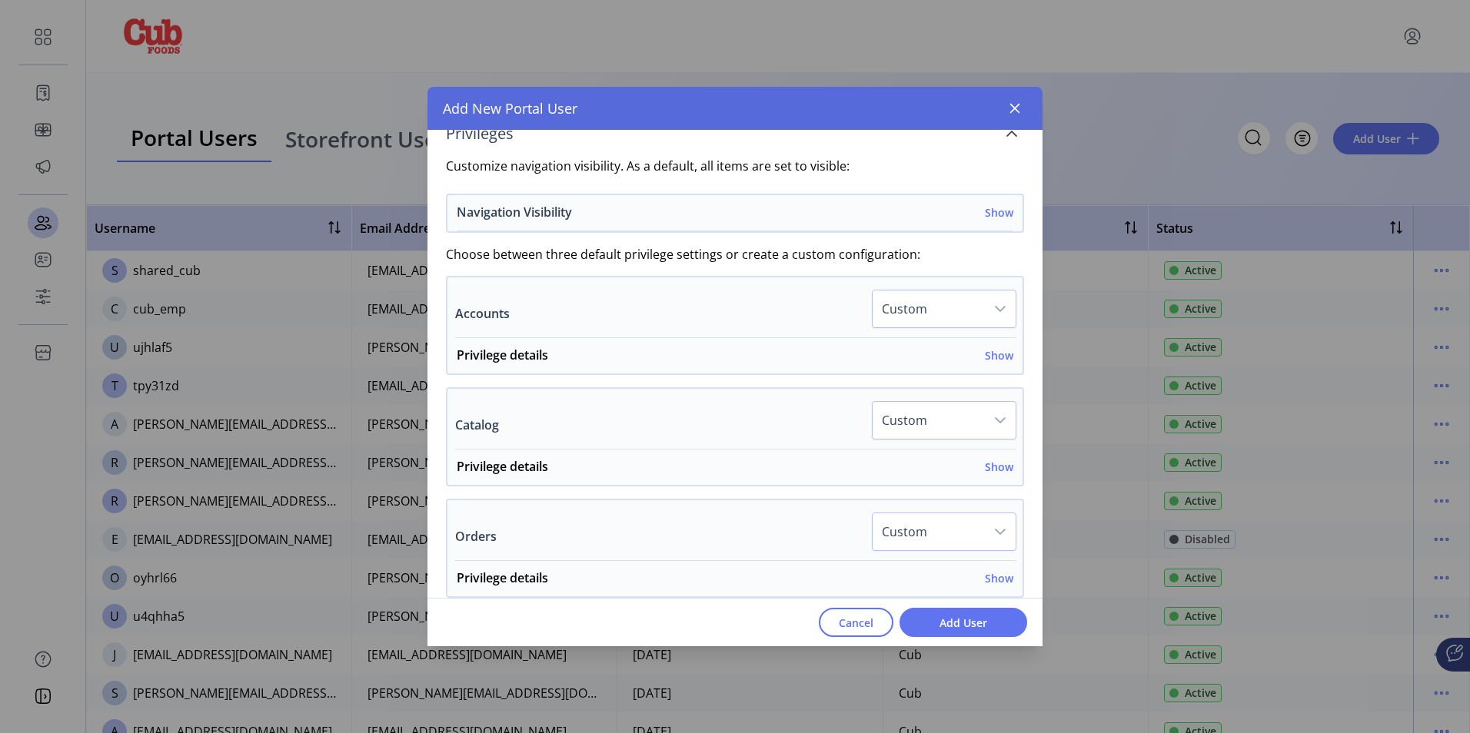
click at [999, 210] on h6 "Show" at bounding box center [999, 213] width 28 height 16
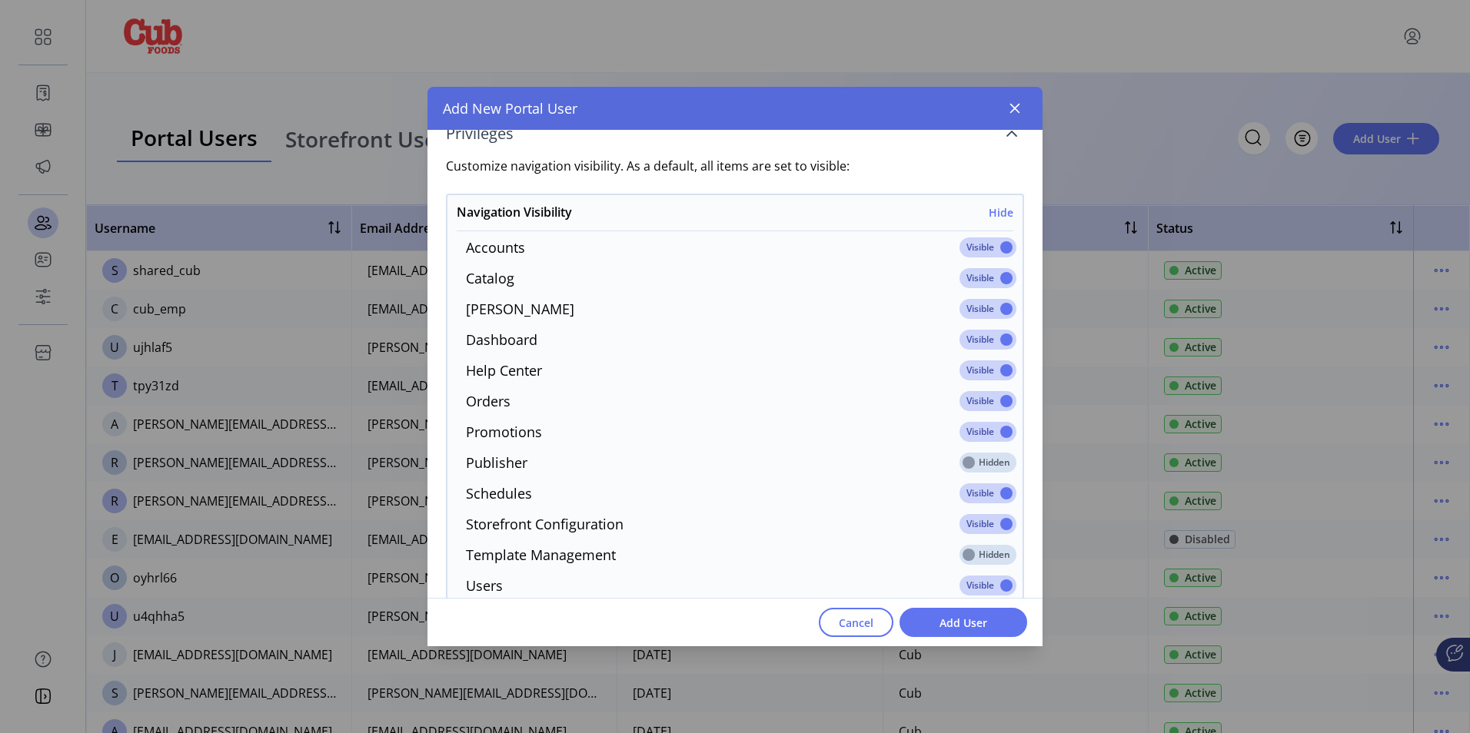
drag, startPoint x: 999, startPoint y: 242, endPoint x: 991, endPoint y: 243, distance: 7.7
click at [999, 242] on span at bounding box center [988, 248] width 57 height 20
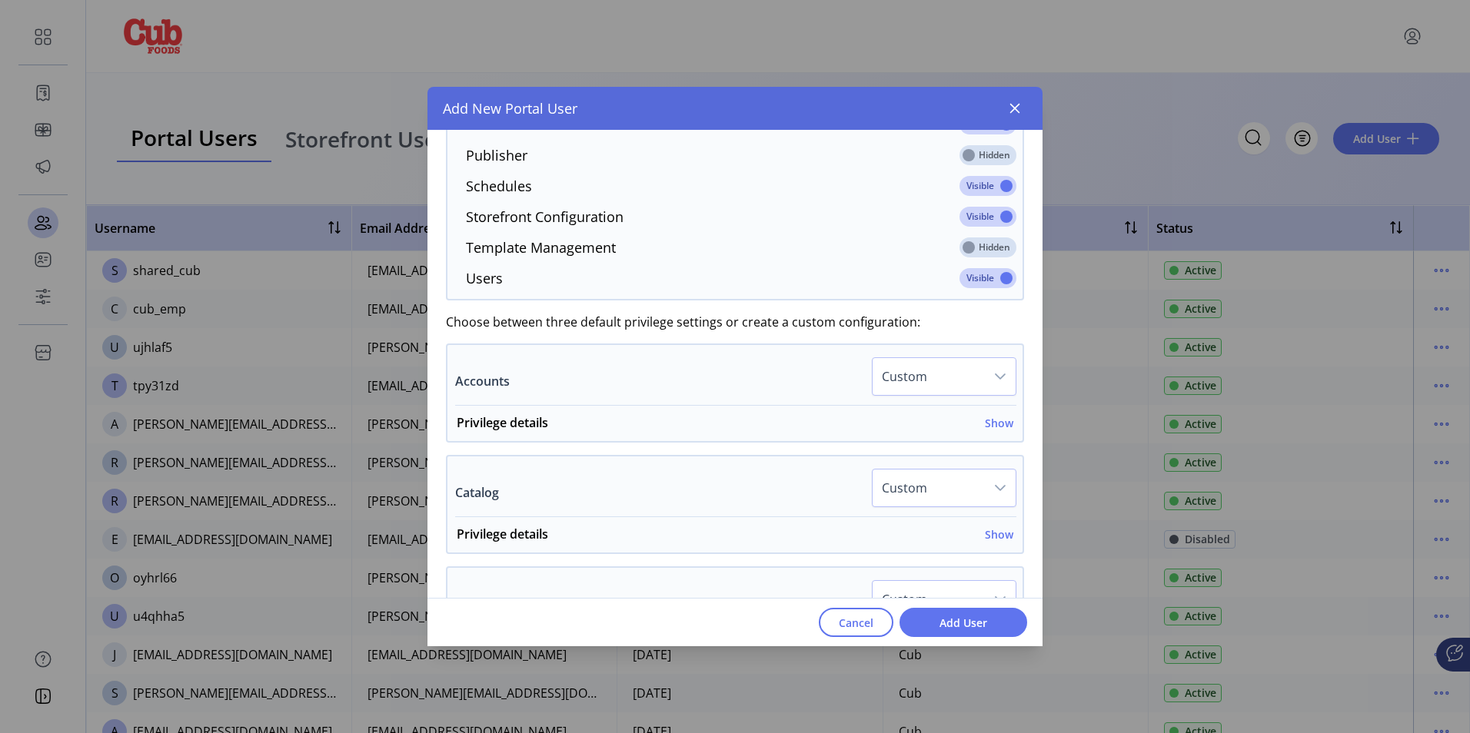
scroll to position [771, 0]
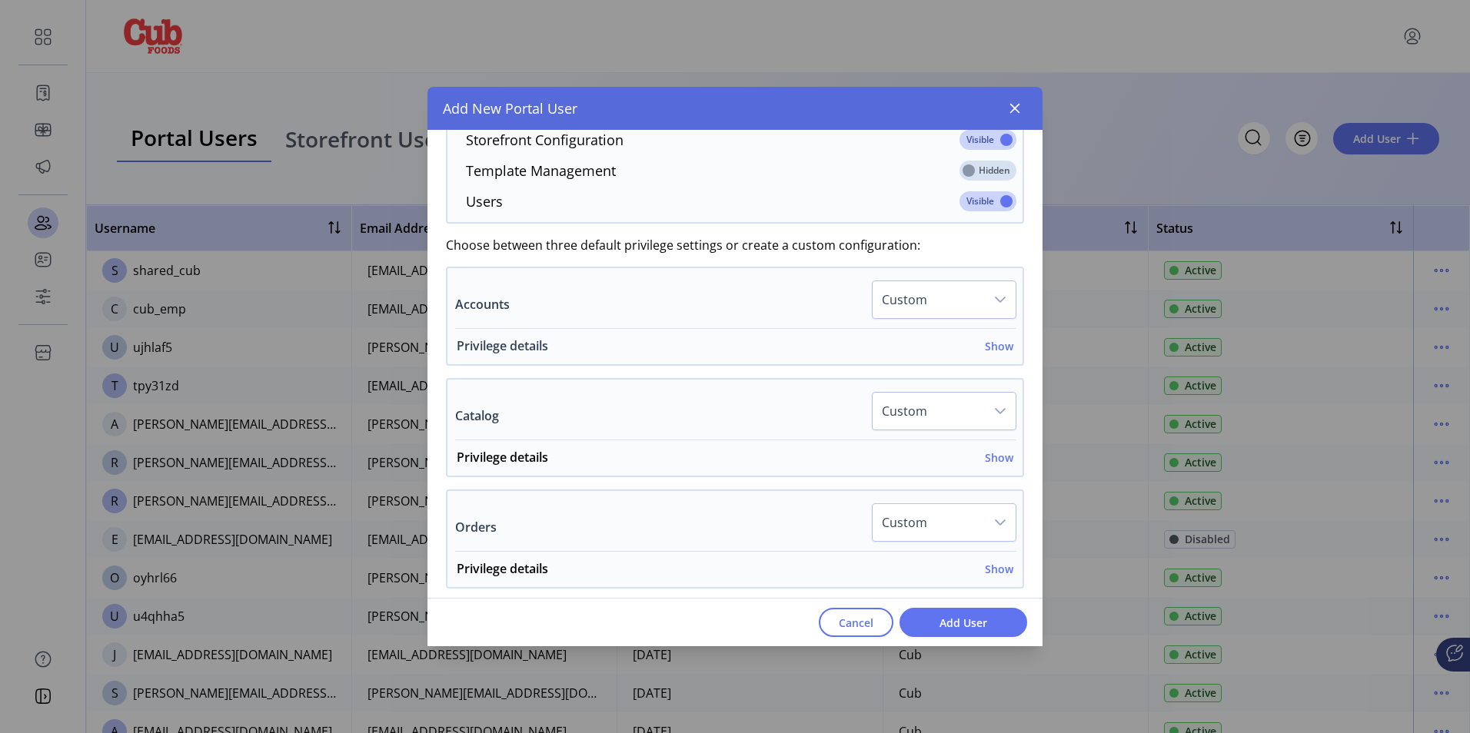
click at [986, 346] on h6 "Show" at bounding box center [999, 346] width 28 height 16
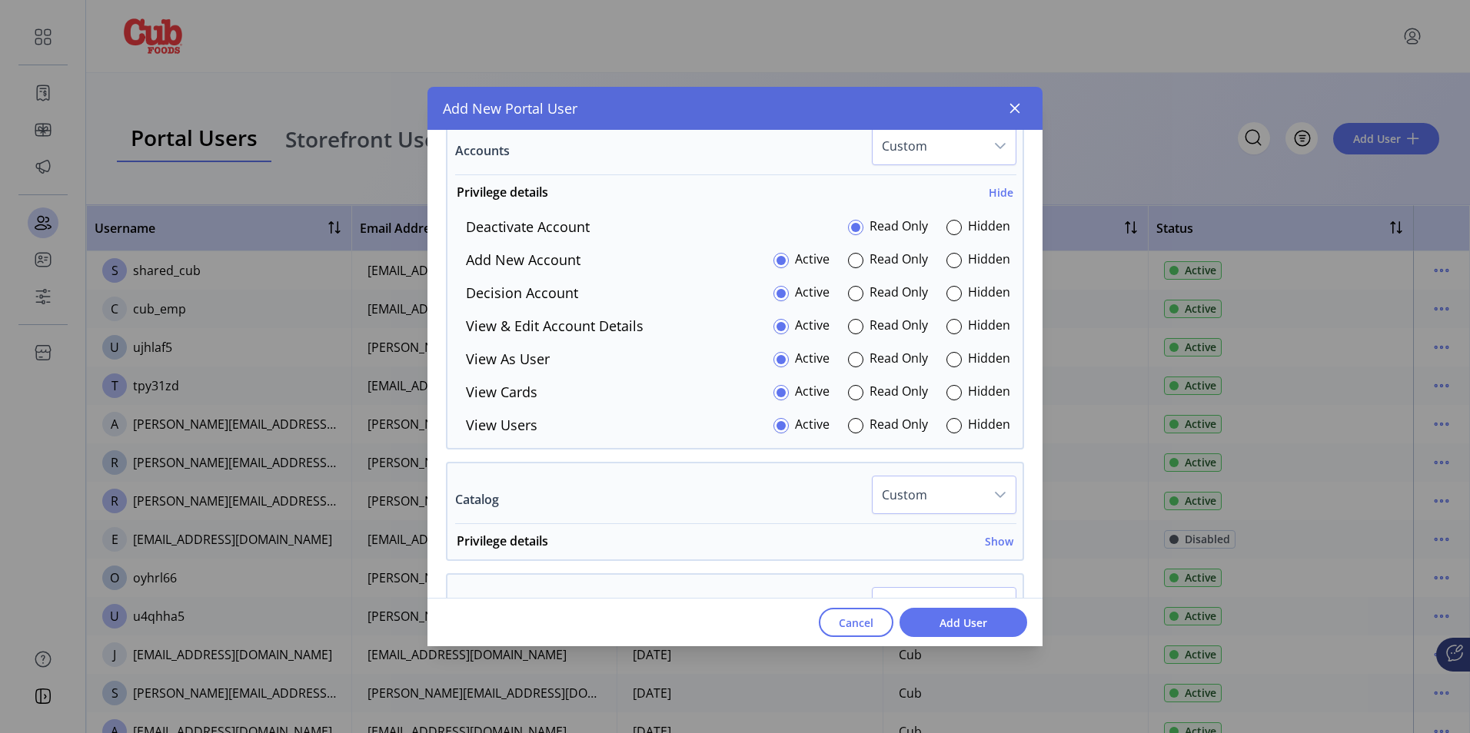
scroll to position [848, 0]
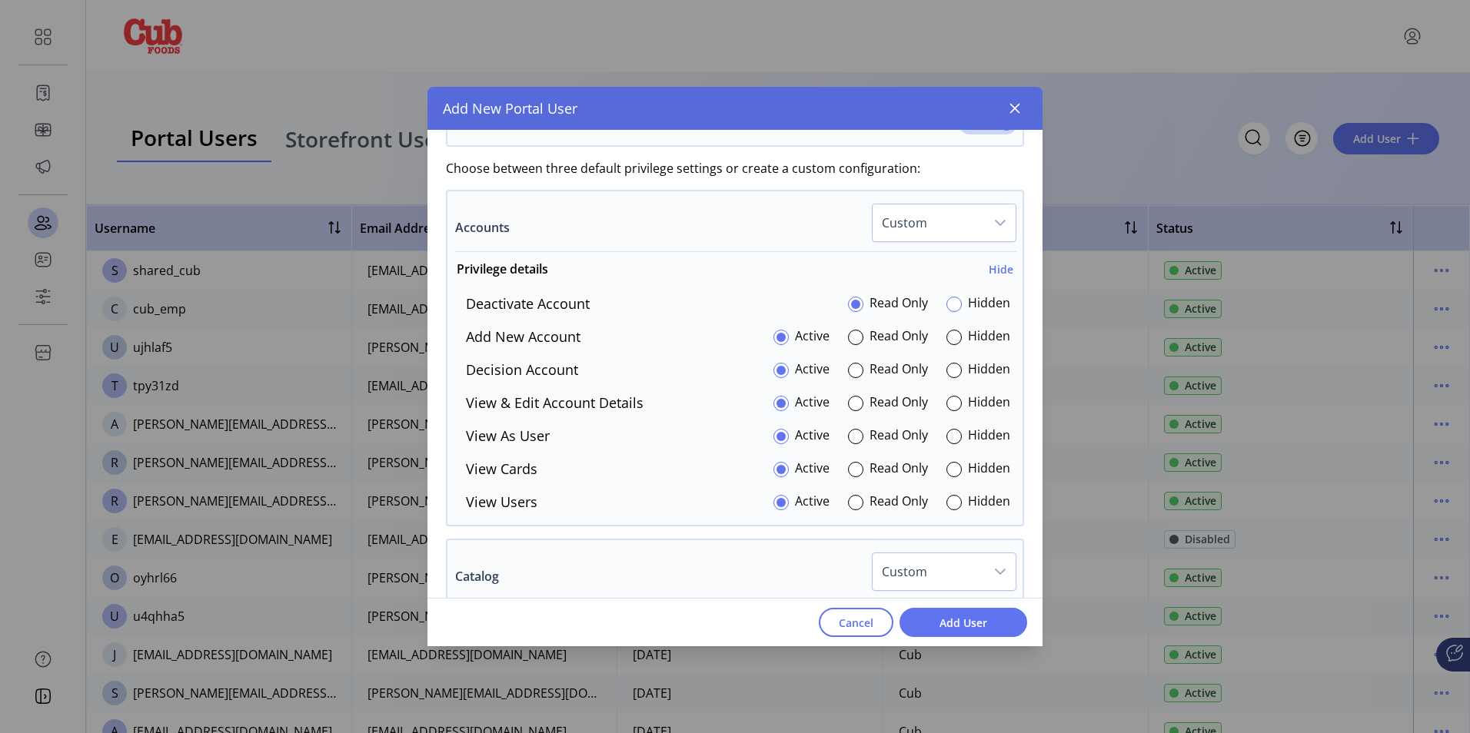
click at [946, 303] on div at bounding box center [953, 304] width 15 height 15
click at [948, 341] on div at bounding box center [953, 337] width 15 height 15
click at [949, 370] on div at bounding box center [953, 370] width 15 height 15
click at [949, 412] on p-radiobutton at bounding box center [953, 403] width 15 height 21
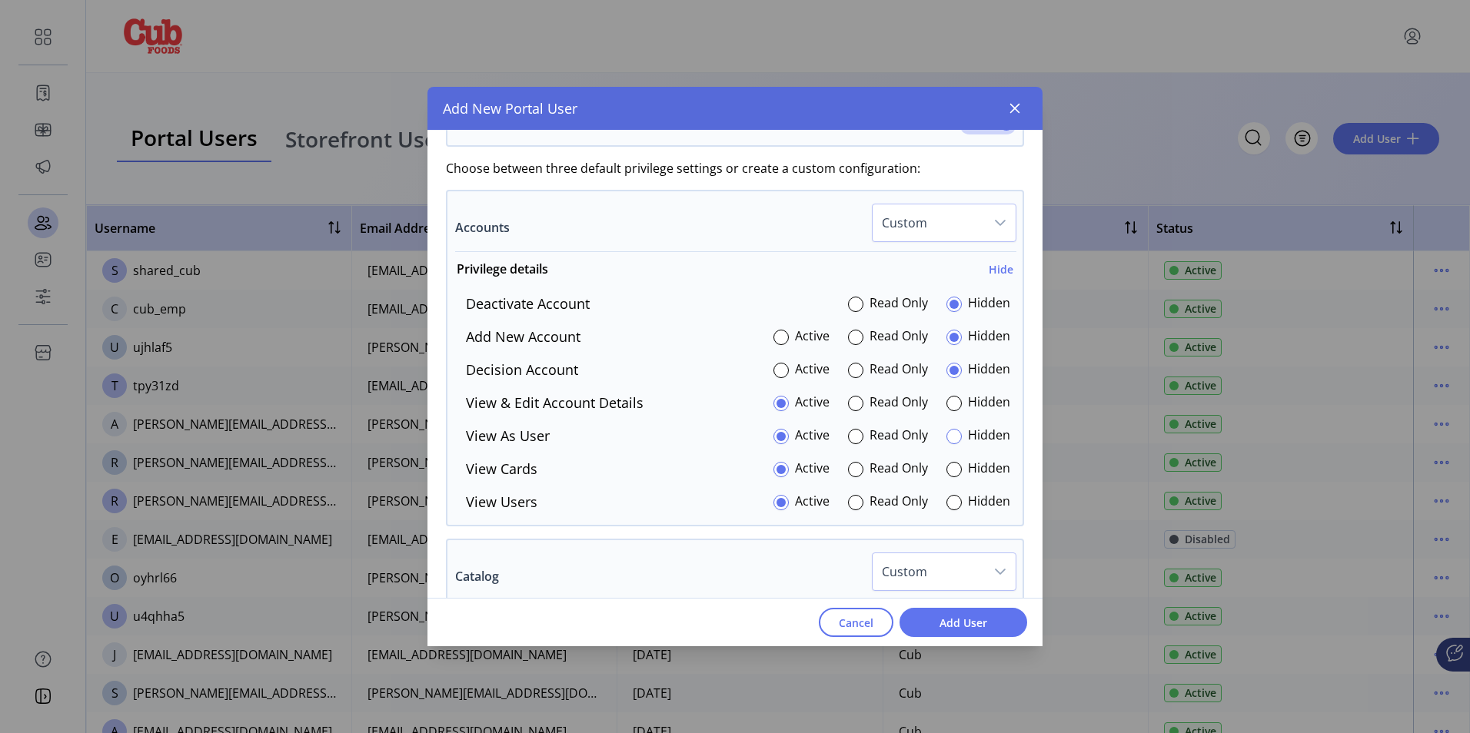
click at [946, 442] on div at bounding box center [953, 436] width 15 height 15
click at [946, 401] on div at bounding box center [953, 403] width 15 height 15
click at [946, 467] on div at bounding box center [953, 469] width 15 height 15
click at [946, 504] on div at bounding box center [953, 502] width 15 height 15
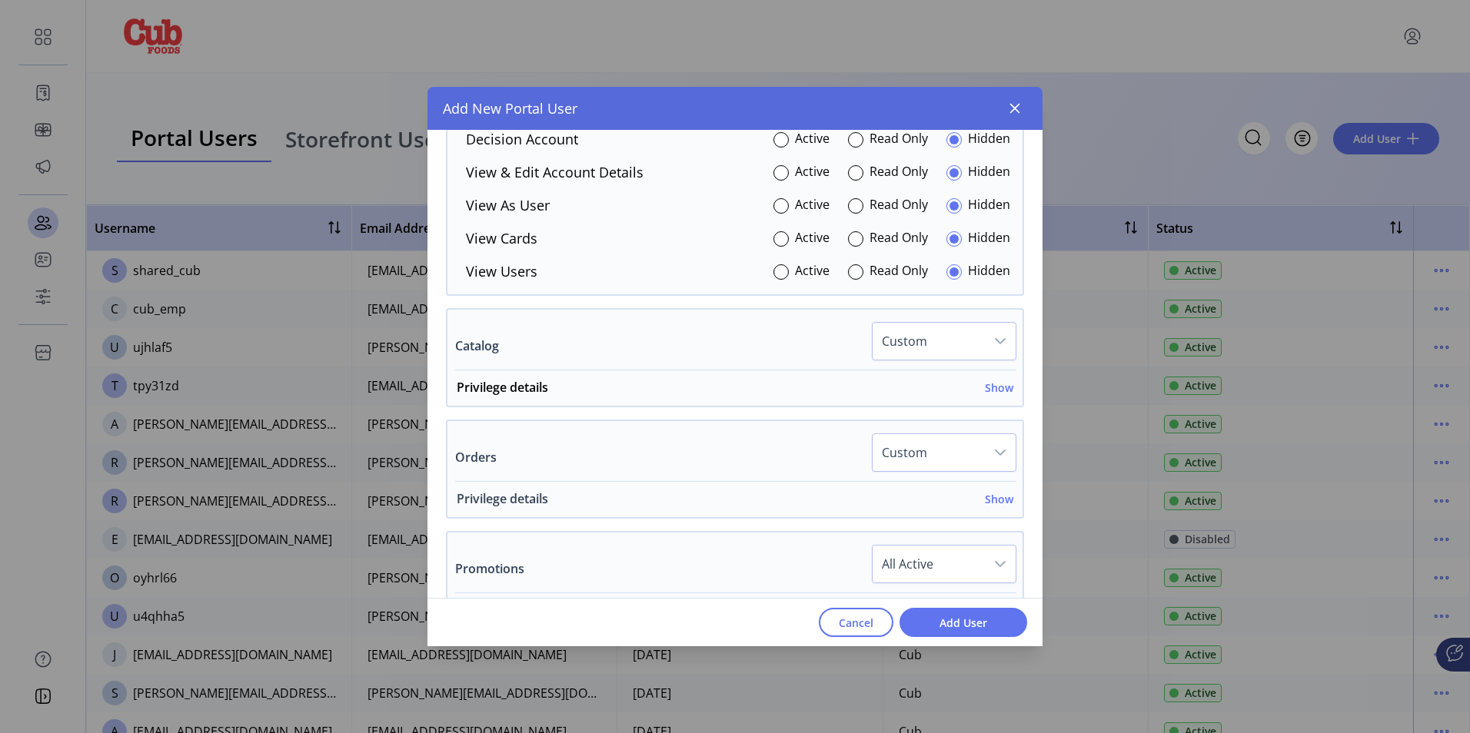
scroll to position [1232, 0]
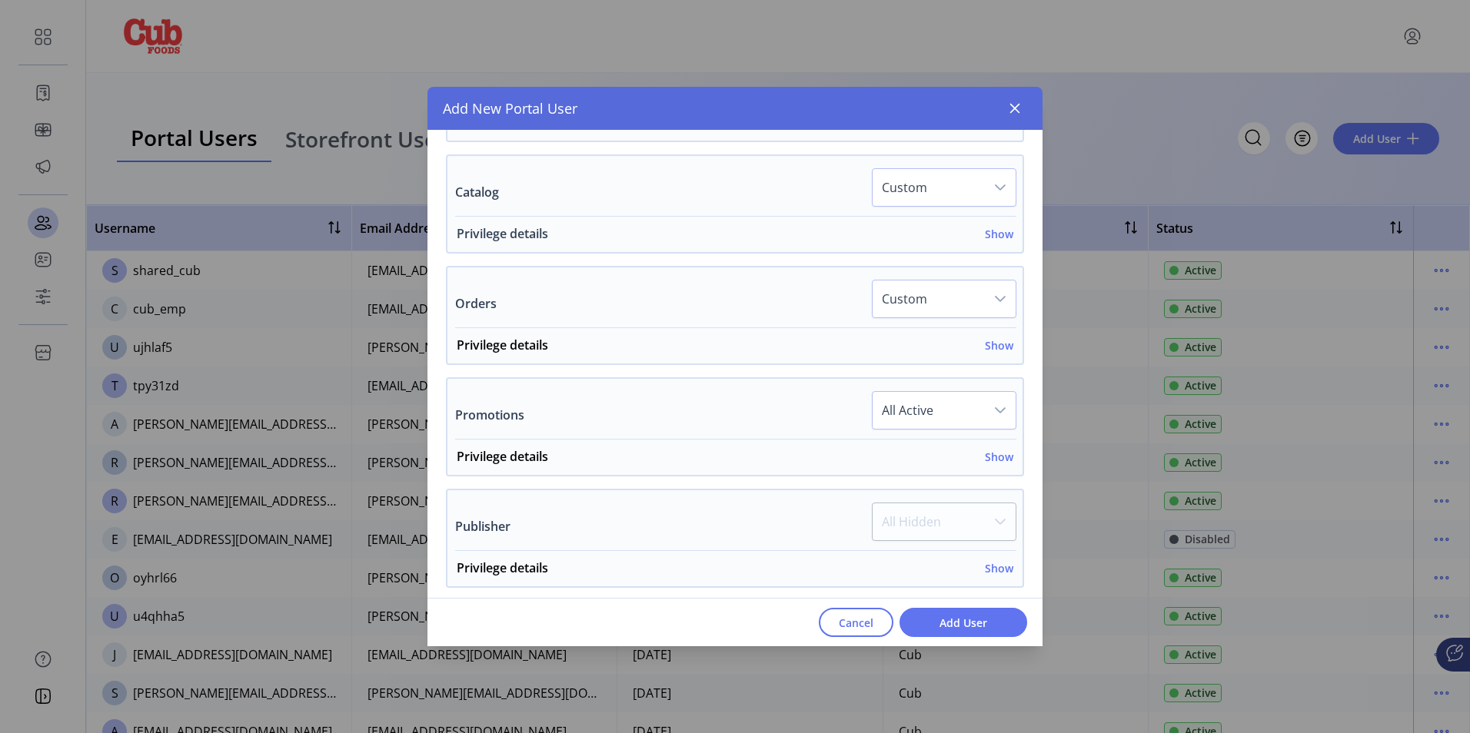
click at [995, 227] on h6 "Show" at bounding box center [999, 234] width 28 height 16
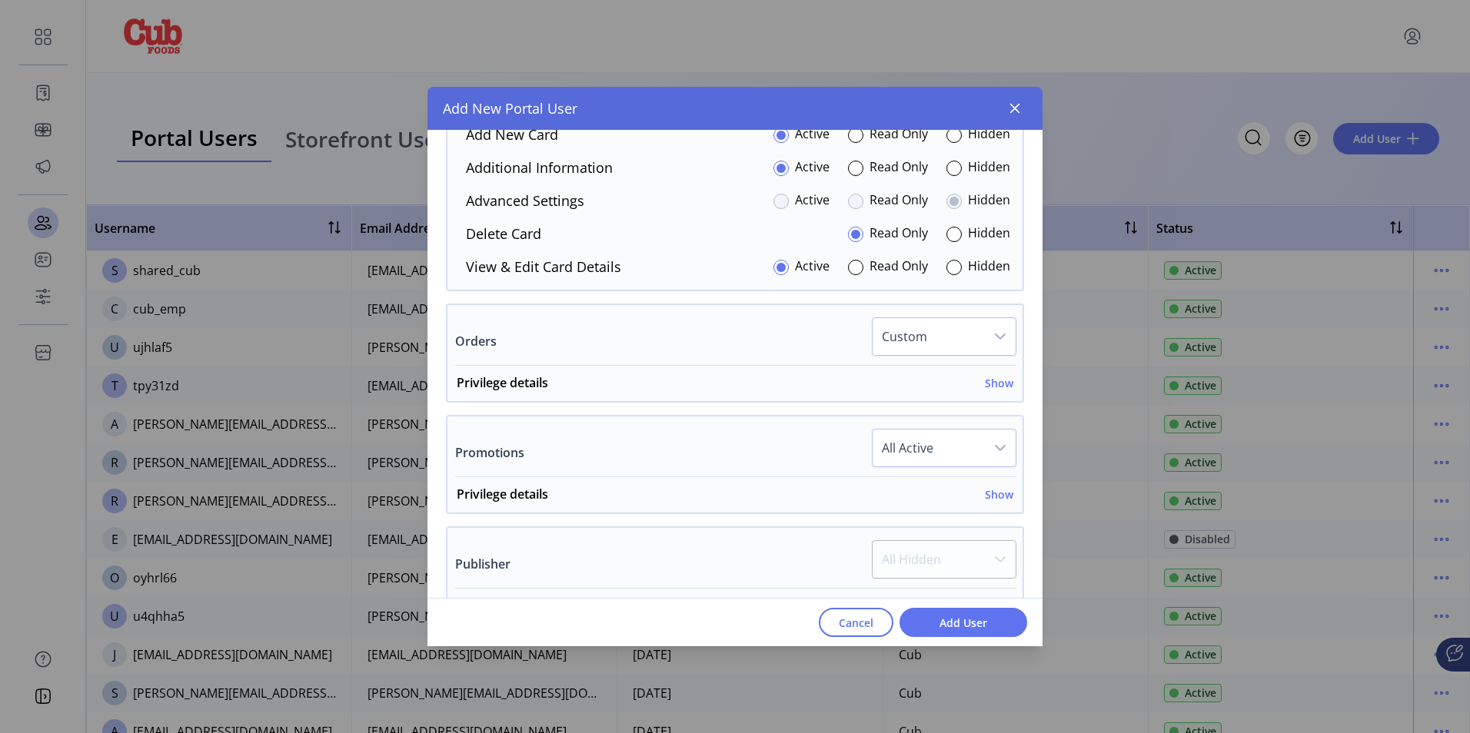
scroll to position [1386, 0]
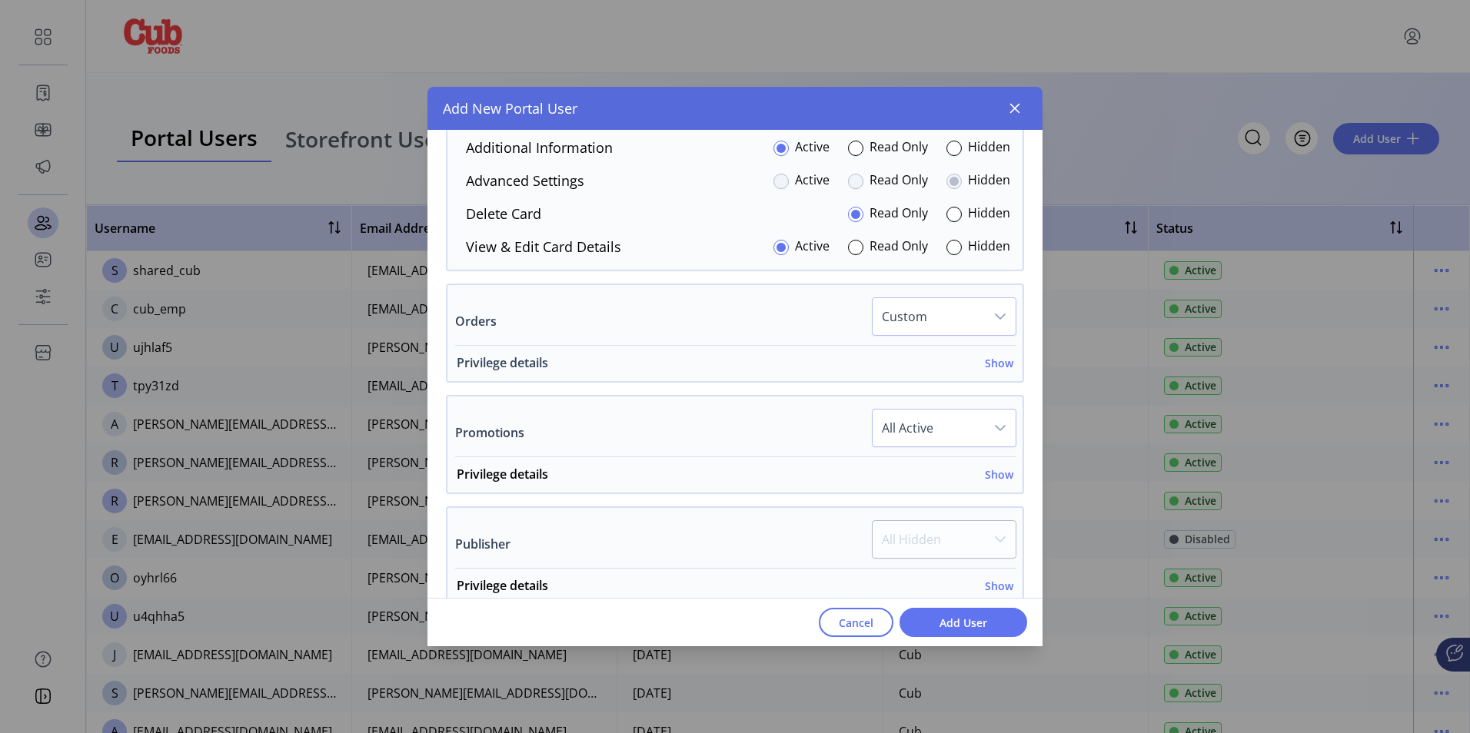
click at [993, 364] on h6 "Show" at bounding box center [999, 363] width 28 height 16
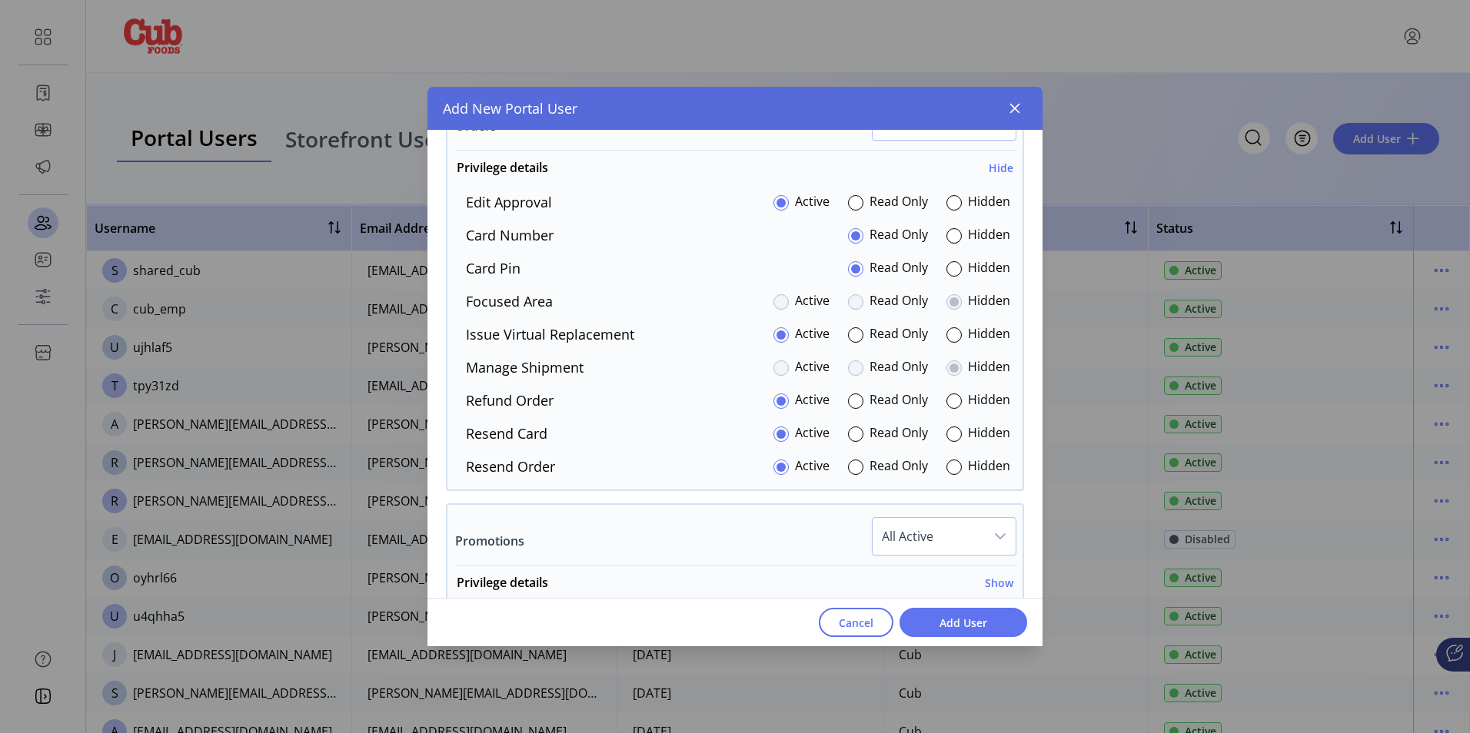
scroll to position [1617, 0]
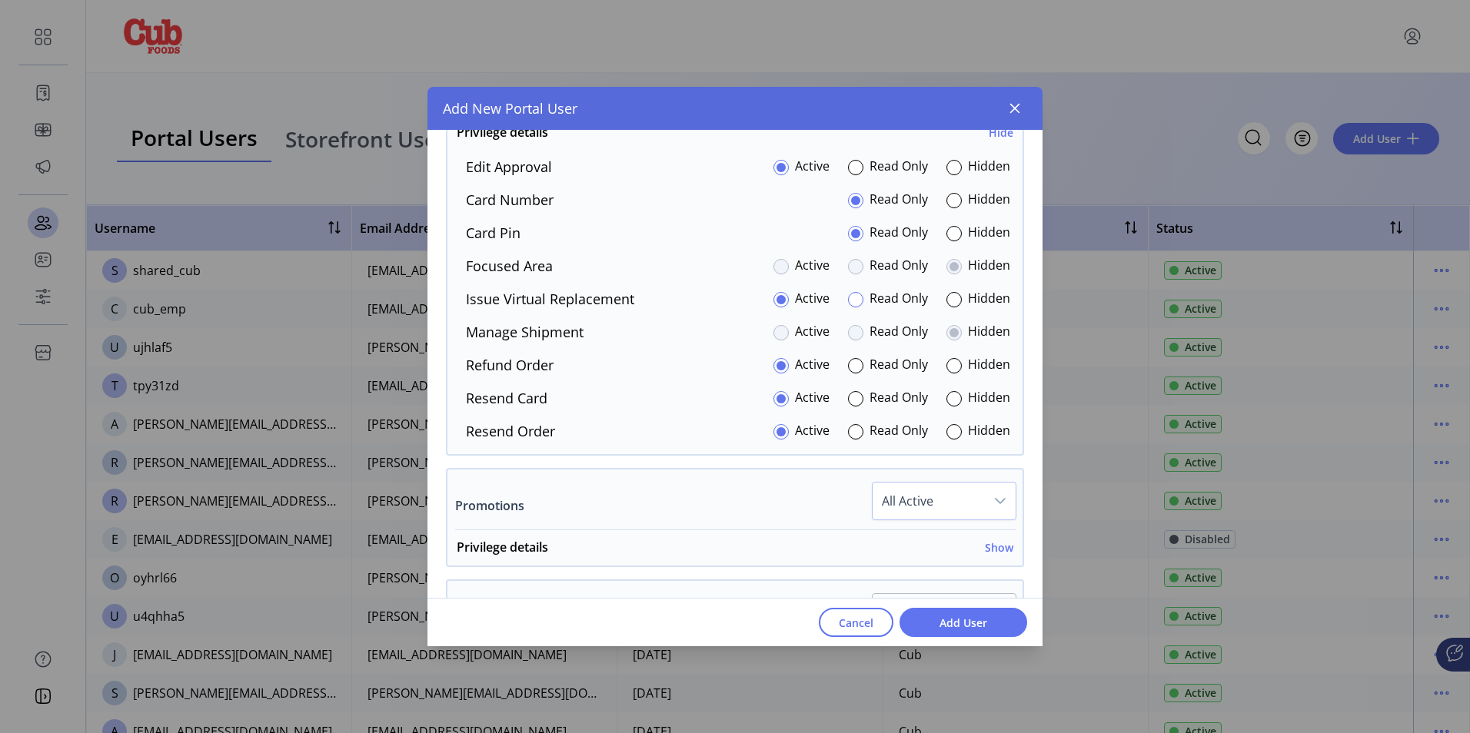
click at [848, 303] on div at bounding box center [855, 299] width 15 height 15
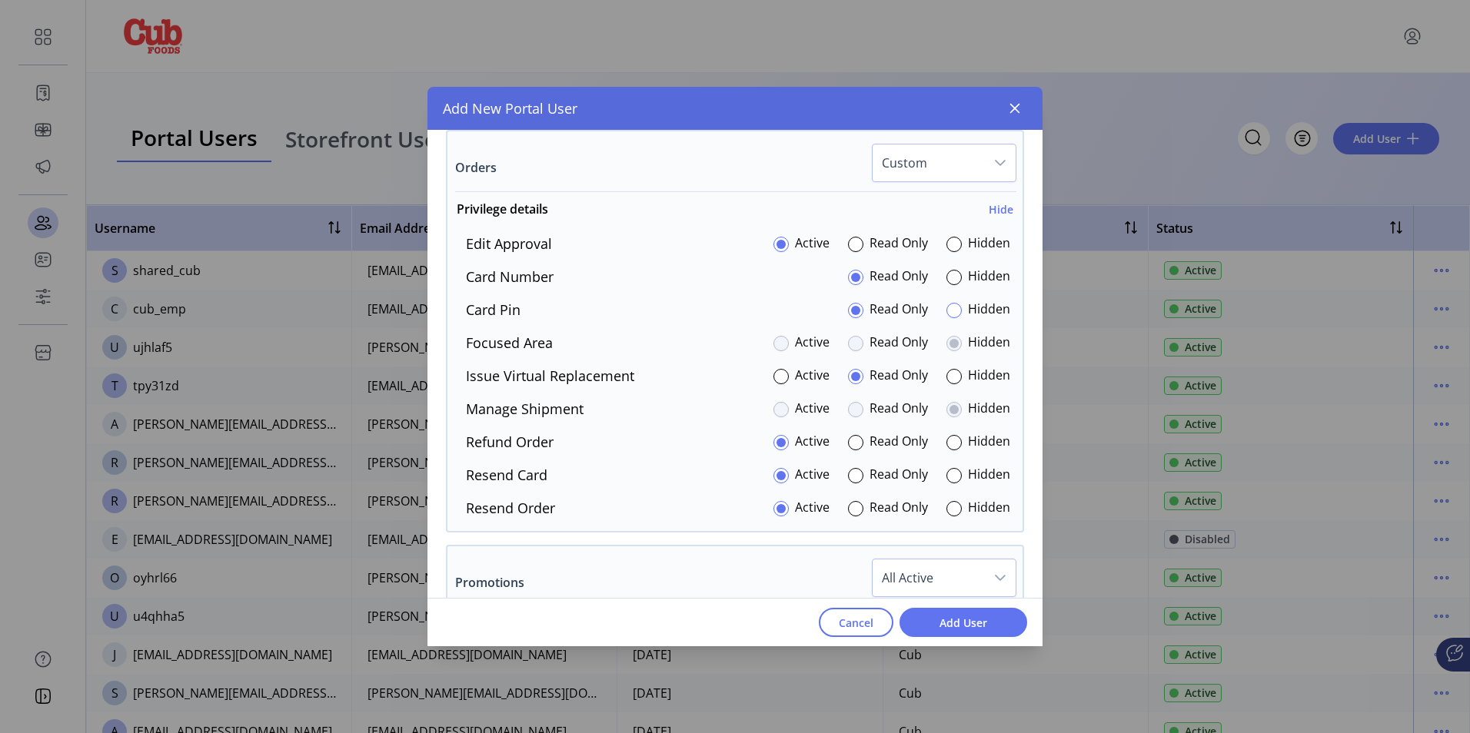
click at [950, 306] on div at bounding box center [953, 310] width 15 height 15
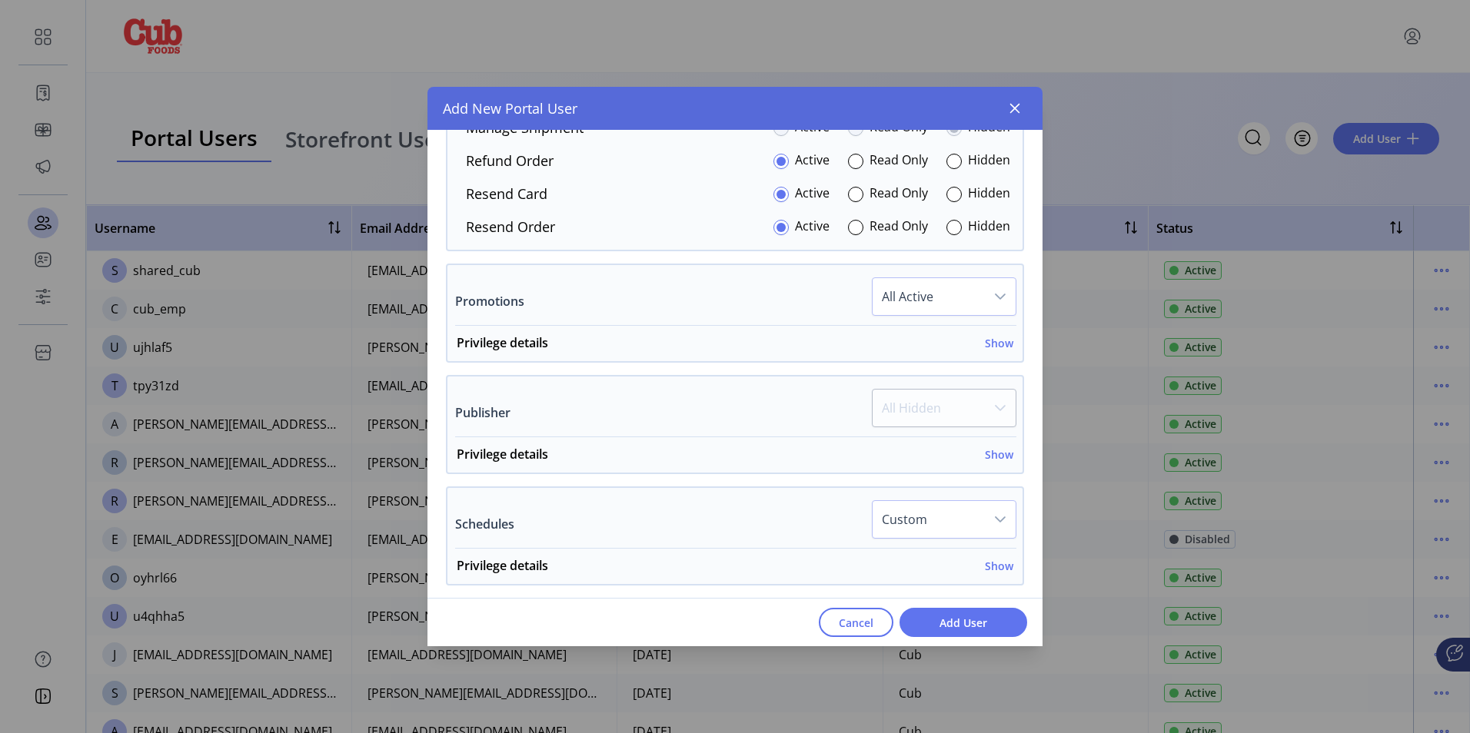
scroll to position [1848, 0]
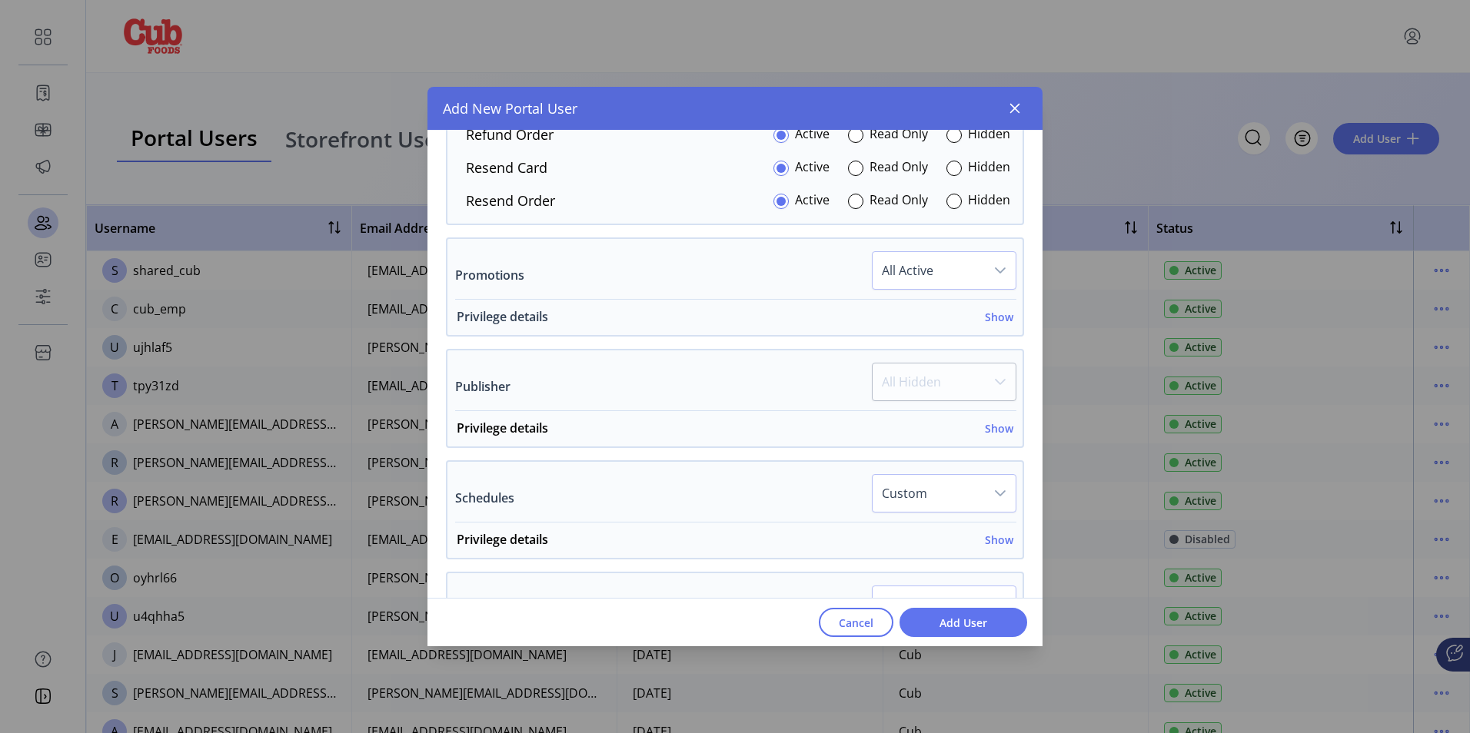
click at [986, 314] on h6 "Show" at bounding box center [999, 317] width 28 height 16
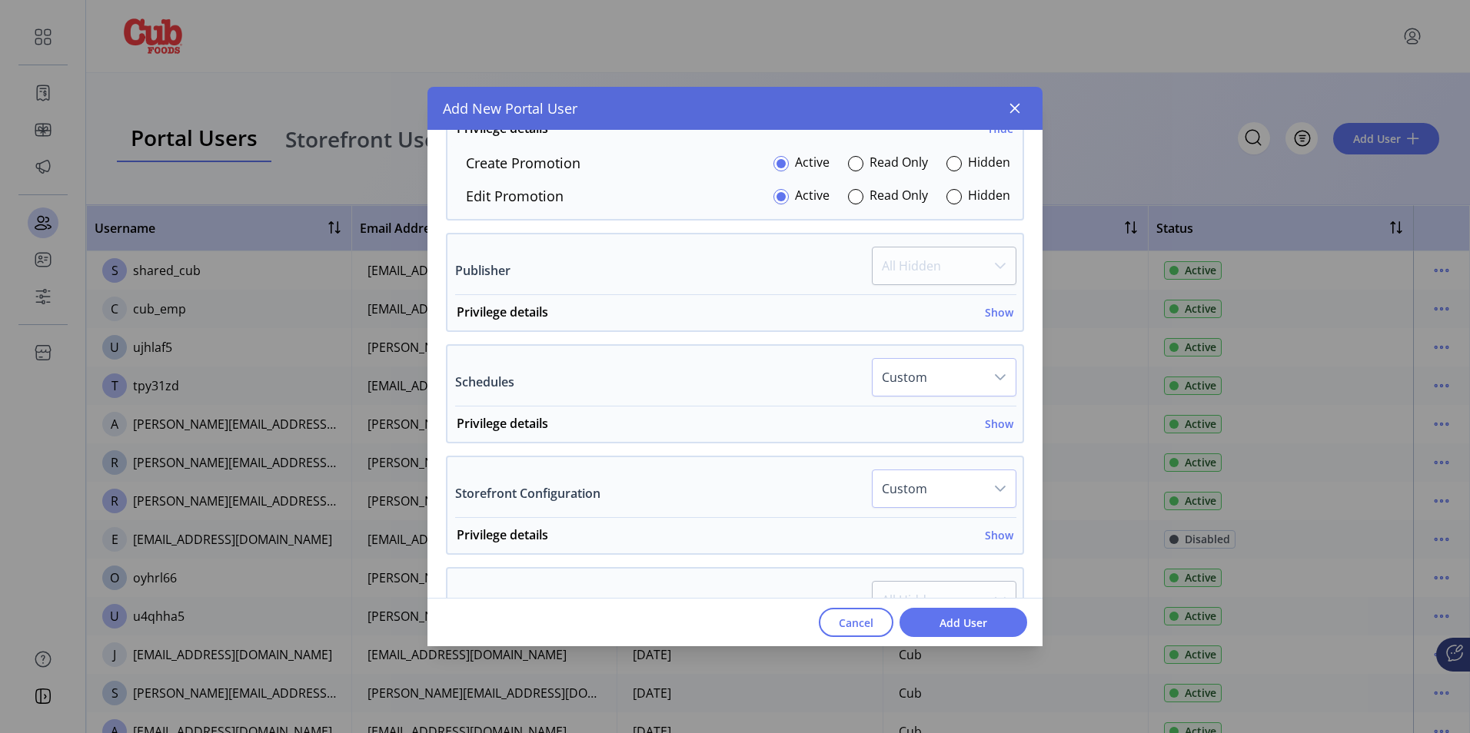
scroll to position [2078, 0]
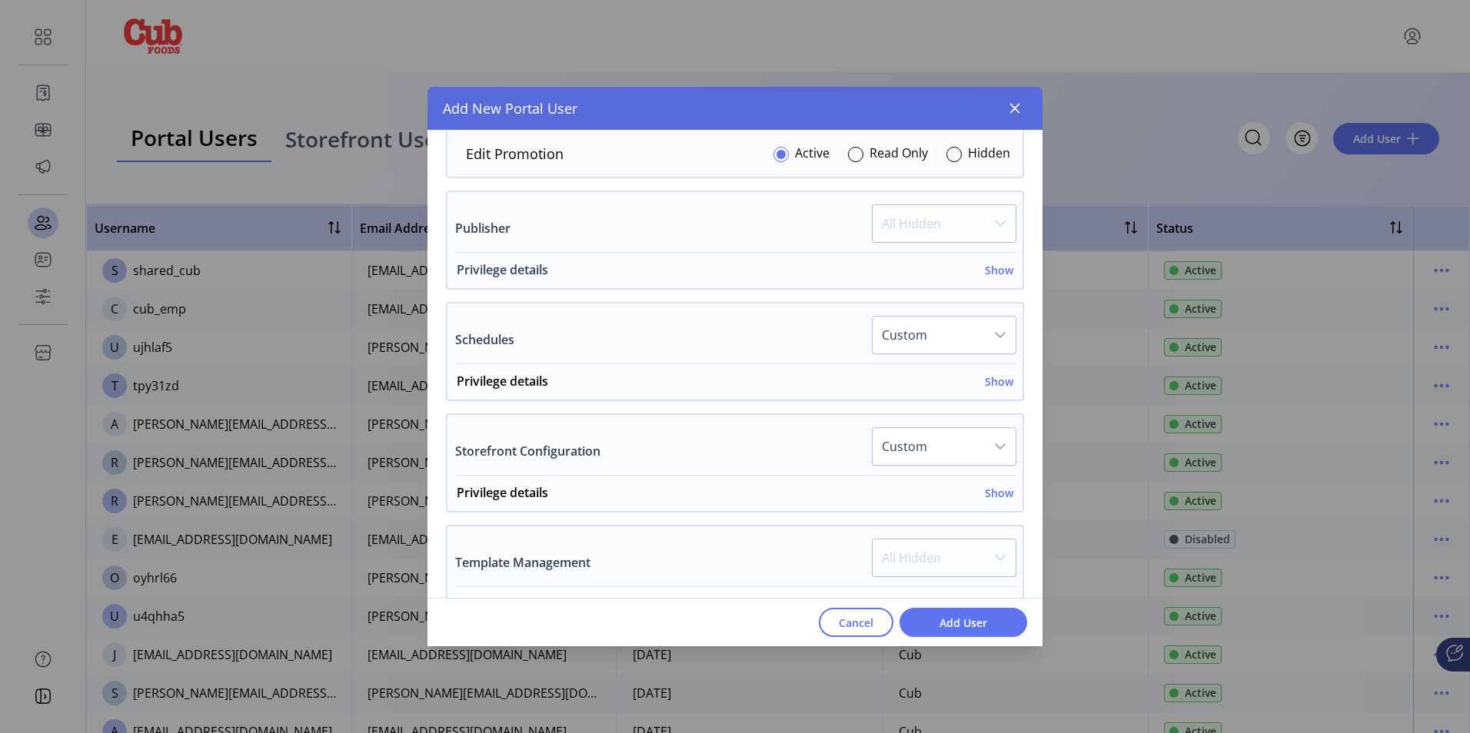
click at [991, 268] on h6 "Show" at bounding box center [999, 270] width 28 height 16
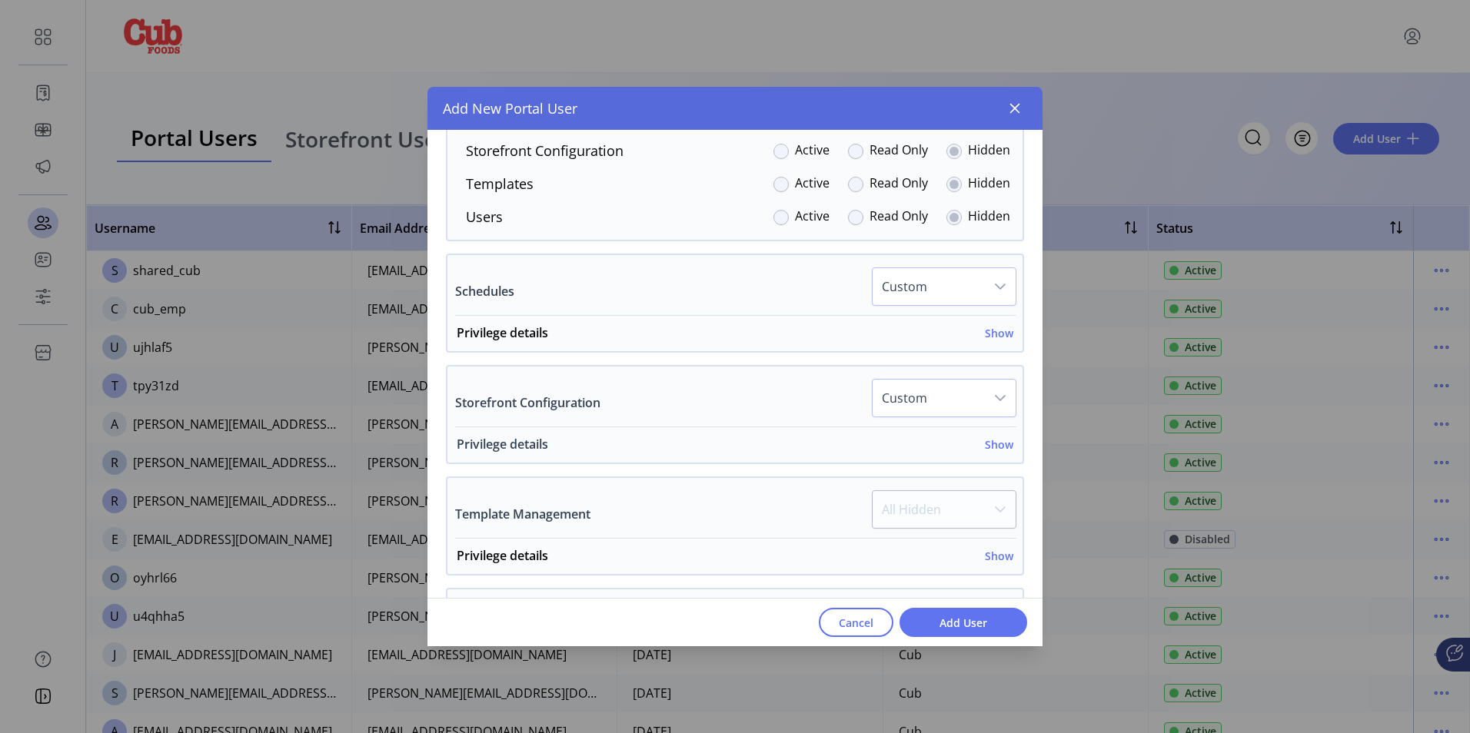
scroll to position [2386, 0]
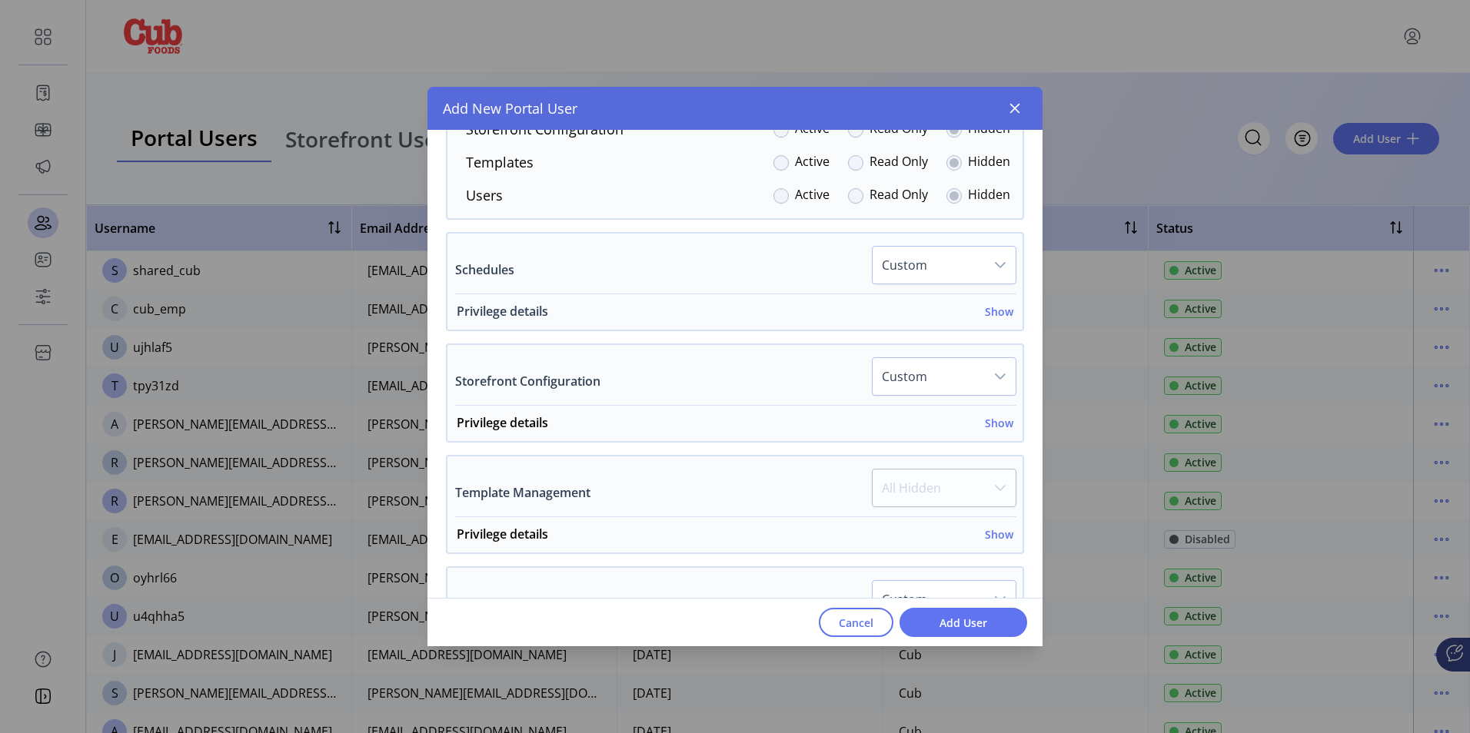
click at [990, 311] on h6 "Show" at bounding box center [999, 312] width 28 height 16
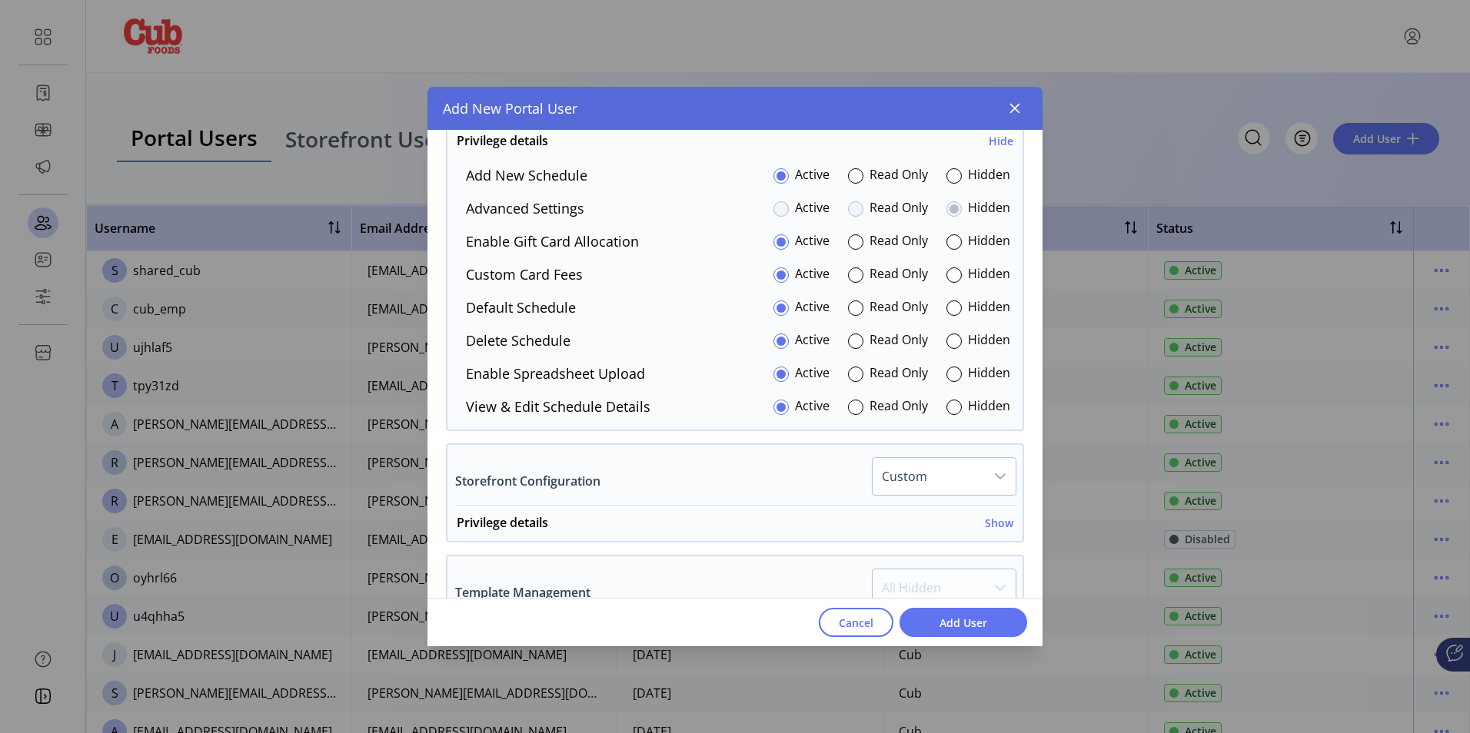
scroll to position [2539, 0]
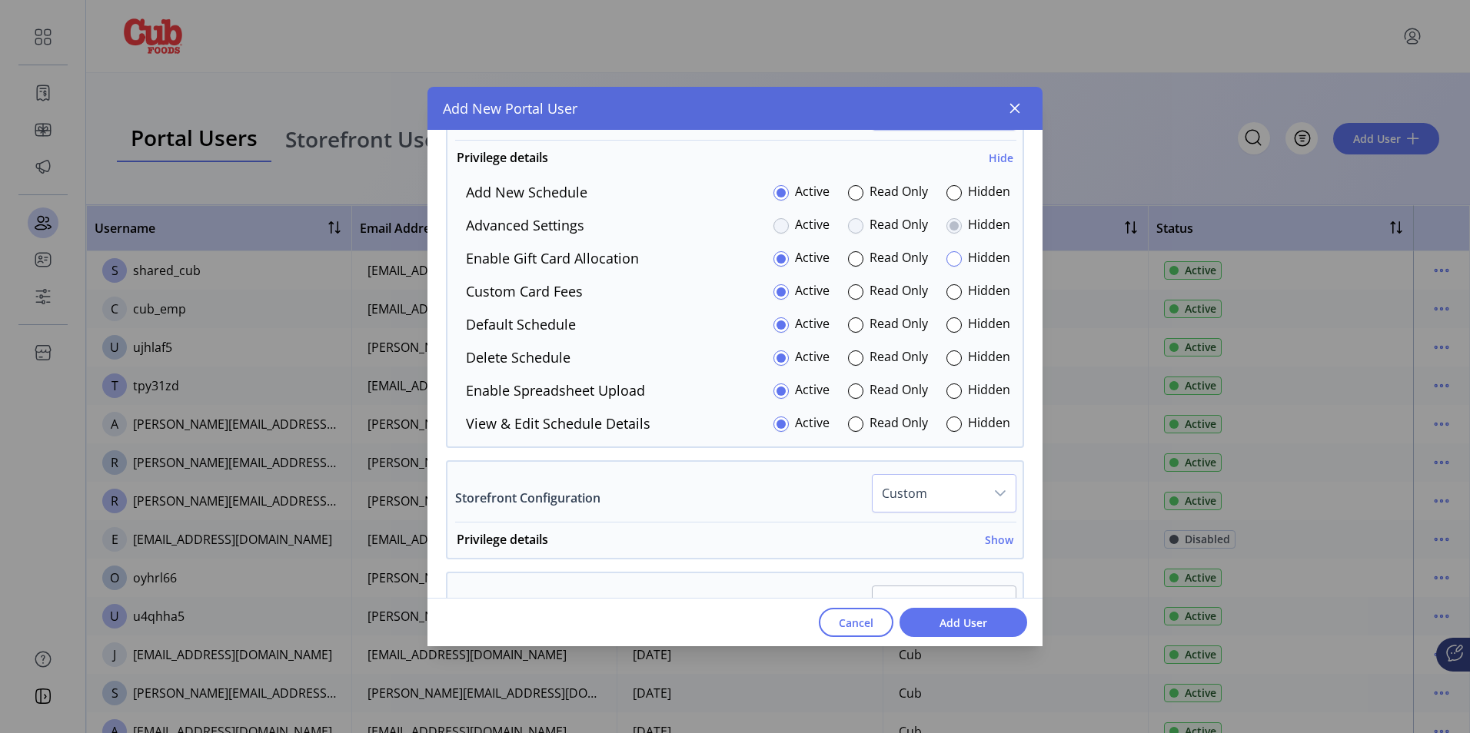
click at [946, 264] on div at bounding box center [953, 258] width 15 height 15
click at [946, 394] on div at bounding box center [953, 391] width 15 height 15
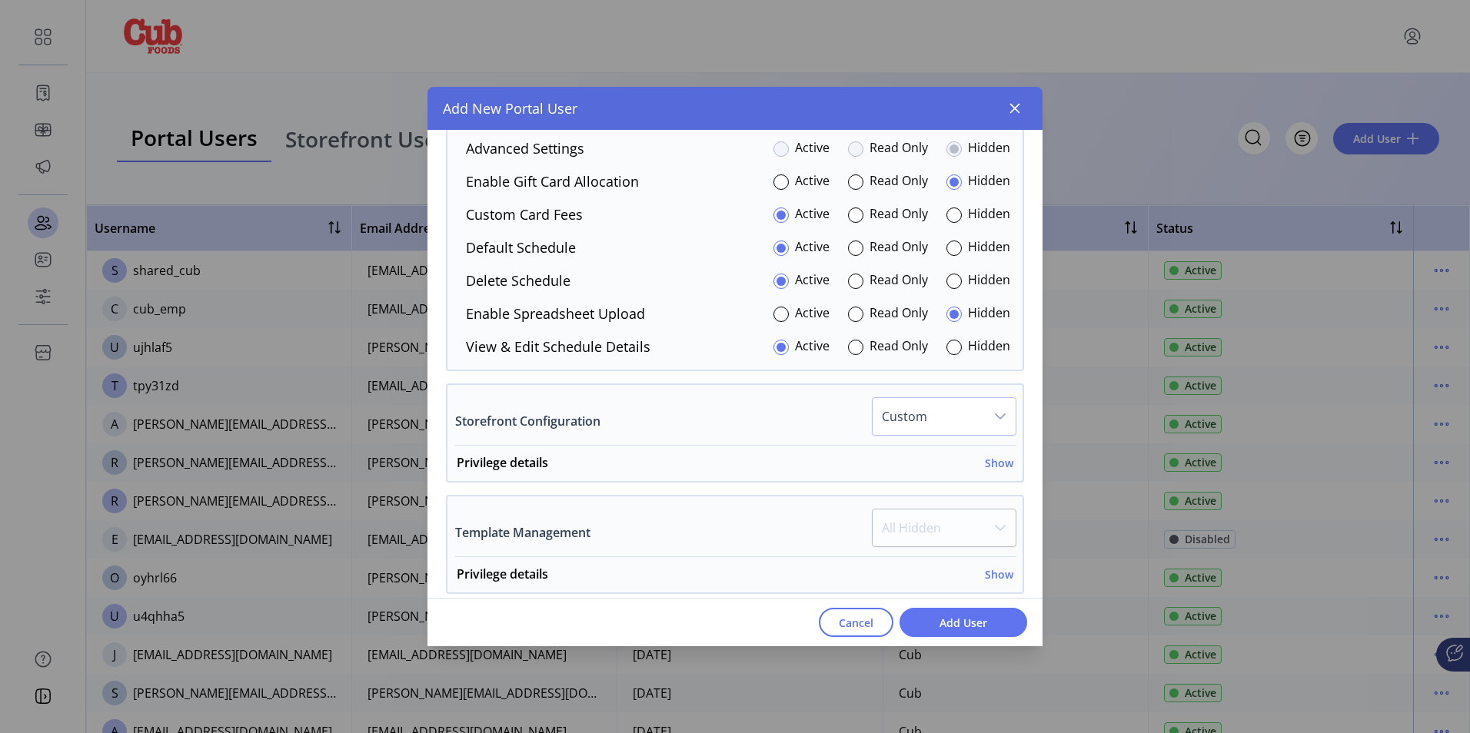
scroll to position [2770, 0]
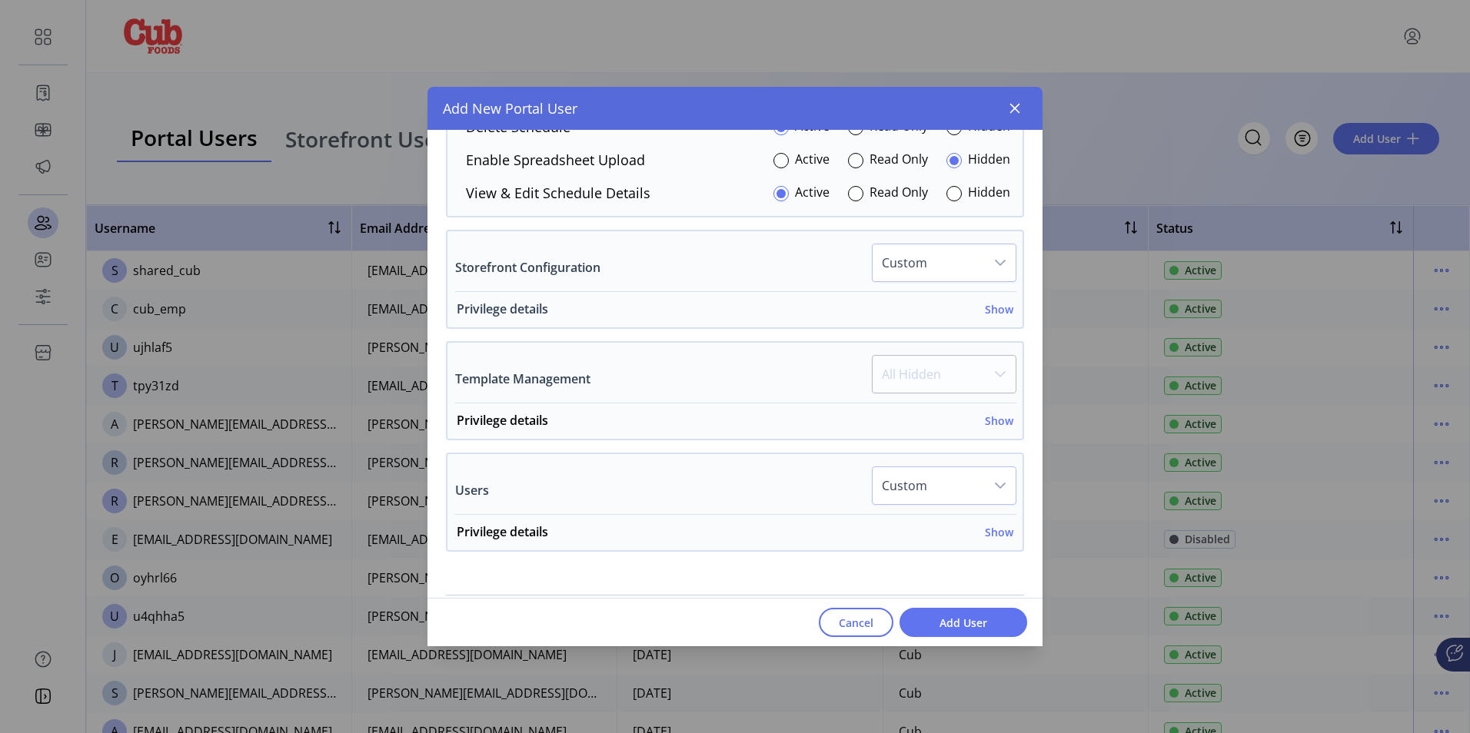
click at [997, 314] on h6 "Show" at bounding box center [999, 309] width 28 height 16
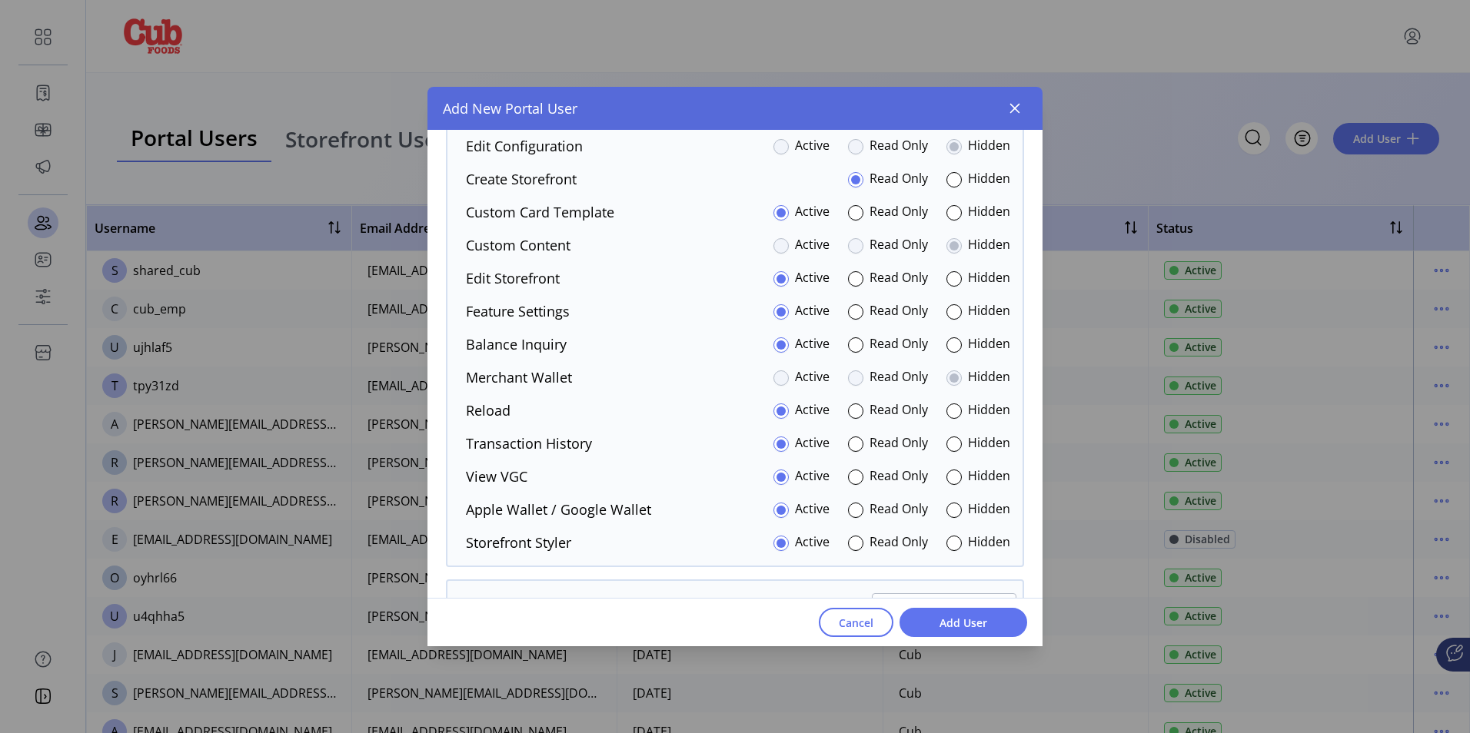
scroll to position [2924, 0]
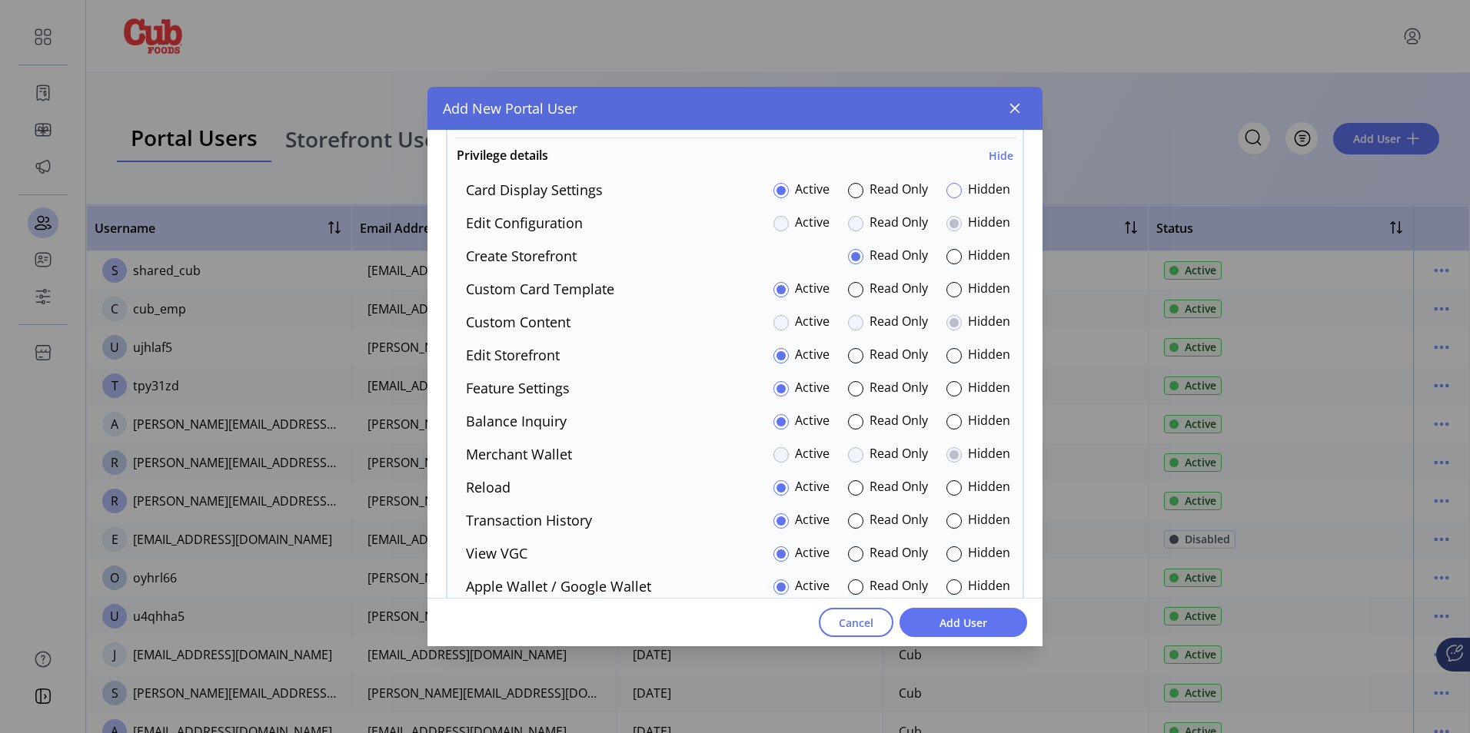
click at [950, 191] on div at bounding box center [953, 190] width 15 height 15
click at [948, 392] on div at bounding box center [953, 388] width 15 height 15
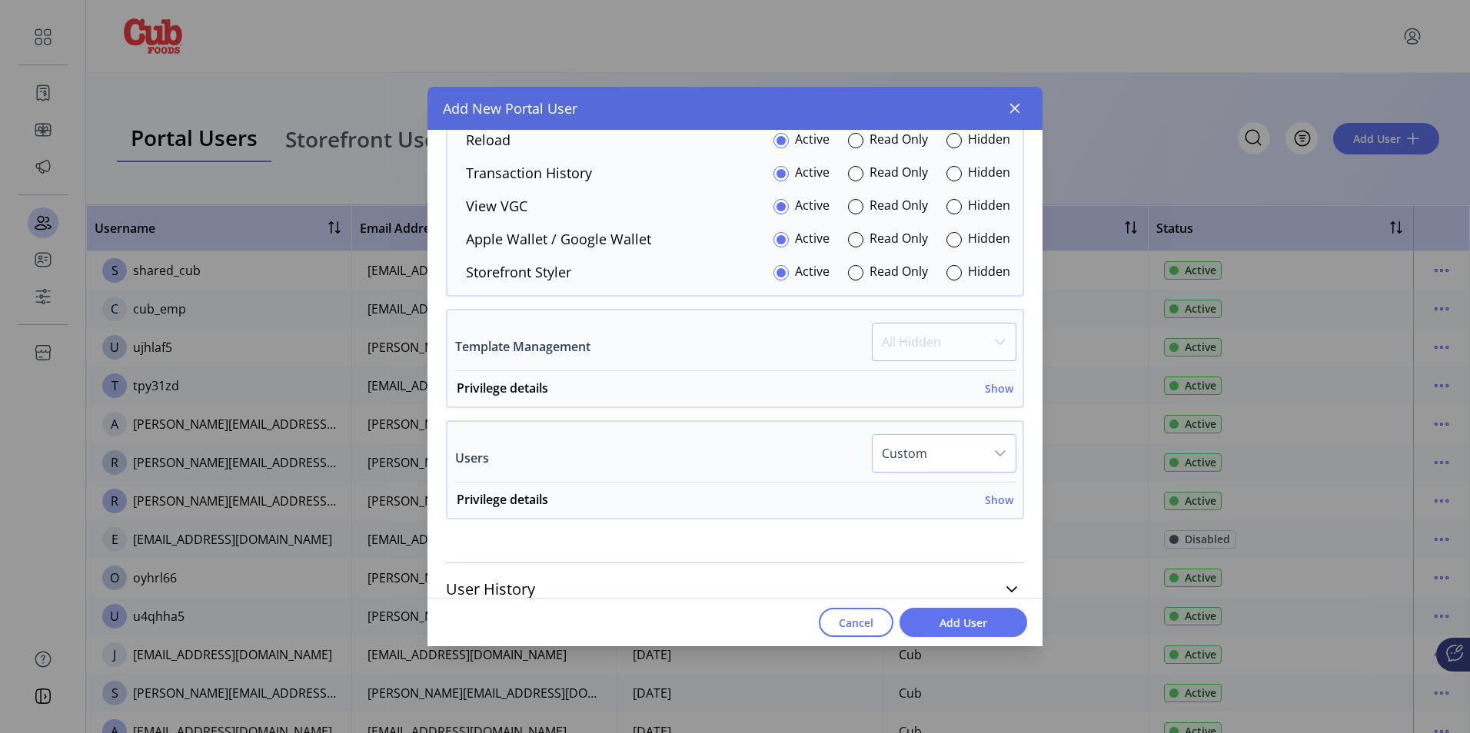
scroll to position [3290, 0]
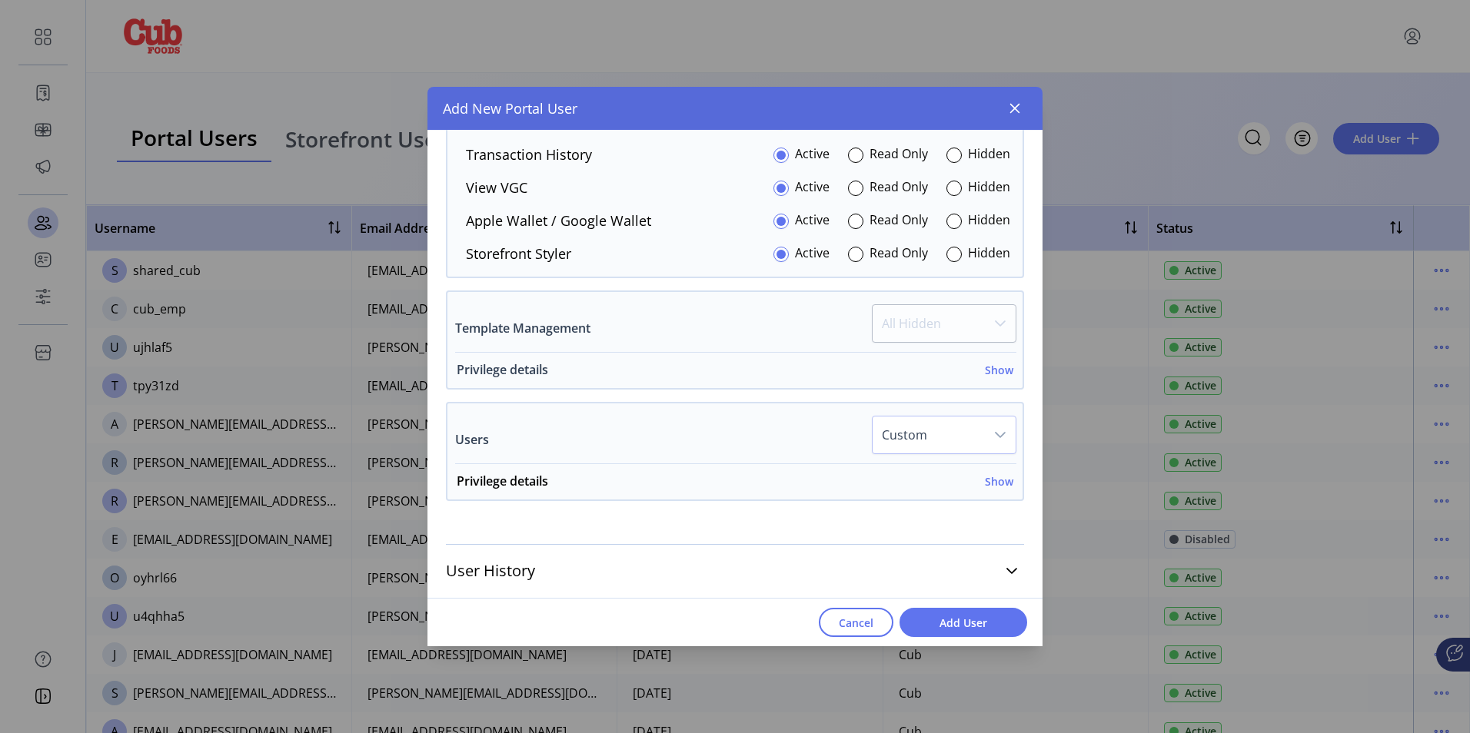
click at [993, 372] on h6 "Show" at bounding box center [999, 370] width 28 height 16
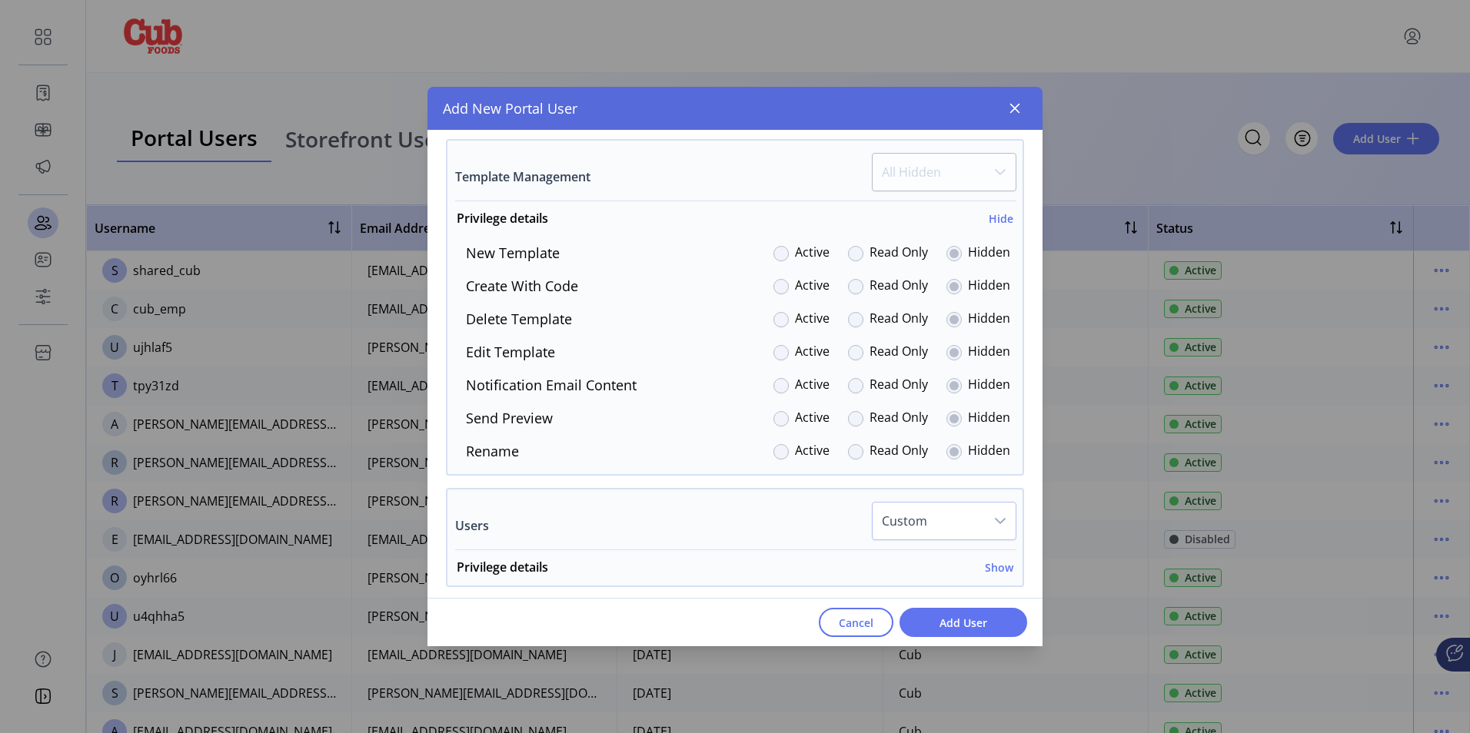
scroll to position [3527, 0]
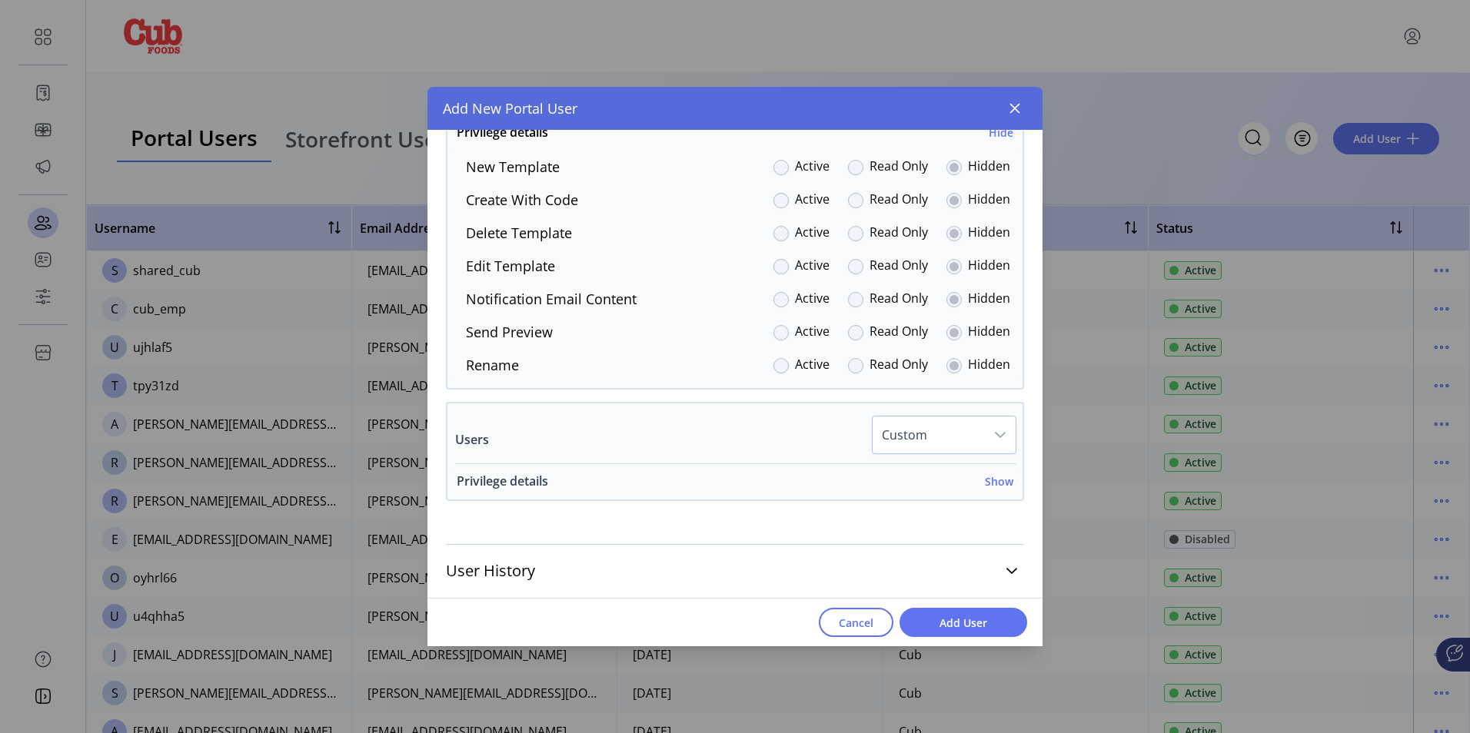
click at [996, 482] on h6 "Show" at bounding box center [999, 482] width 28 height 16
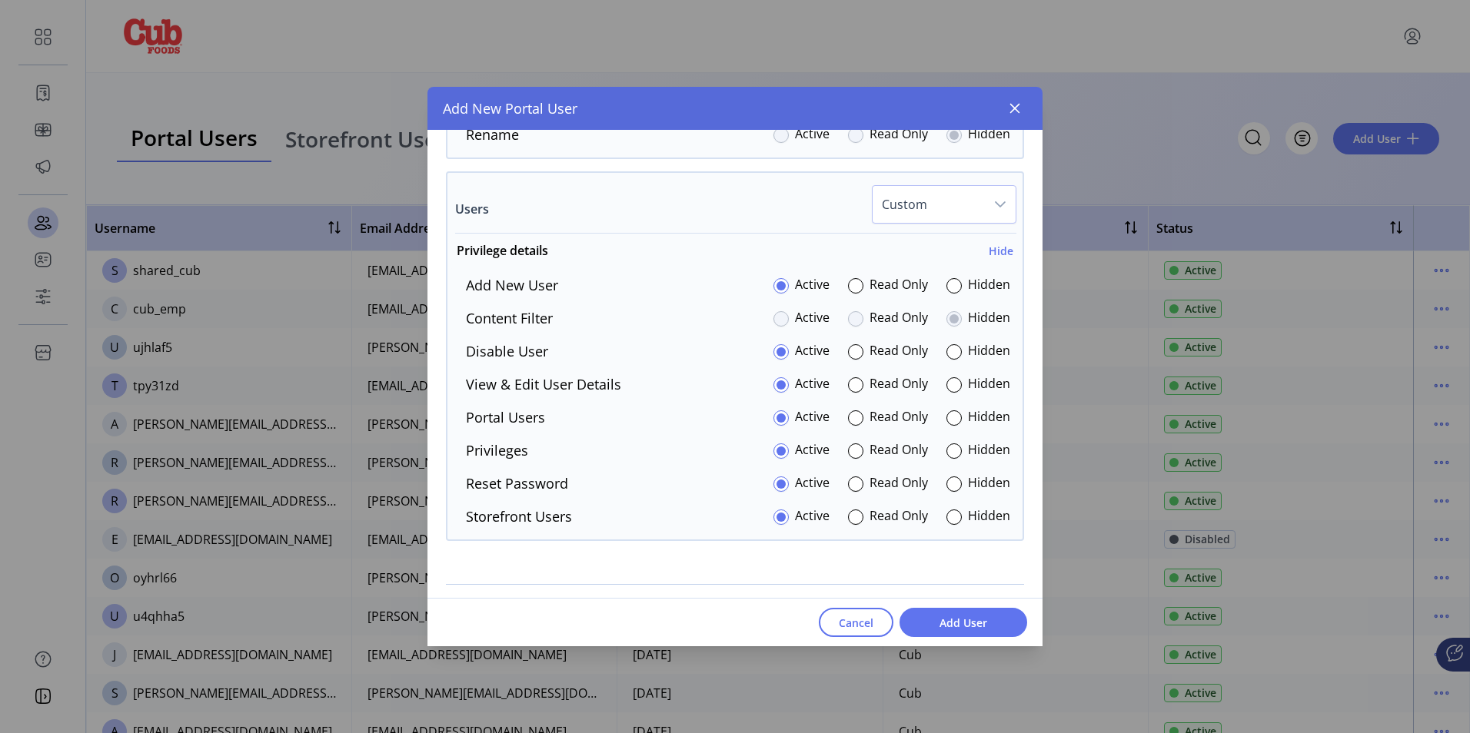
scroll to position [3798, 0]
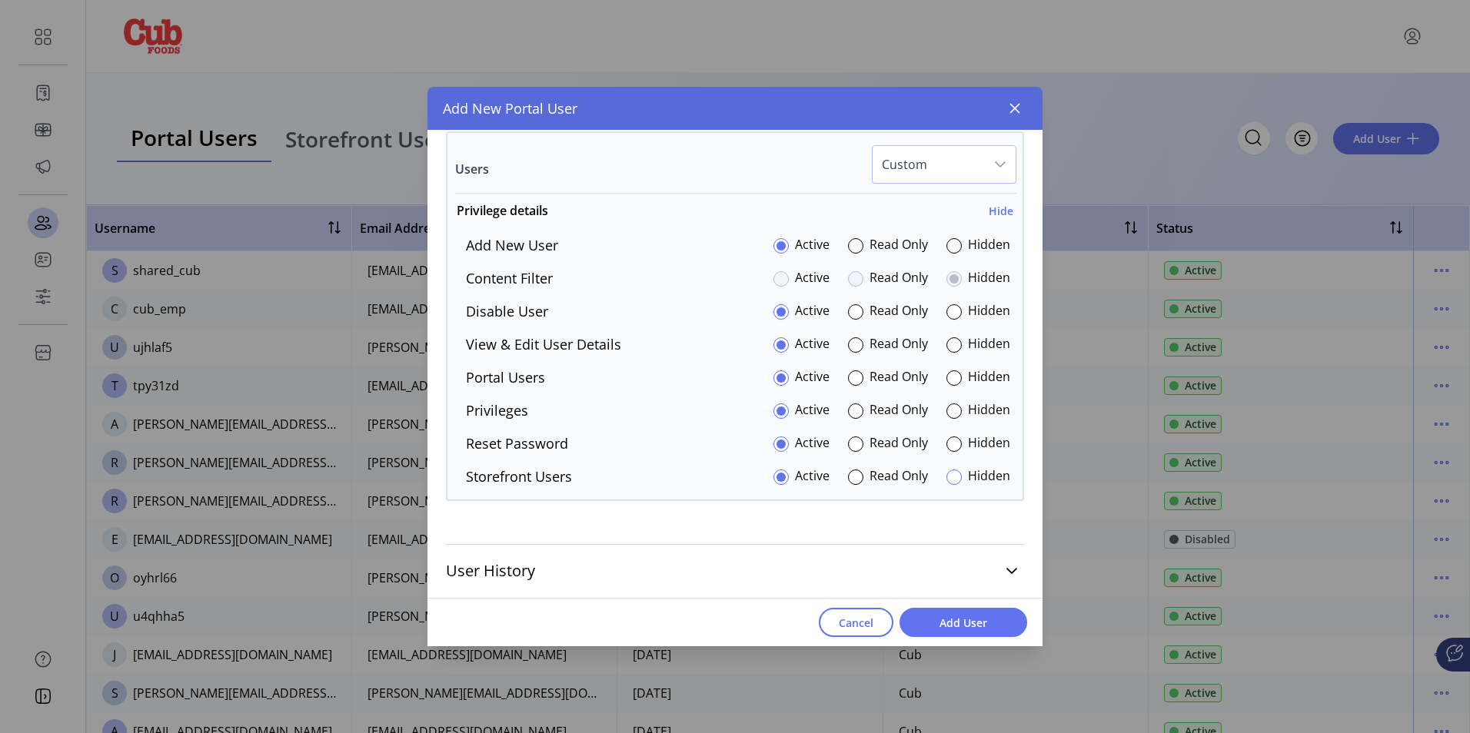
click at [946, 482] on div at bounding box center [953, 477] width 15 height 15
click at [1006, 570] on icon at bounding box center [1012, 571] width 12 height 12
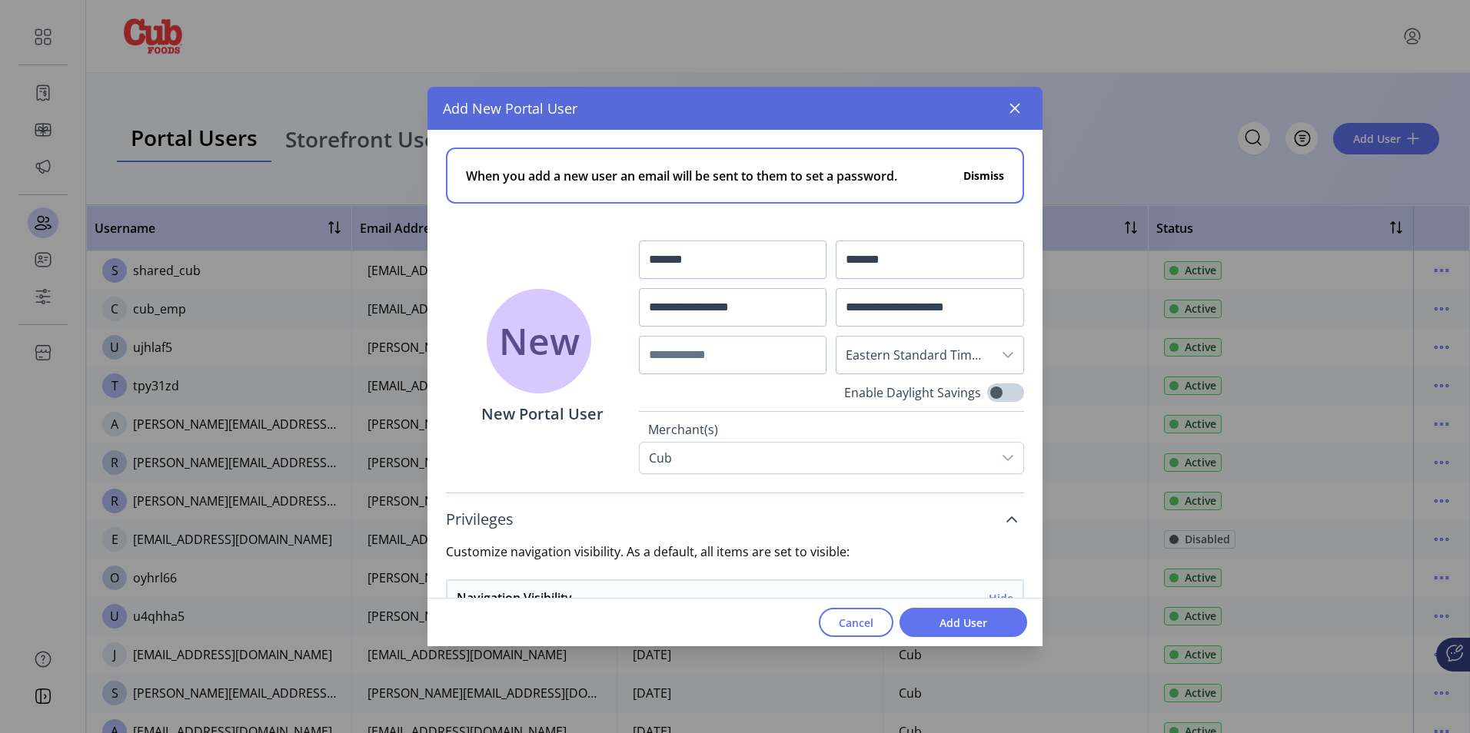
scroll to position [0, 0]
drag, startPoint x: 990, startPoint y: 307, endPoint x: 837, endPoint y: 306, distance: 152.2
click at [837, 306] on input "**********" at bounding box center [930, 308] width 188 height 38
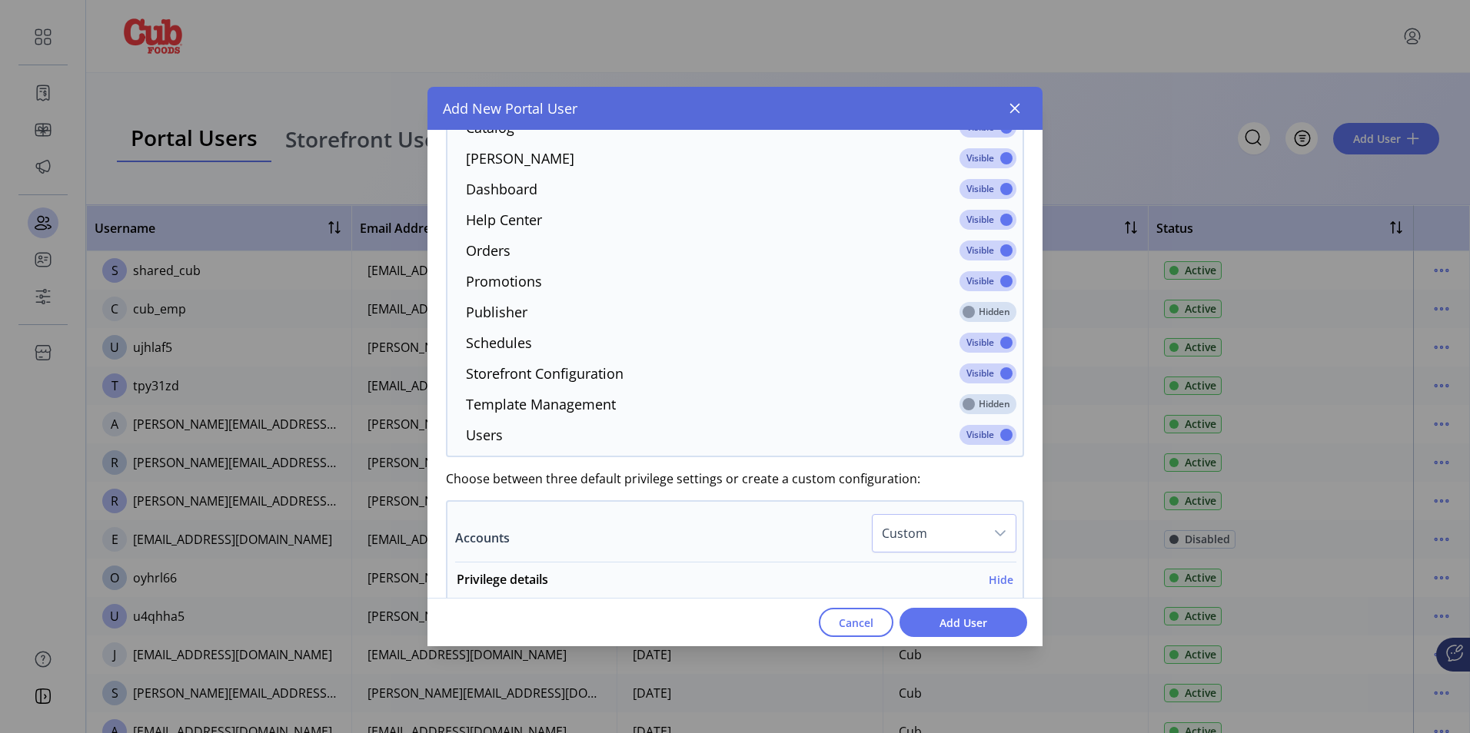
scroll to position [538, 0]
click at [975, 625] on span "Add User" at bounding box center [964, 623] width 88 height 16
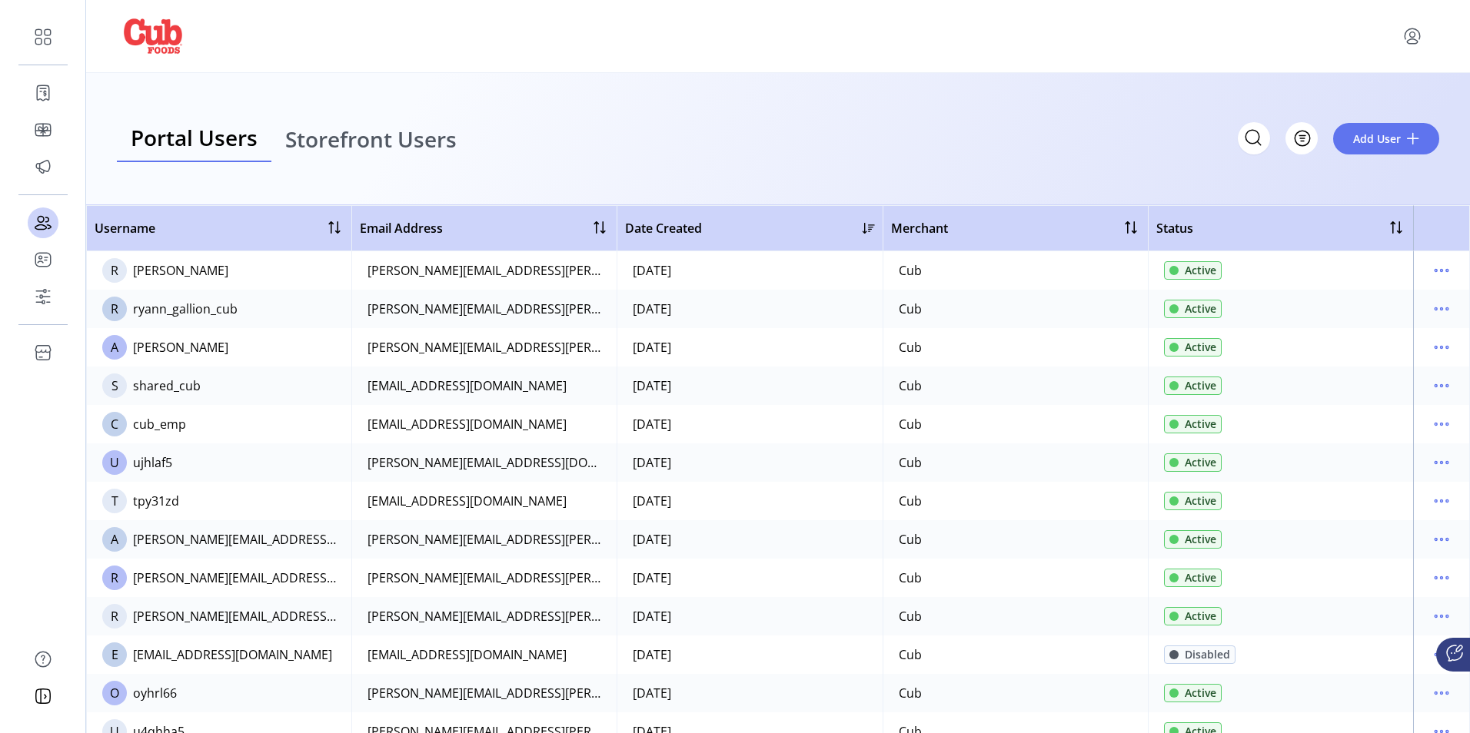
scroll to position [308, 0]
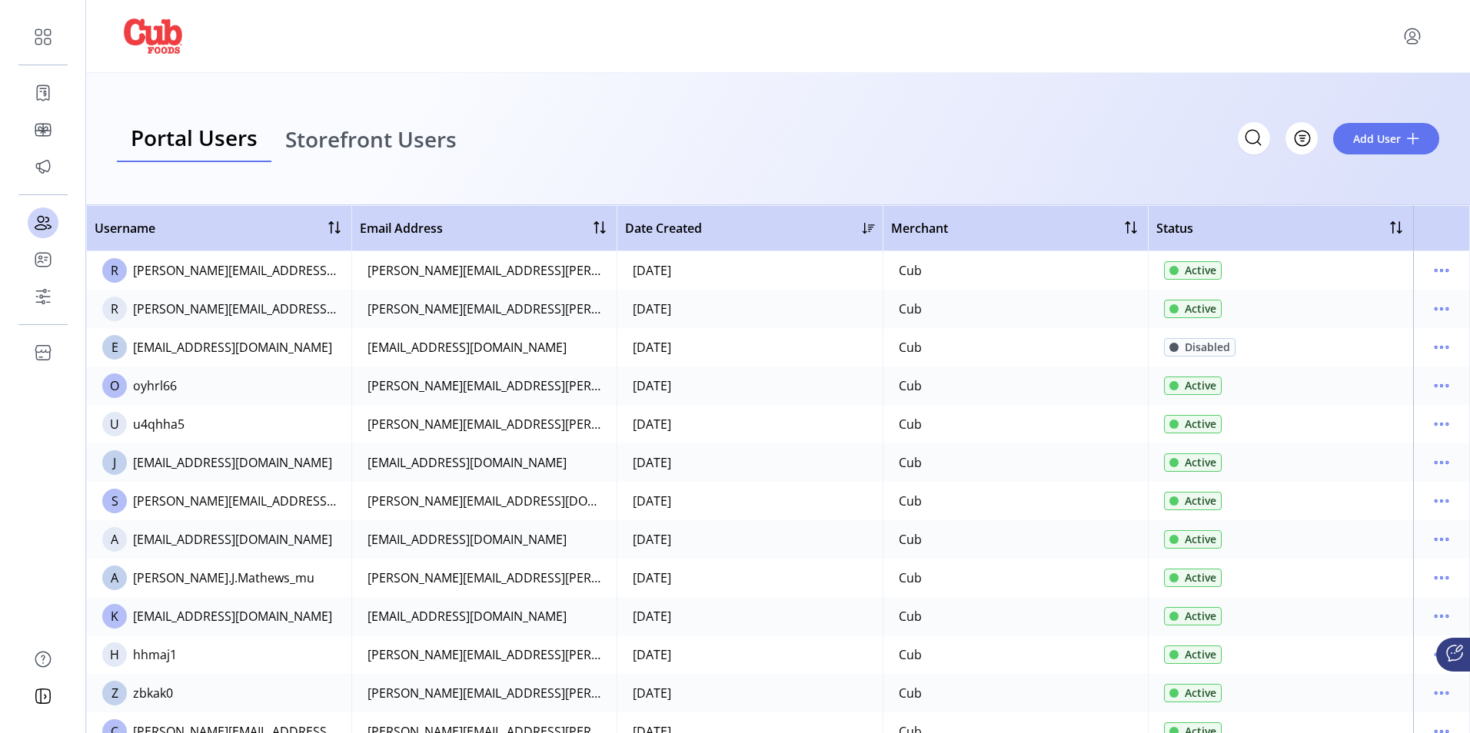
click at [718, 25] on div at bounding box center [778, 36] width 1322 height 43
